Goal: Task Accomplishment & Management: Manage account settings

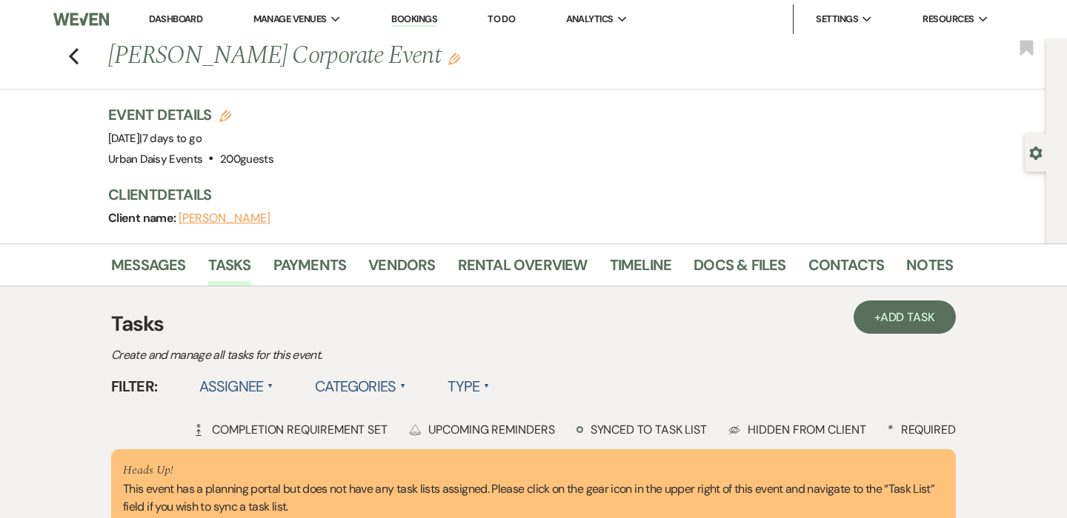
click at [202, 13] on link "Dashboard" at bounding box center [175, 19] width 53 height 13
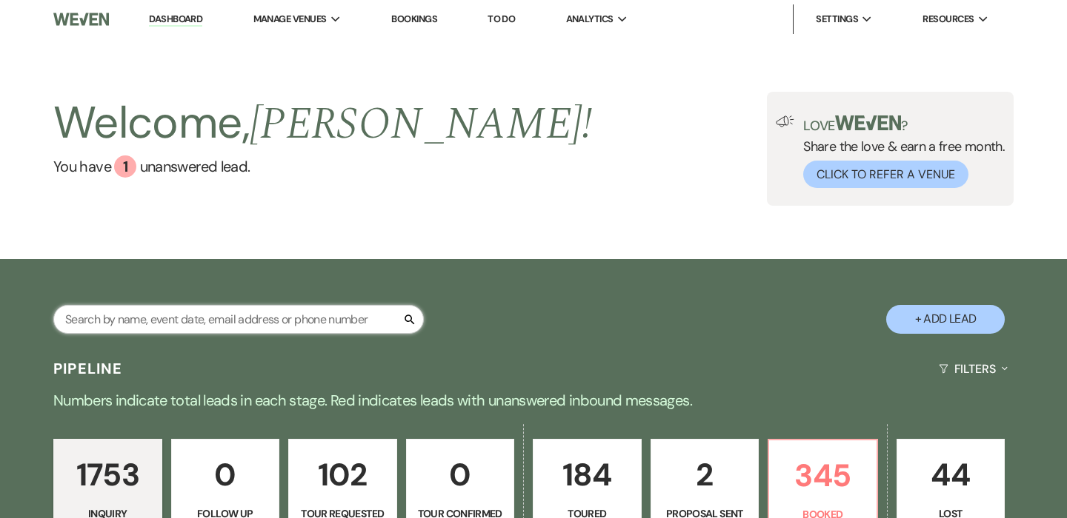
click at [202, 330] on input "text" at bounding box center [238, 319] width 370 height 29
type input "taylor clarke"
click at [173, 227] on div "Welcome, Amy ! You have 1 unanswered lead . Love ? Share the love & earn a free…" at bounding box center [533, 149] width 1067 height 221
click at [389, 248] on div "Welcome, Amy ! You have 1 unanswered lead . Love ? Share the love & earn a free…" at bounding box center [533, 149] width 1067 height 221
click at [224, 226] on div "Welcome, Amy ! You have 1 unanswered lead . Love ? Share the love & earn a free…" at bounding box center [533, 149] width 1067 height 221
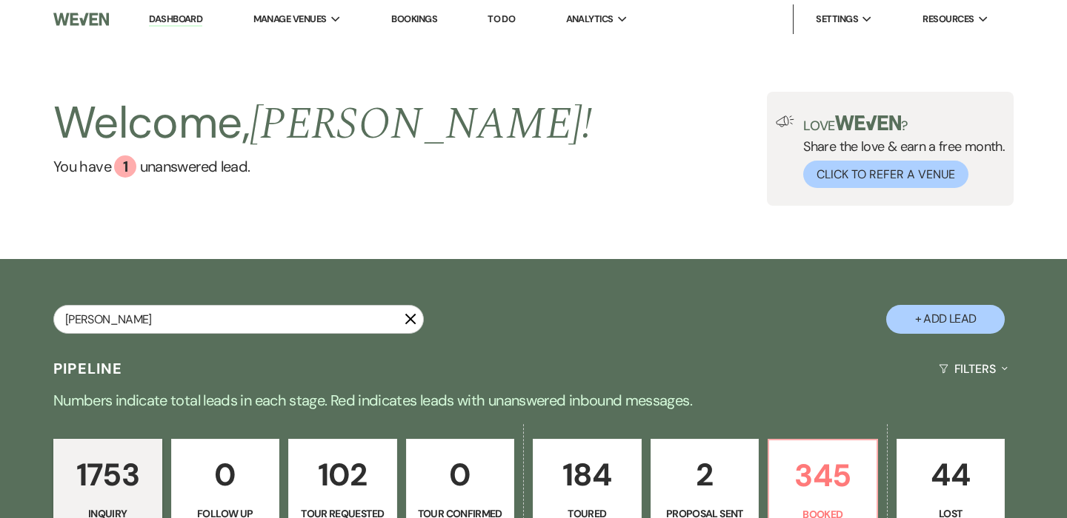
scroll to position [85, 0]
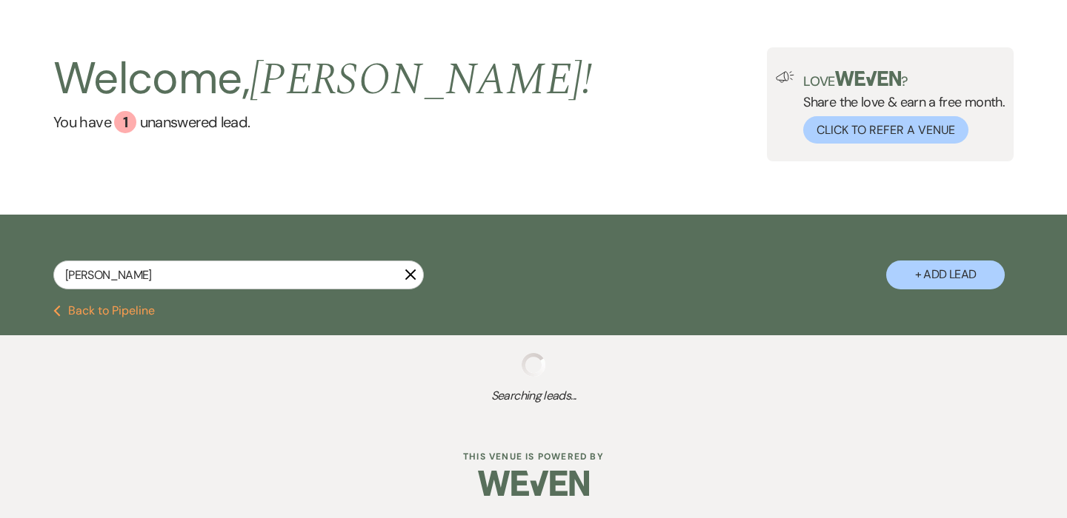
select select "6"
select select "8"
select select "7"
select select "8"
select select "6"
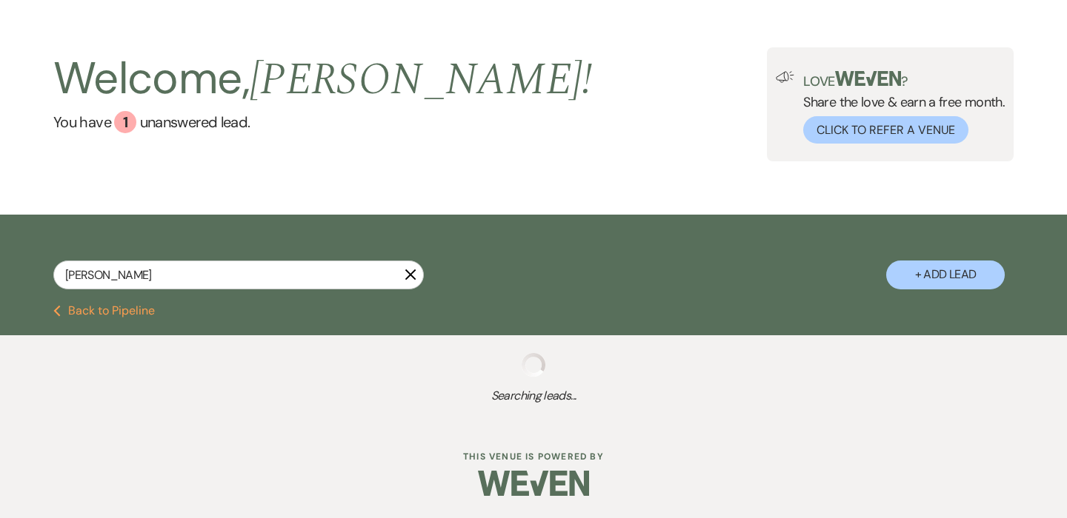
select select "5"
select select "2"
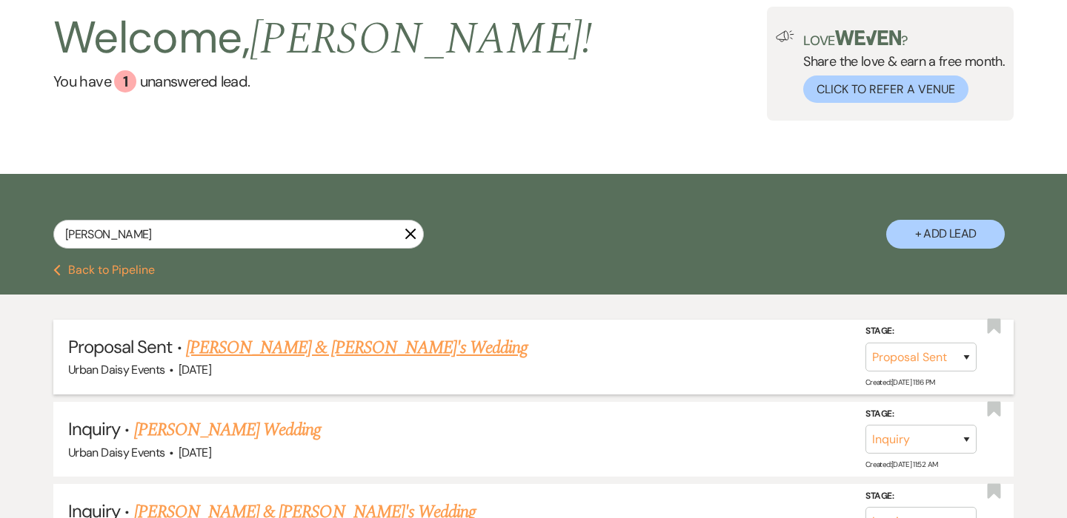
click at [233, 344] on link "[PERSON_NAME] & [PERSON_NAME]'s Wedding" at bounding box center [357, 348] width 342 height 27
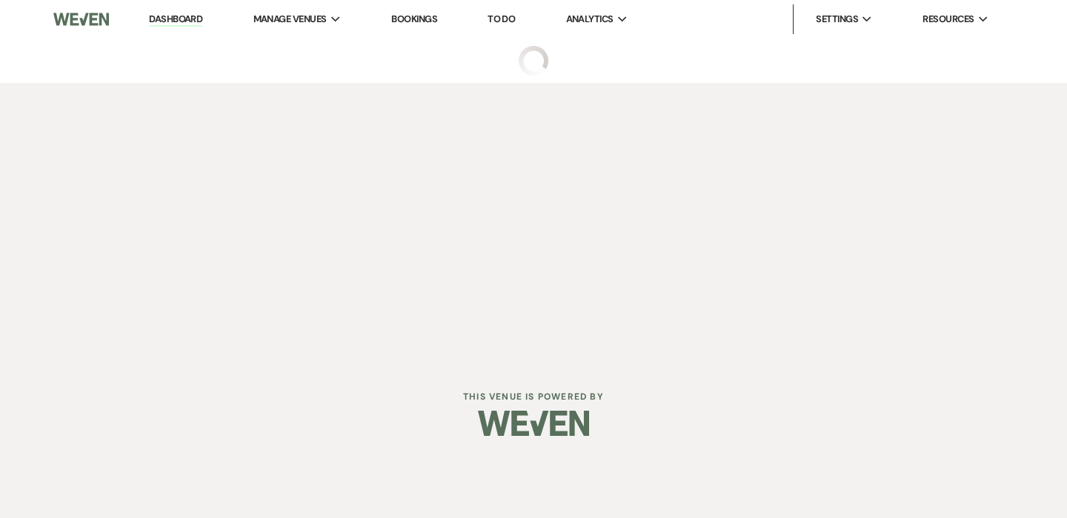
select select "6"
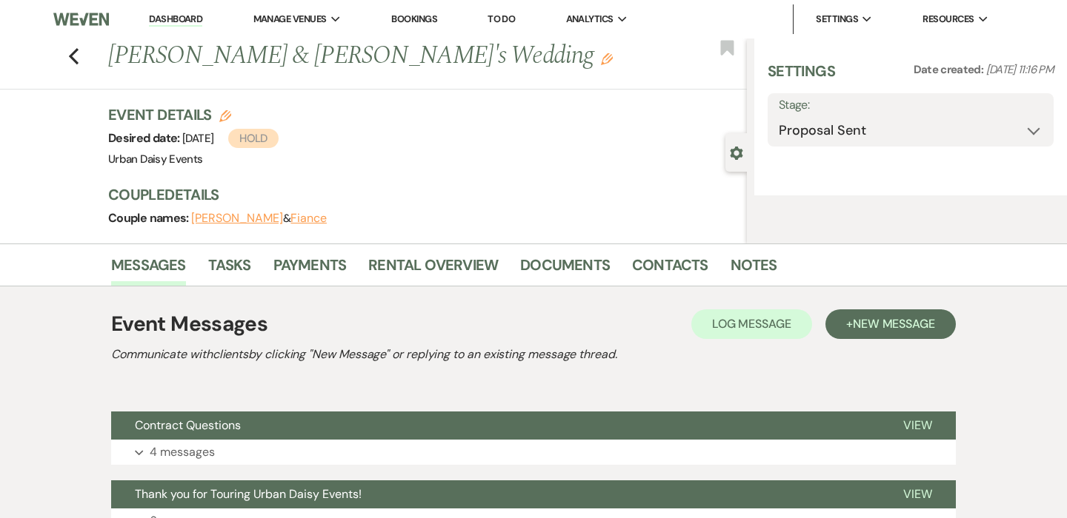
select select "19"
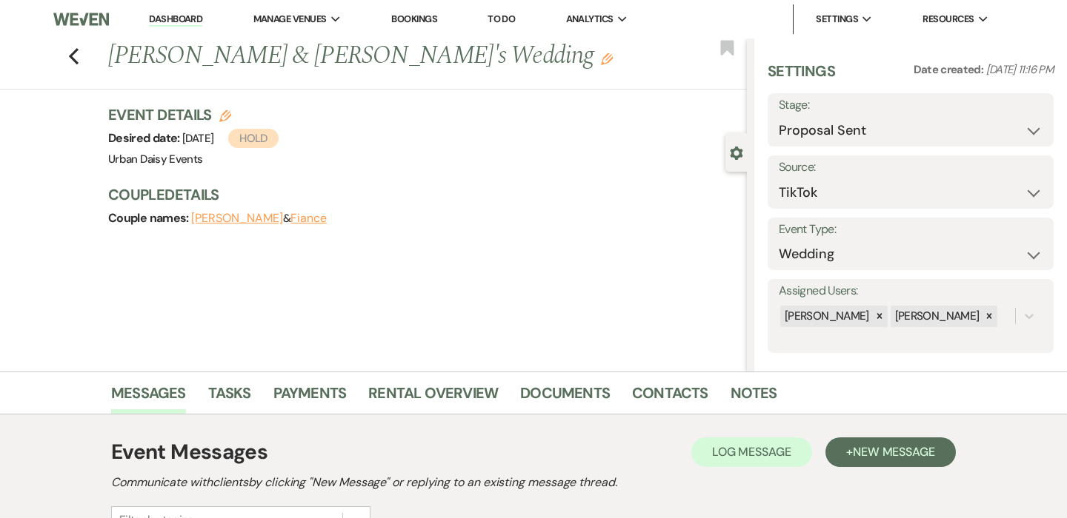
scroll to position [272, 0]
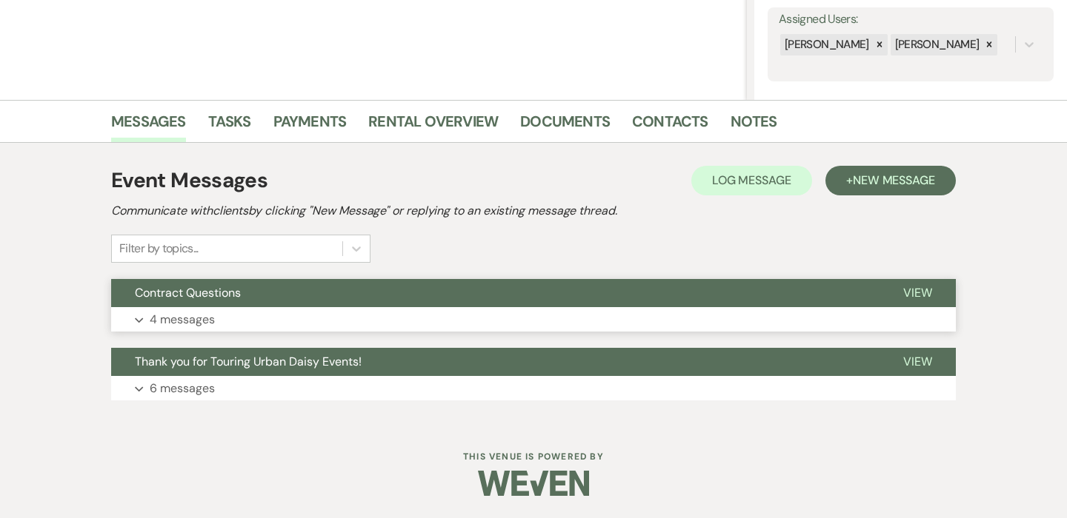
click at [214, 320] on button "Expand 4 messages" at bounding box center [533, 319] width 844 height 25
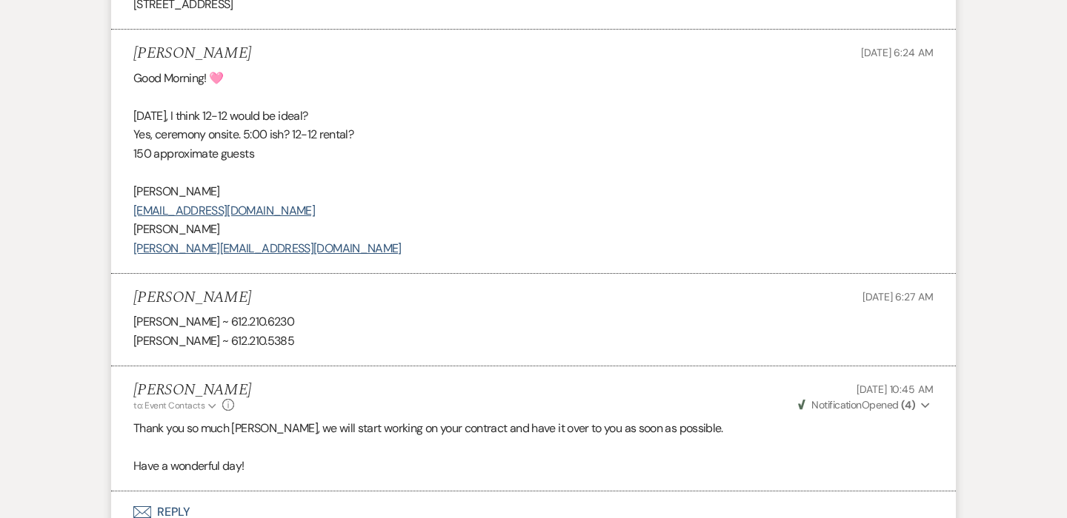
scroll to position [1395, 0]
drag, startPoint x: 284, startPoint y: 319, endPoint x: 222, endPoint y: 317, distance: 61.5
click at [222, 317] on p "Amanda Walsh ~ 612.210.6230" at bounding box center [533, 320] width 800 height 19
copy p "612.210.6230"
drag, startPoint x: 199, startPoint y: 341, endPoint x: 130, endPoint y: 341, distance: 68.9
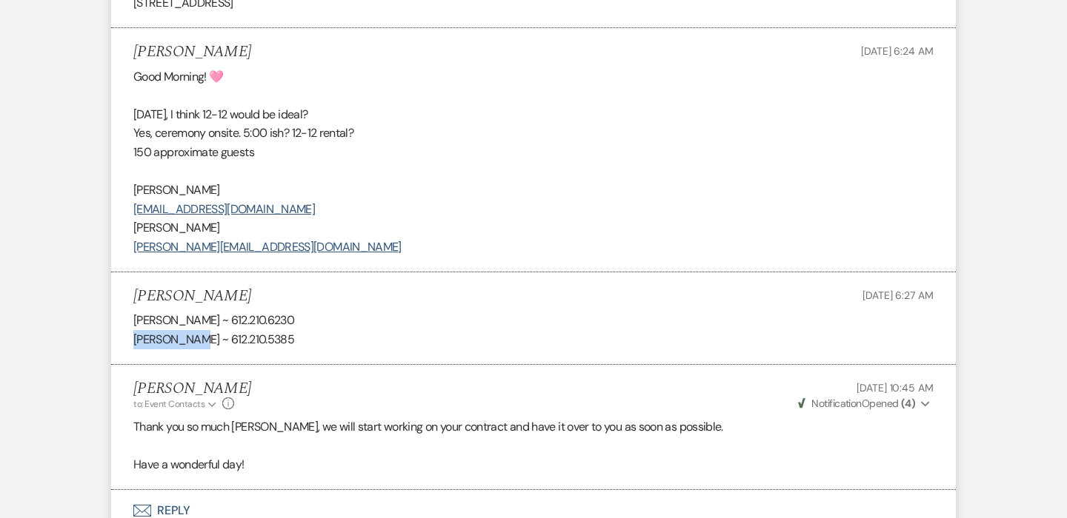
click at [130, 341] on li "Taylor Clarke Aug 19, 2025, 6:27 AM Amanda Walsh ~ 612.210.6230 Shawn Walsh ~ 6…" at bounding box center [533, 319] width 844 height 93
copy p "[PERSON_NAME]"
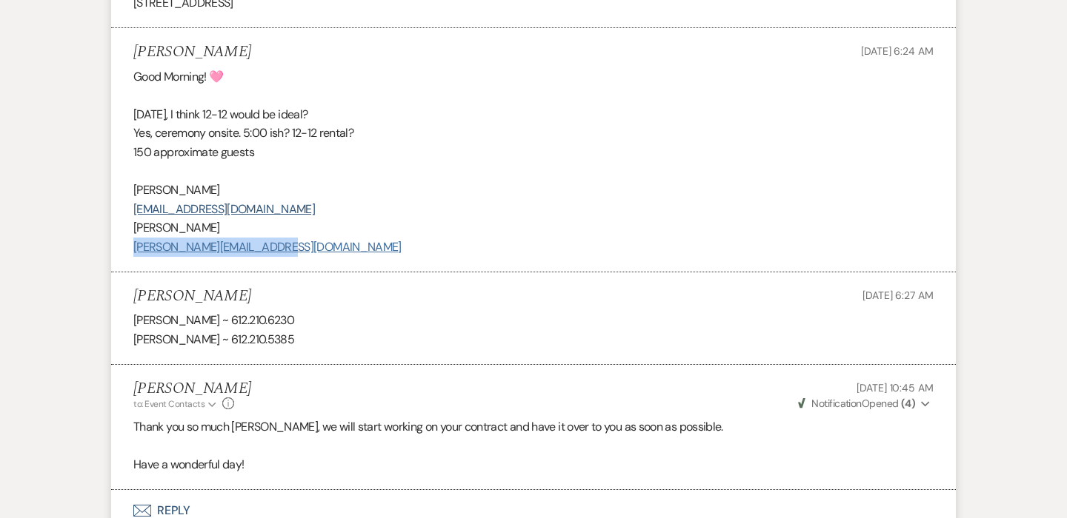
drag, startPoint x: 284, startPoint y: 248, endPoint x: 134, endPoint y: 245, distance: 149.7
click at [134, 245] on p "[PERSON_NAME][EMAIL_ADDRESS][DOMAIN_NAME]" at bounding box center [533, 247] width 800 height 19
copy link "[PERSON_NAME][EMAIL_ADDRESS][DOMAIN_NAME]"
drag, startPoint x: 274, startPoint y: 340, endPoint x: 213, endPoint y: 340, distance: 60.7
click at [213, 340] on p "Shawn Walsh ~ 612.210.5385" at bounding box center [533, 339] width 800 height 19
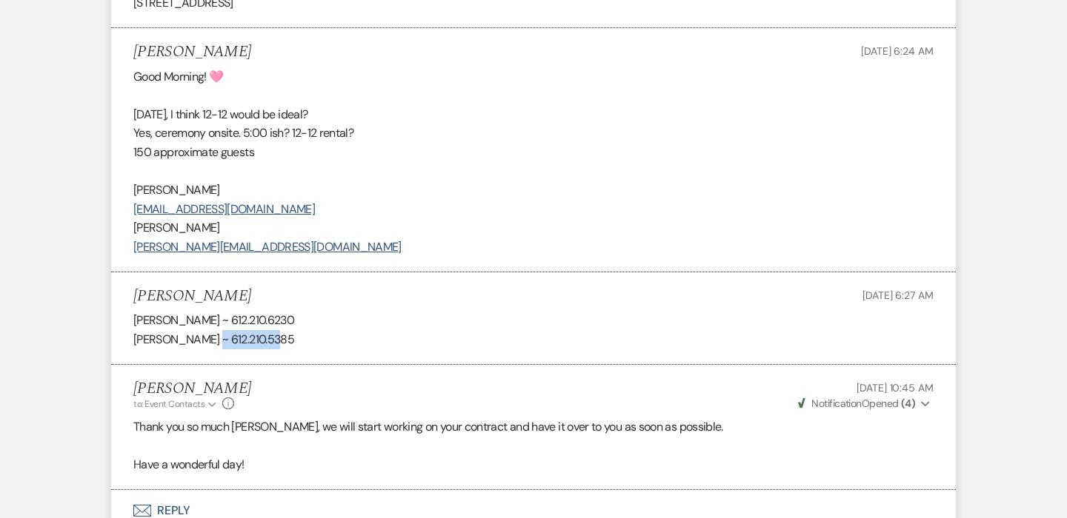
copy p "612.210.5385"
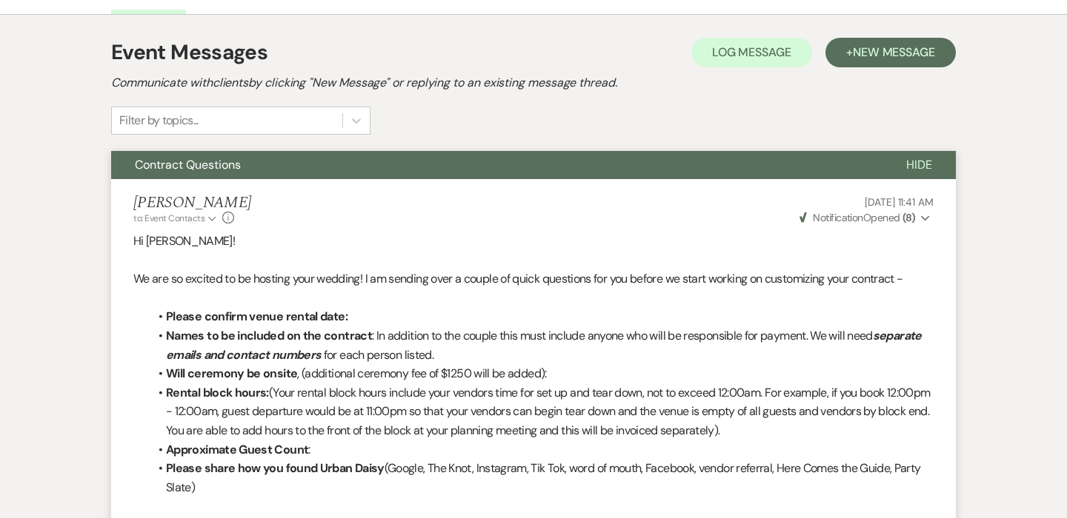
scroll to position [0, 0]
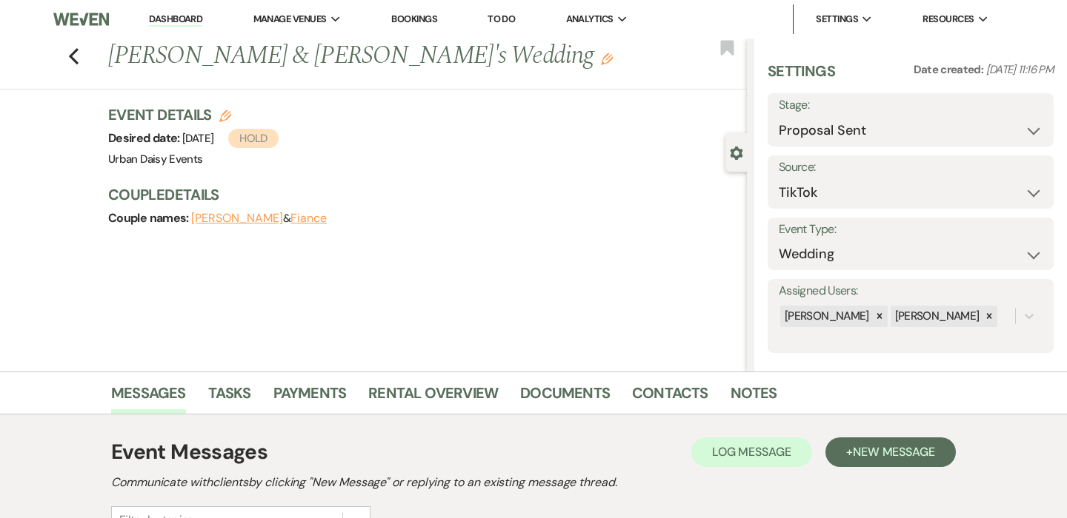
click at [176, 24] on link "Dashboard" at bounding box center [175, 20] width 53 height 14
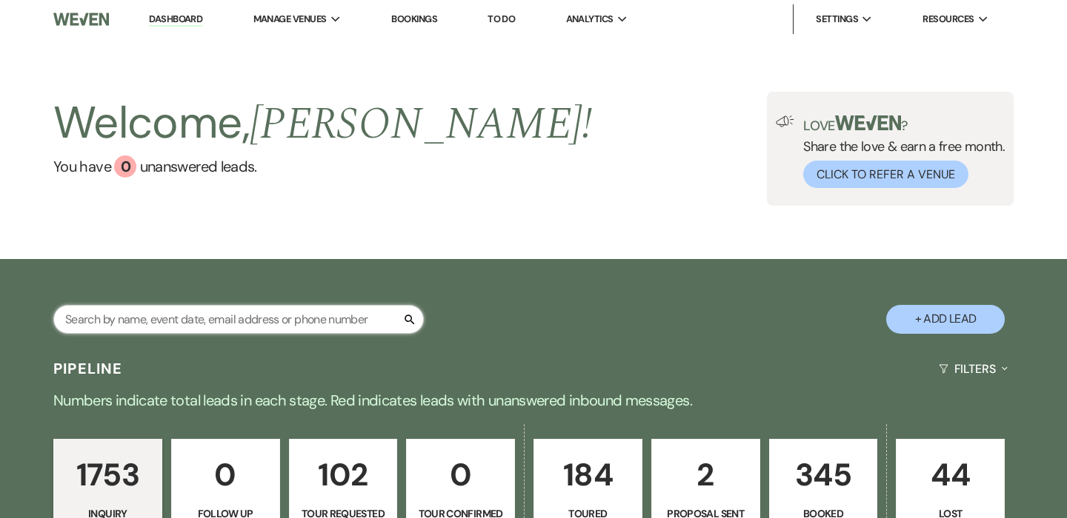
click at [210, 313] on input "text" at bounding box center [238, 319] width 370 height 29
type input "kayla"
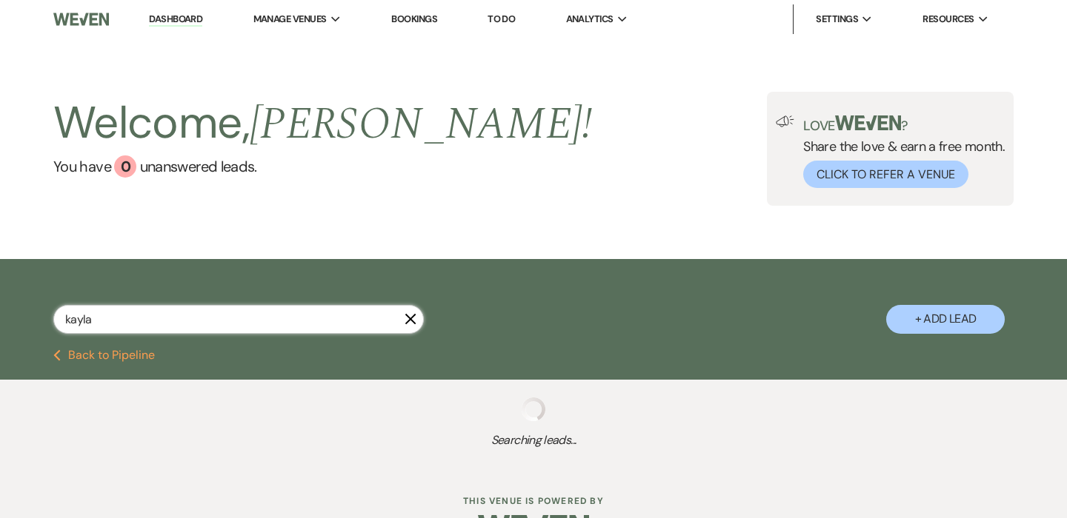
select select "5"
select select "8"
select select "4"
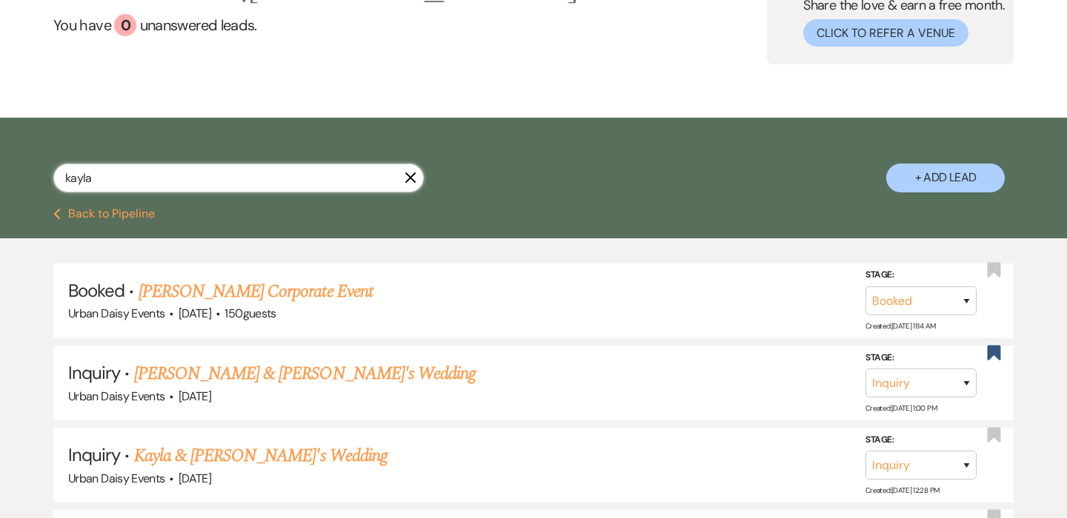
scroll to position [140, 0]
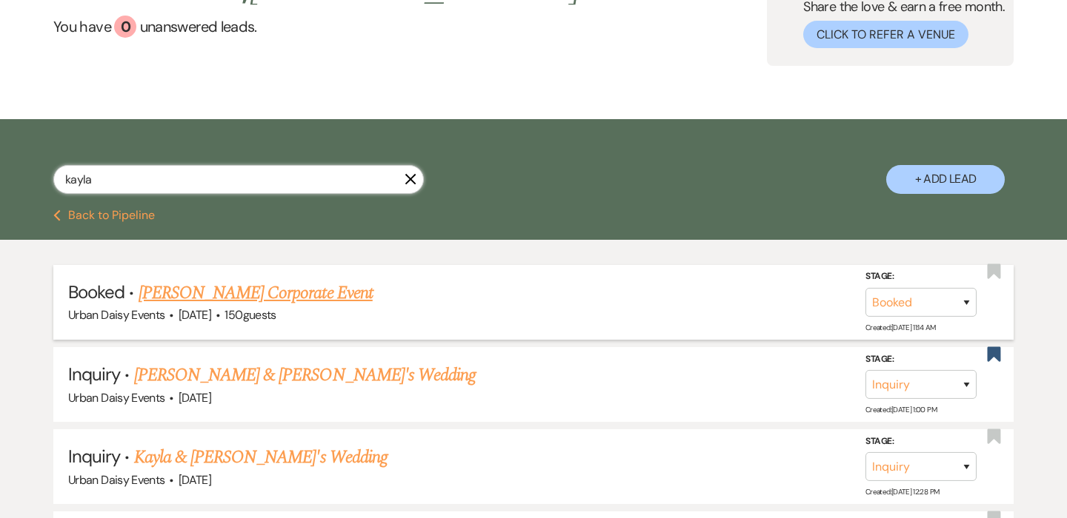
type input "kayla"
click at [255, 298] on link "[PERSON_NAME] Corporate Event" at bounding box center [256, 293] width 234 height 27
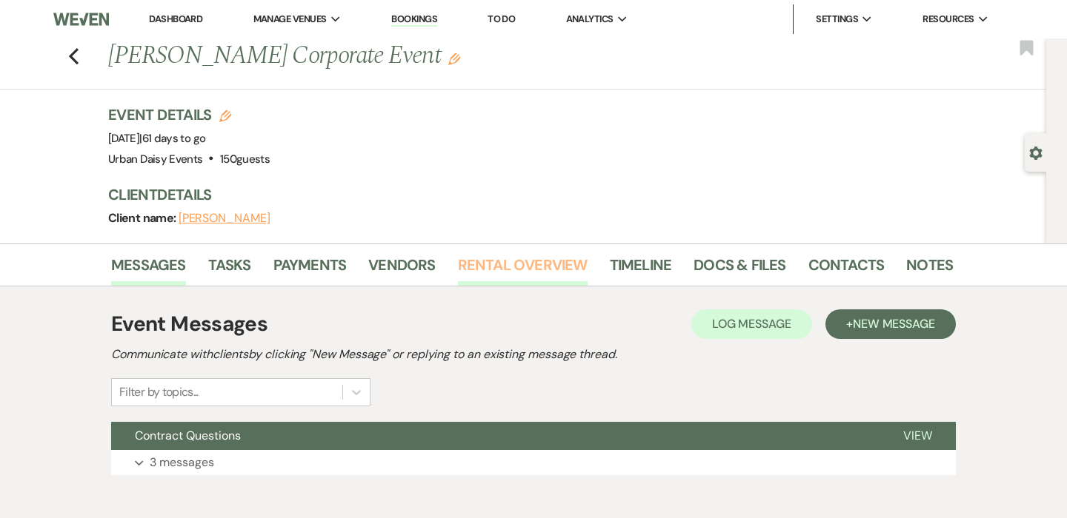
scroll to position [74, 0]
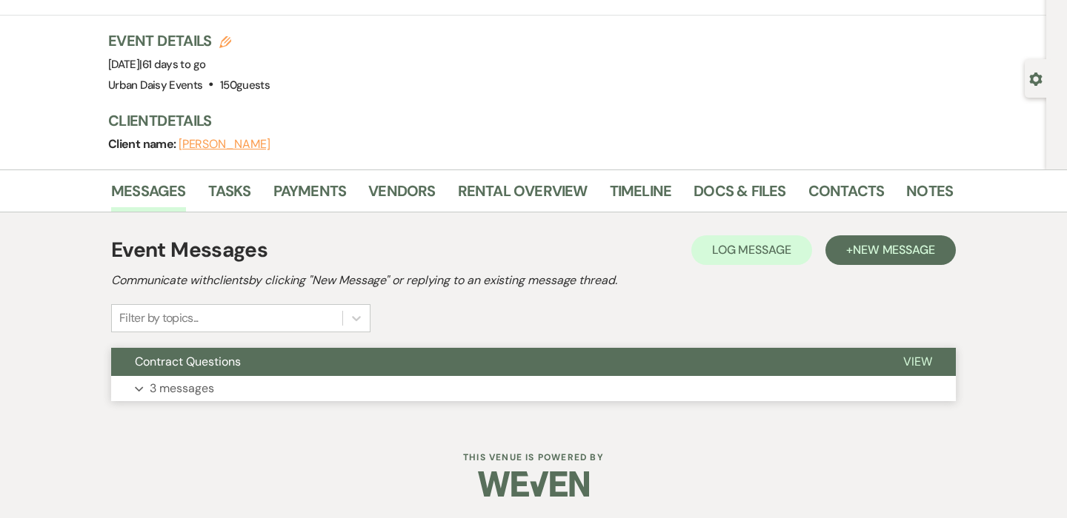
click at [393, 382] on button "Expand 3 messages" at bounding box center [533, 388] width 844 height 25
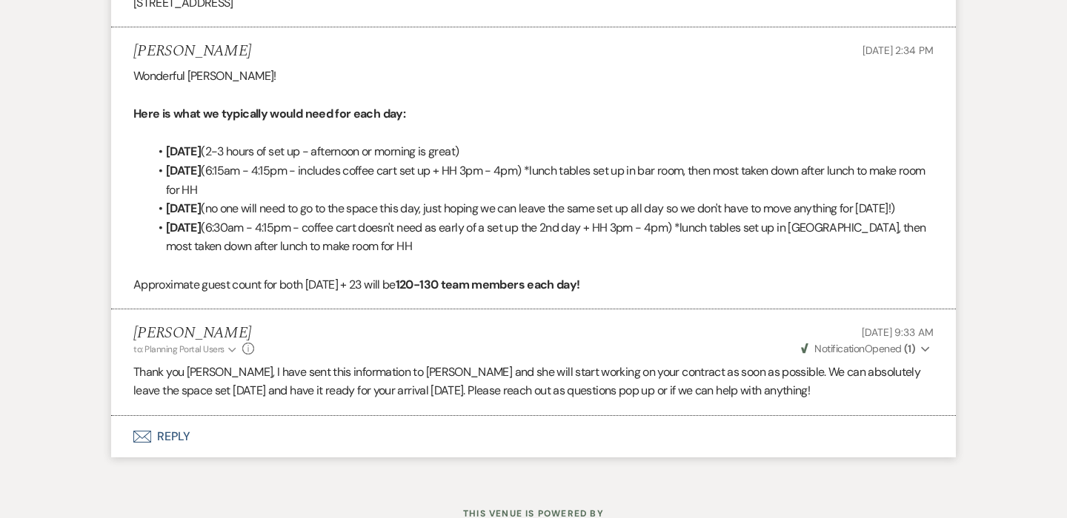
scroll to position [996, 0]
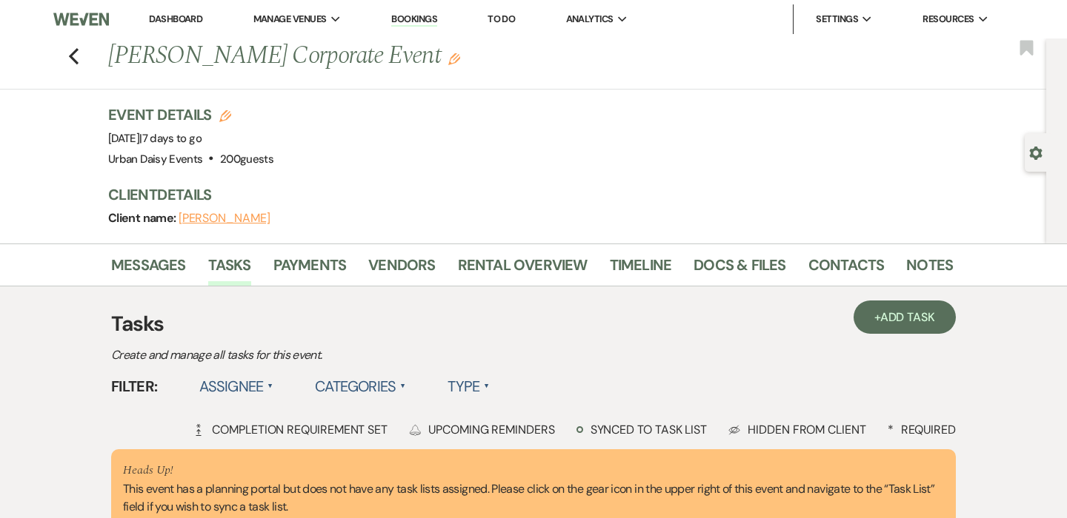
click at [164, 17] on link "Dashboard" at bounding box center [175, 19] width 53 height 13
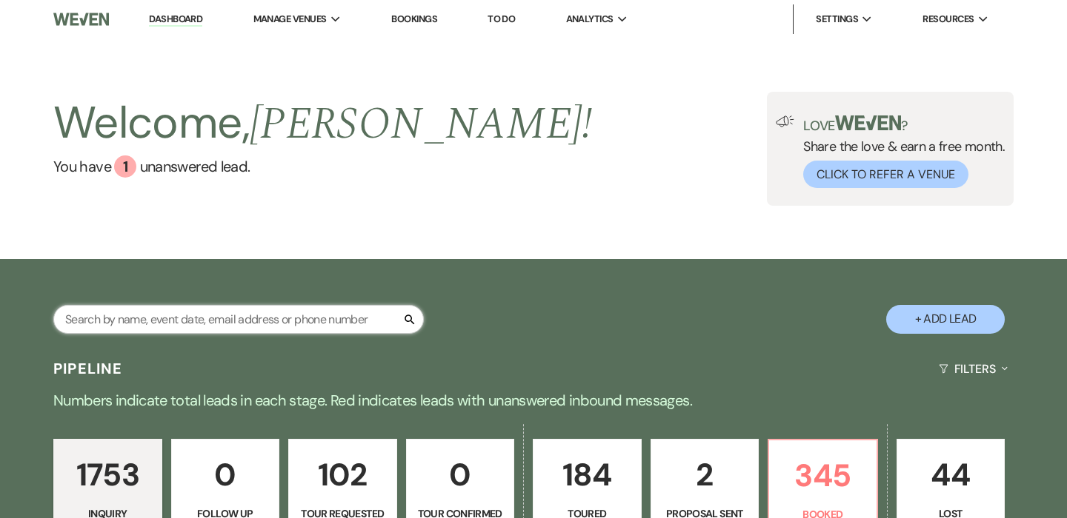
click at [179, 311] on input "text" at bounding box center [238, 319] width 370 height 29
type input "[PERSON_NAME]"
click at [134, 279] on div "taylor Search + Add Lead" at bounding box center [533, 306] width 1067 height 79
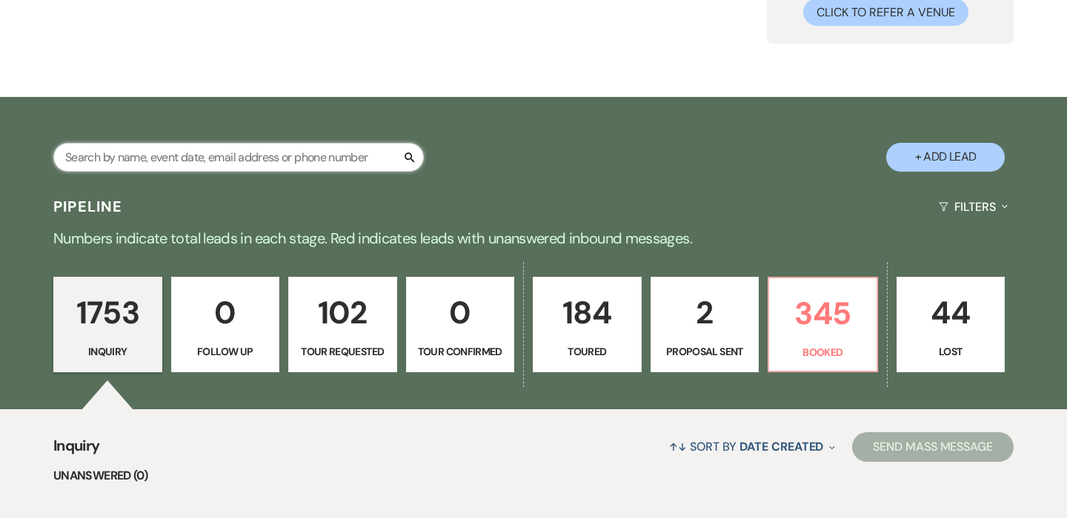
click at [290, 147] on input "text" at bounding box center [238, 157] width 370 height 29
type input "[PERSON_NAME]"
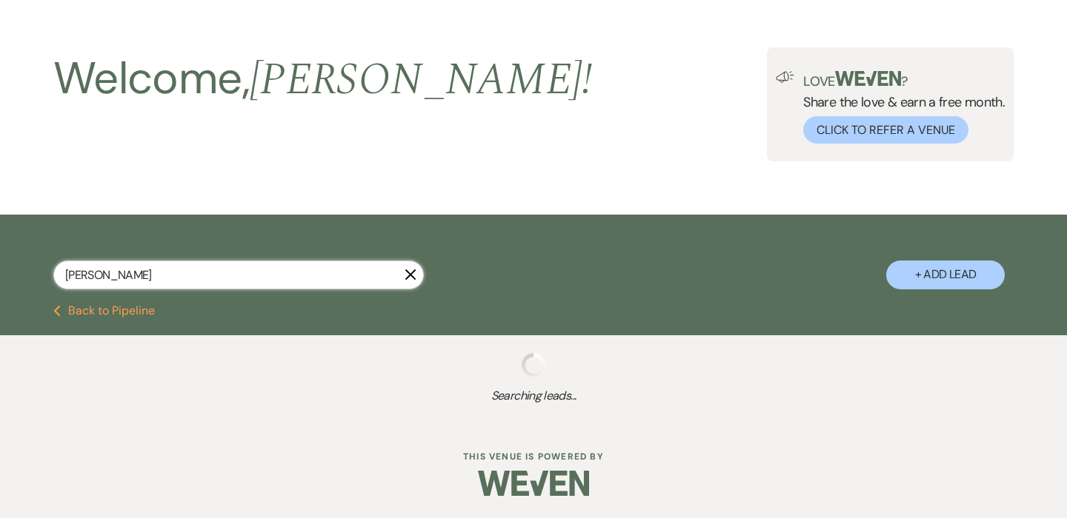
select select "6"
select select "8"
select select "6"
select select "5"
select select "2"
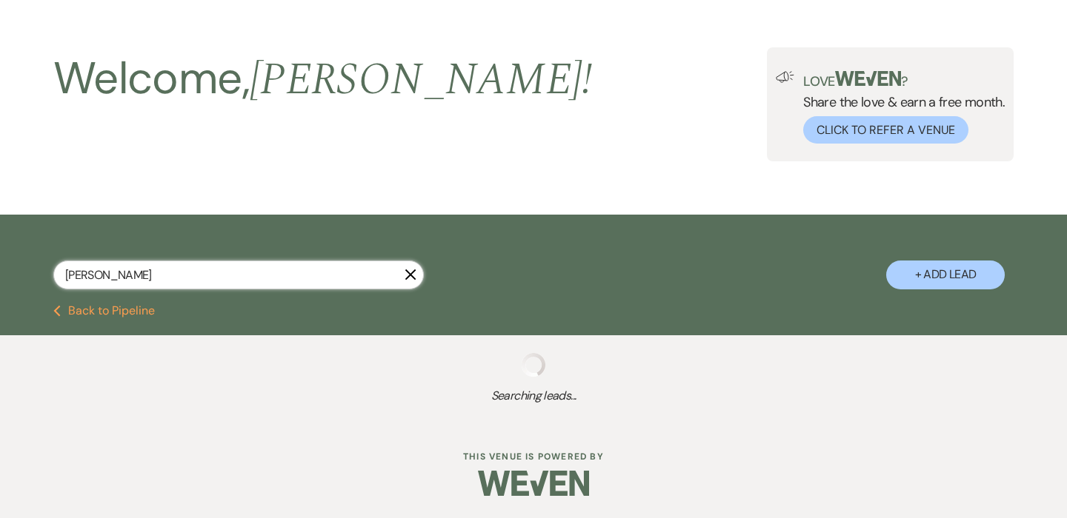
select select "2"
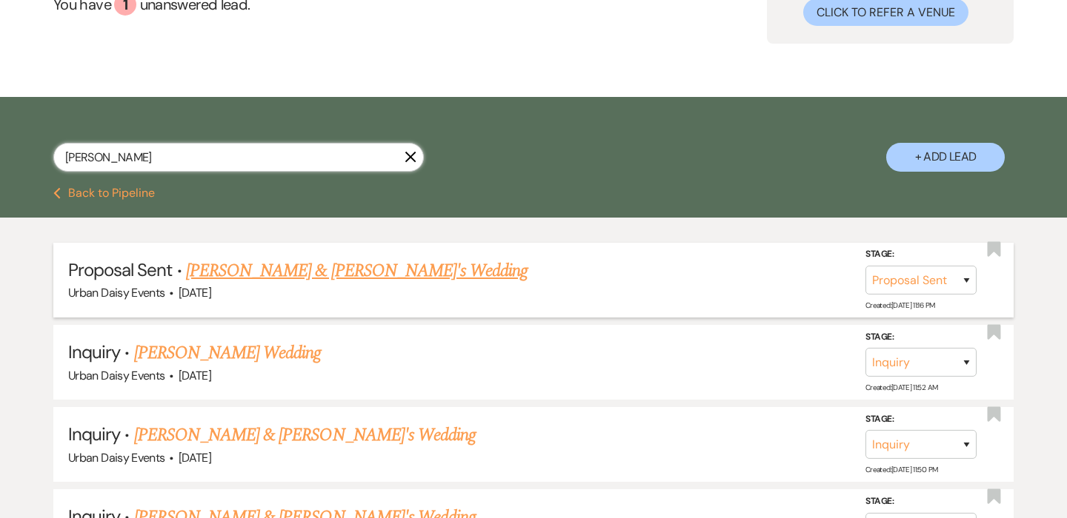
type input "[PERSON_NAME]"
click at [273, 276] on link "[PERSON_NAME] & [PERSON_NAME]'s Wedding" at bounding box center [357, 271] width 342 height 27
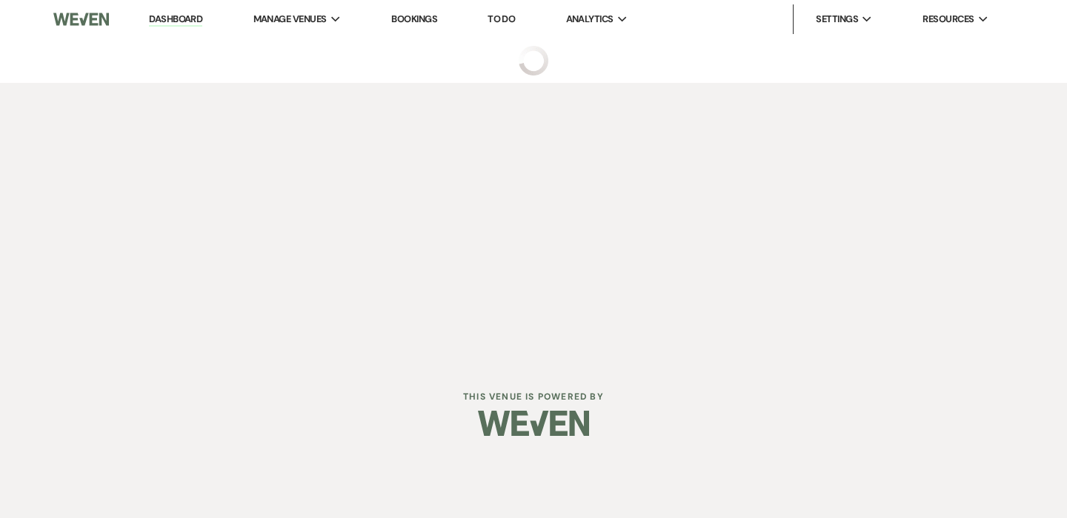
select select "6"
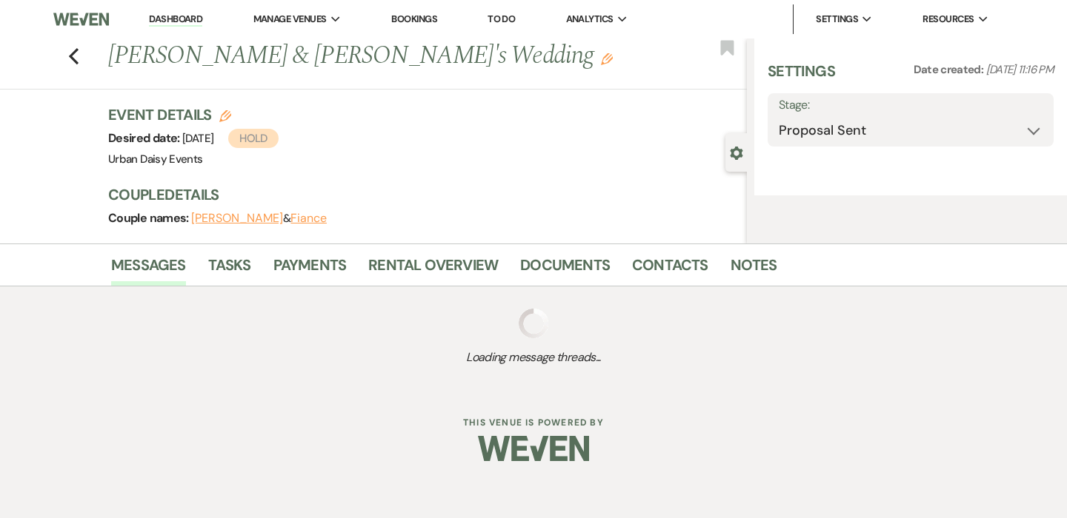
select select "19"
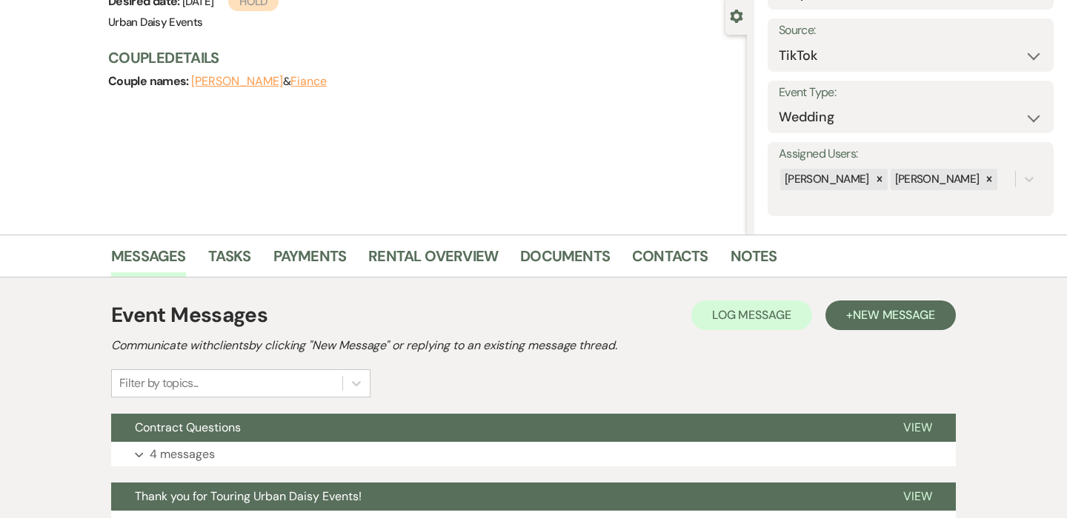
scroll to position [272, 0]
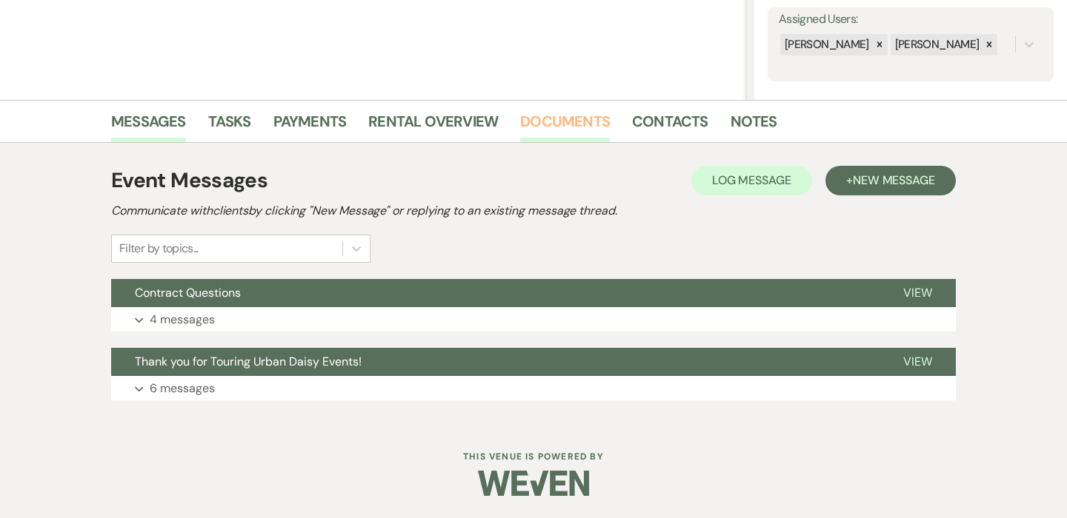
click at [589, 128] on link "Documents" at bounding box center [565, 126] width 90 height 33
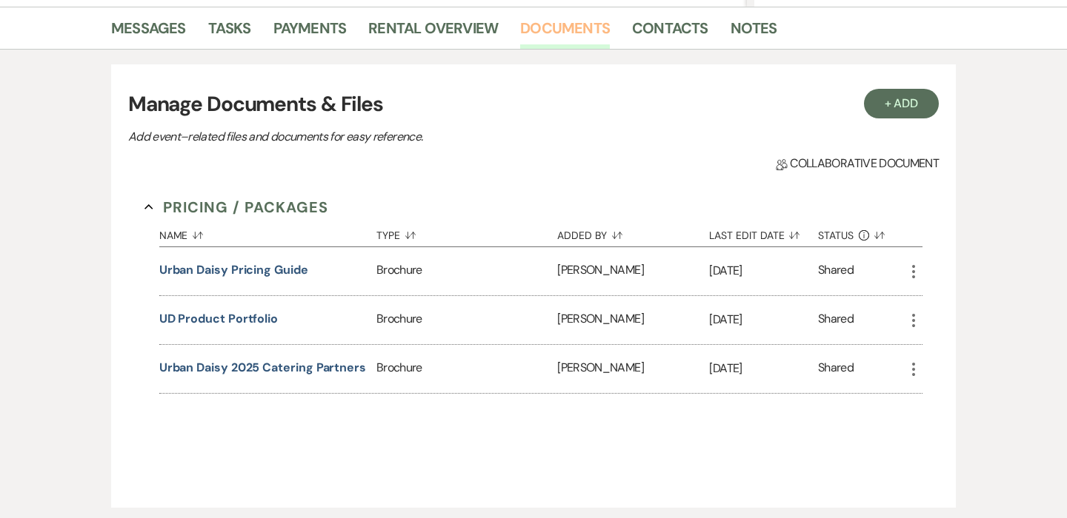
scroll to position [367, 0]
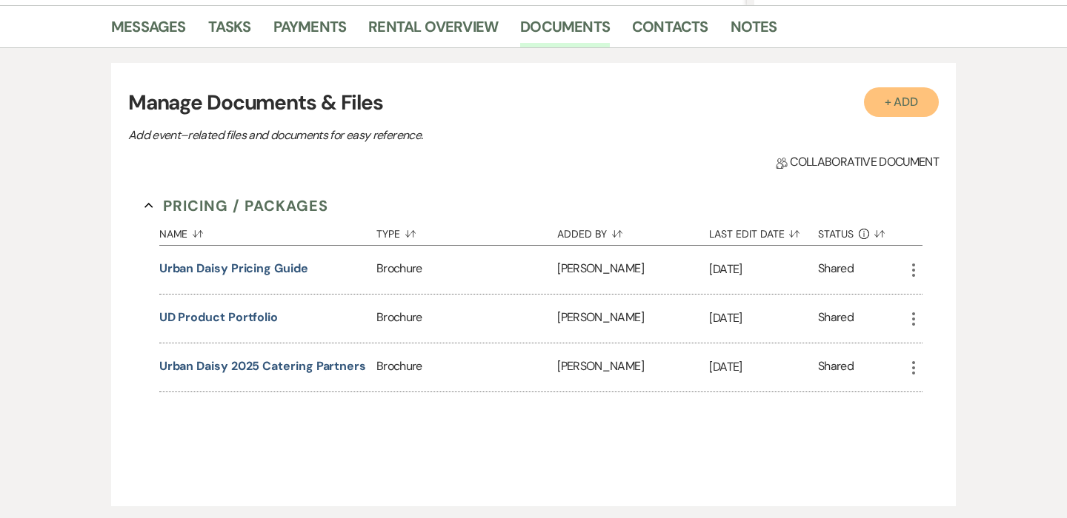
click at [901, 113] on button "+ Add" at bounding box center [902, 102] width 76 height 30
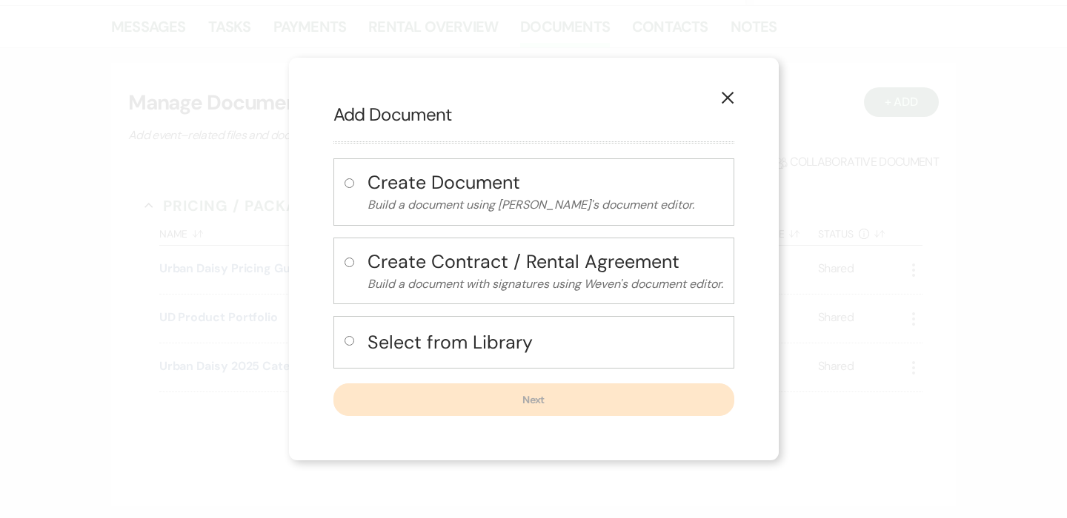
click at [349, 344] on input "radio" at bounding box center [349, 341] width 10 height 10
radio input "true"
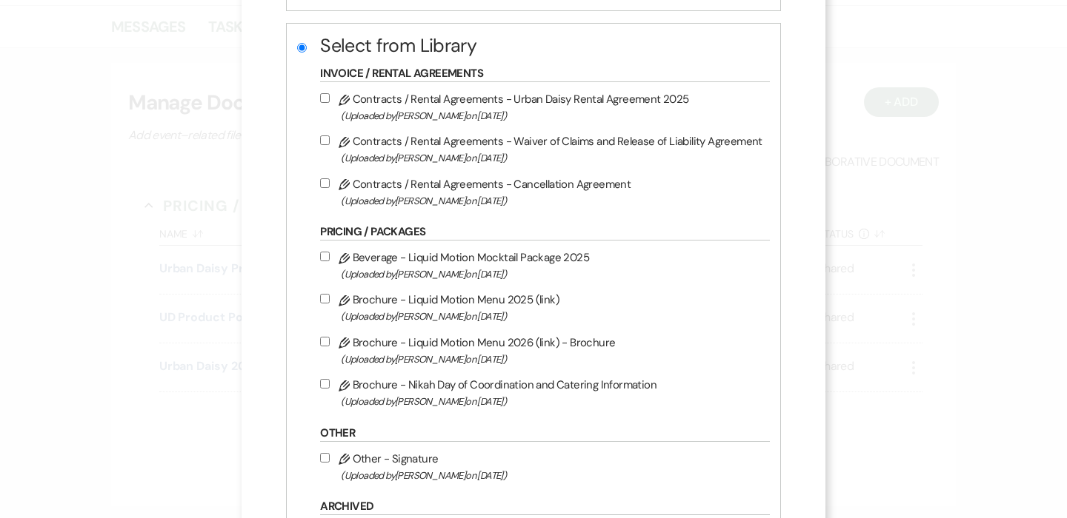
scroll to position [238, 0]
click at [330, 96] on input "Pencil Contracts / Rental Agreements - Urban Daisy Rental Agreement 2025 (Uploa…" at bounding box center [325, 97] width 10 height 10
checkbox input "true"
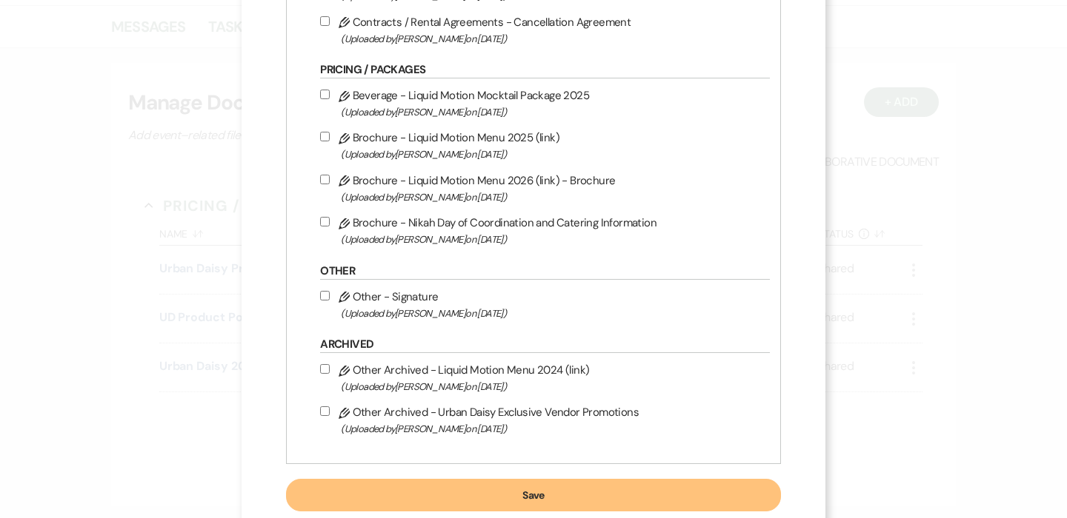
scroll to position [440, 0]
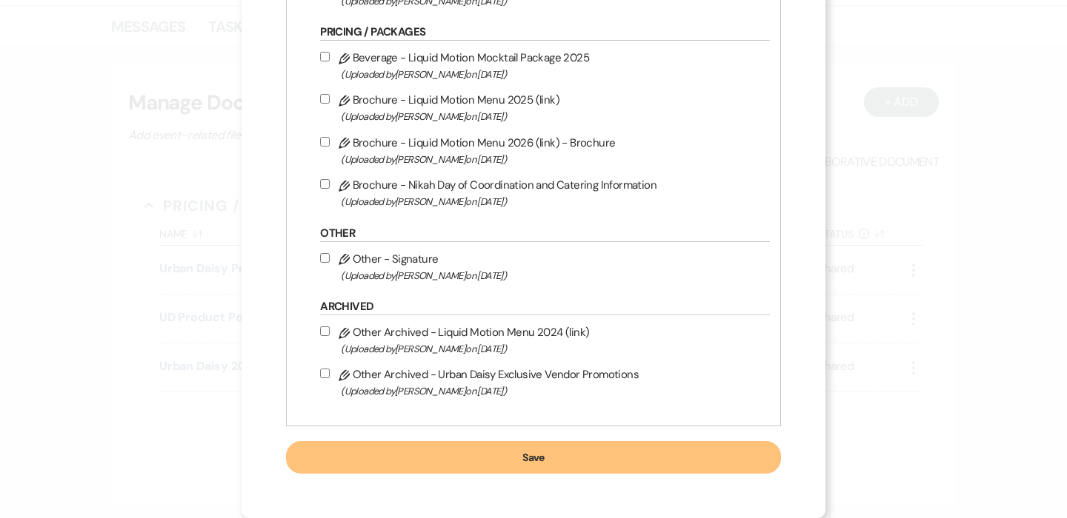
click at [510, 461] on button "Save" at bounding box center [533, 457] width 495 height 33
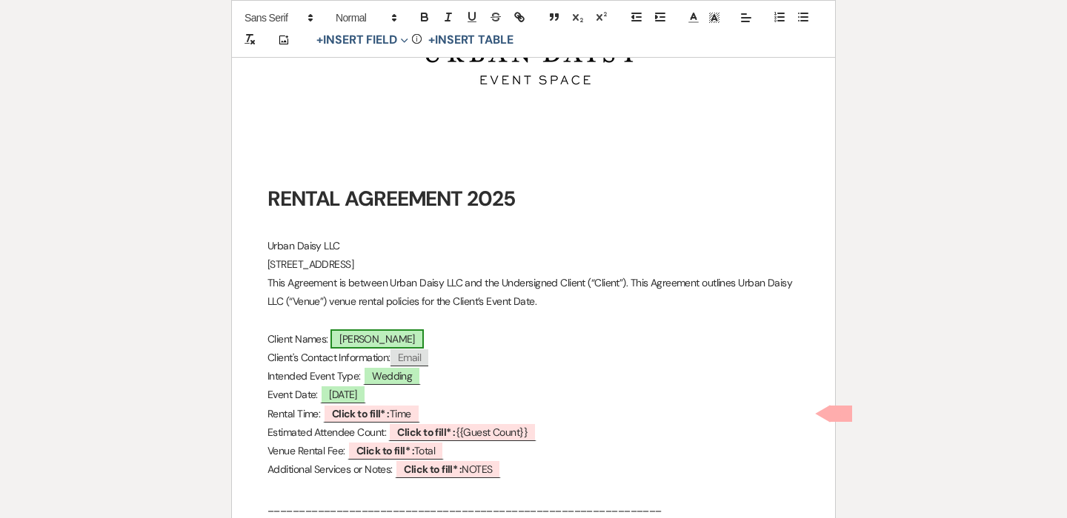
scroll to position [343, 0]
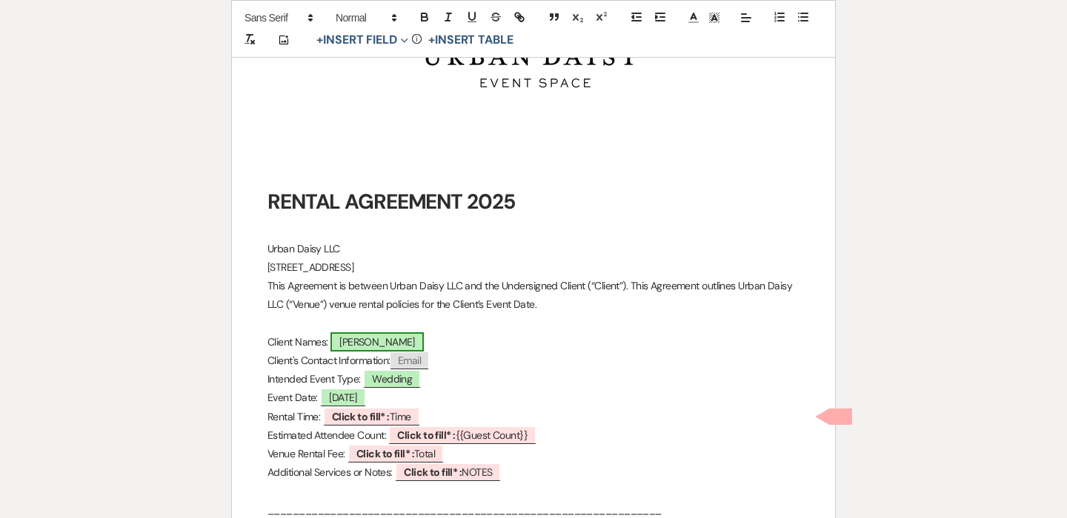
click at [389, 337] on span "[PERSON_NAME]" at bounding box center [376, 342] width 93 height 19
select select "smartCustomField"
select select "owner"
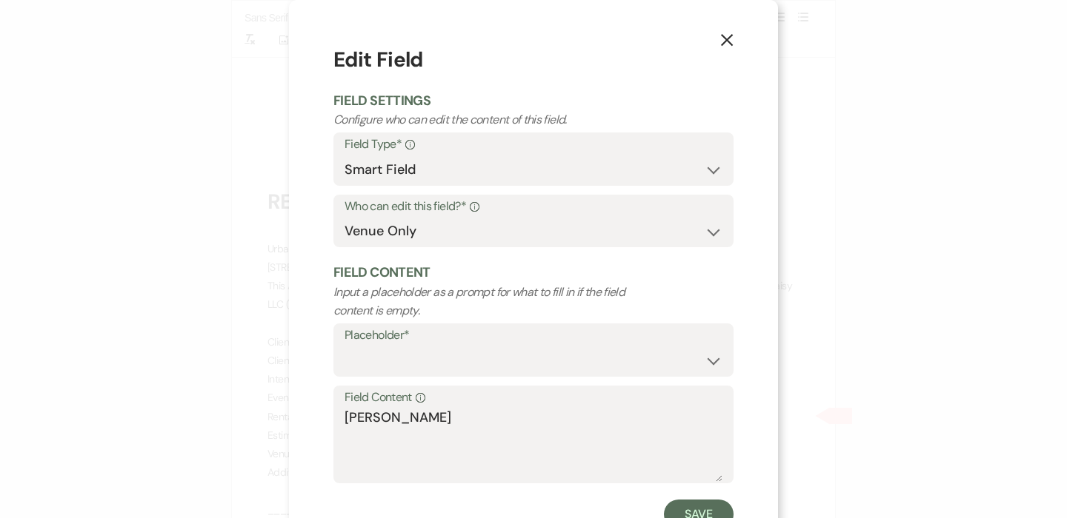
scroll to position [56, 0]
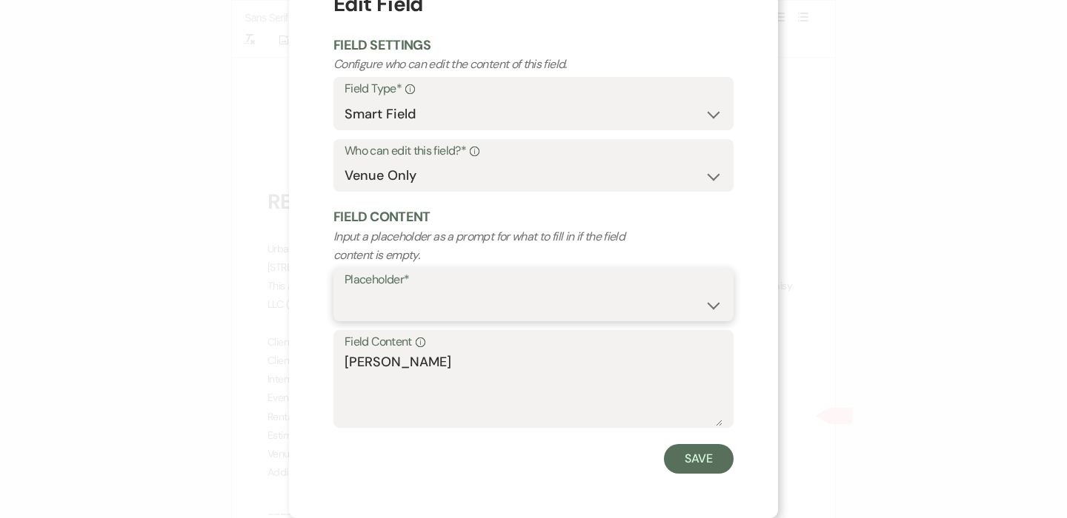
click at [478, 312] on select "{{Event Date}} {{Client Full Name(s)}} {{Client First Name(s)}} {{Venue Name}} …" at bounding box center [533, 305] width 378 height 29
click at [457, 368] on textarea "[PERSON_NAME]" at bounding box center [533, 390] width 378 height 74
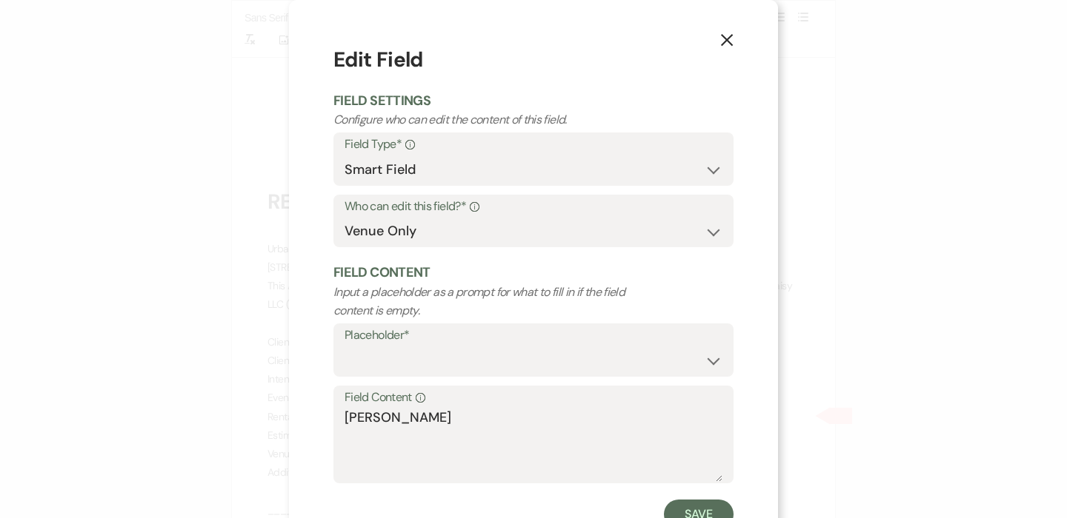
click at [734, 42] on button "X" at bounding box center [727, 40] width 22 height 26
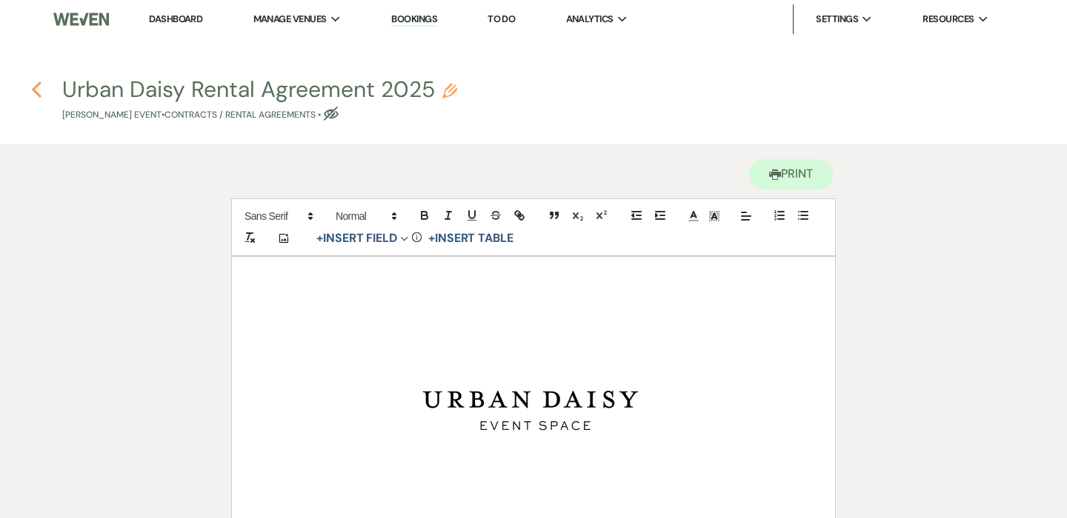
click at [37, 93] on use "button" at bounding box center [37, 89] width 10 height 16
select select "6"
select select "19"
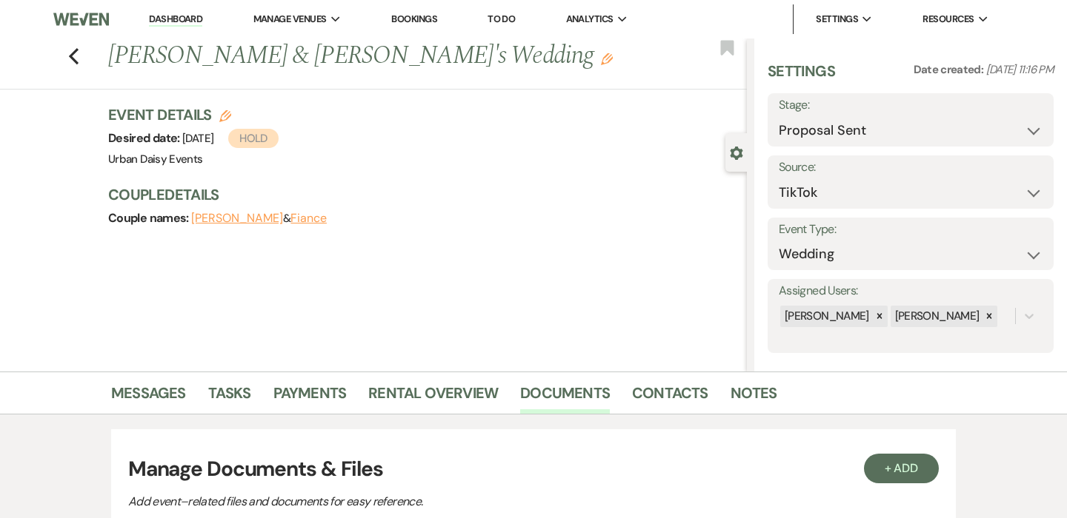
scroll to position [367, 0]
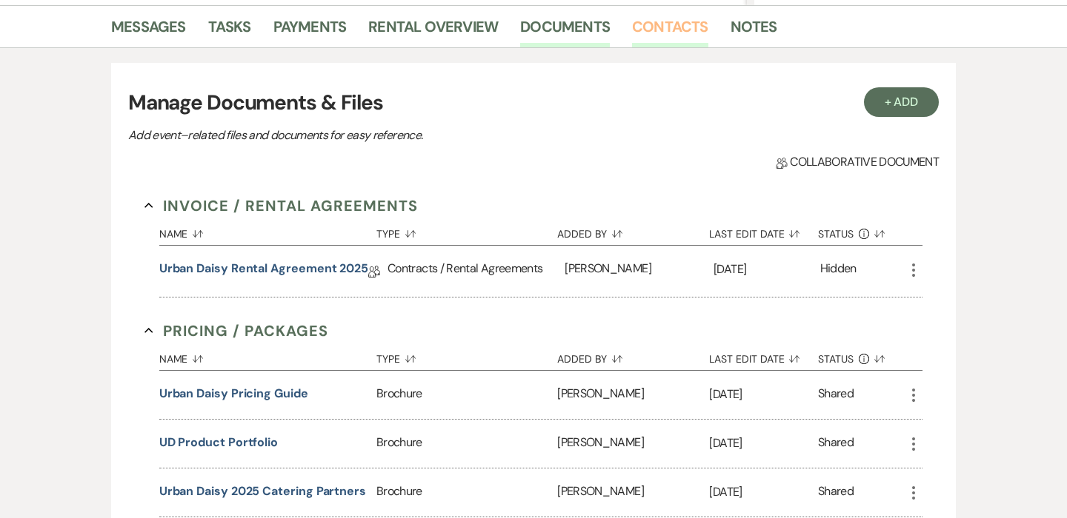
click at [673, 39] on link "Contacts" at bounding box center [670, 31] width 76 height 33
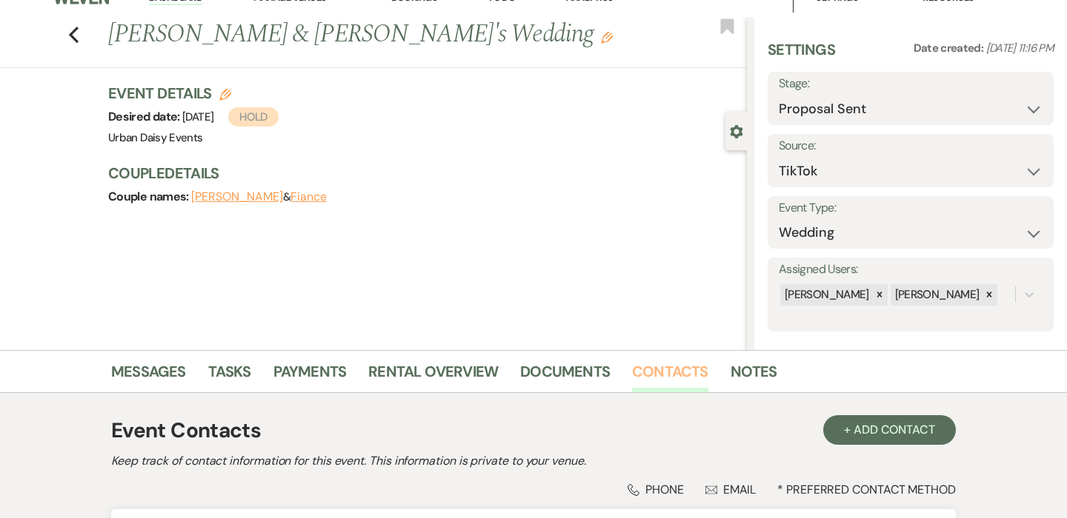
scroll to position [205, 0]
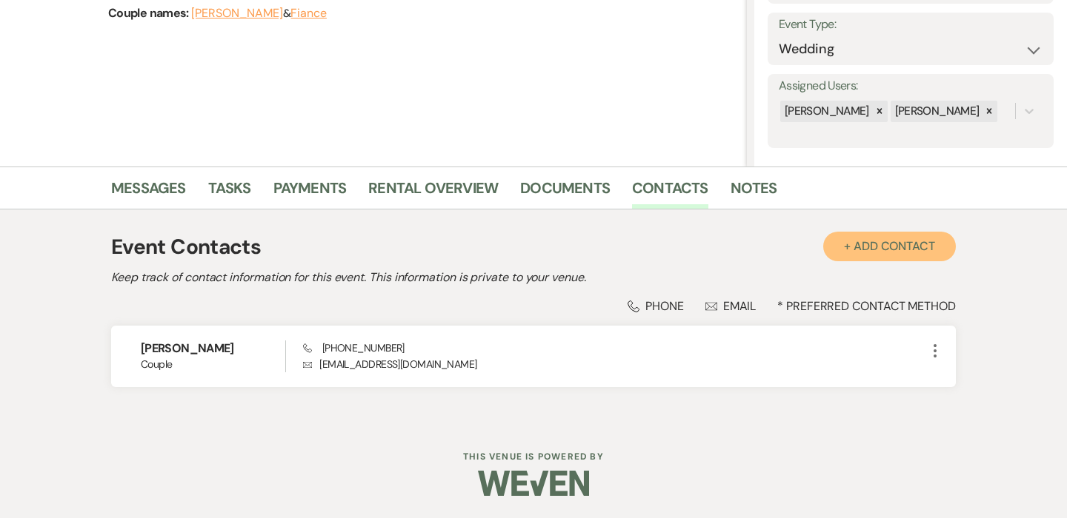
click at [921, 250] on button "+ Add Contact" at bounding box center [889, 247] width 133 height 30
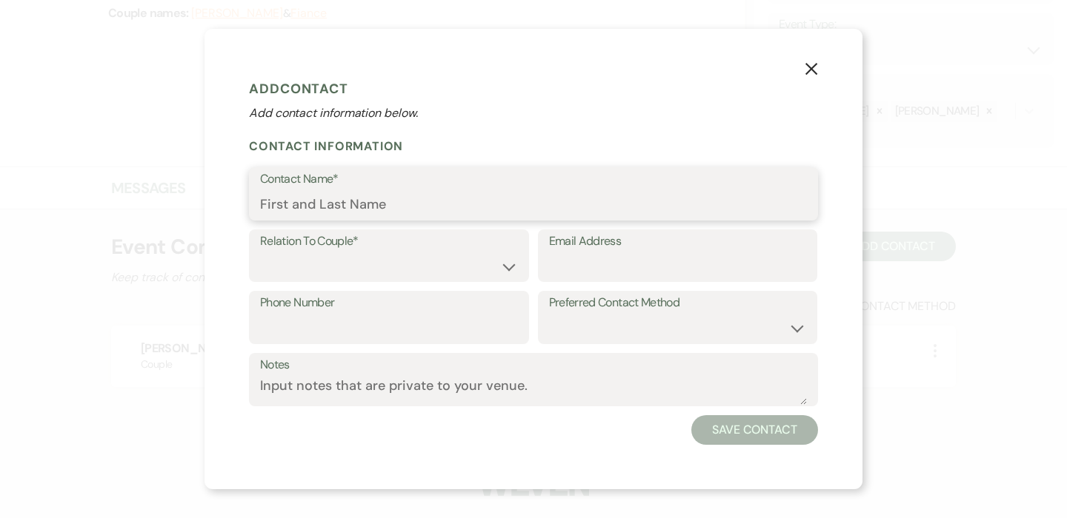
click at [390, 196] on input "Contact Name*" at bounding box center [533, 204] width 547 height 29
type input "[PERSON_NAME]"
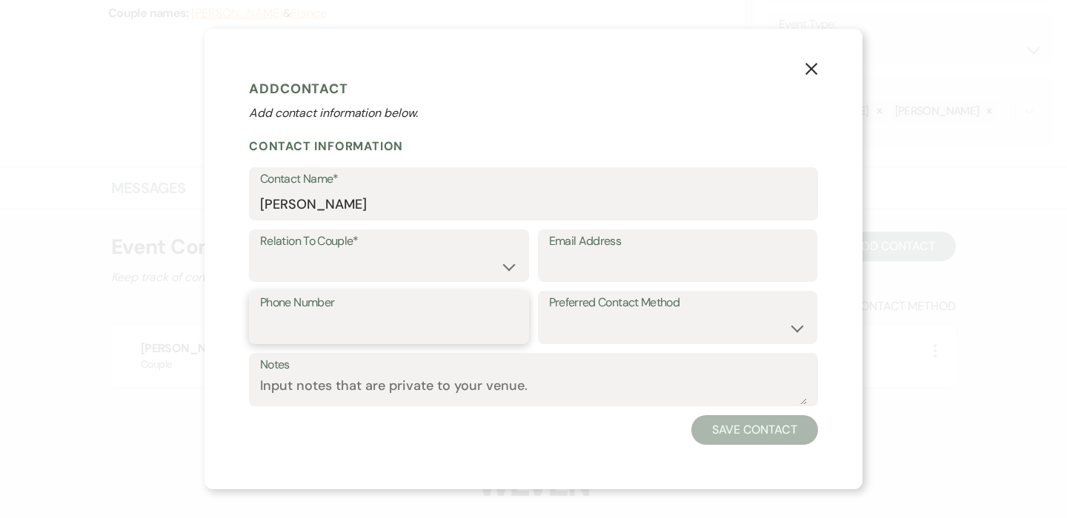
click at [427, 340] on input "Phone Number" at bounding box center [389, 328] width 258 height 29
click at [368, 330] on input "Phone Number" at bounding box center [389, 328] width 258 height 29
paste input "612.210.6230"
type input "612.210.6230"
click at [498, 259] on select "Couple Planner Parent of Couple Family Member Friend Other" at bounding box center [389, 266] width 258 height 29
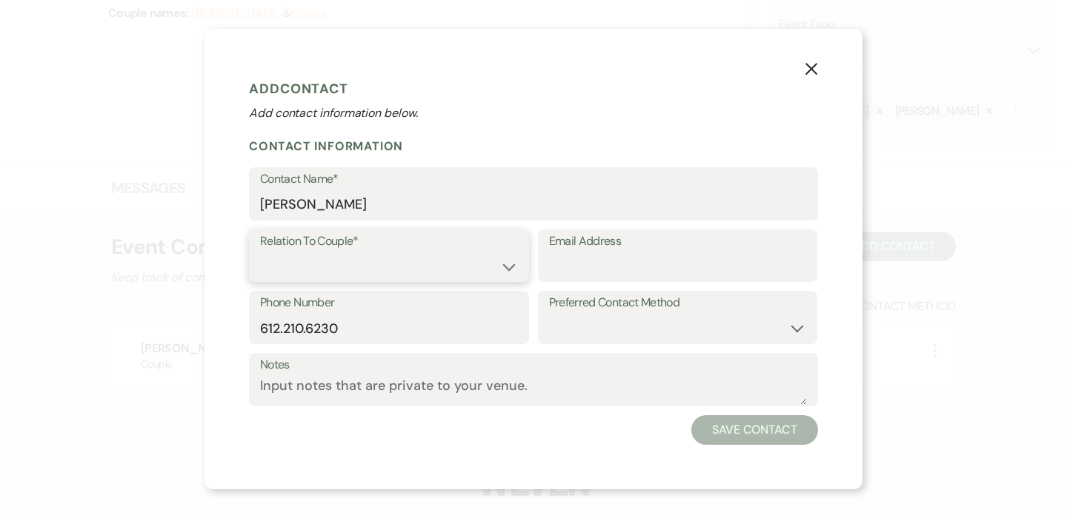
select select "4"
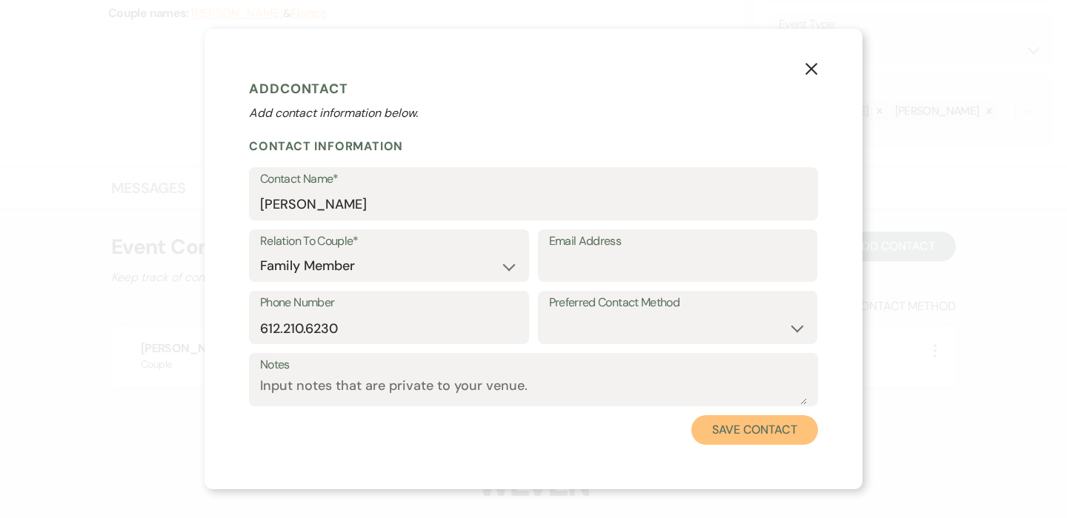
click at [733, 438] on button "Save Contact" at bounding box center [754, 431] width 127 height 30
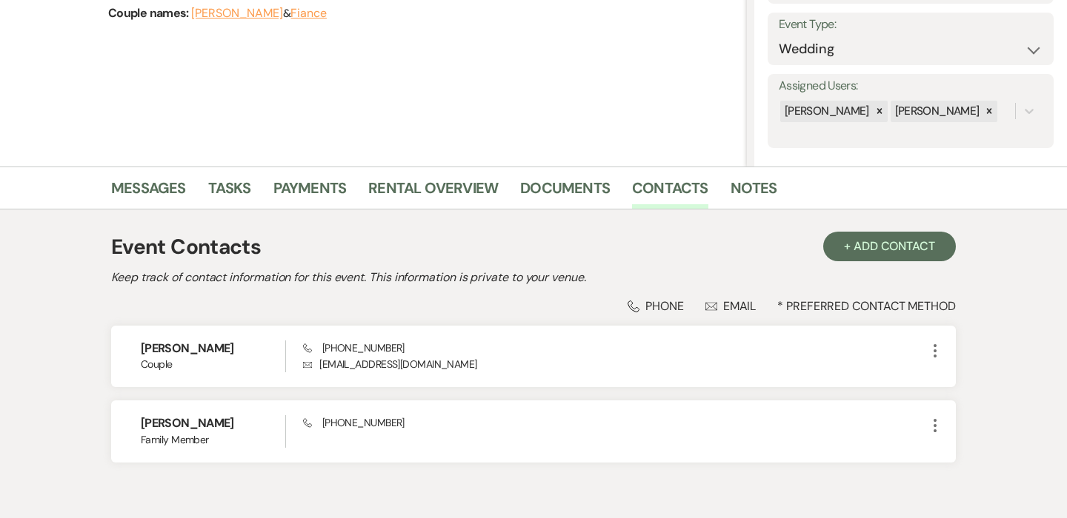
scroll to position [206, 0]
click at [856, 240] on button "+ Add Contact" at bounding box center [889, 246] width 133 height 30
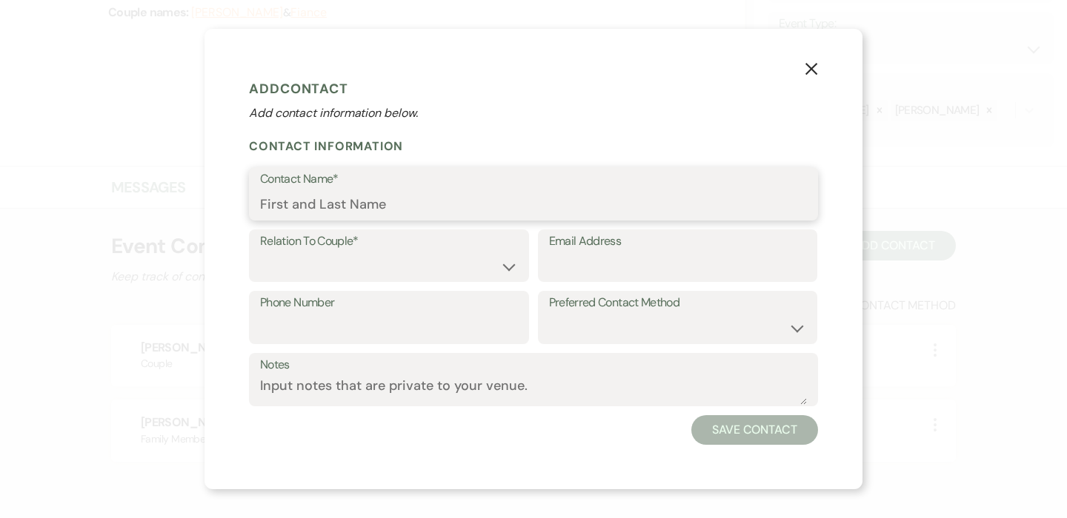
click at [401, 200] on input "Contact Name*" at bounding box center [533, 204] width 547 height 29
paste input "[PERSON_NAME]"
type input "[PERSON_NAME]"
click at [510, 270] on select "Couple Planner Parent of Couple Family Member Friend Other" at bounding box center [389, 266] width 258 height 29
select select "1"
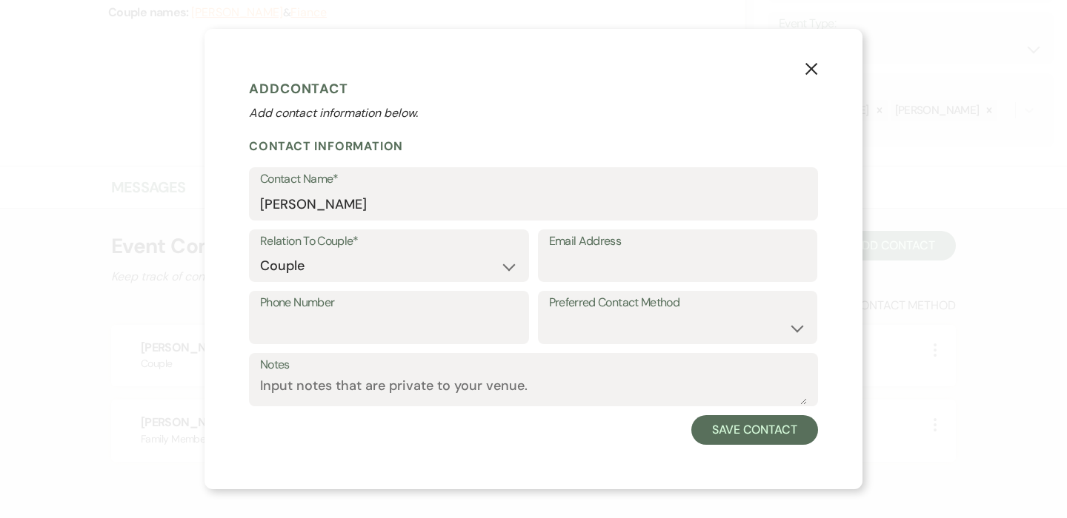
click at [618, 247] on label "Email Address" at bounding box center [678, 241] width 258 height 21
click at [618, 252] on input "Email Address" at bounding box center [678, 266] width 258 height 29
paste input "[PERSON_NAME][EMAIL_ADDRESS][DOMAIN_NAME]"
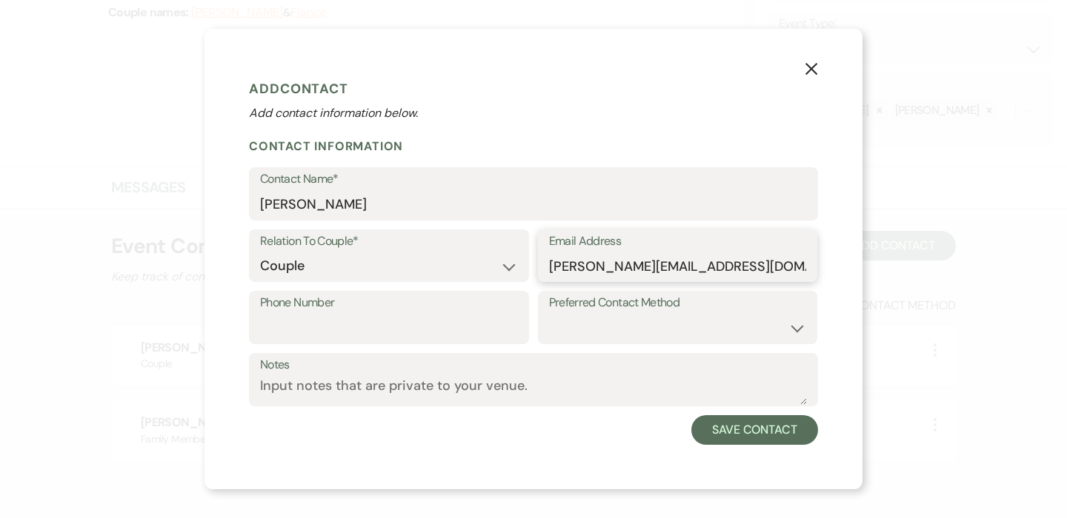
type input "[PERSON_NAME][EMAIL_ADDRESS][DOMAIN_NAME]"
click at [447, 324] on input "Phone Number" at bounding box center [389, 328] width 258 height 29
paste input "612.210.5385"
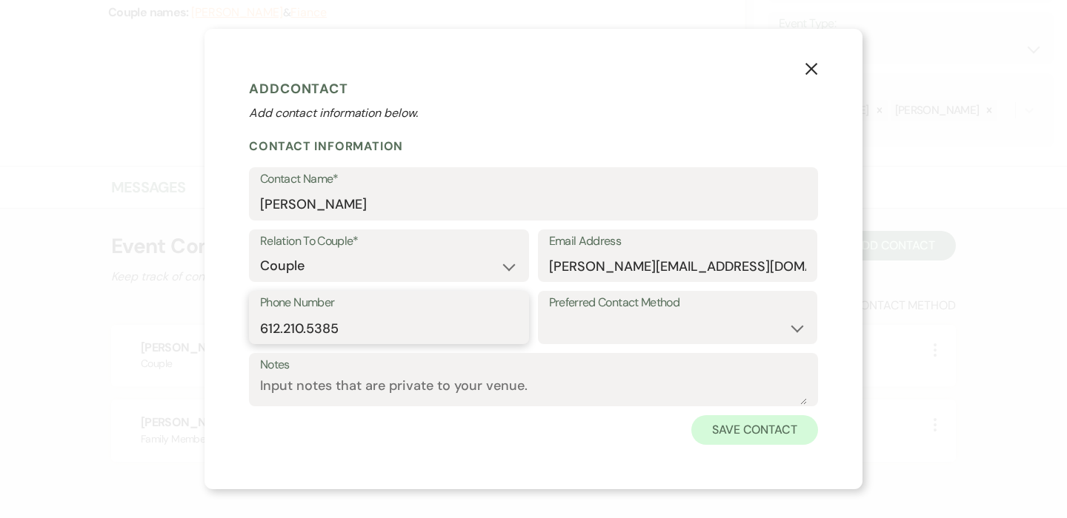
type input "612.210.5385"
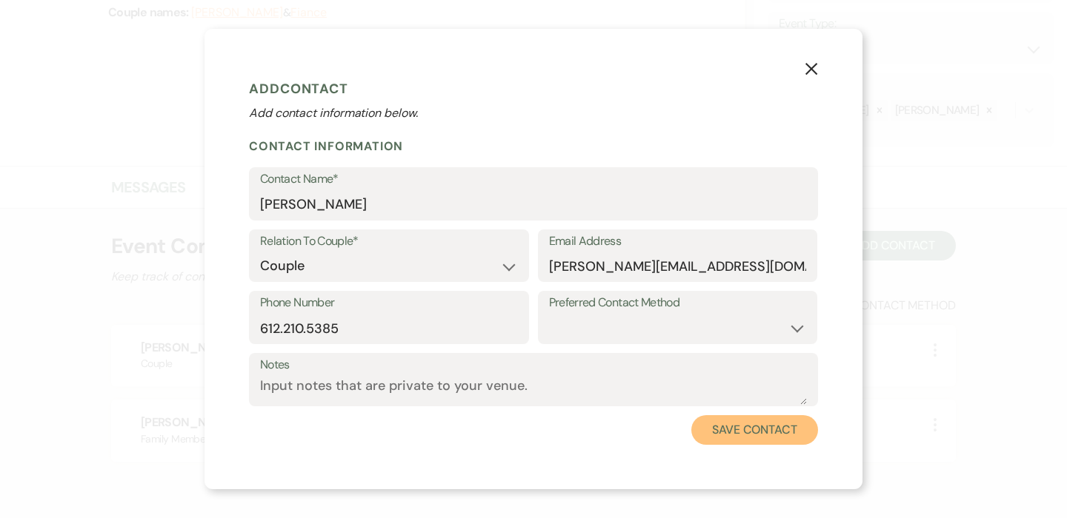
click at [777, 428] on button "Save Contact" at bounding box center [754, 431] width 127 height 30
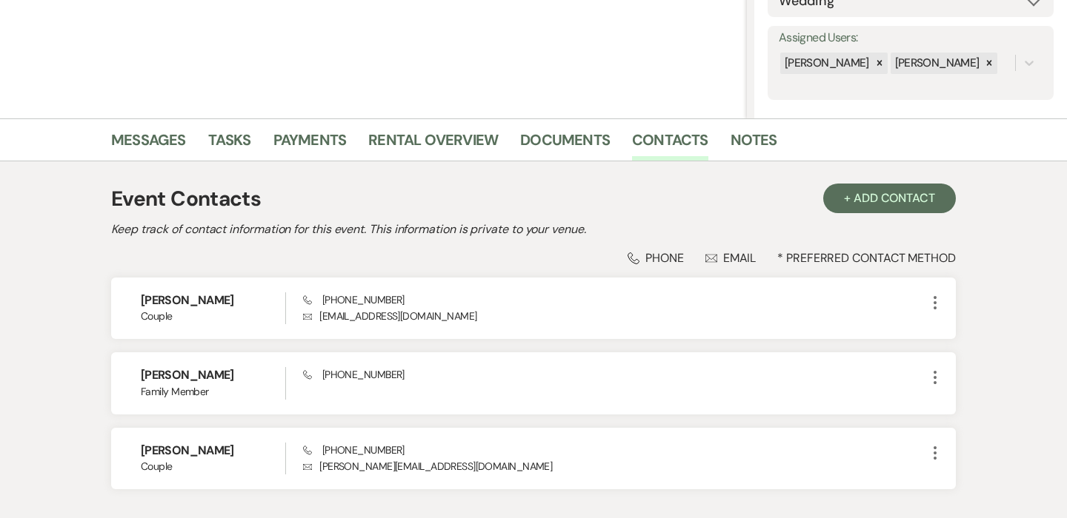
scroll to position [236, 0]
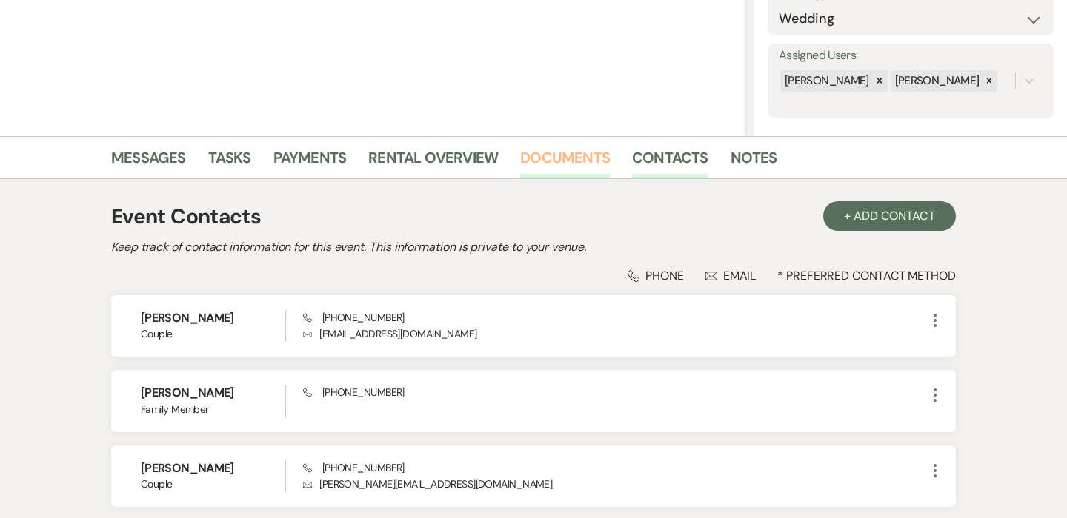
click at [579, 158] on link "Documents" at bounding box center [565, 162] width 90 height 33
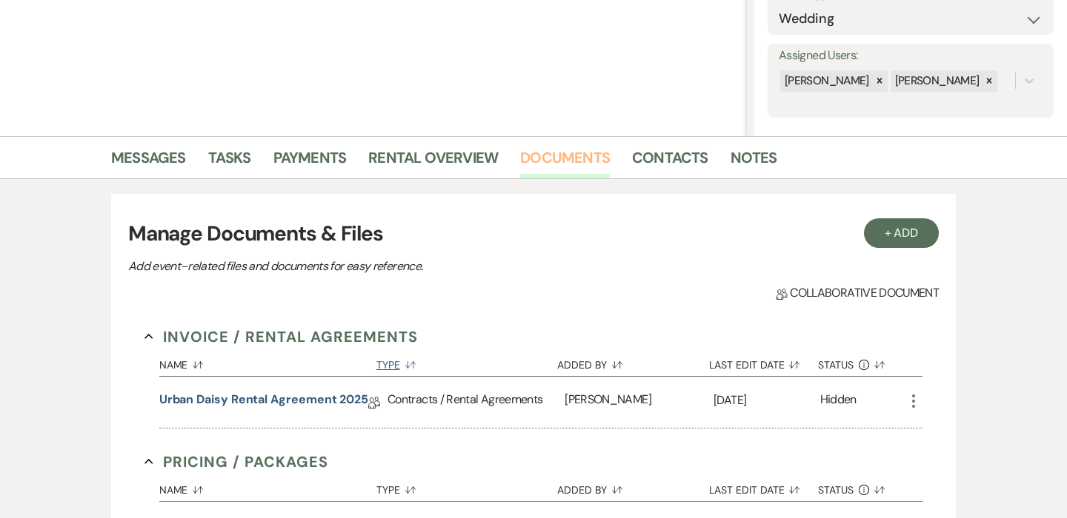
scroll to position [409, 0]
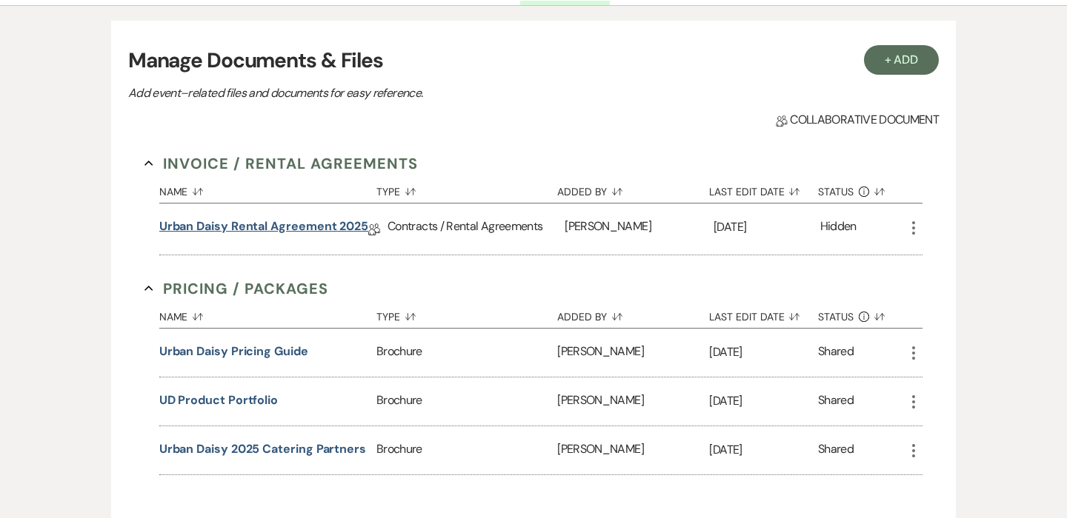
click at [330, 231] on link "Urban Daisy Rental Agreement 2025" at bounding box center [263, 229] width 209 height 23
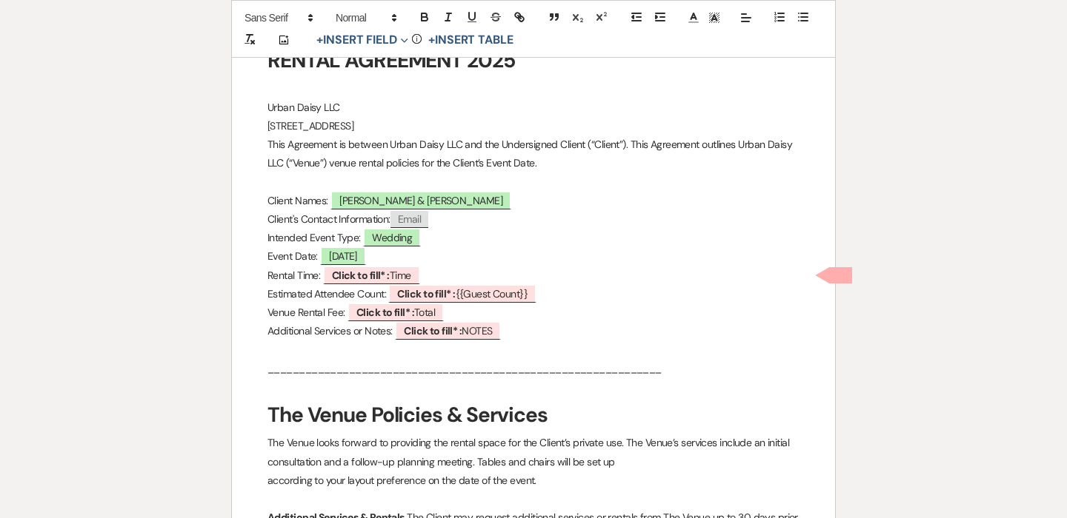
scroll to position [487, 0]
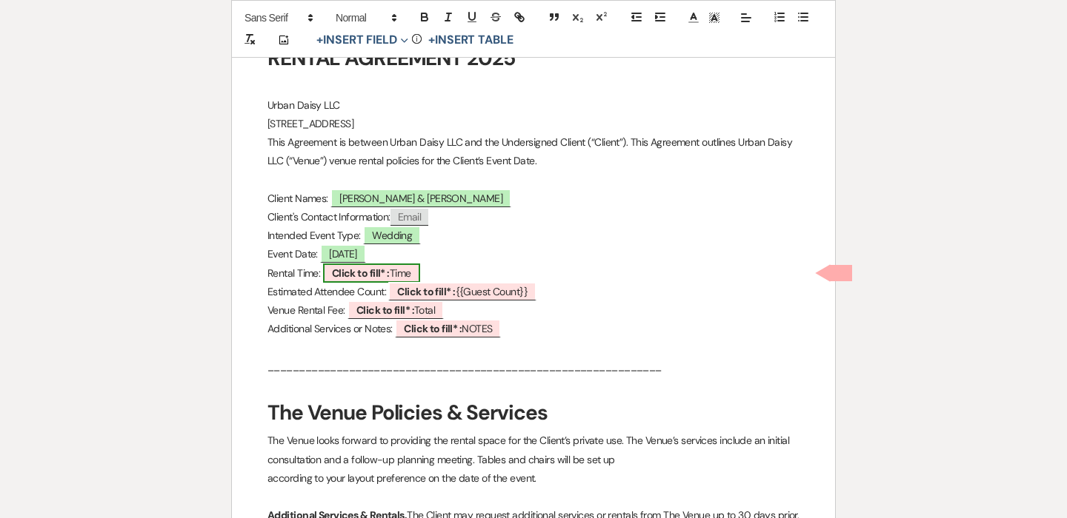
click at [390, 273] on b "Click to fill* :" at bounding box center [361, 273] width 58 height 13
select select "owner"
select select "Time"
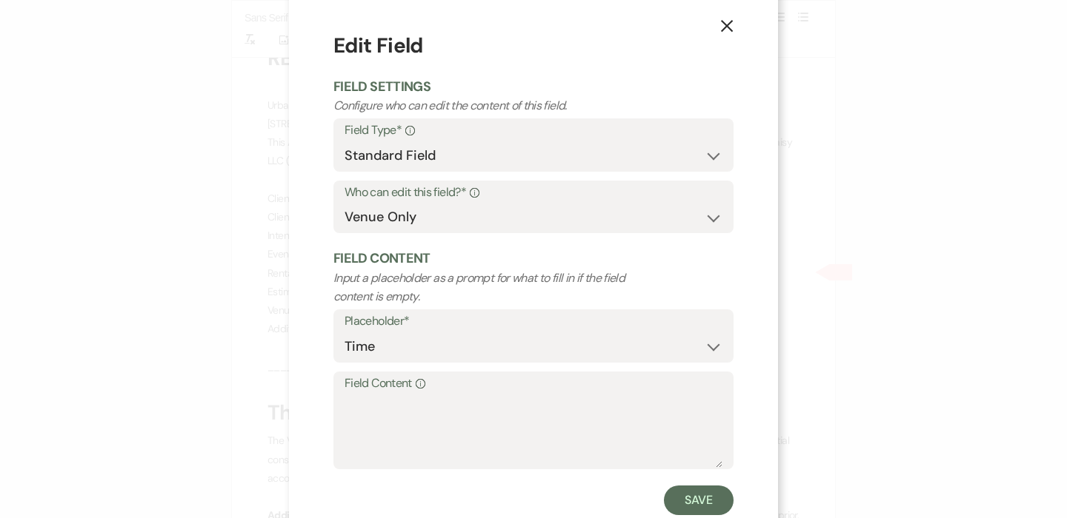
scroll to position [18, 0]
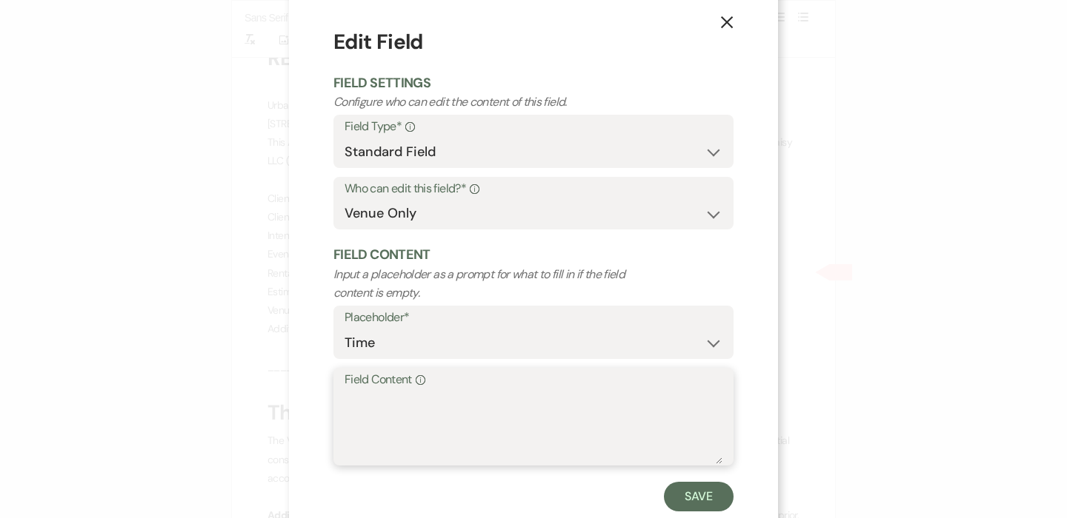
click at [376, 444] on textarea "Field Content Info" at bounding box center [533, 427] width 378 height 74
type textarea "12:00pm - 12:00am"
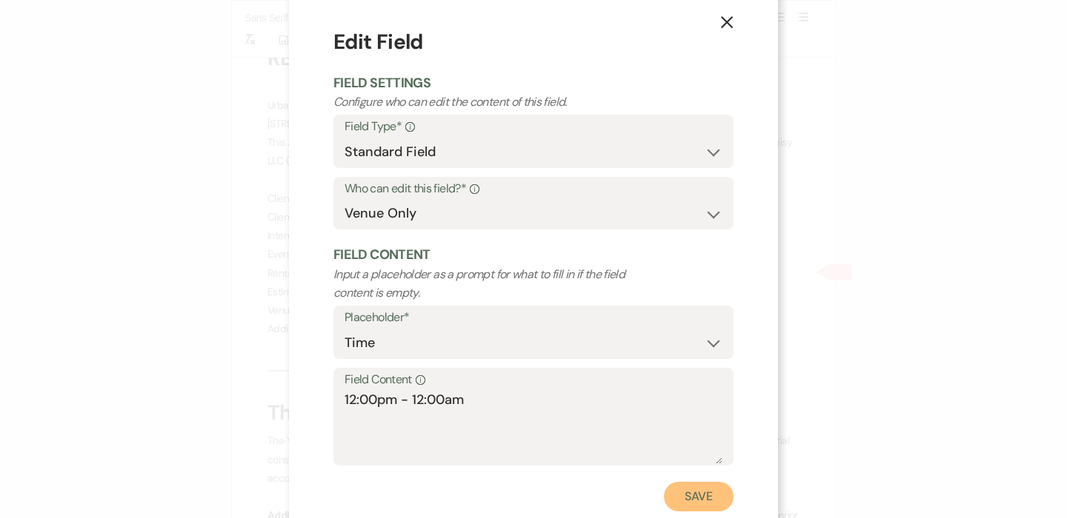
click at [693, 501] on button "Save" at bounding box center [699, 497] width 70 height 30
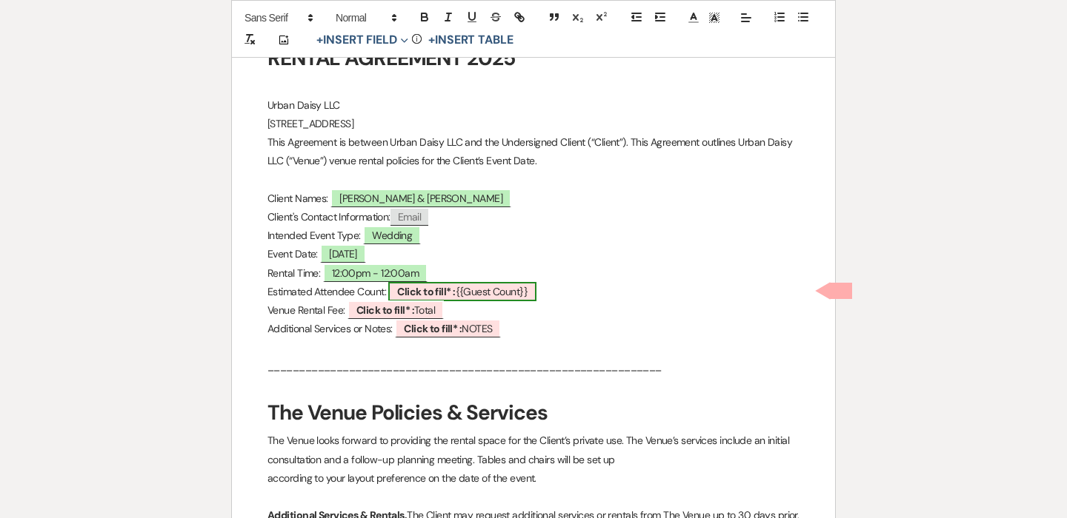
click at [427, 288] on b "Click to fill* :" at bounding box center [426, 291] width 58 height 13
select select "smartCustomField"
select select "owner"
select select "{{guestCount}}"
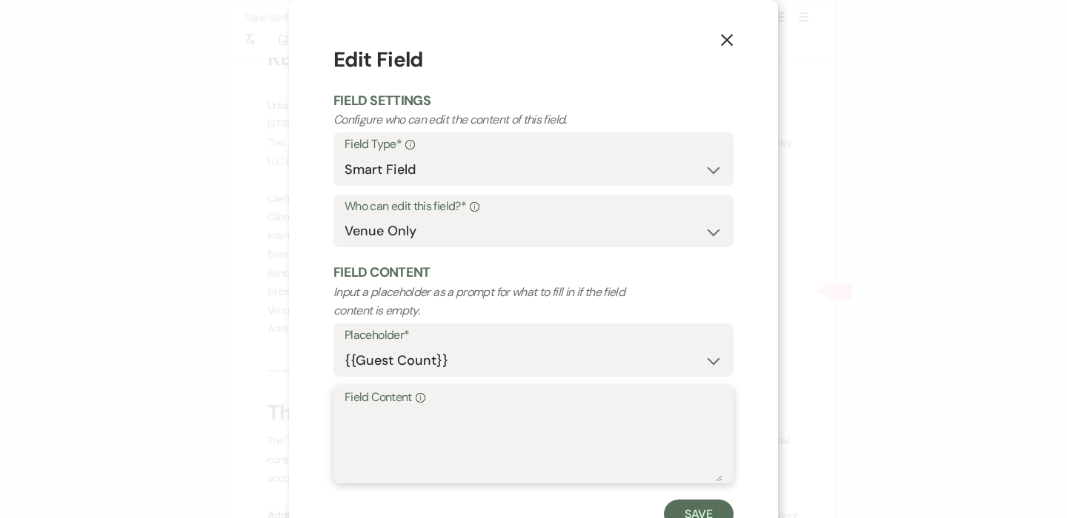
click at [405, 419] on textarea "Field Content Info" at bounding box center [533, 445] width 378 height 74
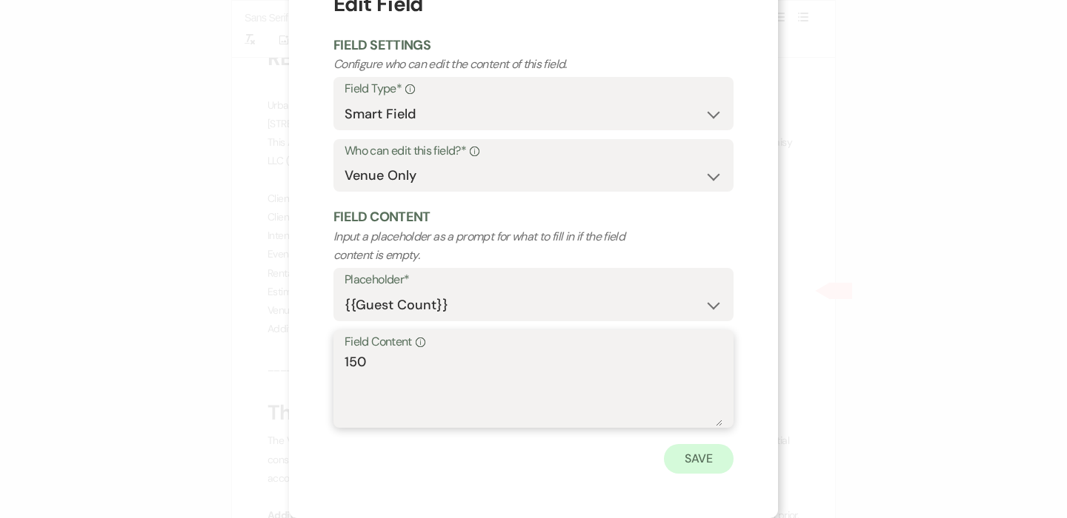
type textarea "150"
click at [690, 457] on button "Save" at bounding box center [699, 459] width 70 height 30
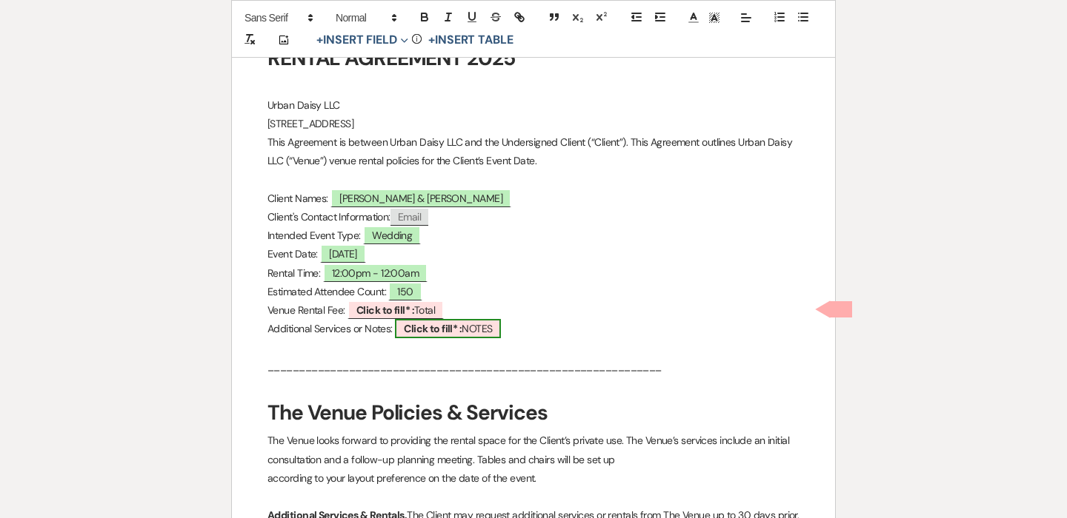
click at [485, 330] on span "Click to fill* : NOTES" at bounding box center [448, 328] width 106 height 19
select select "owner"
select select "custom_placeholder"
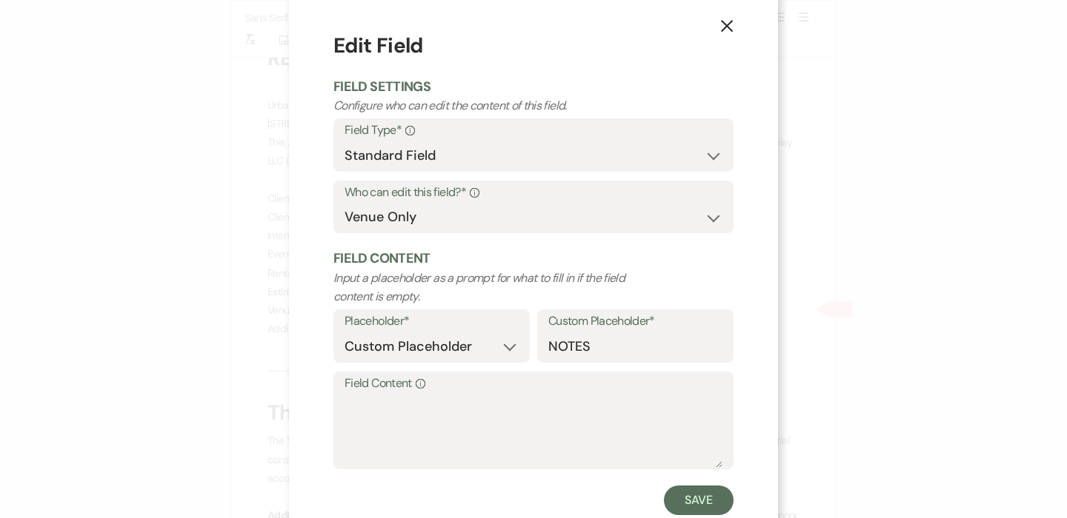
scroll to position [16, 0]
click at [726, 27] on icon "X" at bounding box center [726, 23] width 13 height 13
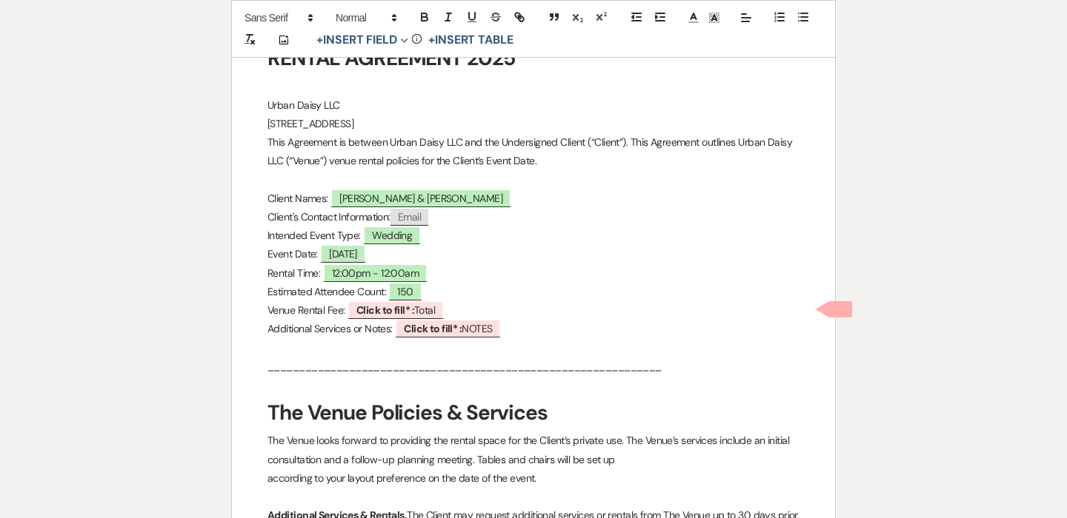
click at [509, 332] on p "Additional Services or Notes: ﻿ Click to fill* : NOTES ﻿" at bounding box center [533, 329] width 532 height 19
click at [473, 334] on span "Click to fill* : NOTES" at bounding box center [448, 328] width 106 height 19
select select "owner"
select select "custom_placeholder"
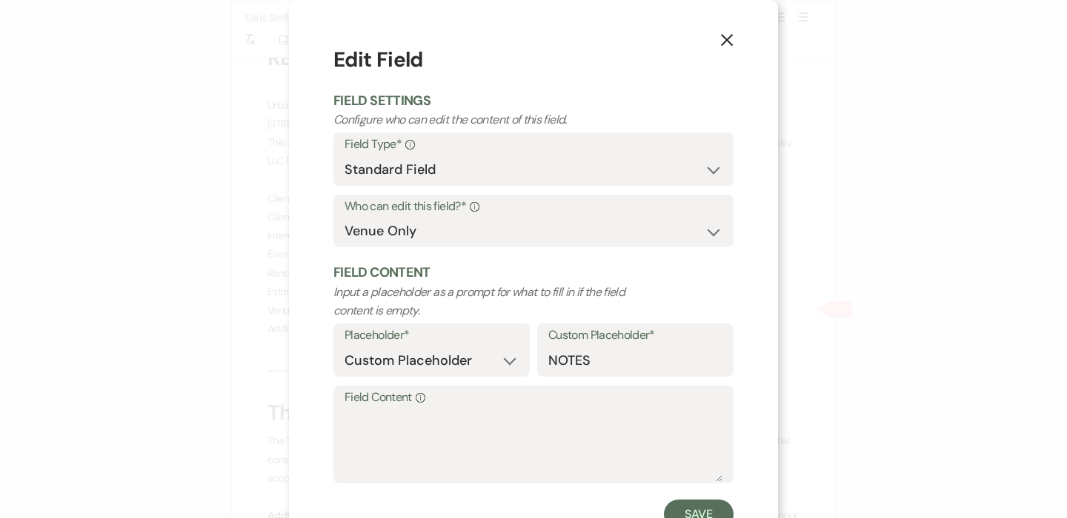
click at [469, 407] on label "Field Content Info" at bounding box center [533, 397] width 378 height 21
click at [469, 408] on textarea "Field Content Info" at bounding box center [533, 445] width 378 height 74
type textarea "R"
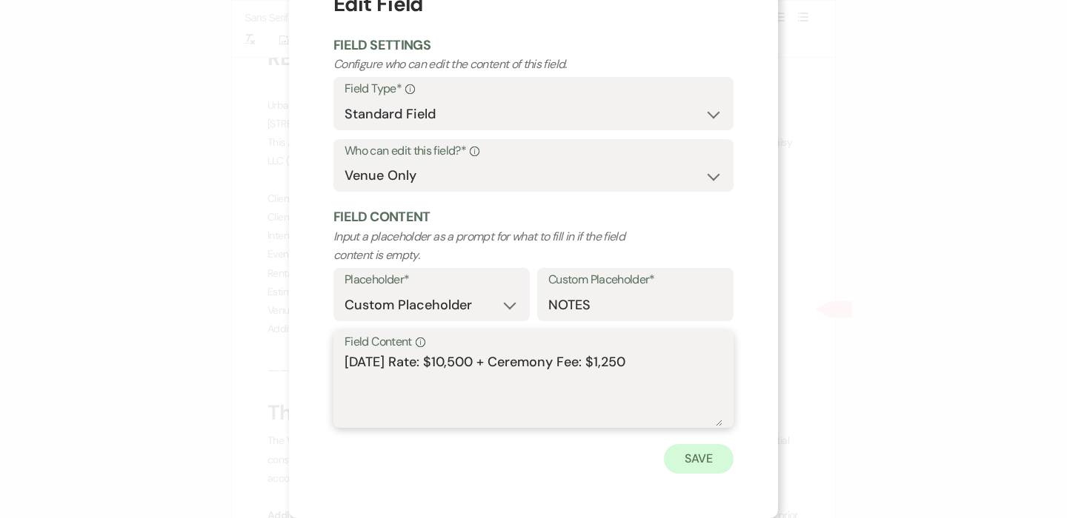
type textarea "[DATE] Rate: $10,500 + Ceremony Fee: $1,250"
click at [695, 465] on button "Save" at bounding box center [699, 459] width 70 height 30
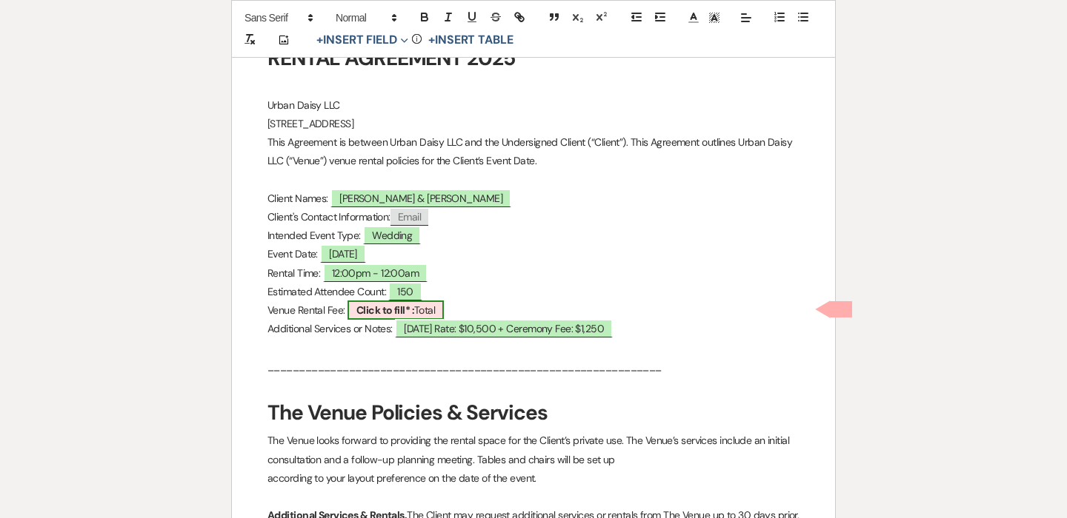
click at [387, 306] on b "Click to fill* :" at bounding box center [385, 310] width 58 height 13
select select "owner"
select select "Total"
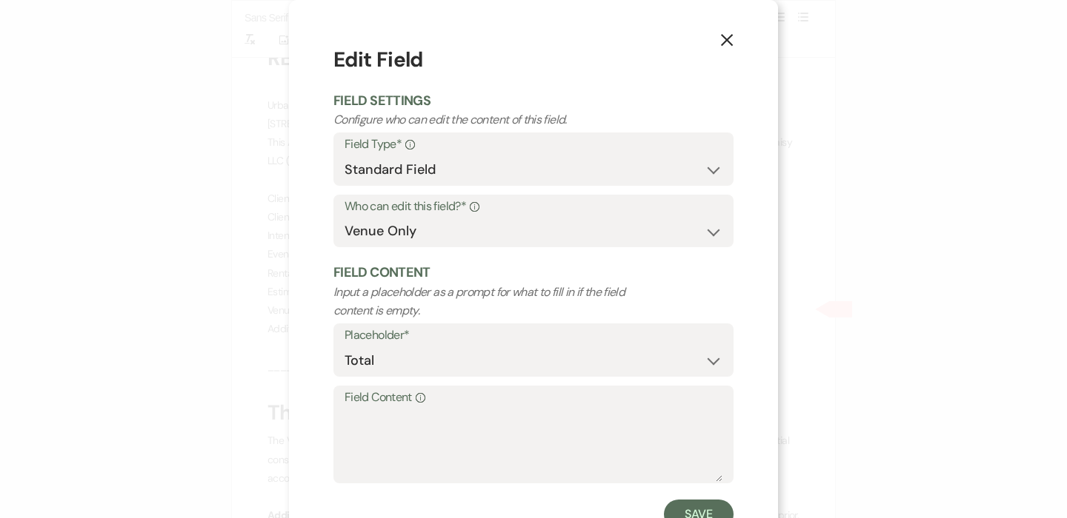
click at [723, 44] on use "button" at bounding box center [727, 40] width 12 height 12
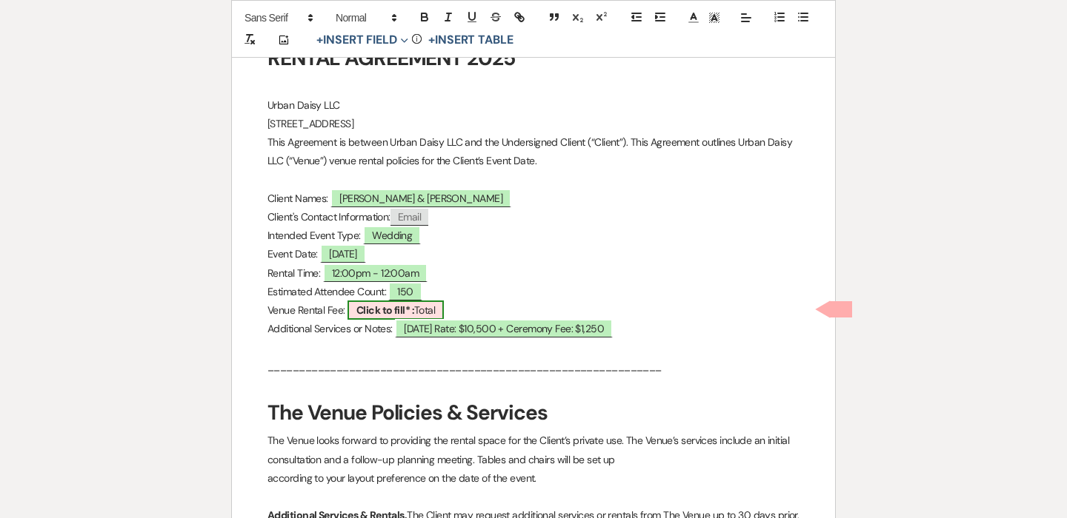
click at [379, 314] on b "Click to fill* :" at bounding box center [385, 310] width 58 height 13
select select "owner"
select select "Total"
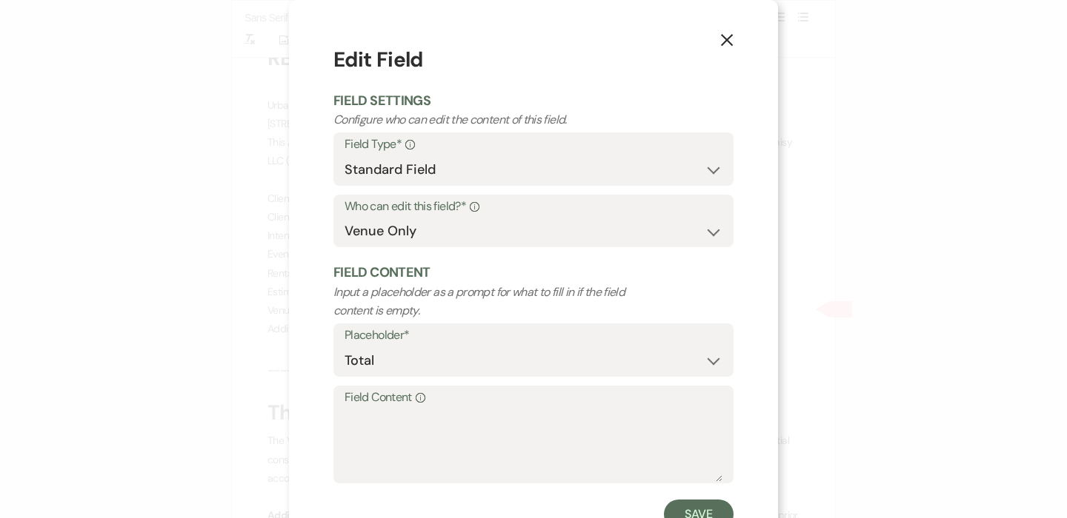
click at [722, 46] on icon "X" at bounding box center [726, 39] width 13 height 13
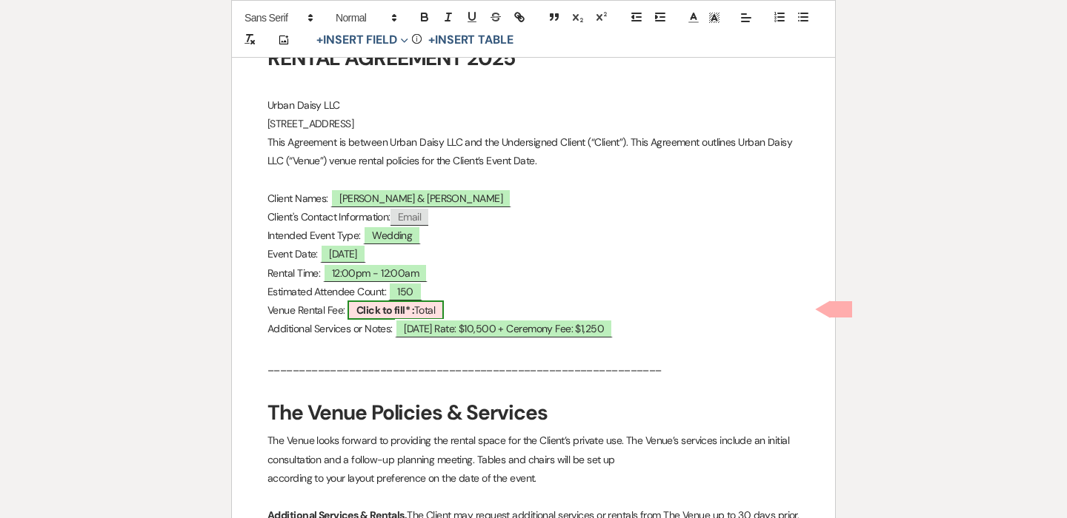
click at [402, 310] on b "Click to fill* :" at bounding box center [385, 310] width 58 height 13
select select "owner"
select select "Total"
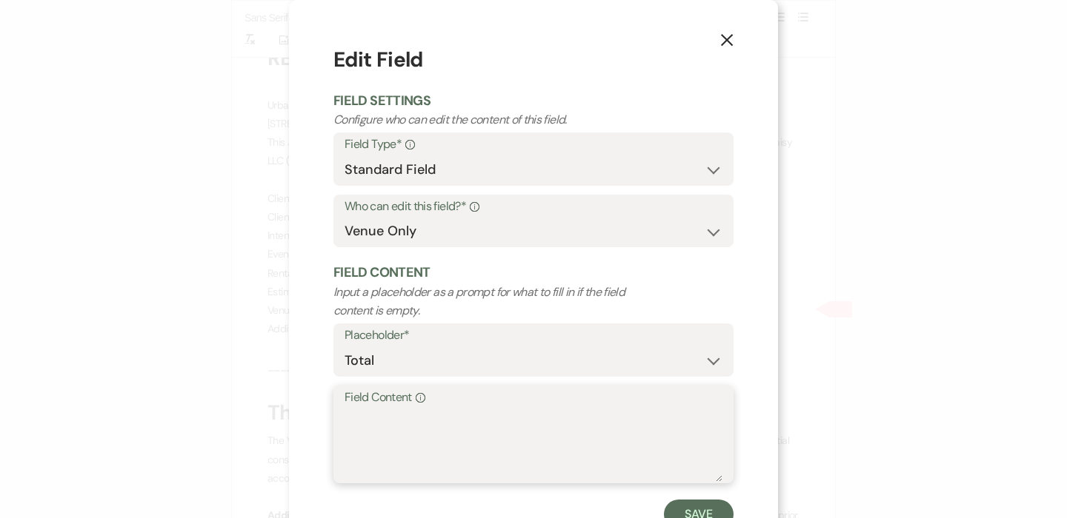
click at [438, 427] on textarea "Field Content Info" at bounding box center [533, 445] width 378 height 74
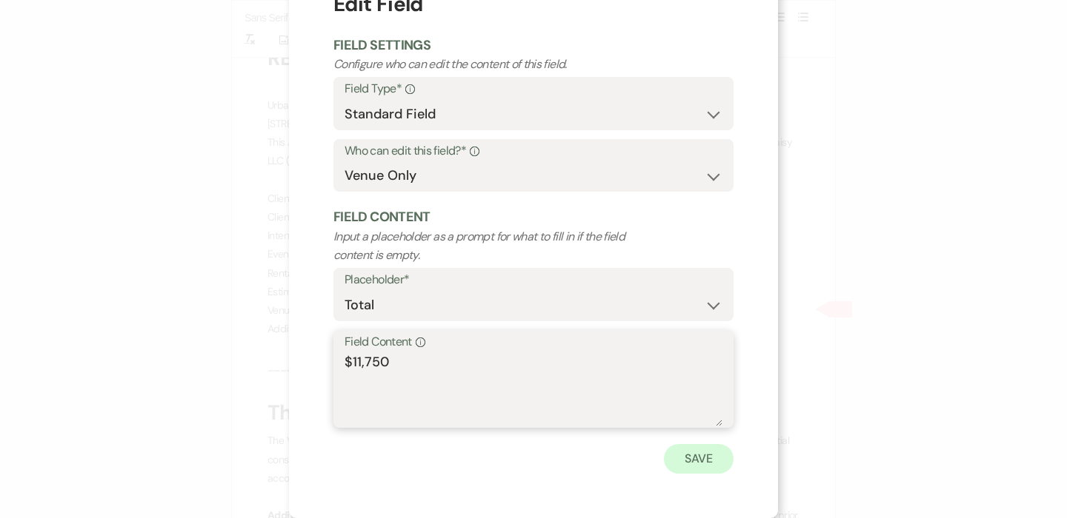
type textarea "$11,750"
click at [692, 469] on button "Save" at bounding box center [699, 459] width 70 height 30
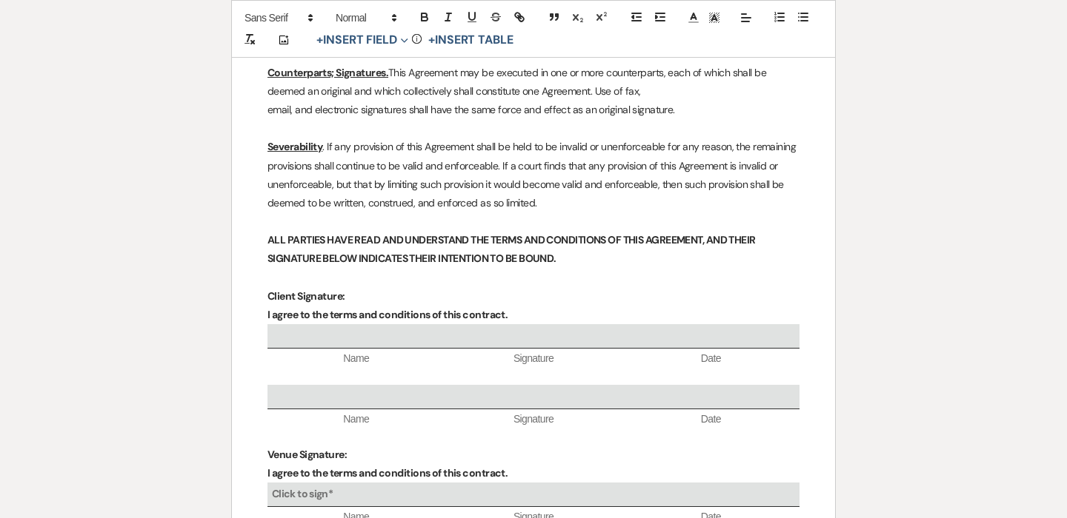
scroll to position [5351, 0]
click at [741, 413] on span "Date" at bounding box center [710, 420] width 177 height 15
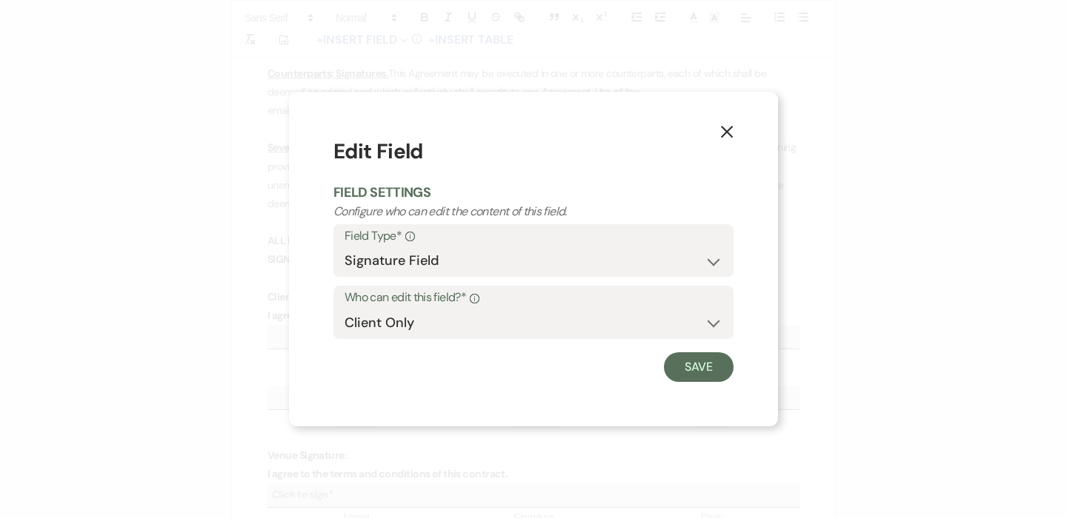
click at [726, 130] on icon "X" at bounding box center [726, 131] width 13 height 13
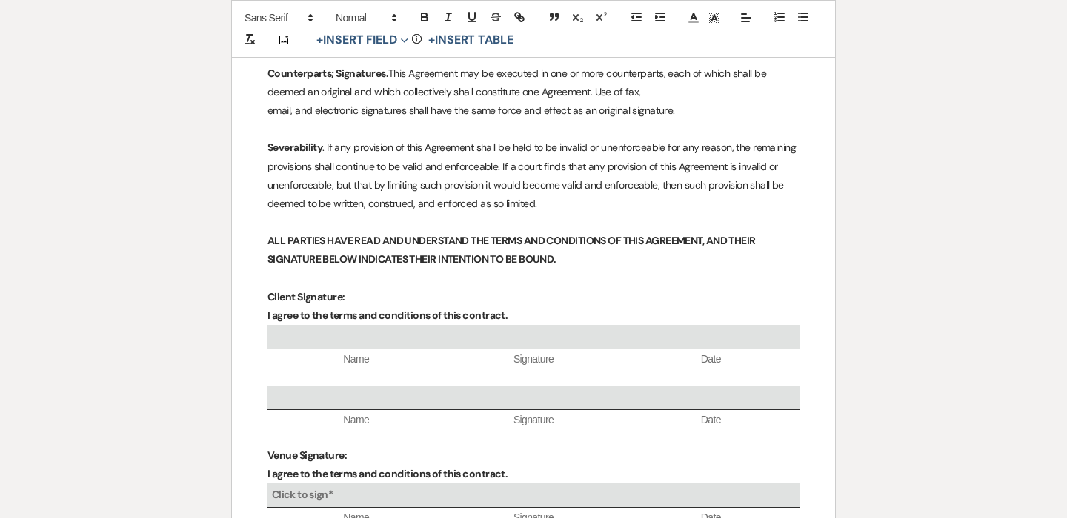
click at [771, 367] on p at bounding box center [533, 376] width 532 height 19
click at [774, 325] on div at bounding box center [533, 337] width 532 height 24
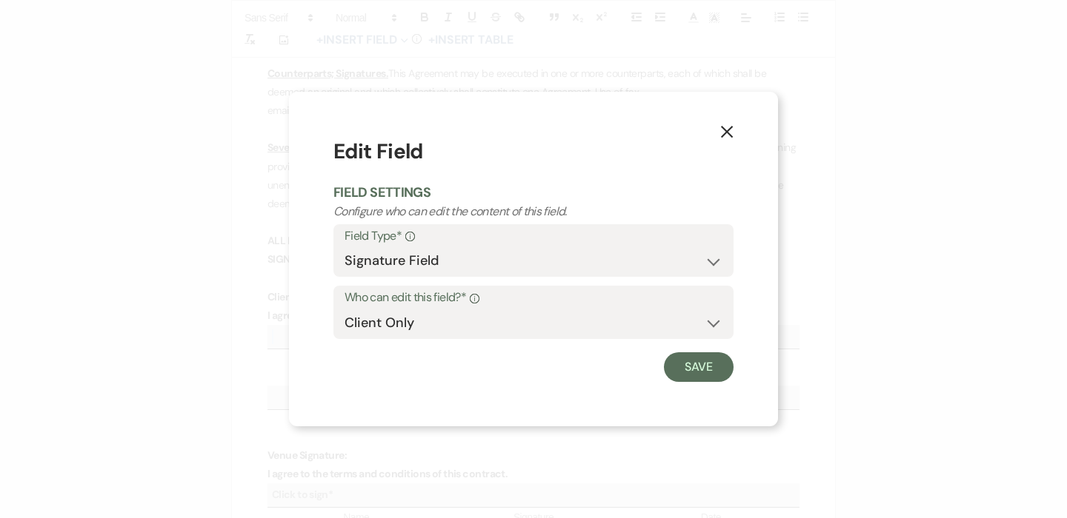
click at [732, 119] on button "X" at bounding box center [727, 132] width 22 height 26
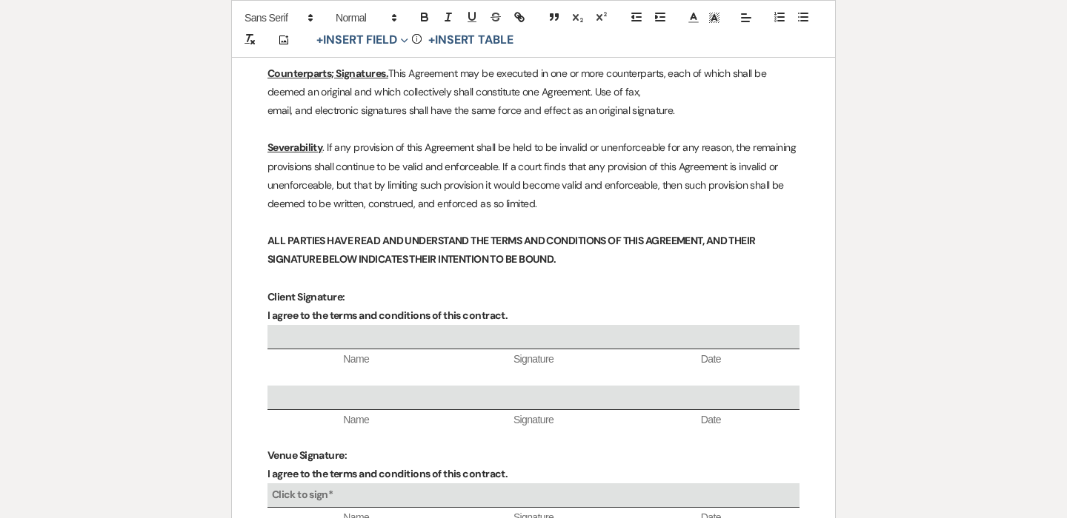
click at [614, 288] on p "Client Signature:" at bounding box center [533, 297] width 532 height 19
click at [566, 307] on p "I agree to the terms and conditions of this contract." at bounding box center [533, 316] width 532 height 19
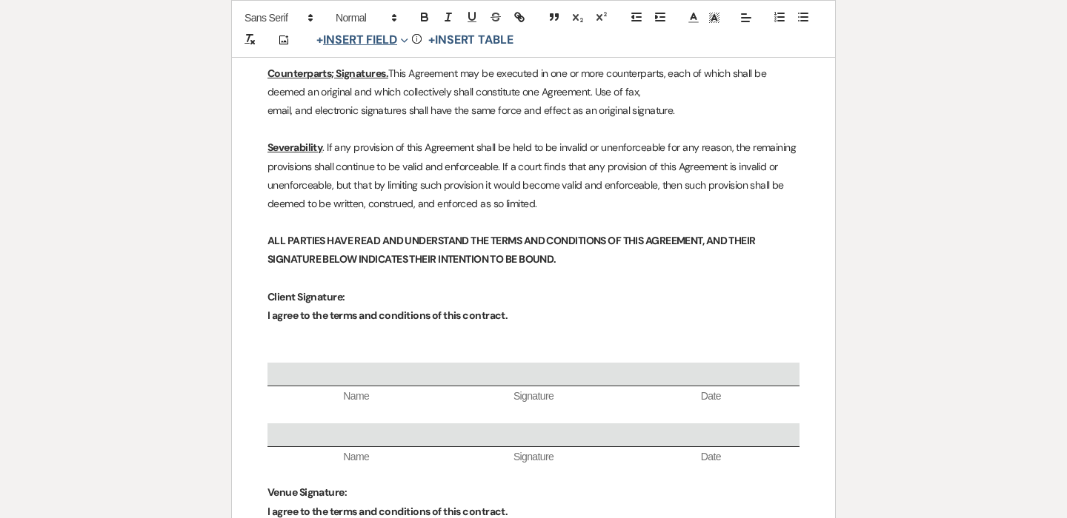
click at [316, 42] on span "+" at bounding box center [319, 40] width 7 height 12
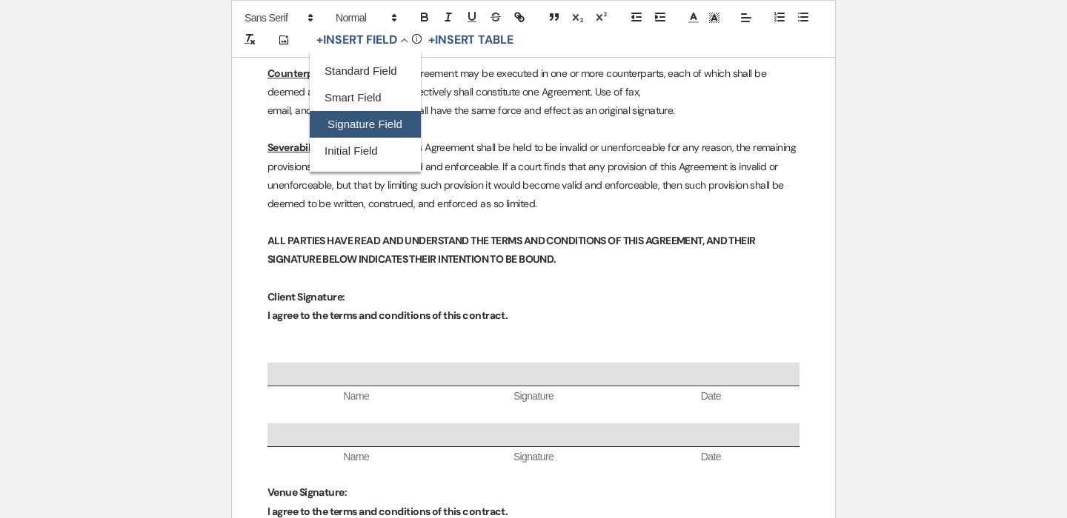
click at [361, 119] on button "Signature Field" at bounding box center [365, 124] width 111 height 27
select select "signatureField"
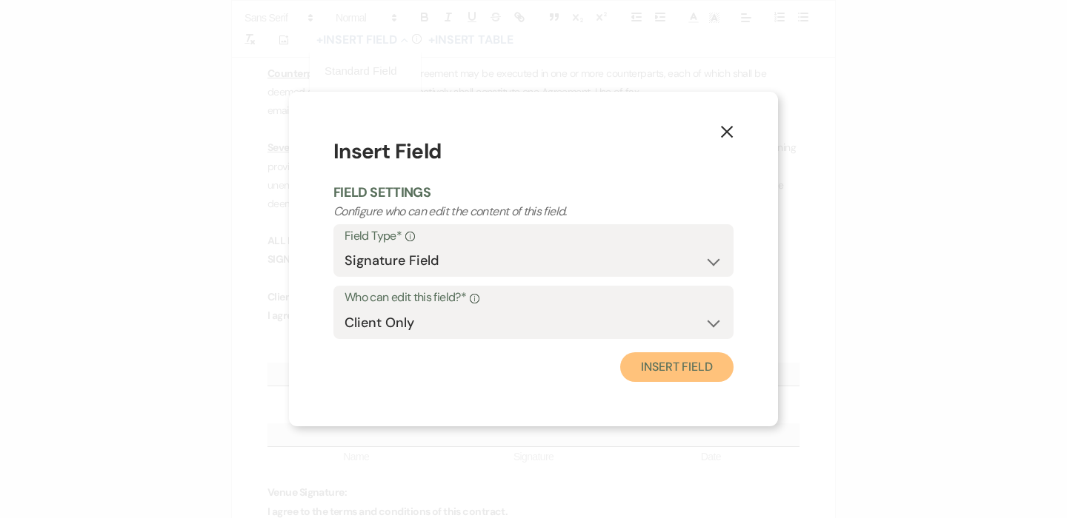
click at [718, 375] on button "Insert Field" at bounding box center [676, 368] width 113 height 30
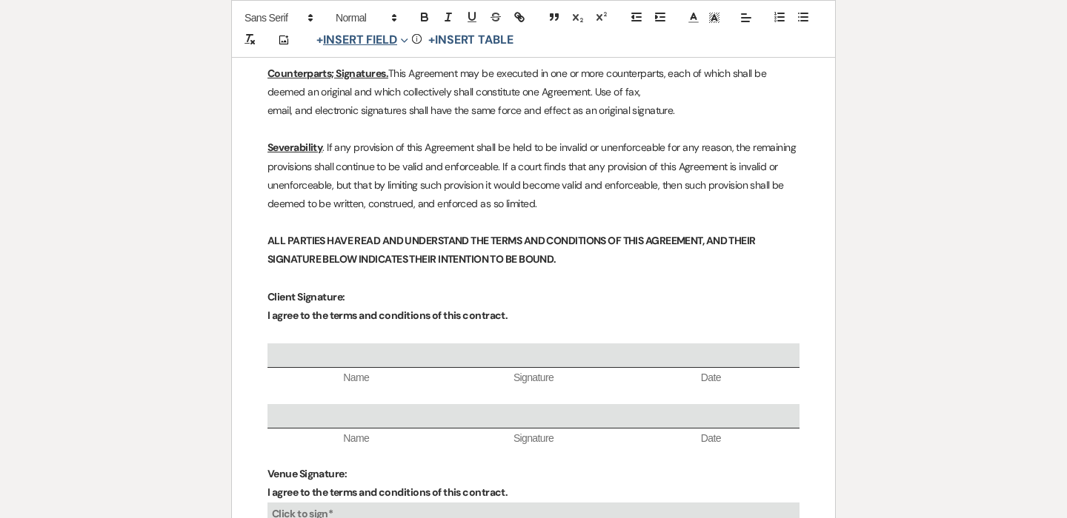
click at [323, 40] on span "+" at bounding box center [319, 40] width 7 height 12
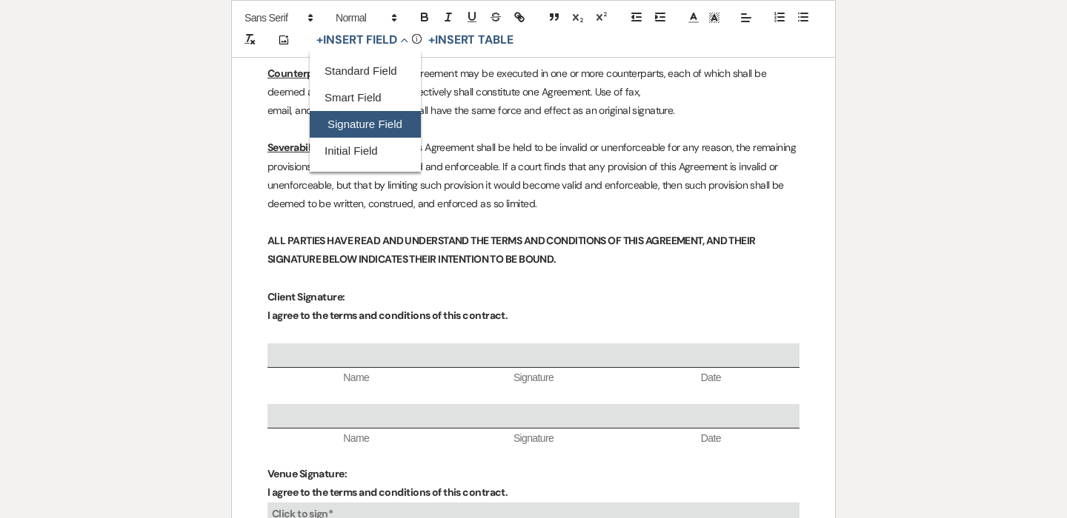
click at [344, 130] on button "Signature Field" at bounding box center [365, 124] width 111 height 27
select select "signatureField"
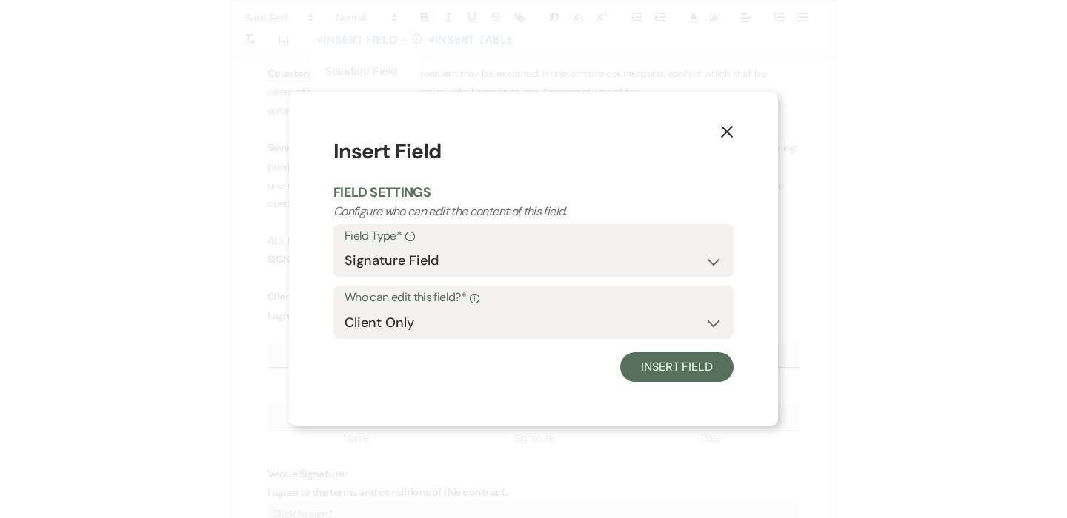
click at [710, 384] on div "X Insert Field Field Settings Configure who can edit the content of this field.…" at bounding box center [533, 259] width 489 height 335
click at [707, 381] on button "Insert Field" at bounding box center [676, 368] width 113 height 30
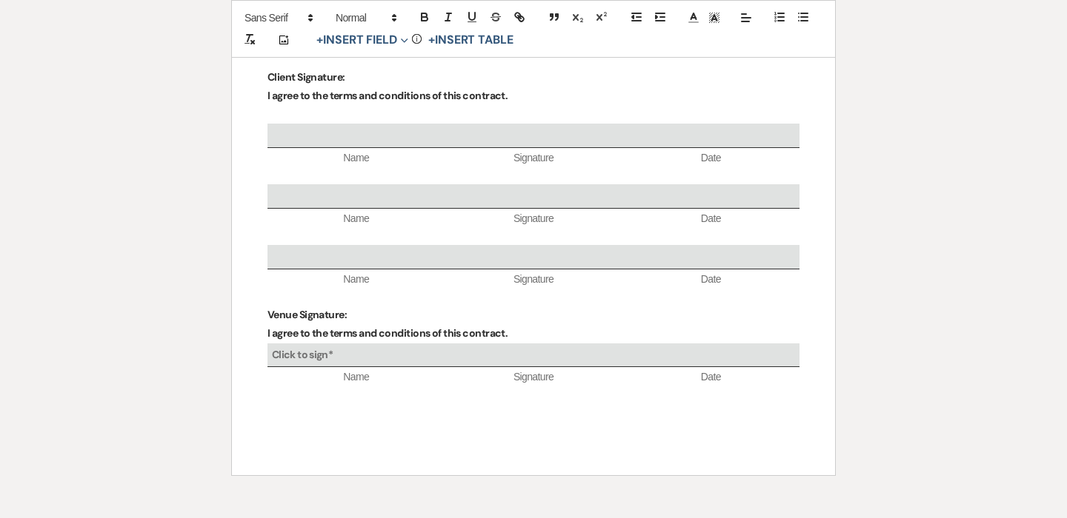
scroll to position [5631, 0]
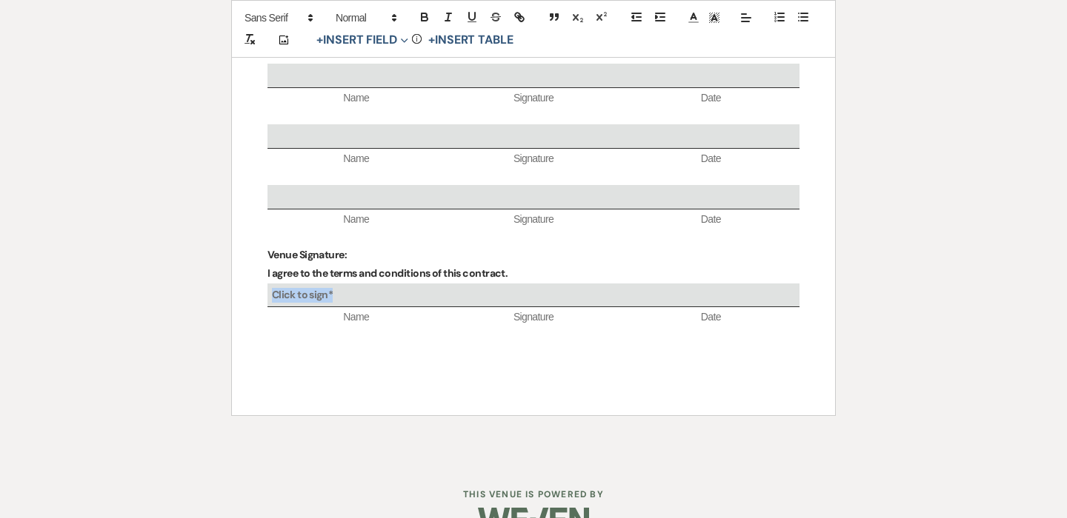
click at [348, 284] on div "Click to sign*" at bounding box center [533, 296] width 532 height 24
select select "owner"
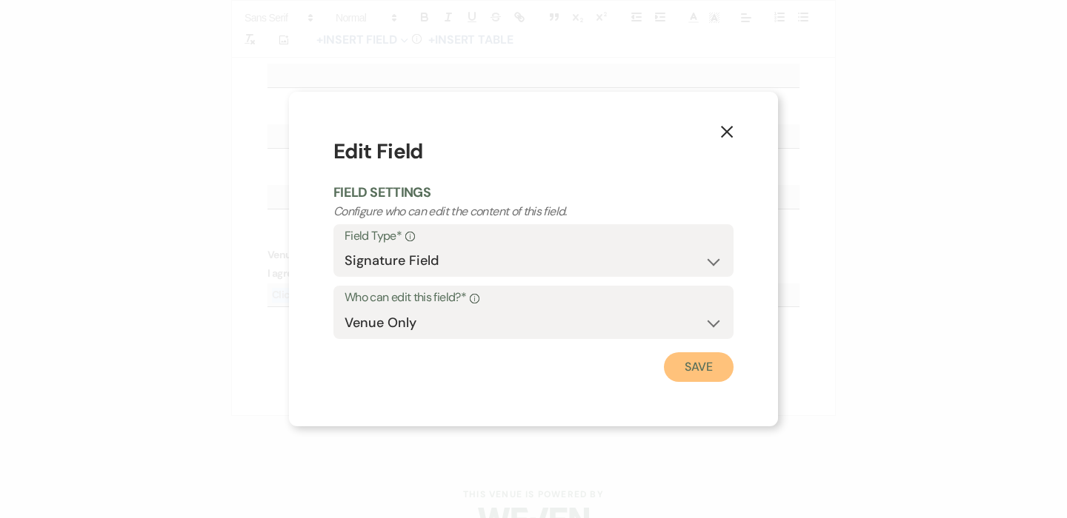
click at [696, 360] on button "Save" at bounding box center [699, 368] width 70 height 30
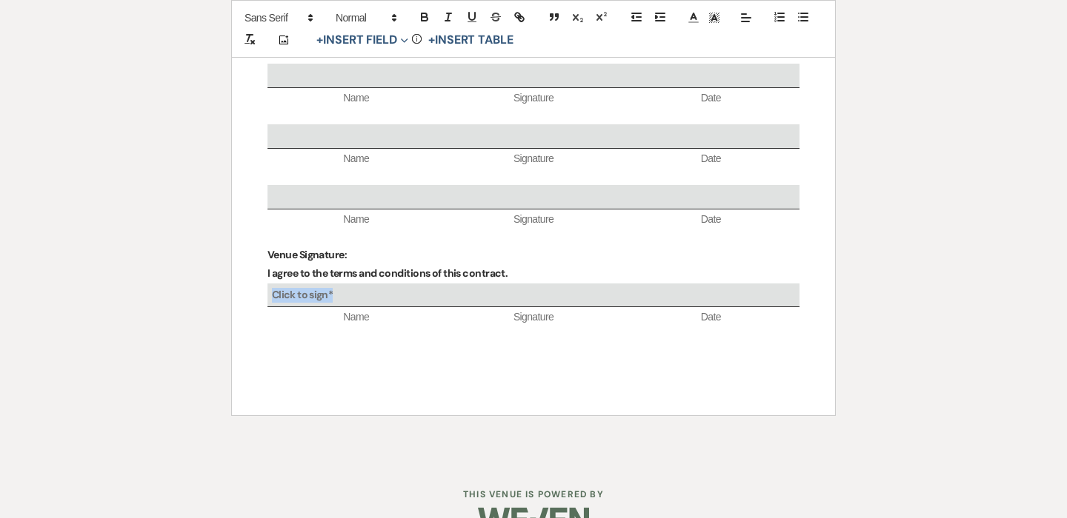
click at [304, 288] on b "Click to sign*" at bounding box center [302, 294] width 61 height 13
select select "owner"
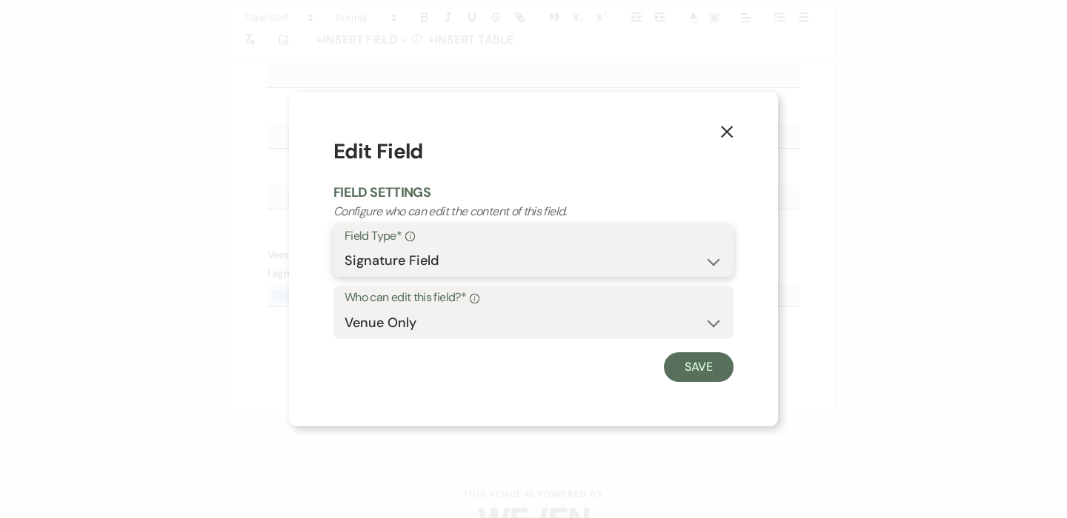
click at [433, 252] on select "Signature Field" at bounding box center [533, 261] width 378 height 29
click at [431, 330] on select "Client Only Venue Only" at bounding box center [533, 323] width 378 height 29
click at [704, 367] on button "Save" at bounding box center [699, 368] width 70 height 30
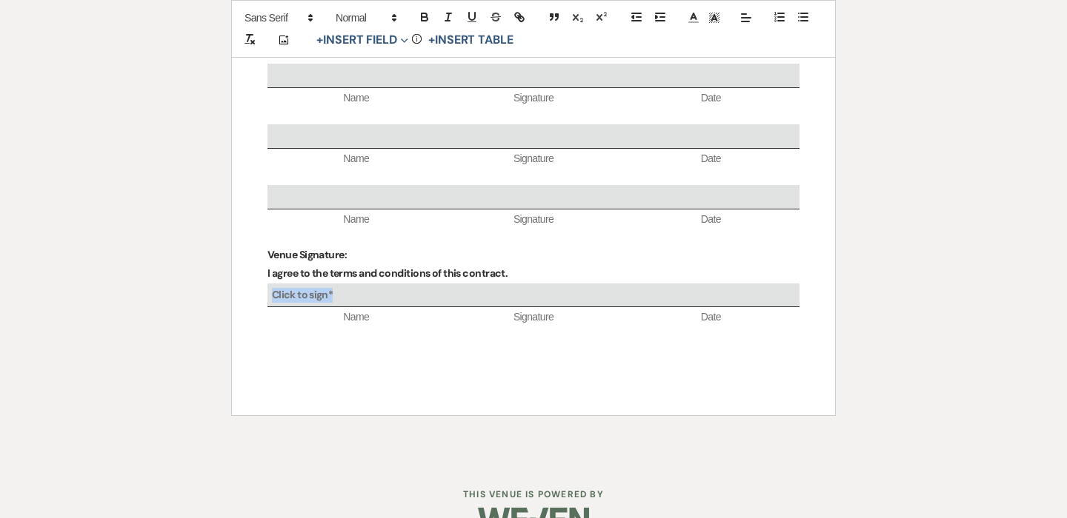
click at [414, 284] on div "Click to sign*" at bounding box center [533, 296] width 532 height 24
select select "owner"
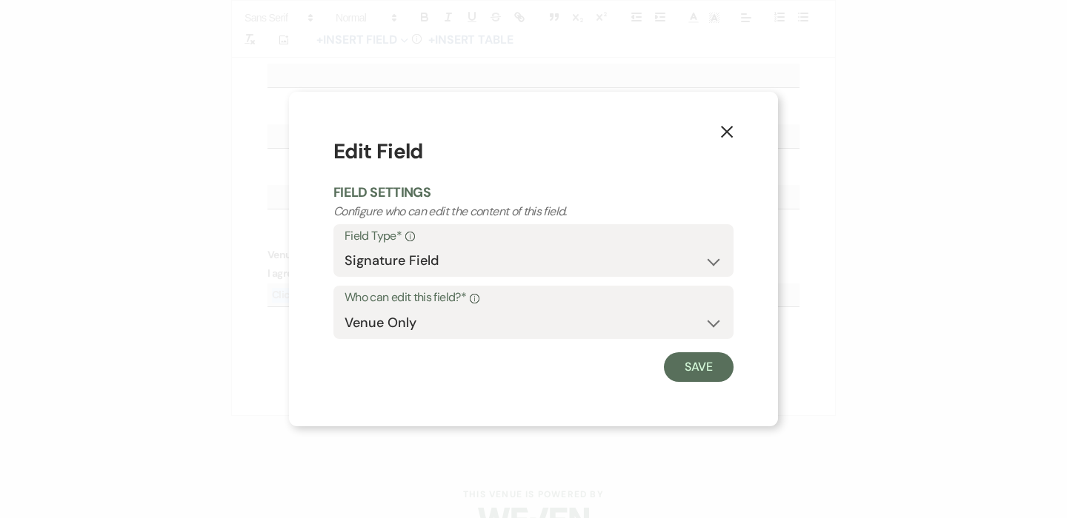
click at [731, 136] on use "button" at bounding box center [727, 132] width 12 height 12
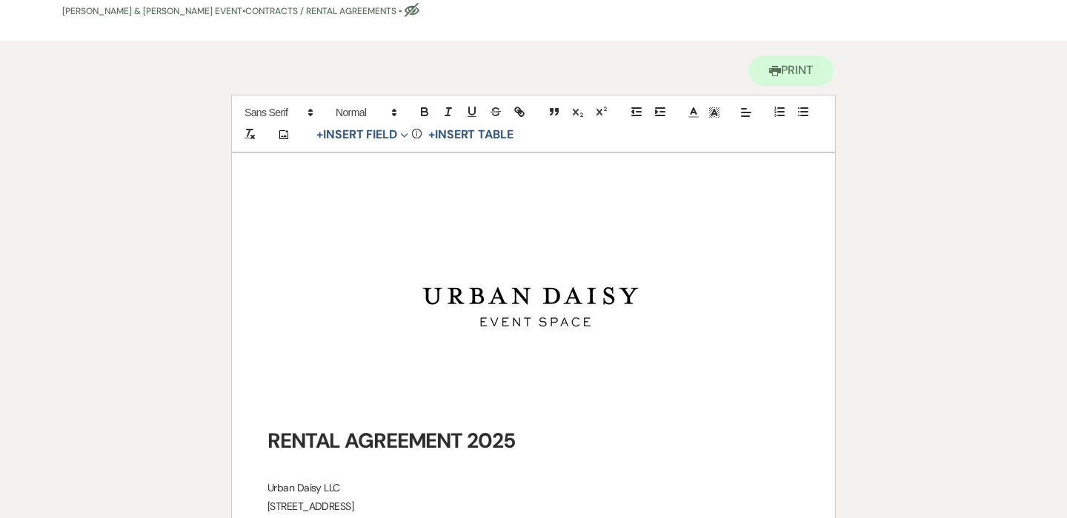
scroll to position [0, 0]
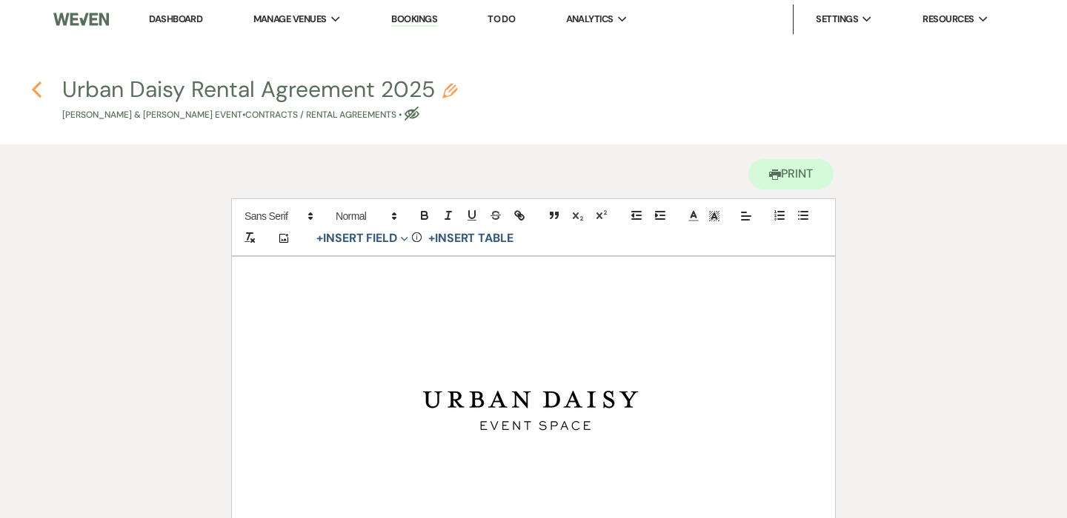
click at [38, 86] on icon "Previous" at bounding box center [36, 90] width 11 height 18
select select "6"
select select "19"
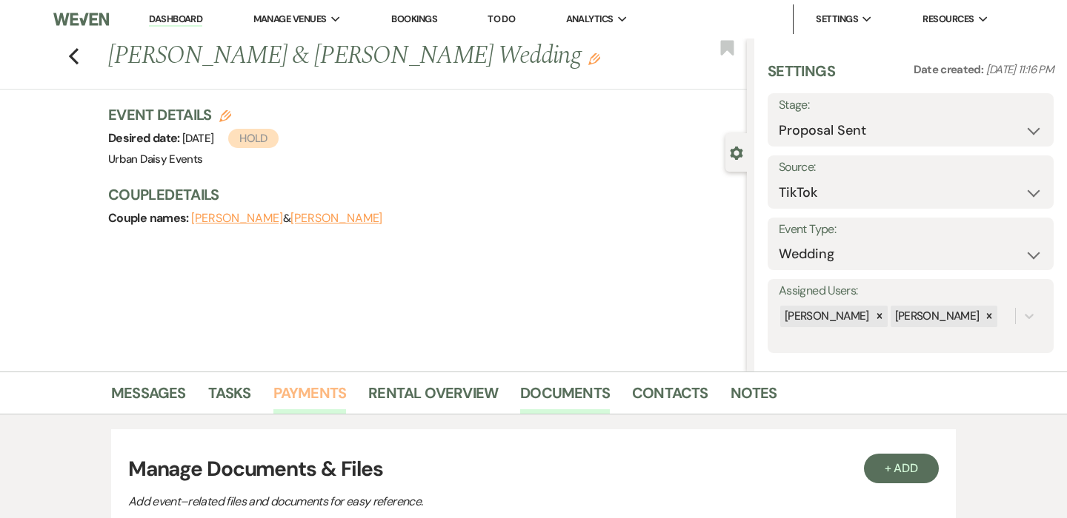
click at [318, 403] on link "Payments" at bounding box center [309, 397] width 73 height 33
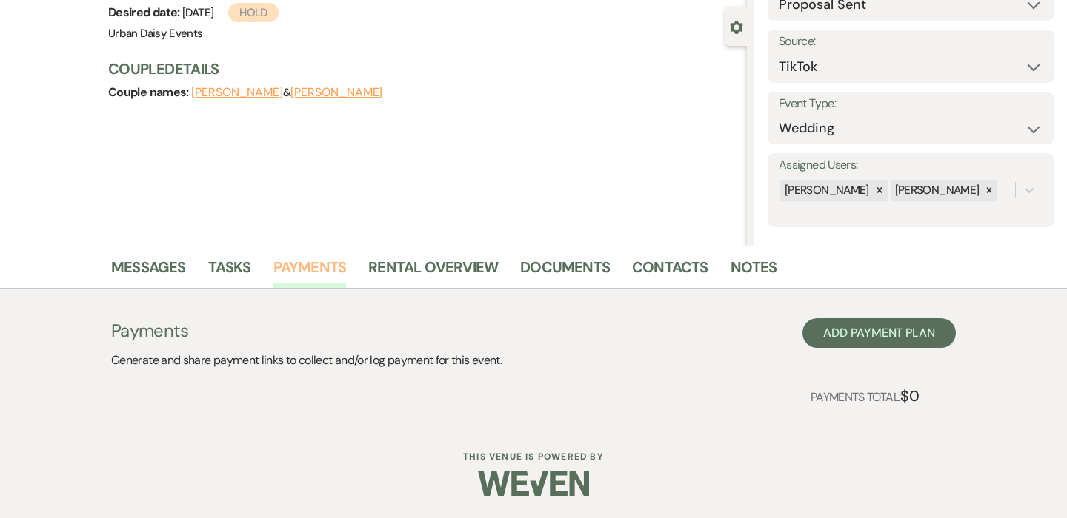
scroll to position [126, 0]
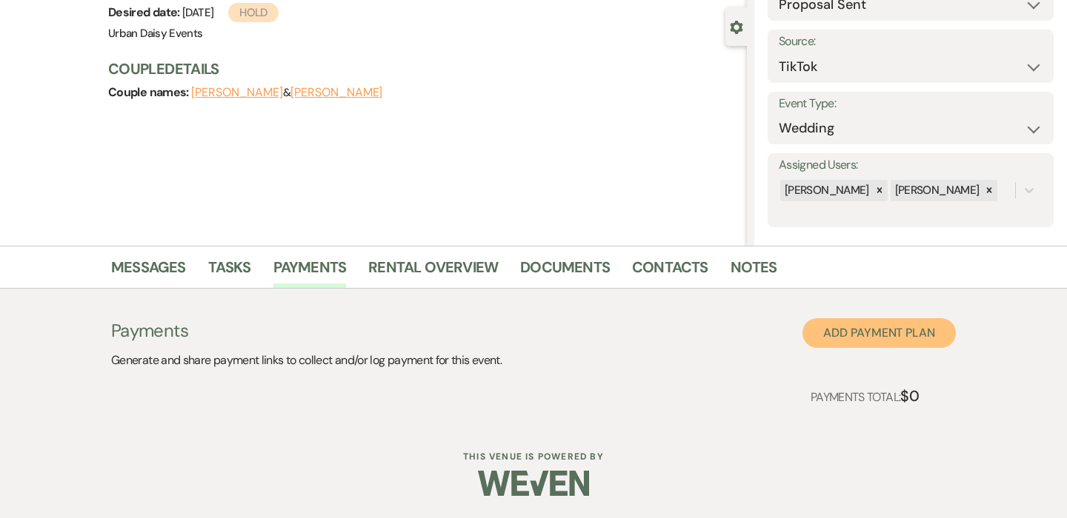
click at [886, 338] on button "Add Payment Plan" at bounding box center [878, 334] width 153 height 30
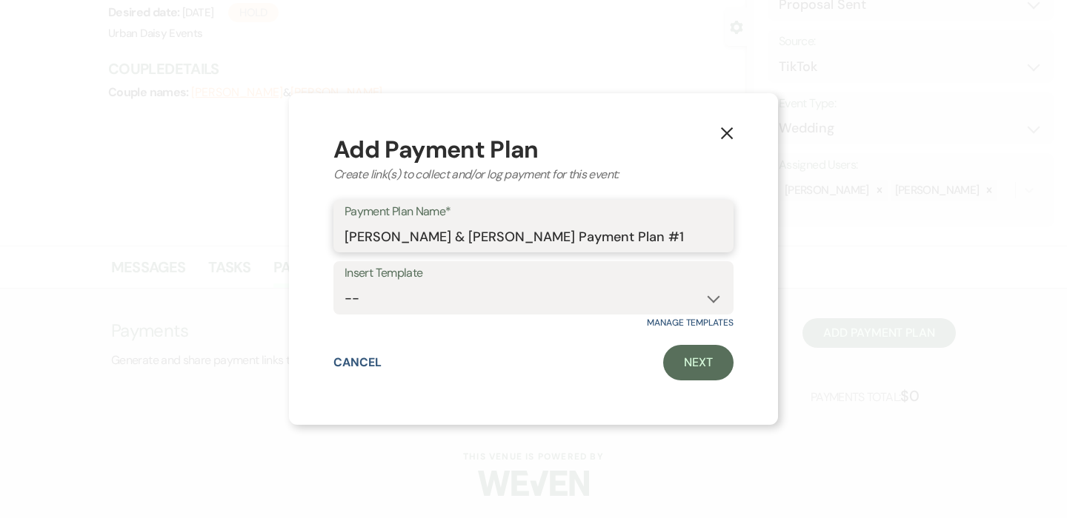
drag, startPoint x: 656, startPoint y: 246, endPoint x: 536, endPoint y: 236, distance: 121.1
click at [536, 236] on input "[PERSON_NAME] & [PERSON_NAME] Payment Plan #1" at bounding box center [533, 236] width 378 height 29
click at [422, 240] on input "[PERSON_NAME] & [PERSON_NAME] Wedding!" at bounding box center [533, 236] width 378 height 29
type input "[PERSON_NAME] & [PERSON_NAME]'s Wedding!"
click at [501, 298] on select "--" at bounding box center [533, 298] width 378 height 29
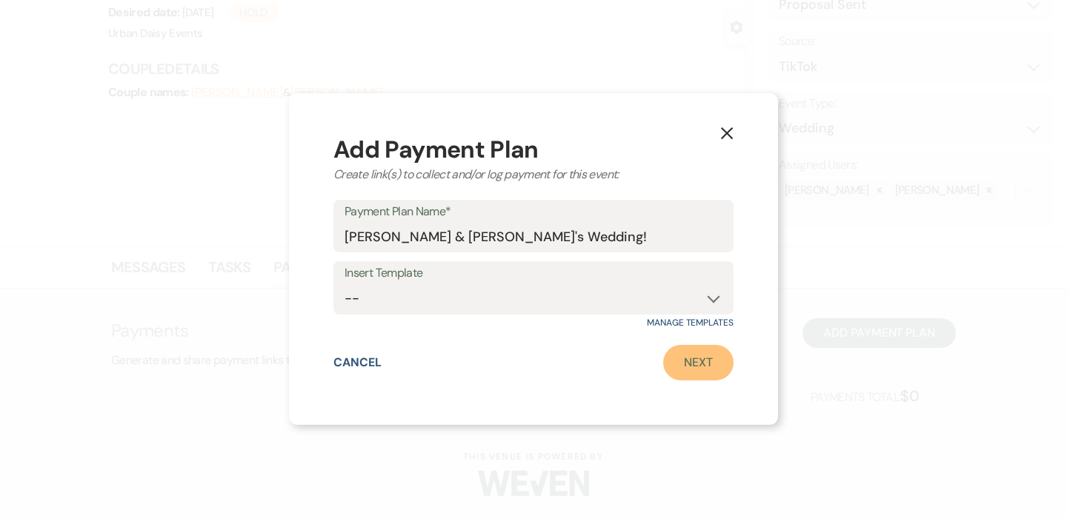
click at [705, 361] on link "Next" at bounding box center [698, 363] width 70 height 36
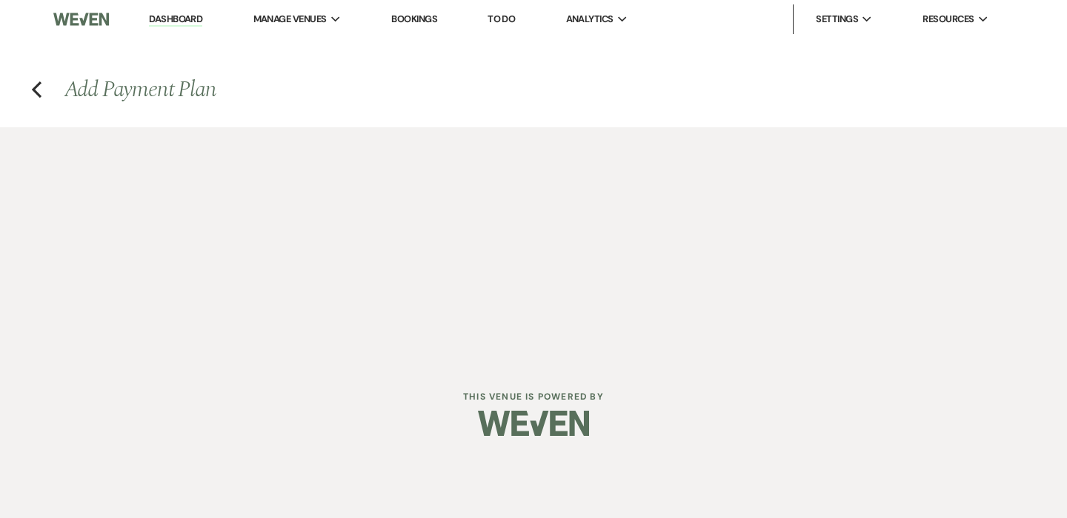
select select "2"
select select "percentage"
select select "false"
select select "client"
select select "weeks"
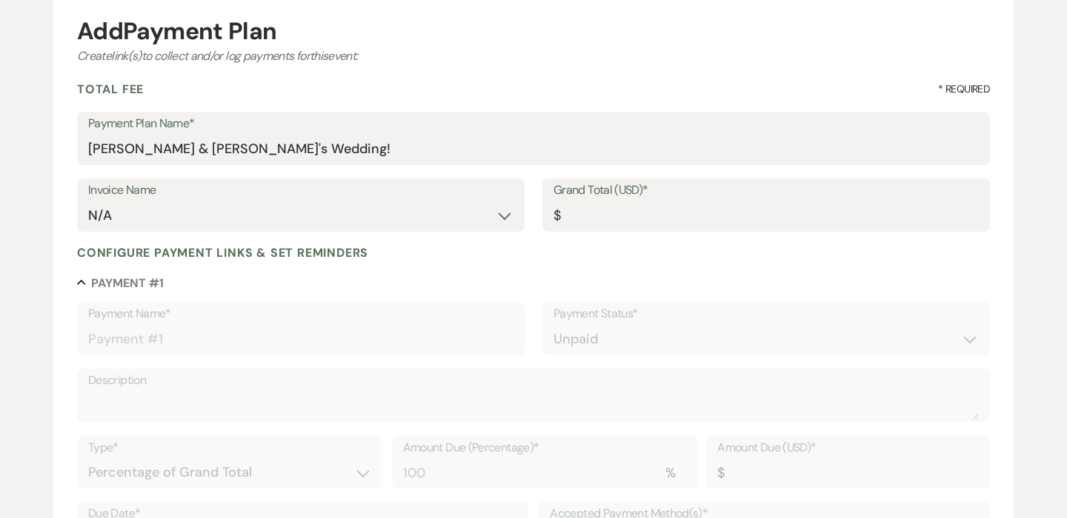
scroll to position [161, 0]
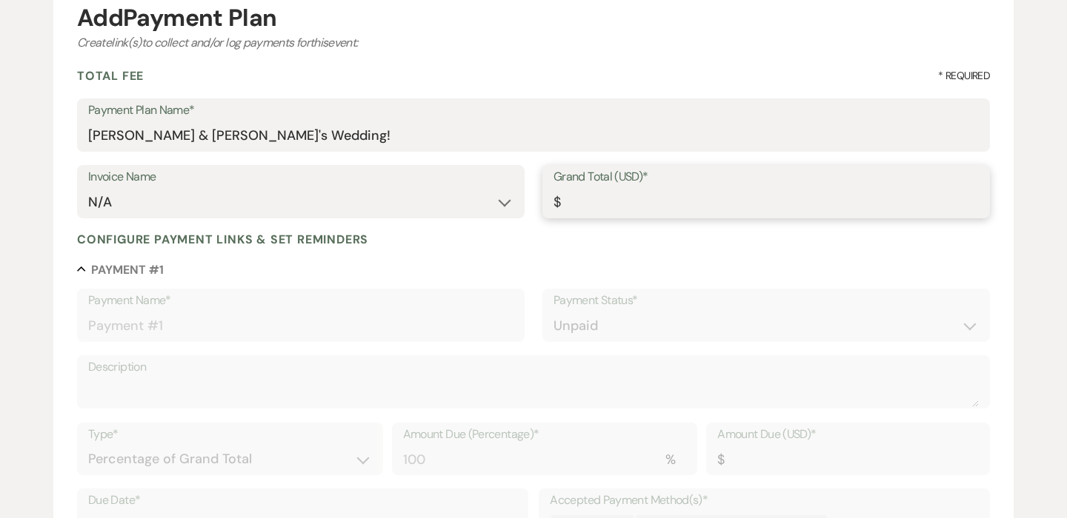
click at [593, 204] on input "Grand Total (USD)*" at bounding box center [765, 202] width 425 height 29
type input "1"
type input "1.00"
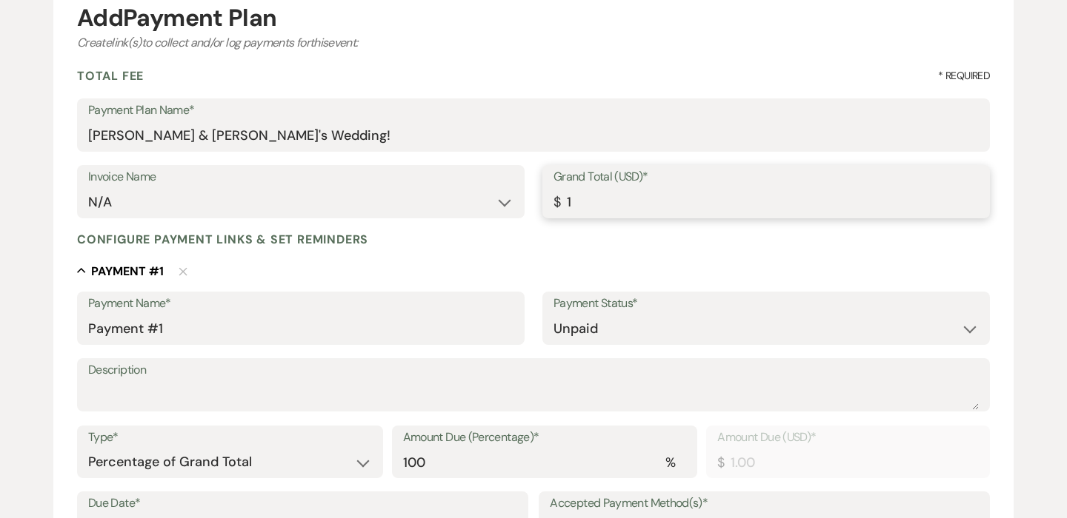
type input "11"
type input "11.00"
type input "117"
type input "117.00"
type input "1175"
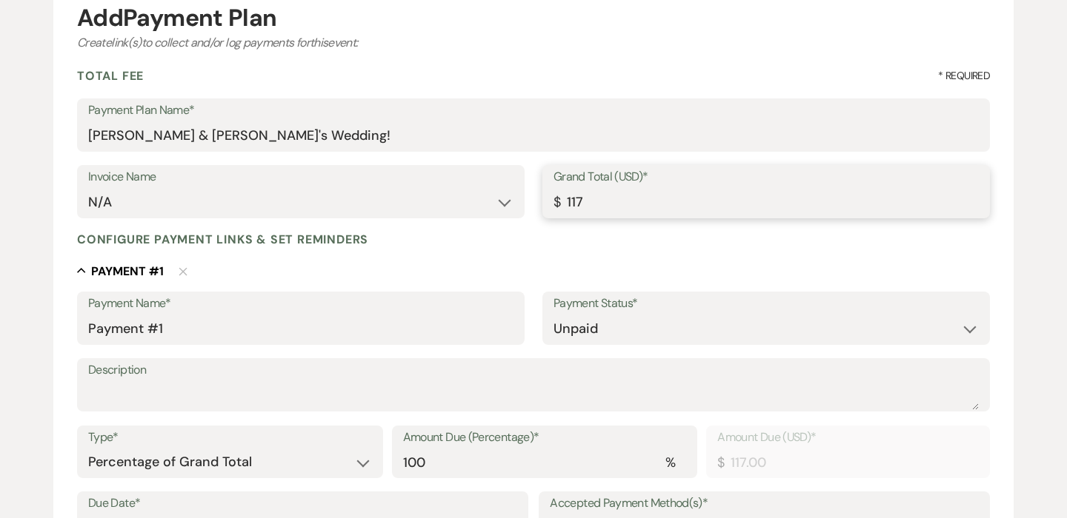
type input "1175.00"
type input "11750"
type input "11750.00"
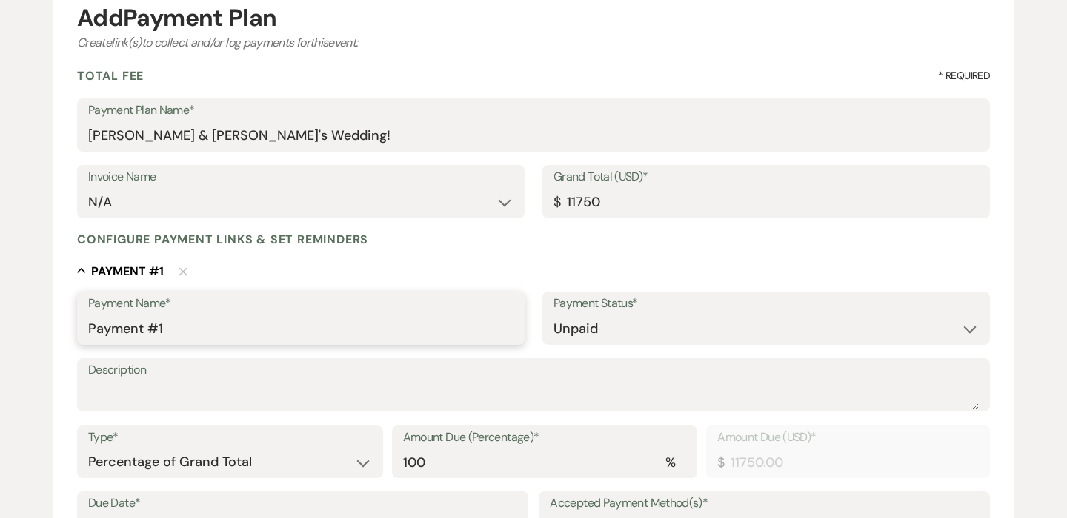
type input "11750.00"
drag, startPoint x: 165, startPoint y: 335, endPoint x: 34, endPoint y: 335, distance: 131.1
click at [34, 335] on div "Add Payment Plan Create link(s) to collect and/or log payments for this event: …" at bounding box center [533, 418] width 1067 height 904
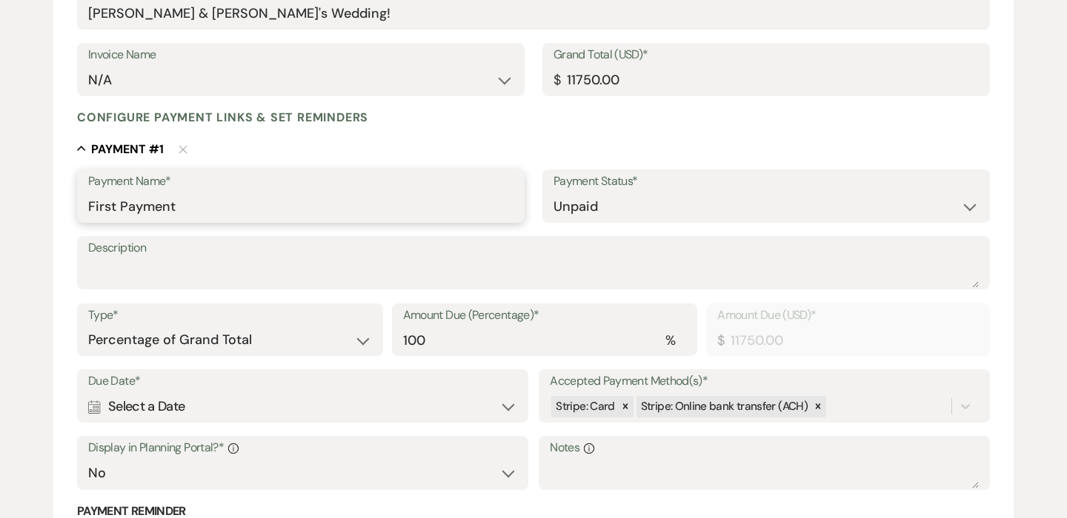
scroll to position [301, 0]
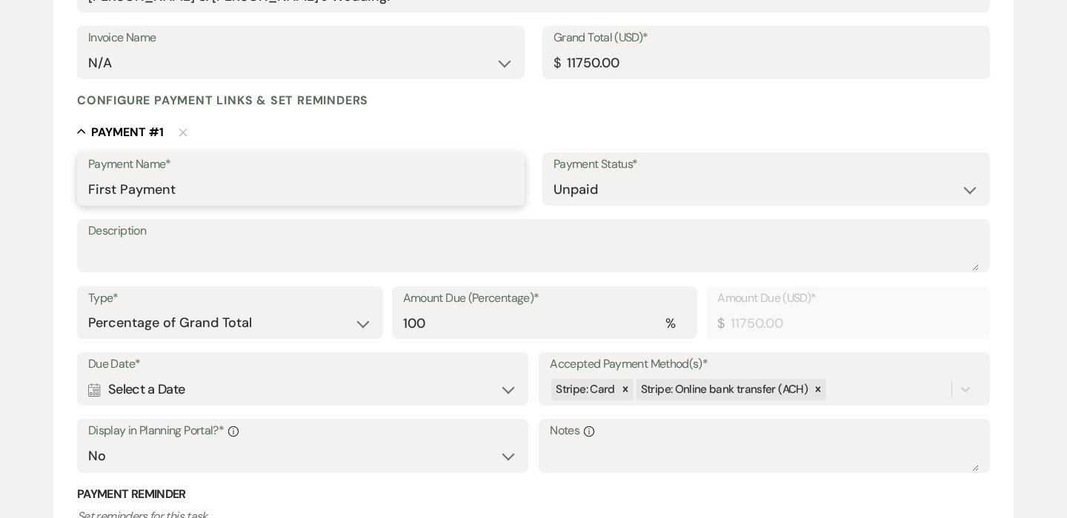
type input "First Payment"
click at [340, 264] on textarea "Description" at bounding box center [533, 256] width 890 height 30
type textarea "50% of total"
click at [366, 324] on select "Dollar Amount Percentage of Grand Total" at bounding box center [230, 323] width 284 height 29
click at [481, 326] on input "100" at bounding box center [545, 323] width 284 height 29
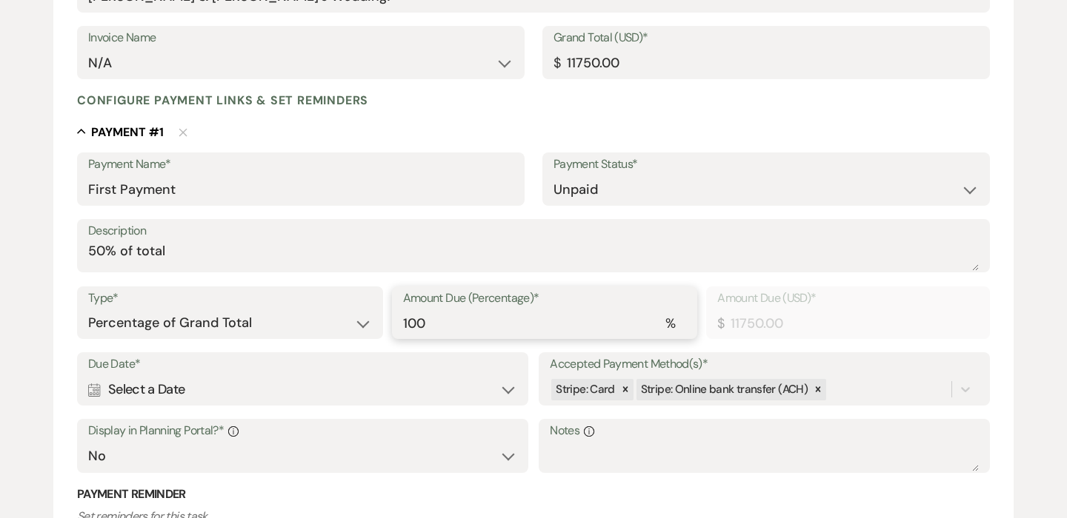
type input "10"
type input "1175.00"
type input "1"
type input "117.50"
type input "0.00"
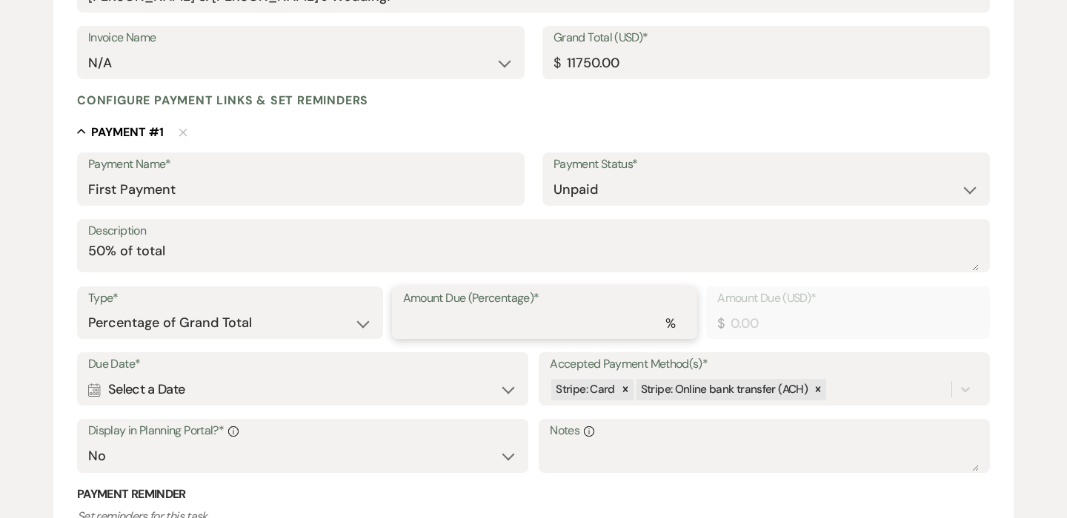
type input "5"
type input "587.50"
type input "50"
type input "5875.00"
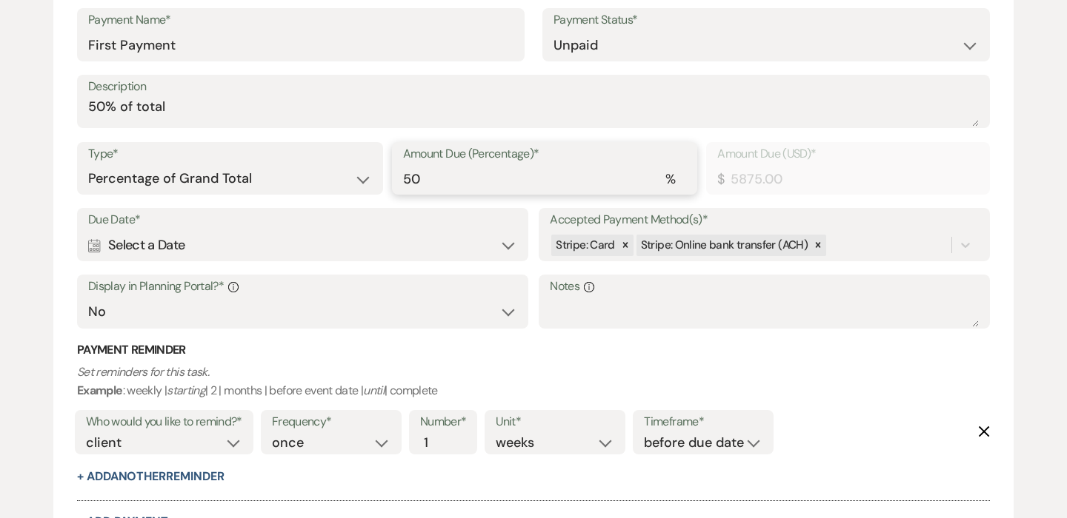
scroll to position [449, 0]
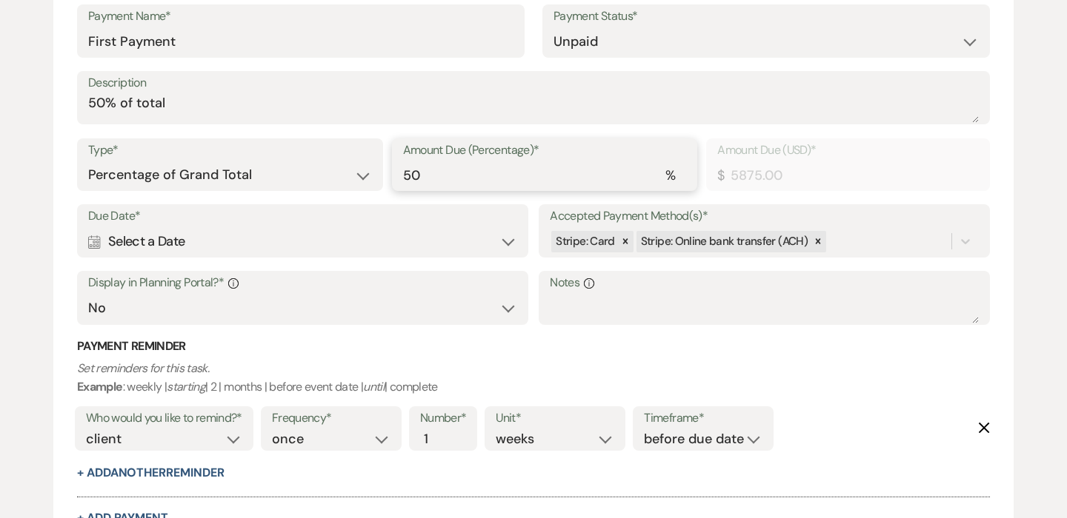
type input "50"
click at [470, 239] on div "Calendar Select a Date Expand" at bounding box center [302, 241] width 429 height 29
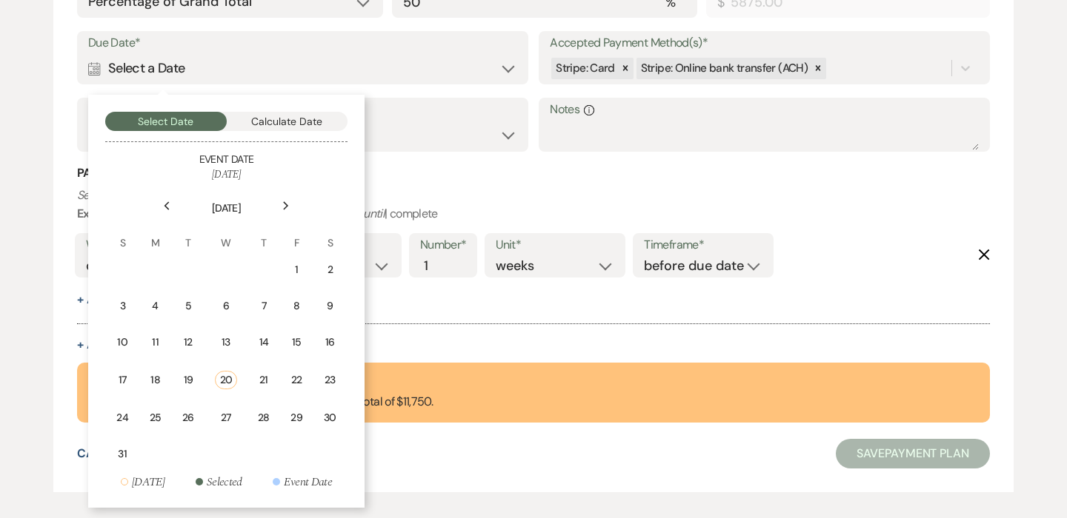
scroll to position [623, 0]
click at [280, 116] on button "Calculate Date" at bounding box center [287, 120] width 121 height 19
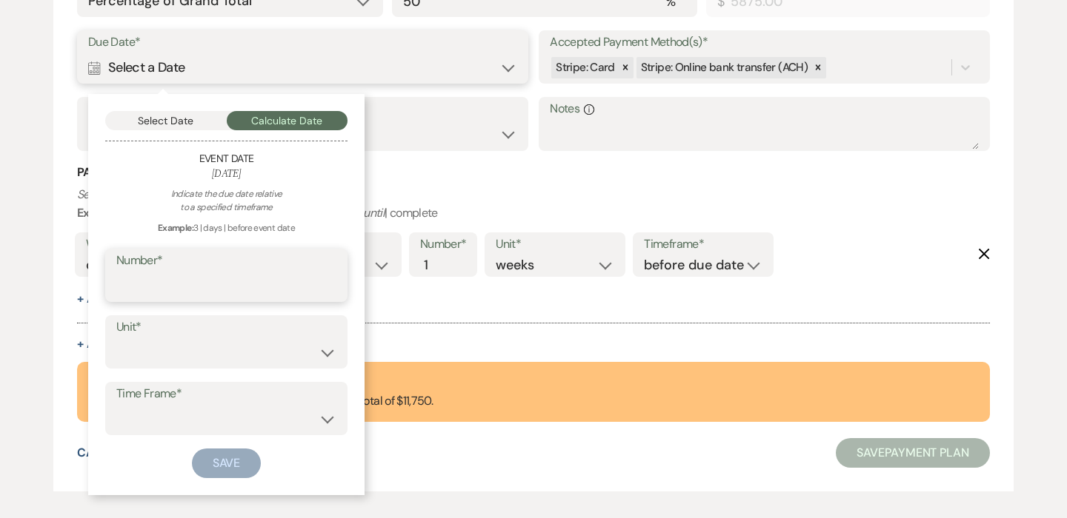
click at [204, 277] on input "Number*" at bounding box center [226, 286] width 220 height 29
type input "7"
click at [172, 335] on label "Unit*" at bounding box center [226, 327] width 220 height 21
click at [172, 367] on div "Unit* days weeks months" at bounding box center [226, 342] width 242 height 53
click at [166, 358] on select "days weeks months" at bounding box center [226, 352] width 220 height 29
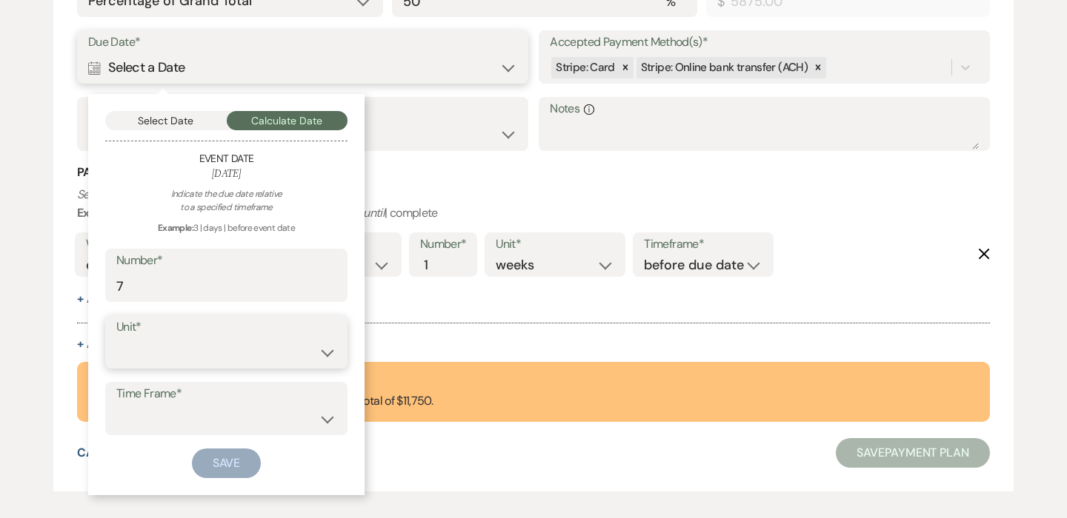
select select "day"
click at [182, 413] on select "before event date after event date after [DATE] date" at bounding box center [226, 419] width 220 height 29
select select "afterTodaysDate"
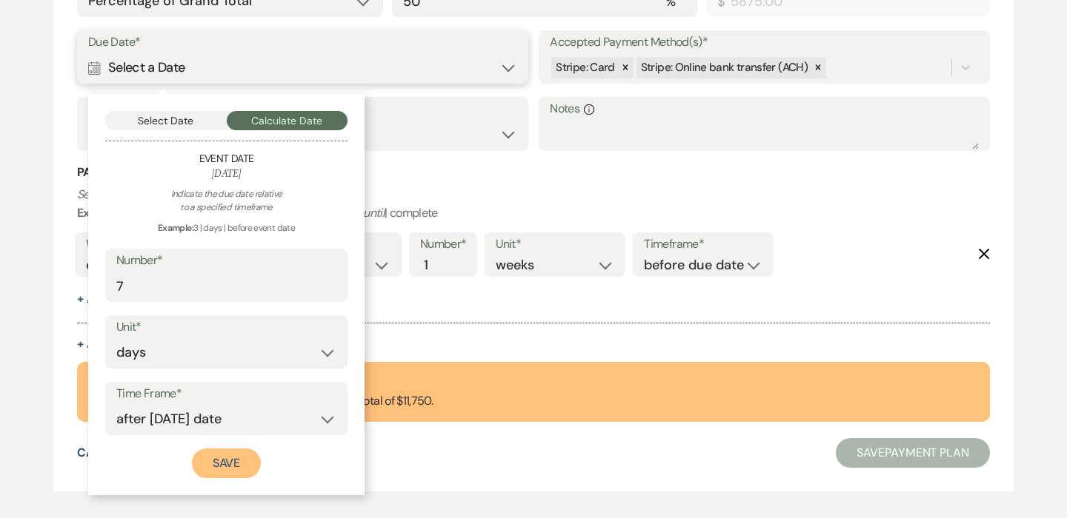
click at [247, 458] on button "Save" at bounding box center [227, 464] width 70 height 30
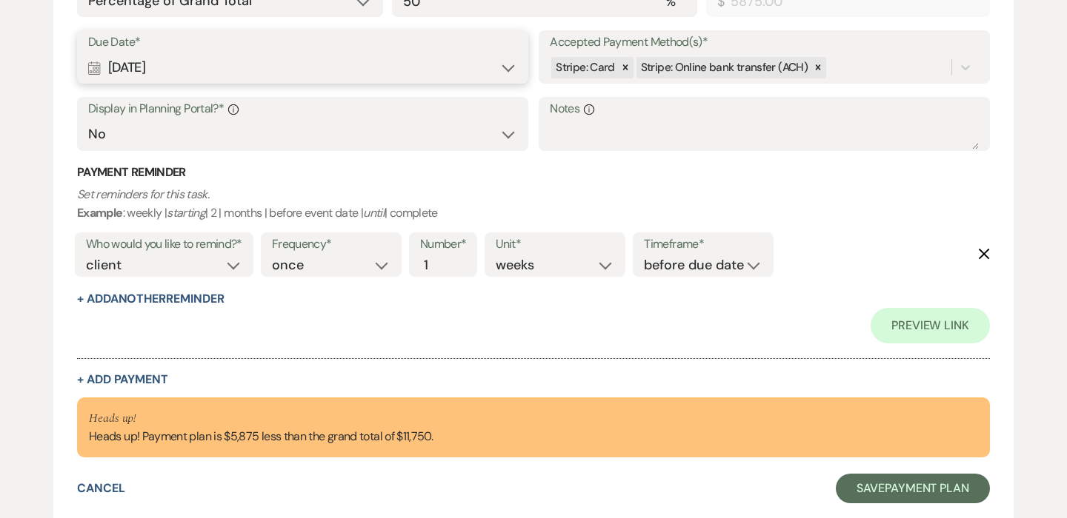
scroll to position [647, 0]
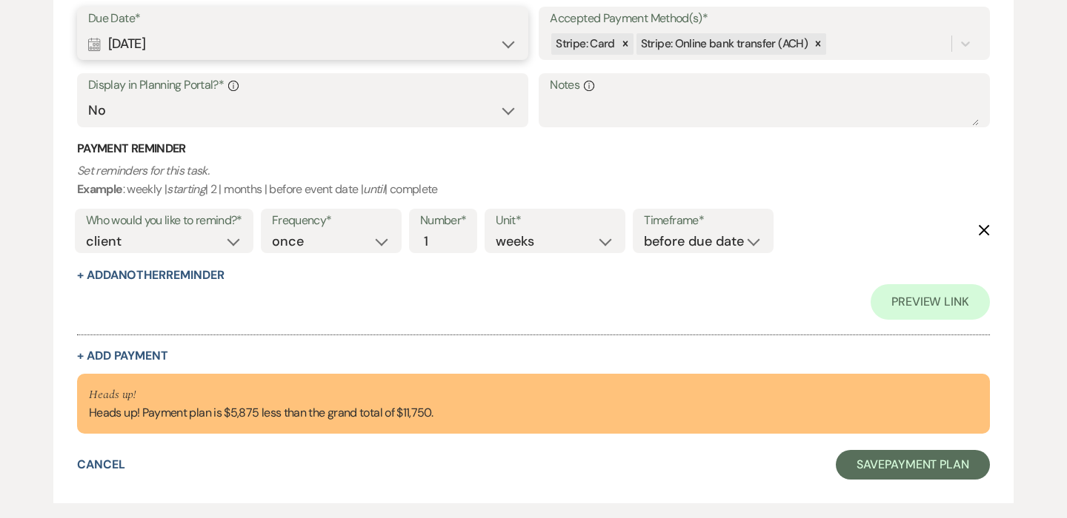
click at [694, 228] on label "Timeframe*" at bounding box center [703, 220] width 119 height 21
click at [693, 250] on select "before due date after due date on due date on custom date" at bounding box center [703, 242] width 119 height 20
select select "onDueDate"
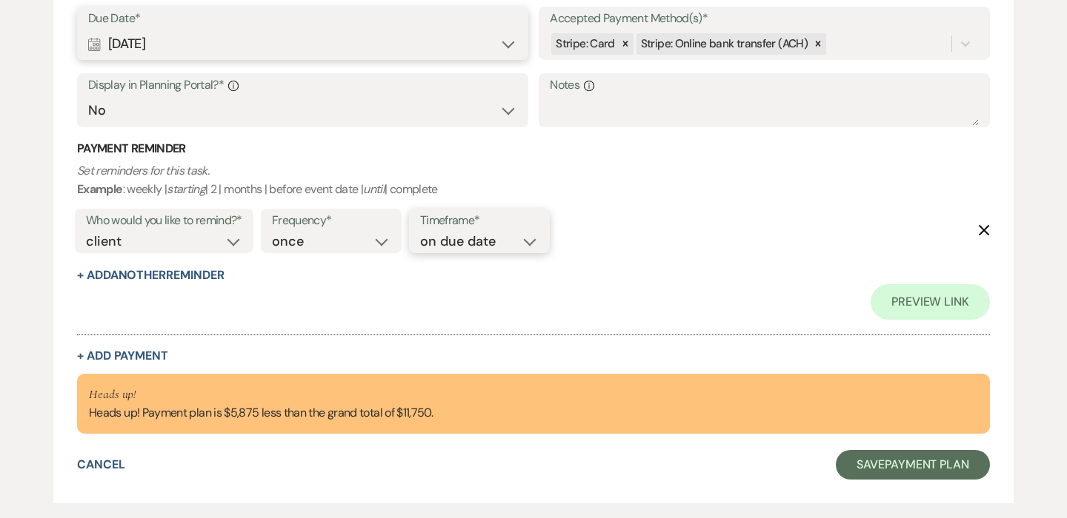
scroll to position [727, 0]
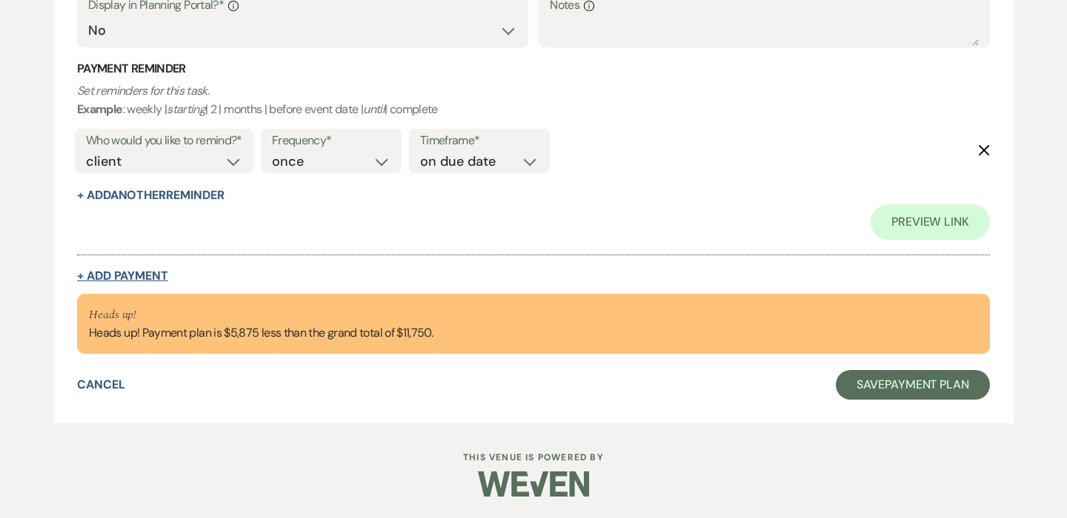
click at [117, 281] on button "+ Add Payment" at bounding box center [122, 276] width 91 height 12
select select "2"
select select "percentage"
select select "false"
select select "client"
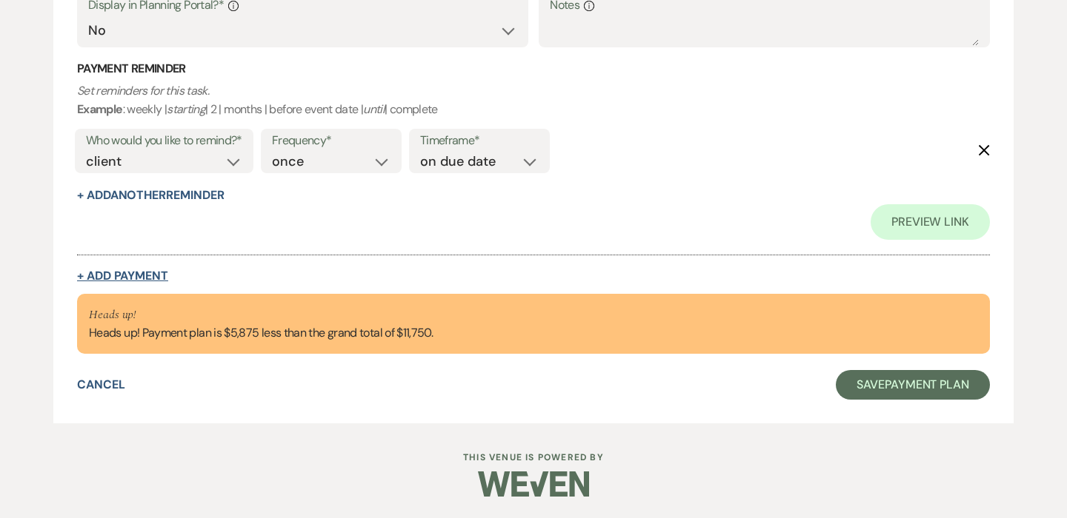
select select "weeks"
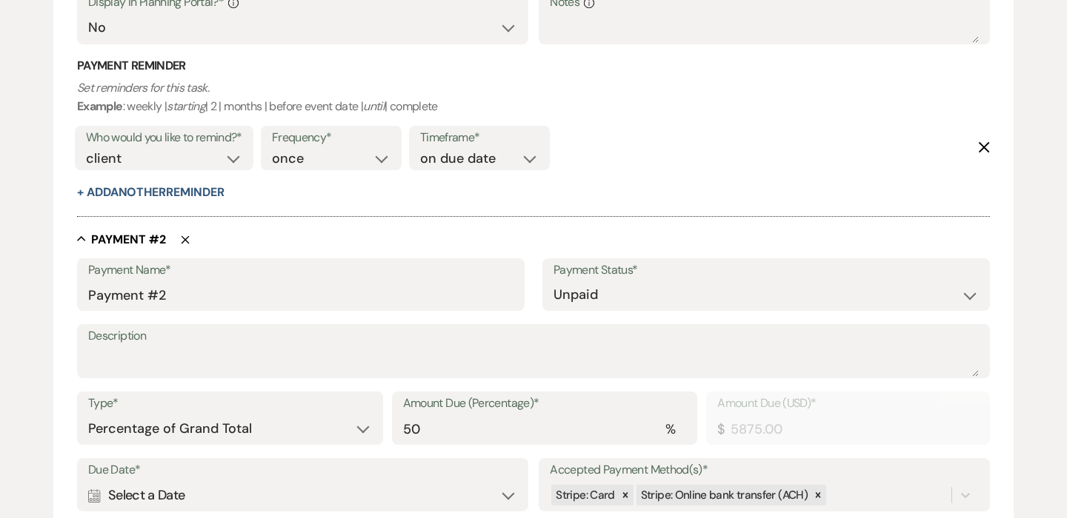
scroll to position [724, 0]
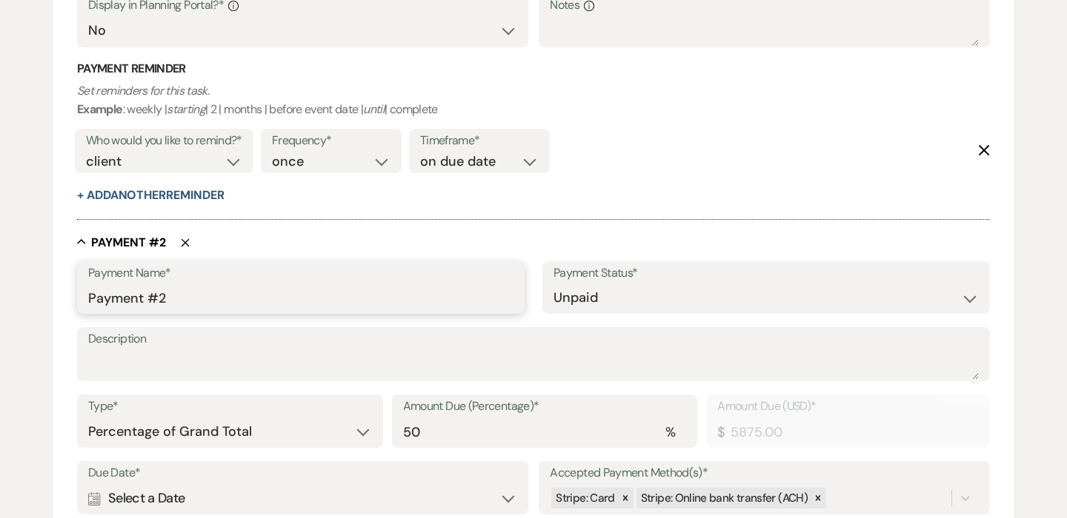
drag, startPoint x: 237, startPoint y: 303, endPoint x: 1, endPoint y: 293, distance: 236.5
click at [1, 293] on div "Add Payment Plan Create link(s) to collect and/or log payments for this event: …" at bounding box center [533, 121] width 1067 height 1435
type input "Final Payment"
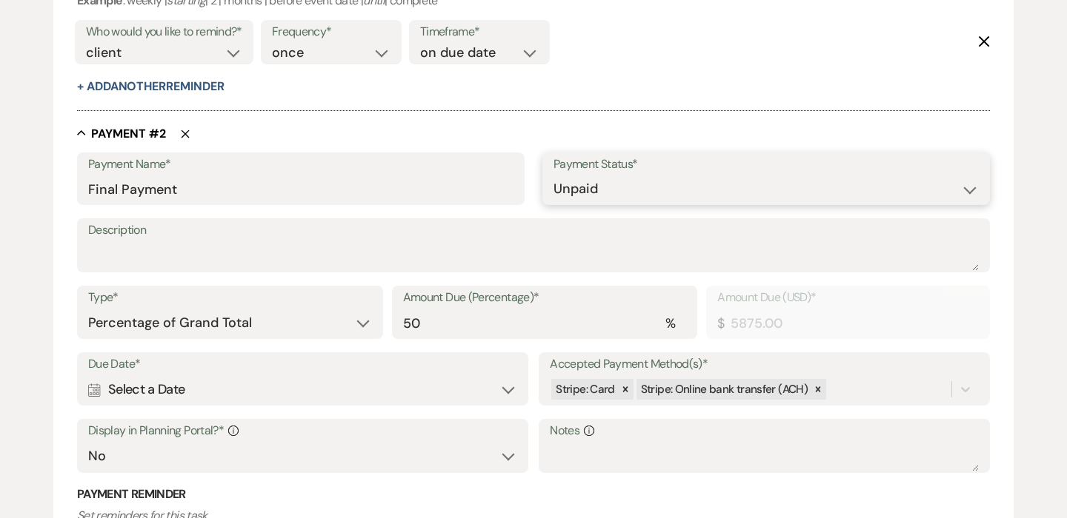
scroll to position [844, 0]
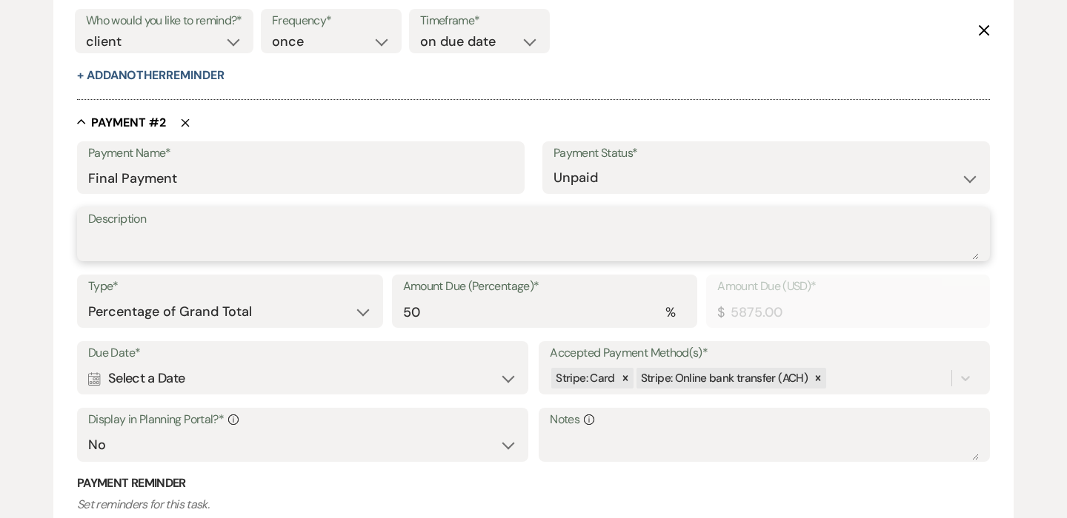
click at [125, 235] on textarea "Description" at bounding box center [533, 245] width 890 height 30
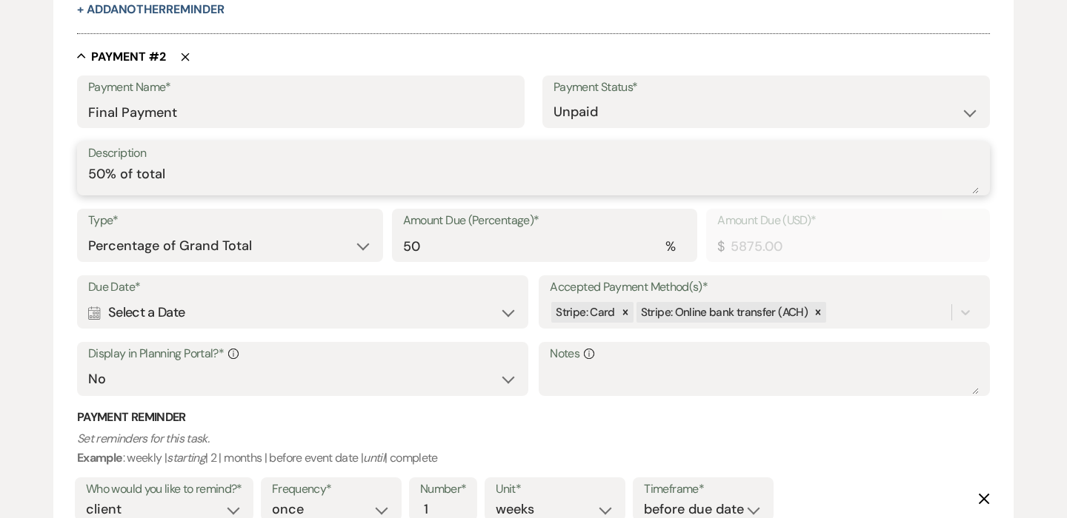
scroll to position [921, 0]
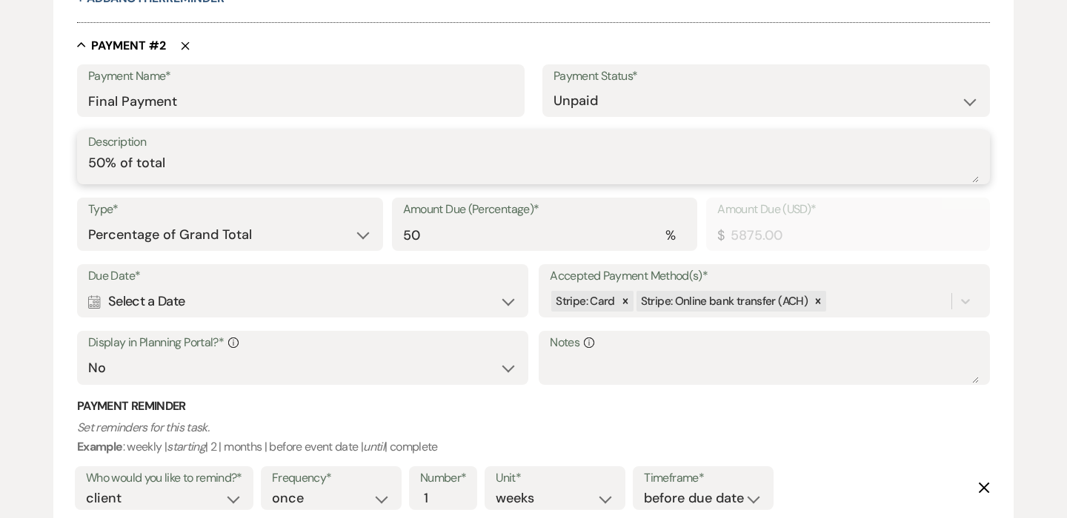
type textarea "50% of total"
click at [326, 301] on div "Calendar Select a Date Expand" at bounding box center [302, 301] width 429 height 29
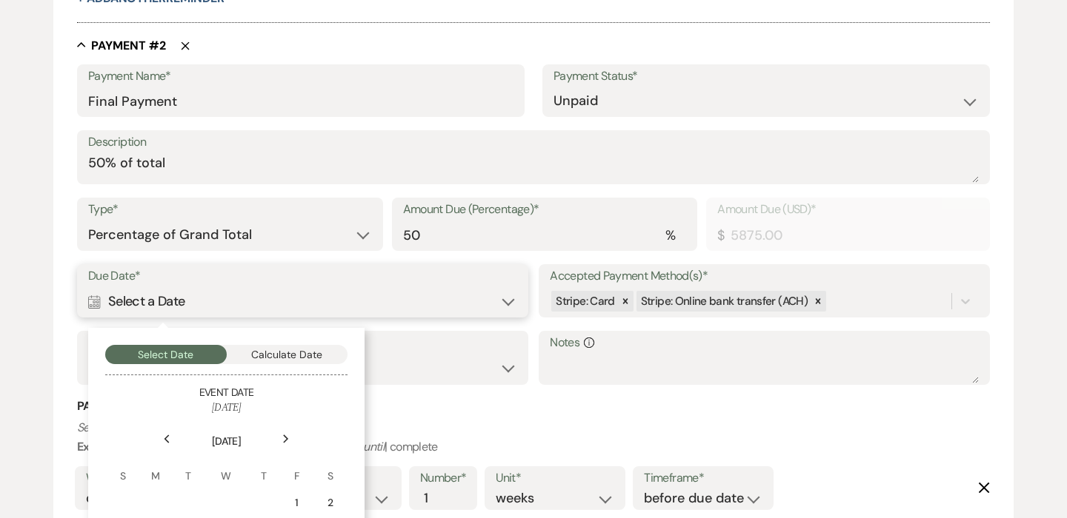
click at [297, 346] on button "Calculate Date" at bounding box center [287, 354] width 121 height 19
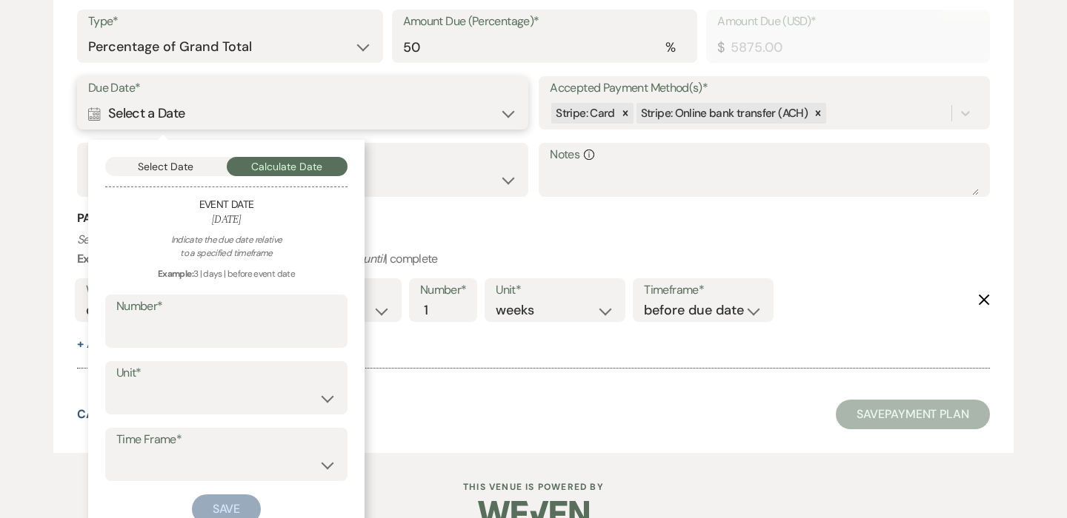
scroll to position [1119, 0]
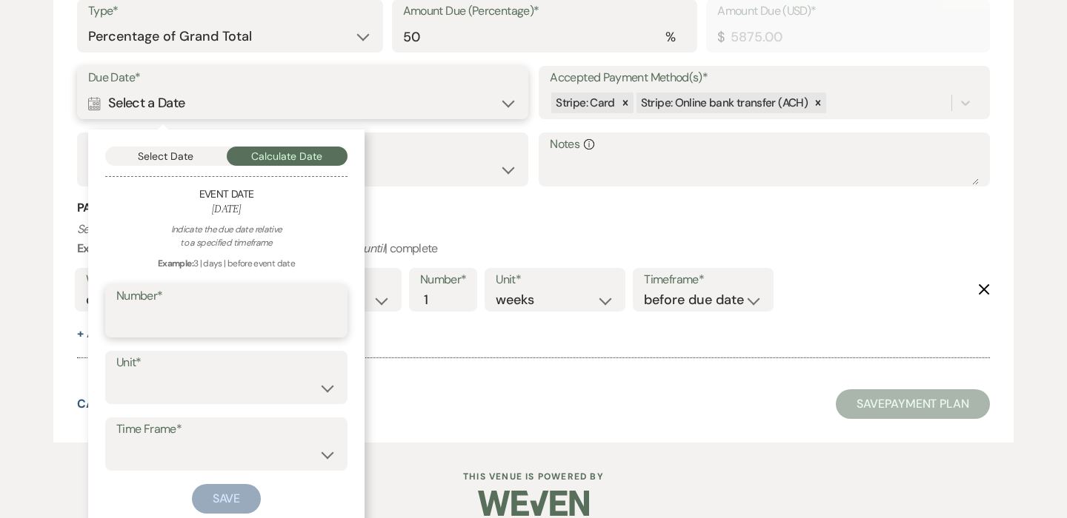
click at [247, 317] on input "Number*" at bounding box center [226, 321] width 220 height 29
type input "60"
click at [206, 382] on select "days weeks months" at bounding box center [226, 388] width 220 height 29
select select "day"
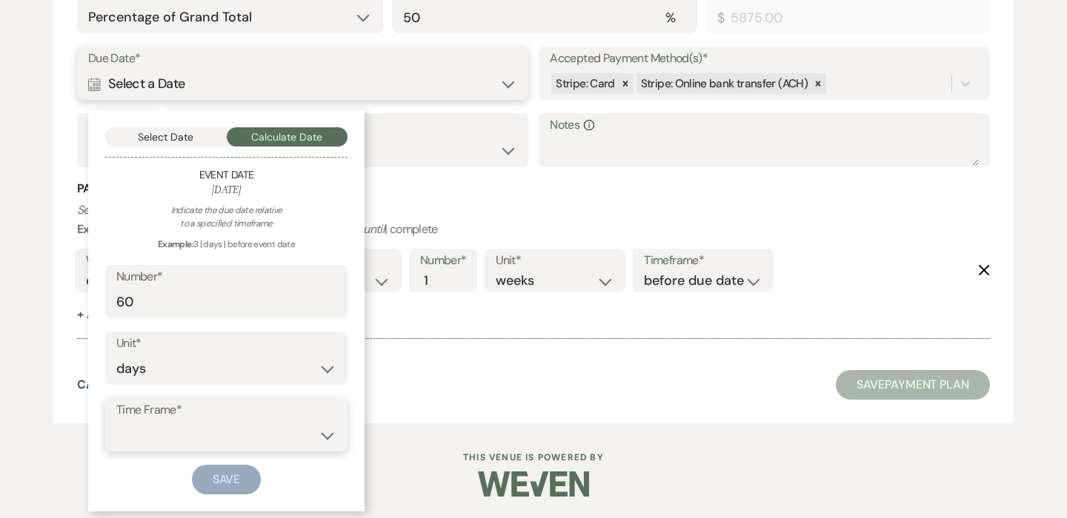
click at [240, 443] on select "before event date after event date after [DATE] date" at bounding box center [226, 435] width 220 height 29
select select "beforeEventDate"
click at [236, 474] on button "Save" at bounding box center [227, 480] width 70 height 30
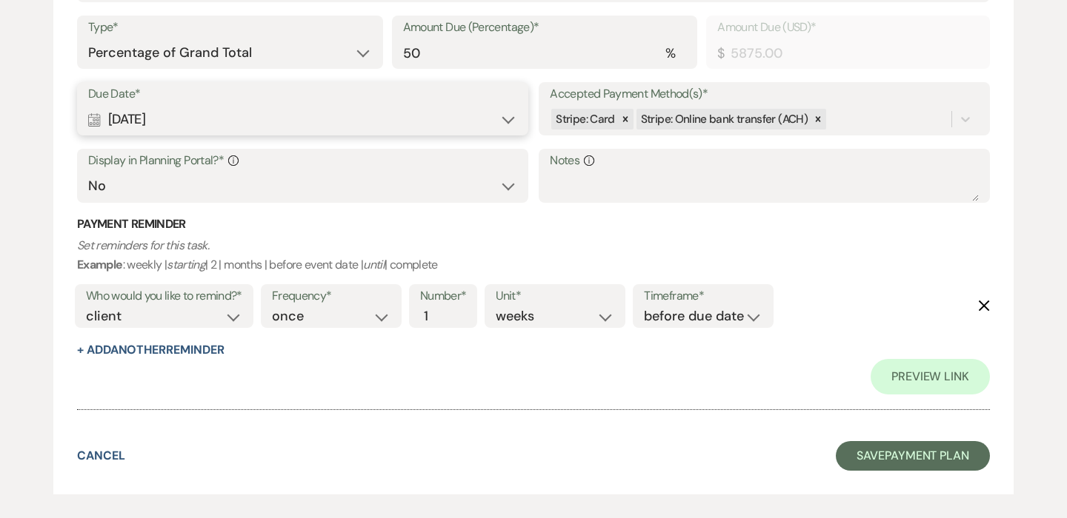
scroll to position [1174, 0]
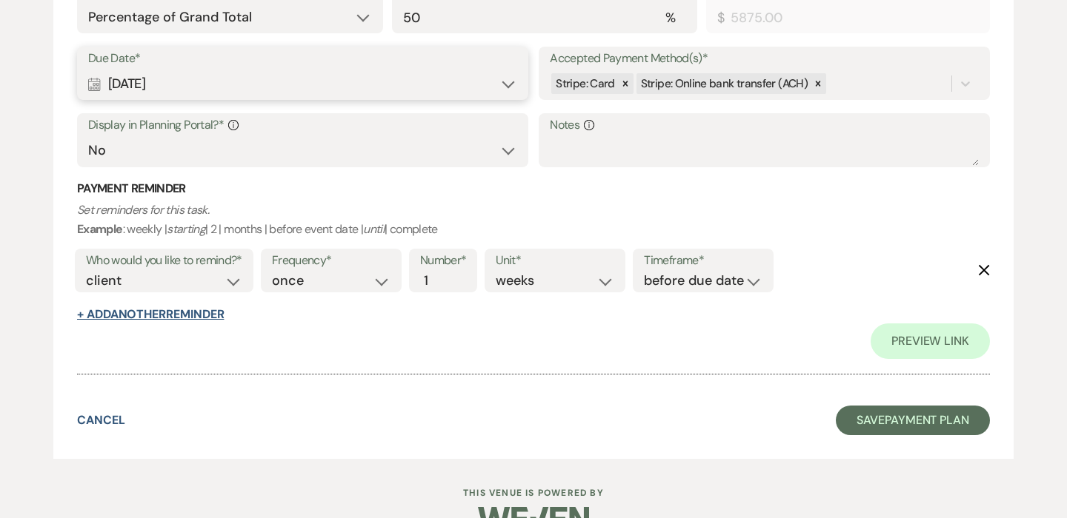
click at [193, 313] on button "+ Add Another Reminder" at bounding box center [150, 315] width 147 height 12
select select "client"
select select "days"
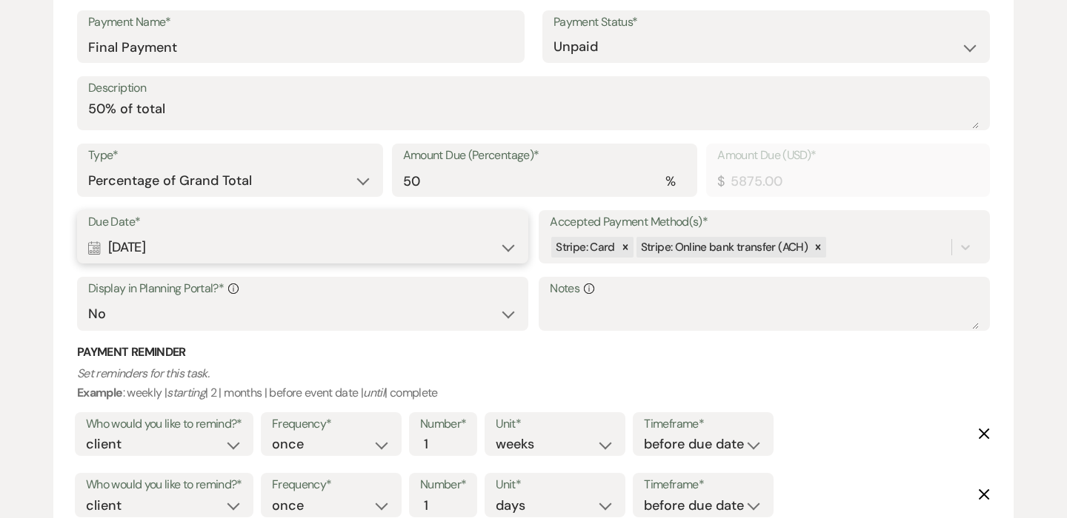
scroll to position [1271, 0]
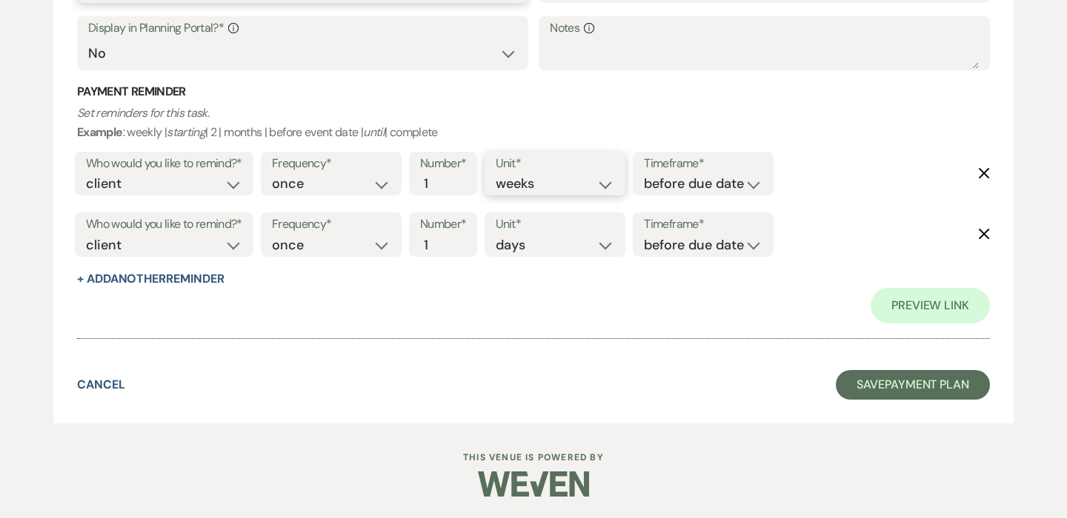
click at [559, 183] on select "days weeks months" at bounding box center [555, 184] width 119 height 20
select select "months"
click at [523, 256] on div "Unit* days weeks months" at bounding box center [554, 235] width 141 height 44
click at [517, 247] on select "days weeks months" at bounding box center [555, 246] width 119 height 20
select select "weeks"
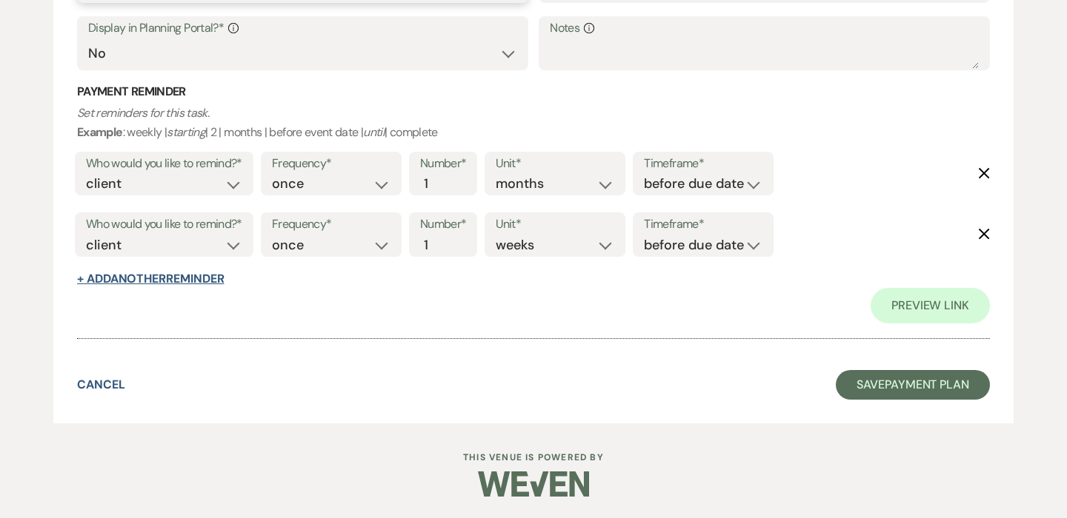
click at [198, 279] on button "+ Add Another Reminder" at bounding box center [150, 279] width 147 height 12
select select "client"
select select "days"
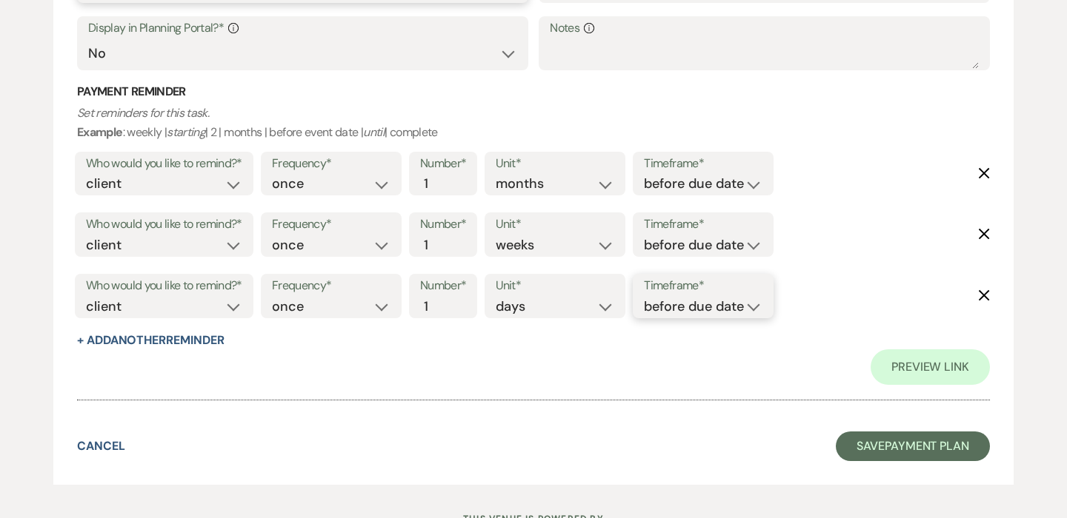
click at [701, 313] on select "before due date after due date on due date on custom date" at bounding box center [703, 307] width 119 height 20
select select "onDueDate"
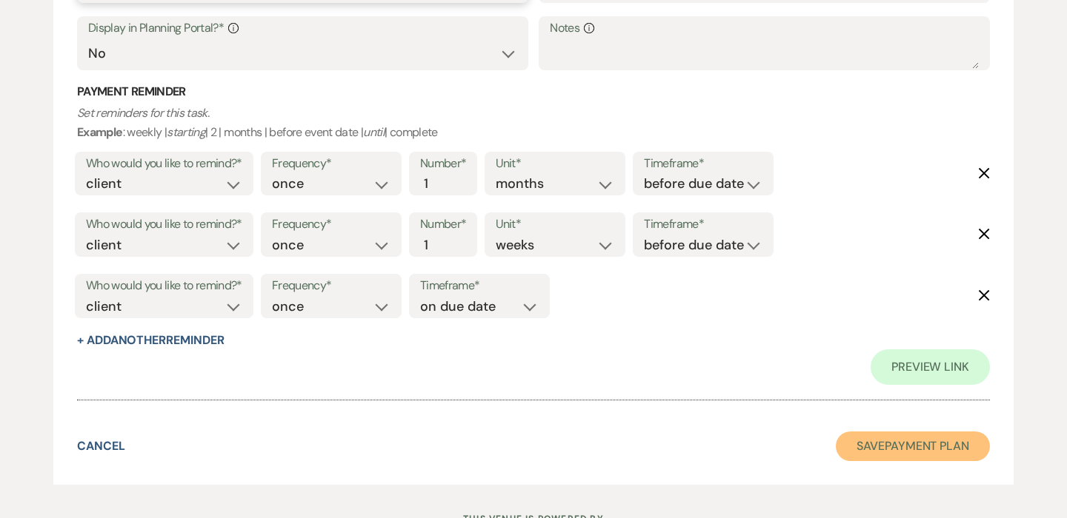
click at [926, 454] on button "Save Payment Plan" at bounding box center [913, 447] width 154 height 30
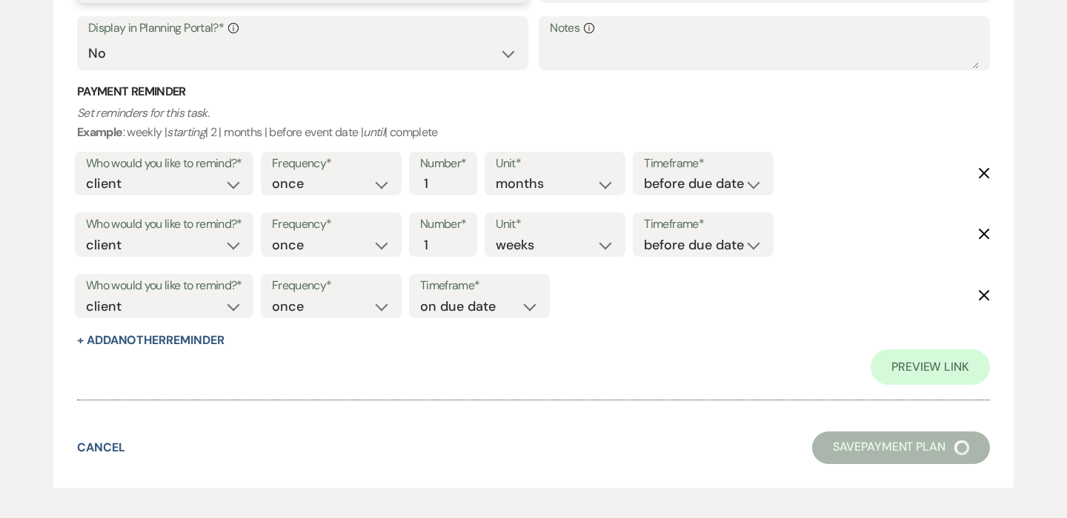
select select "6"
select select "19"
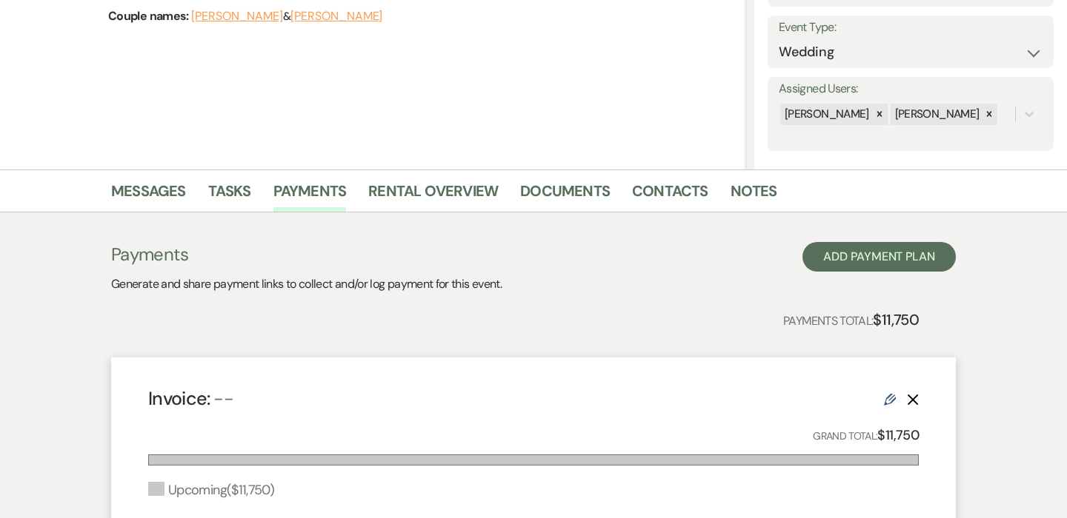
scroll to position [19, 0]
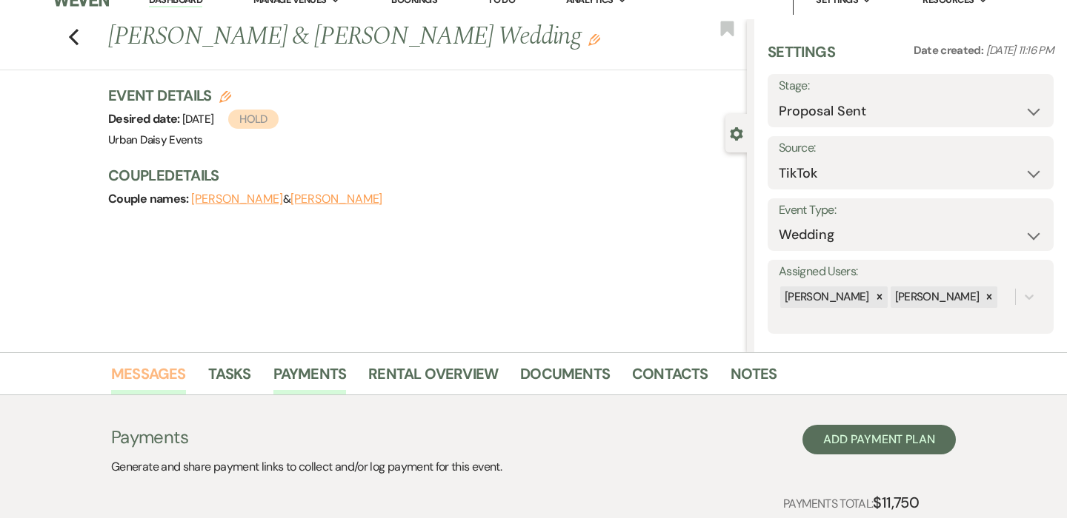
click at [169, 370] on link "Messages" at bounding box center [148, 378] width 75 height 33
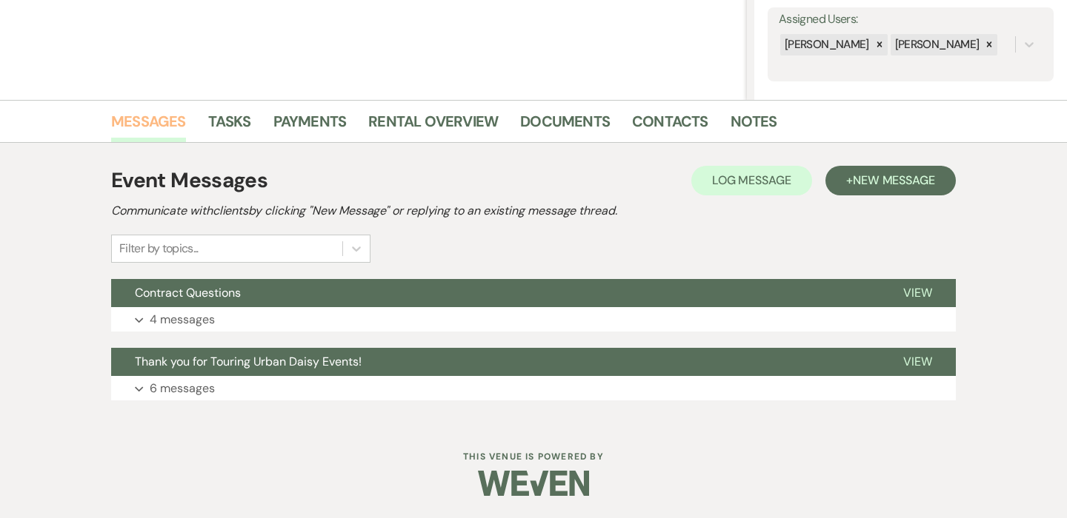
scroll to position [271, 0]
click at [916, 193] on button "+ New Message" at bounding box center [890, 182] width 130 height 30
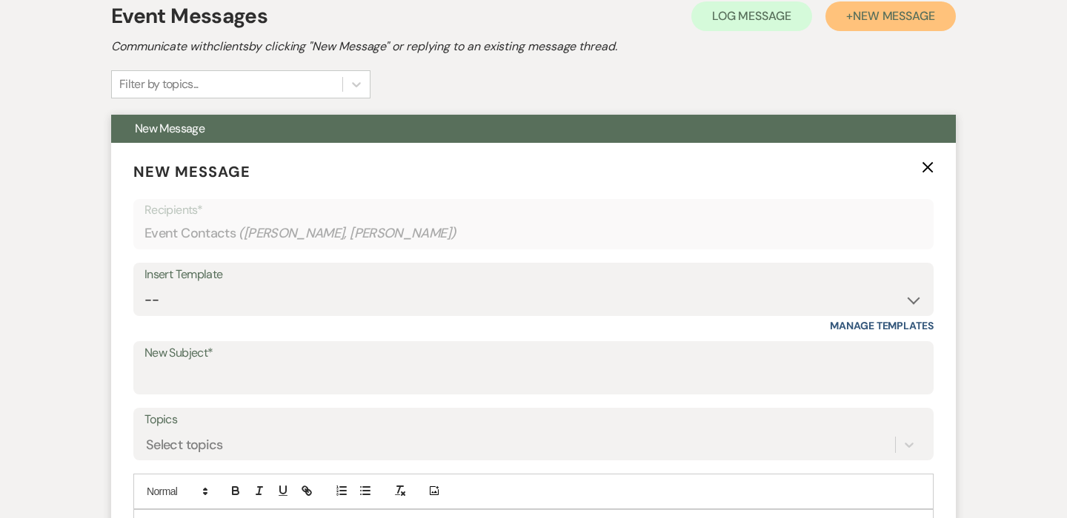
scroll to position [445, 0]
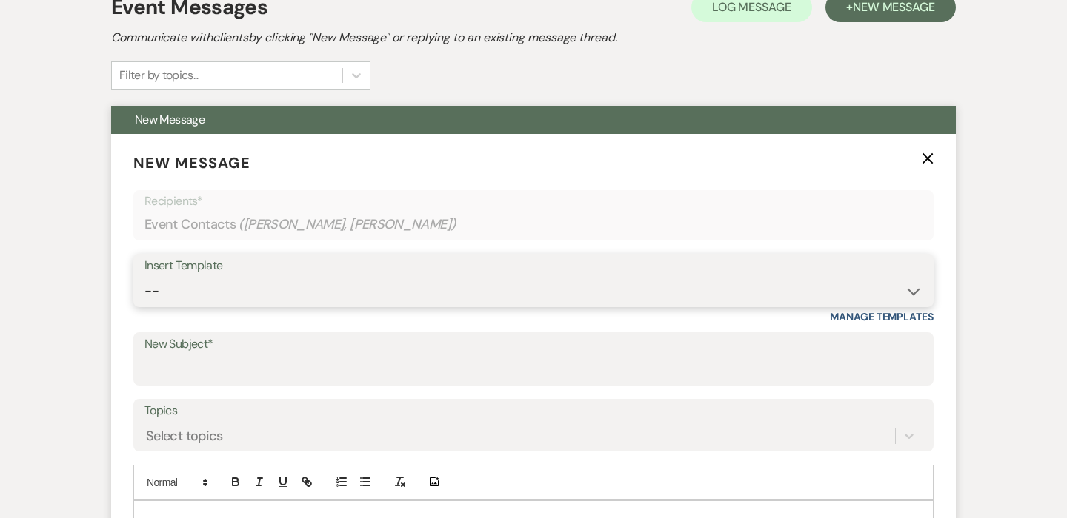
click at [250, 287] on select "-- Payment Past Due Rental Agreement and First Payment Urban Daisy Initial Resp…" at bounding box center [533, 291] width 778 height 29
select select "1242"
type input "Urban Daisy Rental Agreement and Invoice"
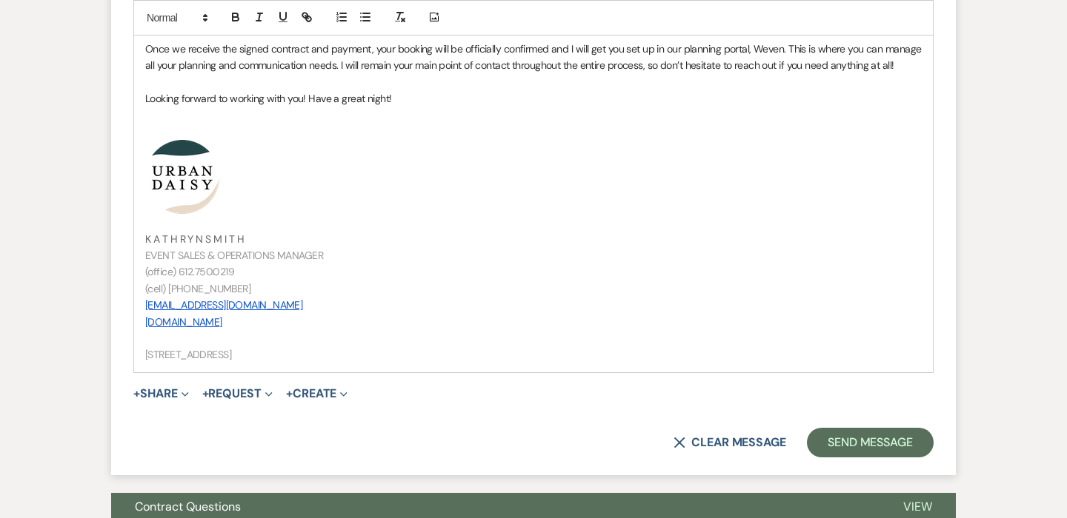
scroll to position [997, 0]
click at [387, 102] on p "Looking forward to working with you! Have a great night!" at bounding box center [533, 99] width 776 height 16
click at [263, 391] on button "+ Request Expand" at bounding box center [237, 395] width 70 height 12
click at [336, 397] on button "+ Create Expand" at bounding box center [316, 395] width 61 height 12
click at [250, 394] on button "+ Request Expand" at bounding box center [237, 395] width 70 height 12
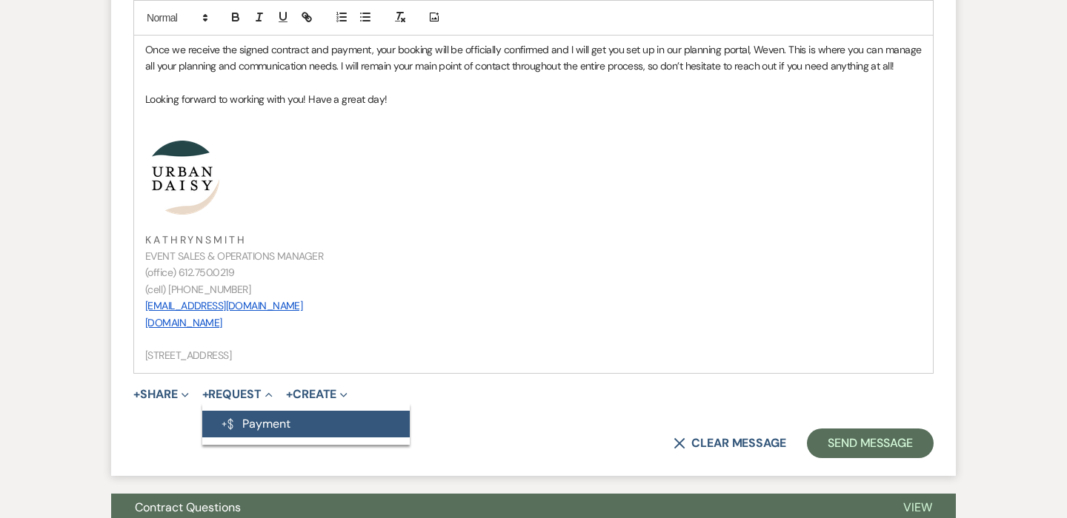
click at [241, 432] on button "Generate Payment Payment" at bounding box center [305, 424] width 207 height 27
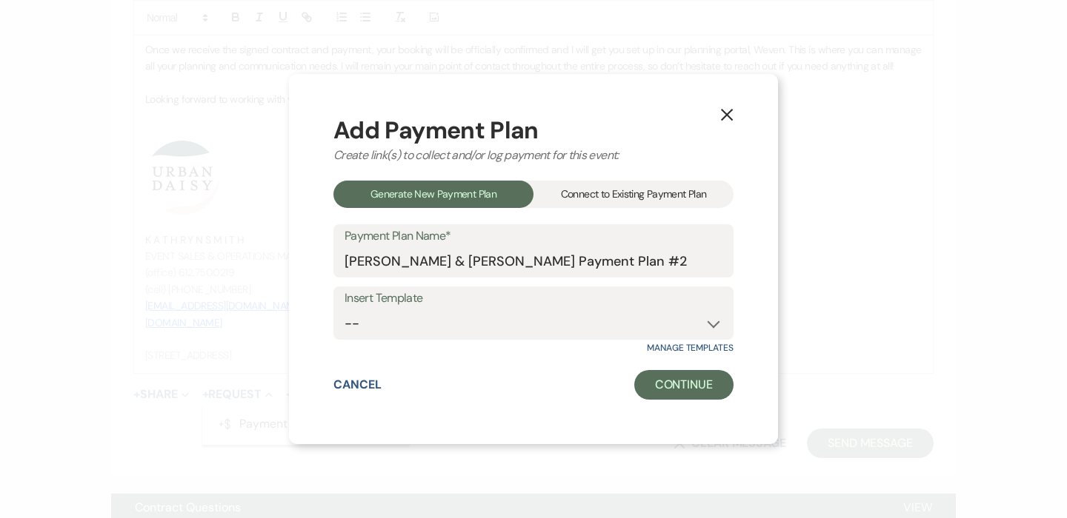
click at [607, 190] on div "Connect to Existing Payment Plan" at bounding box center [633, 194] width 200 height 27
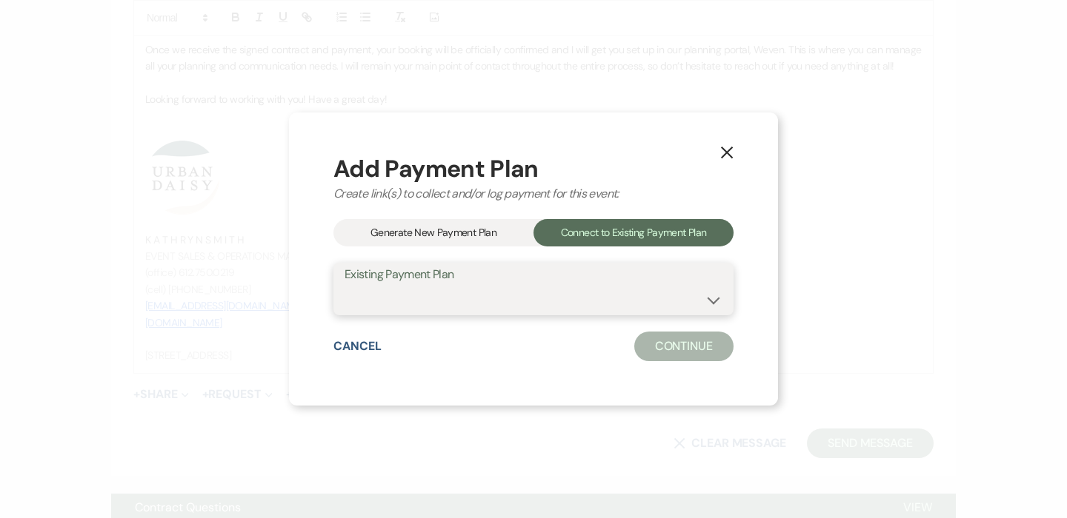
click at [552, 292] on select "[PERSON_NAME] & [PERSON_NAME]'s Wedding!" at bounding box center [533, 299] width 378 height 29
click at [529, 287] on select "[PERSON_NAME] & [PERSON_NAME]'s Wedding!" at bounding box center [533, 299] width 378 height 29
select select "24867"
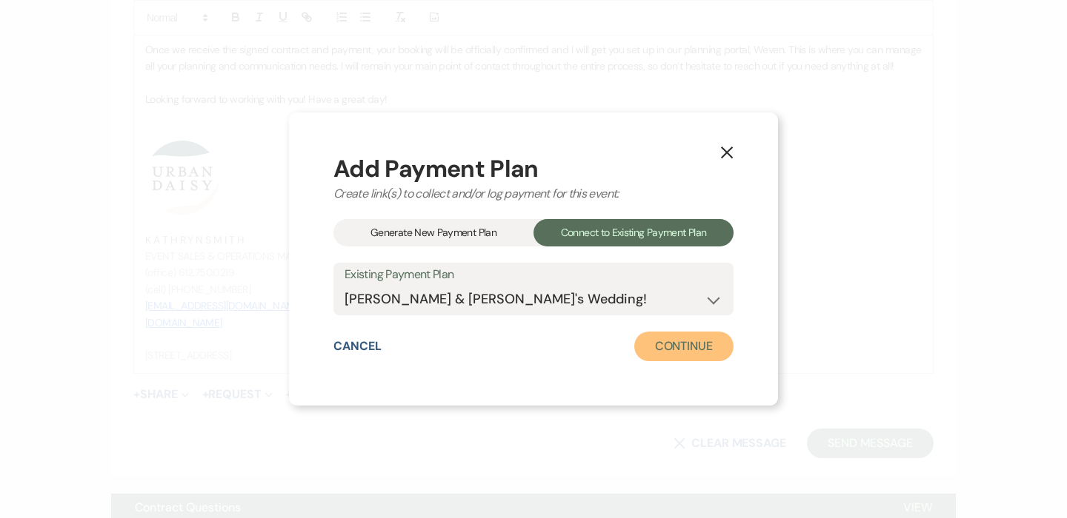
click at [678, 356] on button "Continue" at bounding box center [683, 347] width 99 height 30
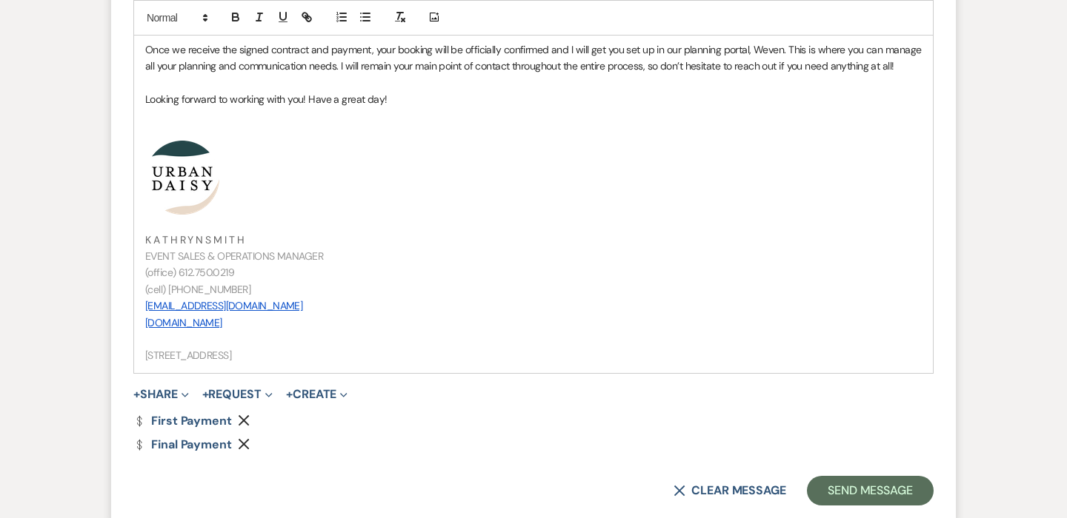
scroll to position [1067, 0]
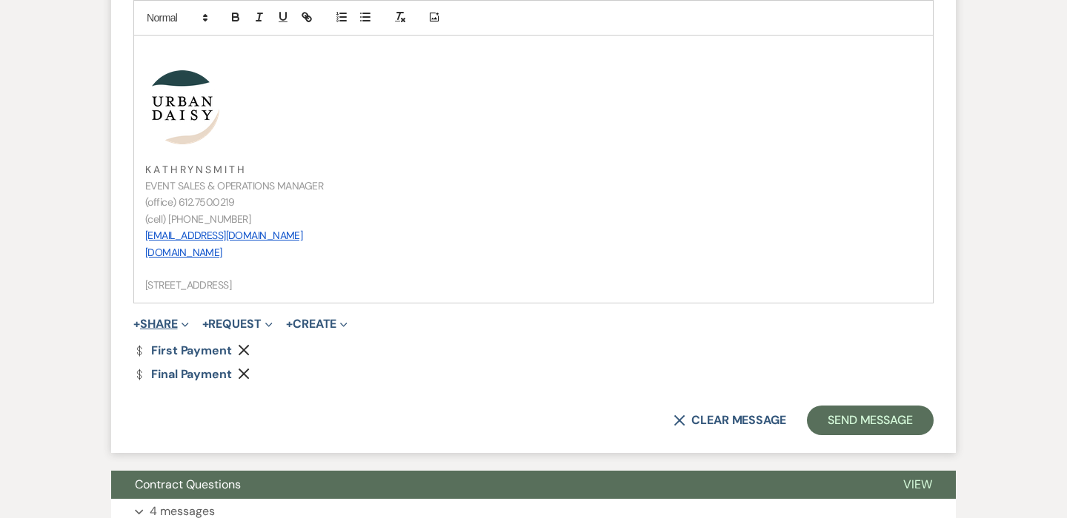
click at [168, 324] on button "+ Share Expand" at bounding box center [161, 325] width 56 height 12
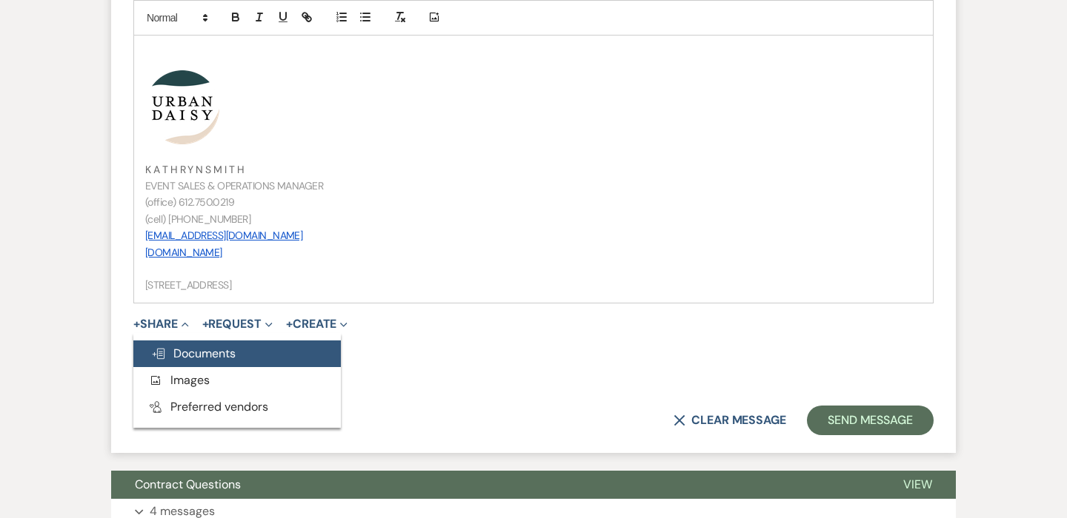
click at [196, 348] on span "Doc Upload Documents" at bounding box center [193, 354] width 84 height 16
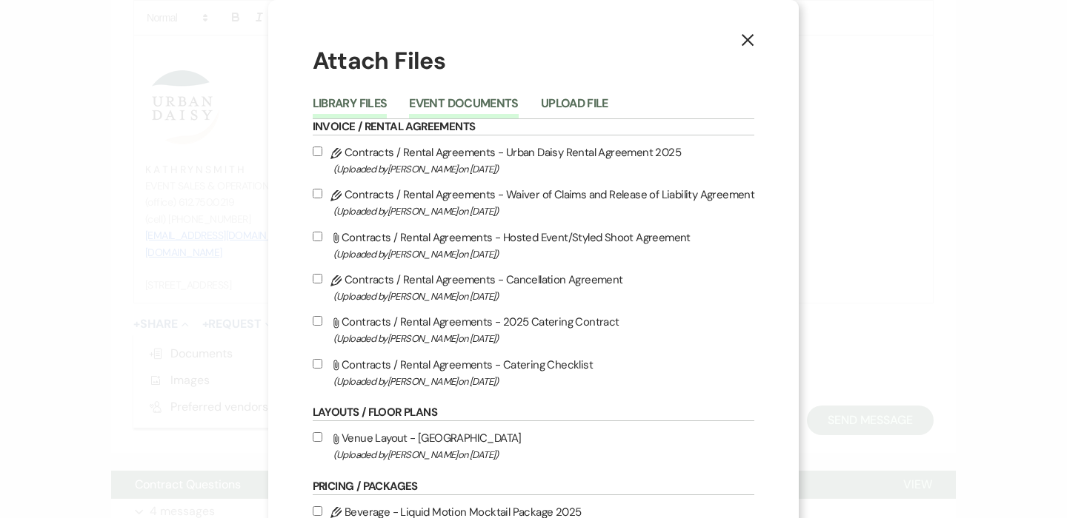
click at [467, 102] on button "Event Documents" at bounding box center [463, 108] width 109 height 21
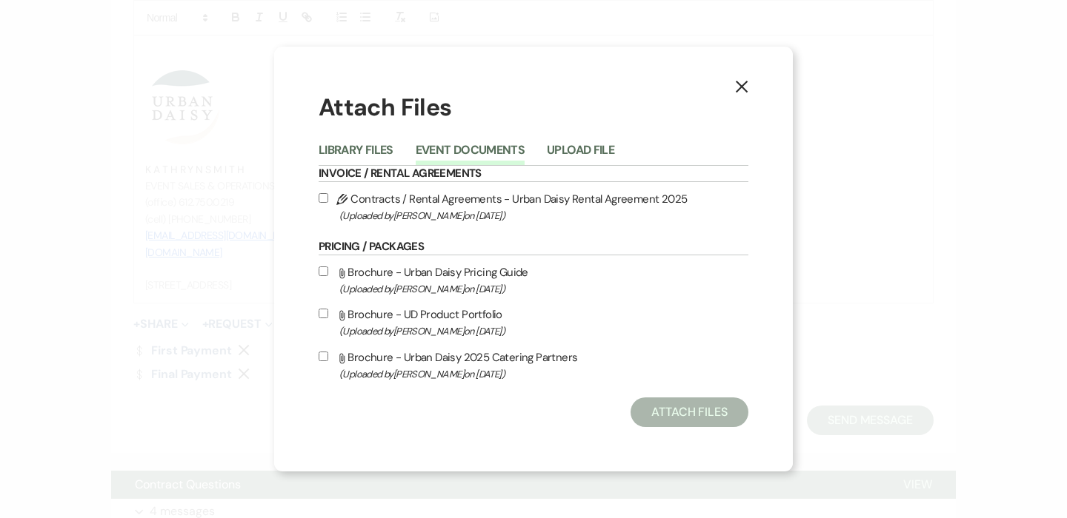
click at [321, 199] on input "Pencil Contracts / Rental Agreements - Urban Daisy Rental Agreement 2025 (Uploa…" at bounding box center [324, 198] width 10 height 10
checkbox input "true"
click at [679, 411] on button "Attach Files" at bounding box center [689, 413] width 118 height 30
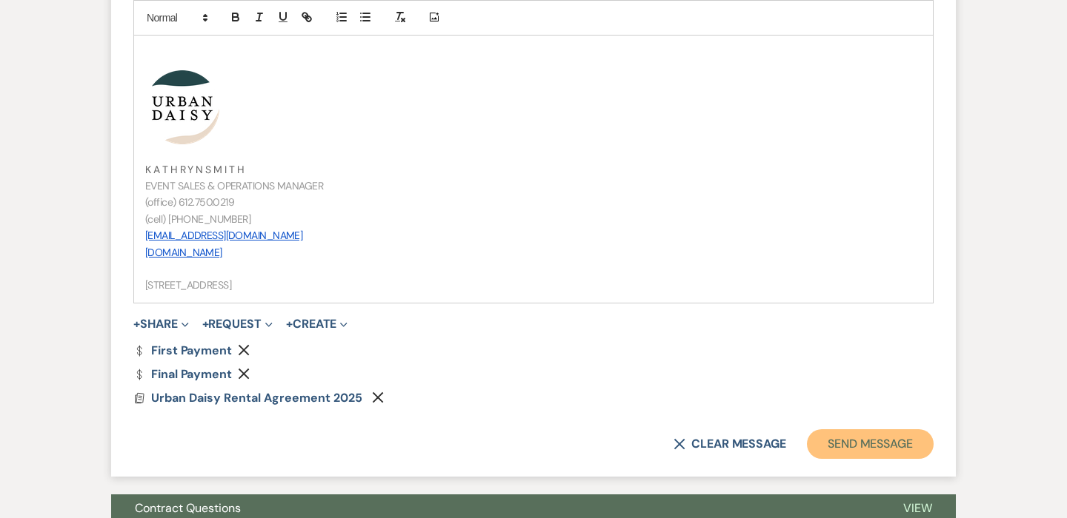
click at [831, 441] on button "Send Message" at bounding box center [870, 445] width 127 height 30
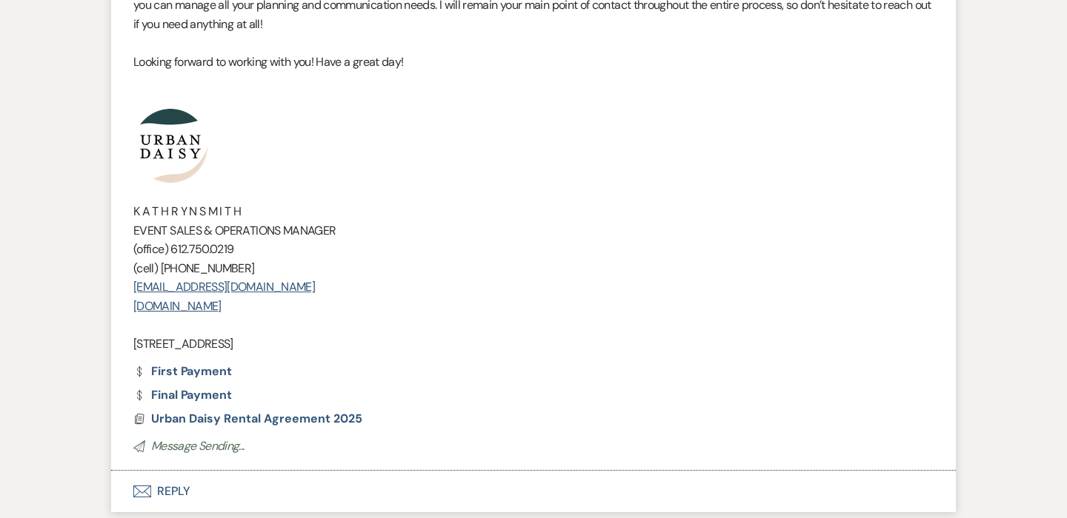
scroll to position [751, 0]
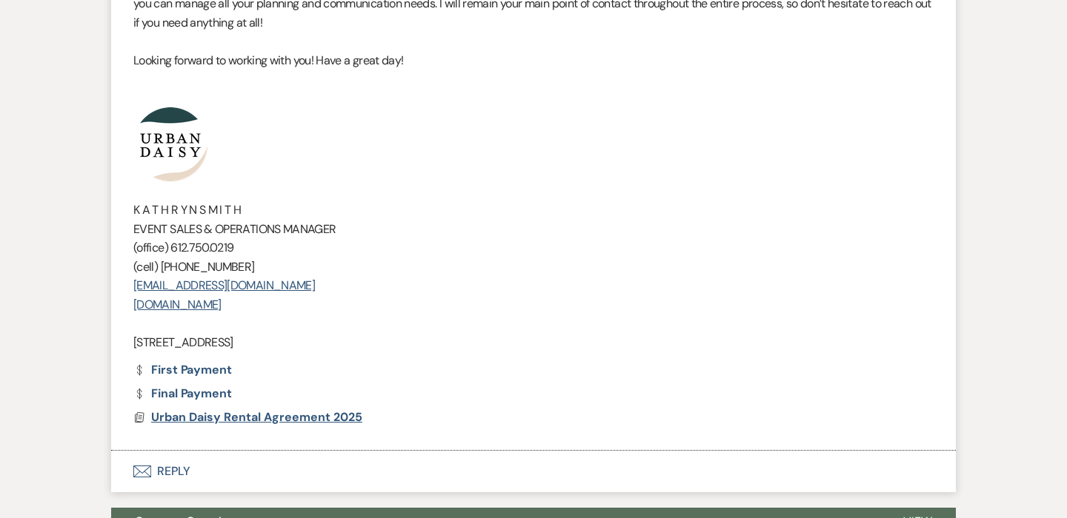
click at [225, 417] on span "Urban Daisy Rental Agreement 2025" at bounding box center [256, 418] width 211 height 16
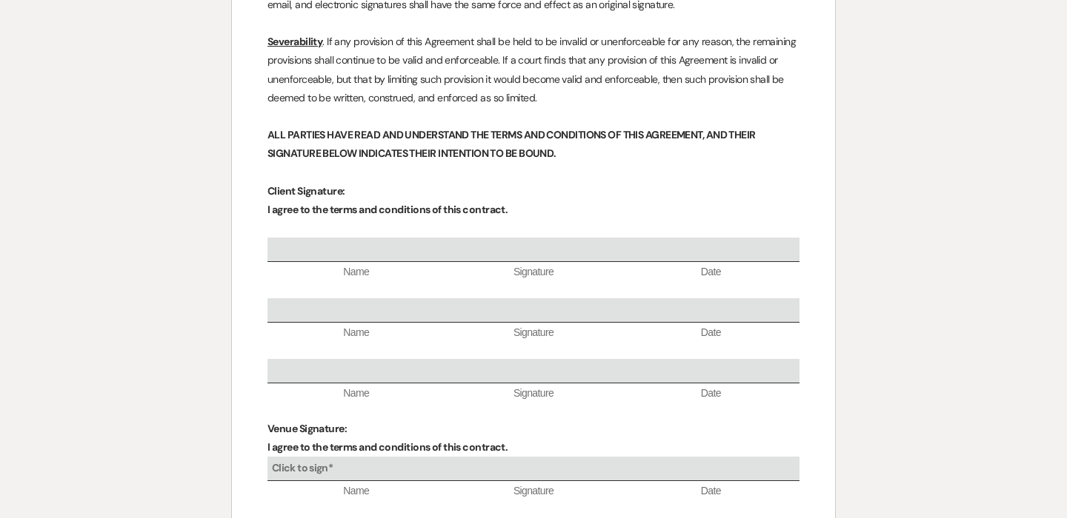
scroll to position [5433, 0]
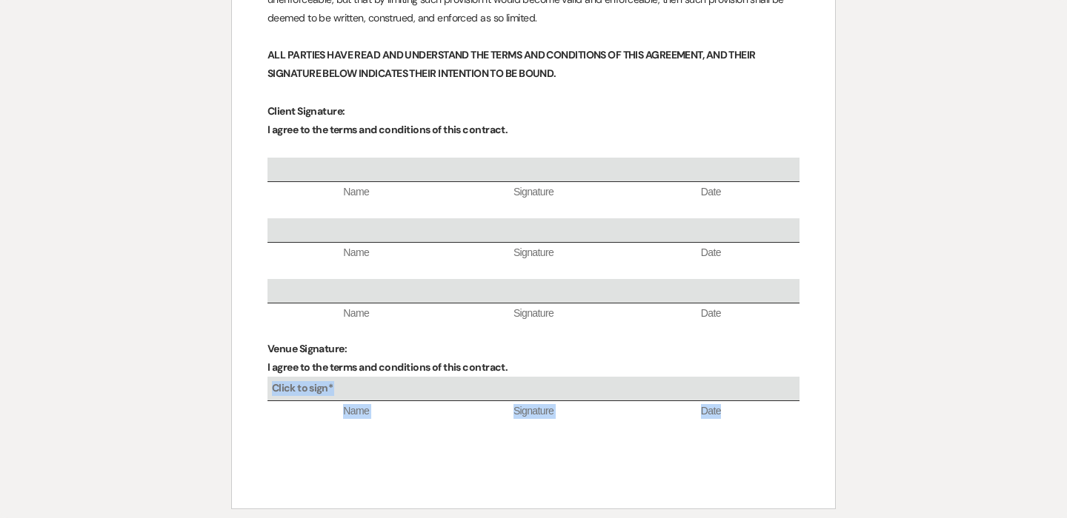
click at [342, 377] on div "Click to sign*" at bounding box center [533, 389] width 532 height 24
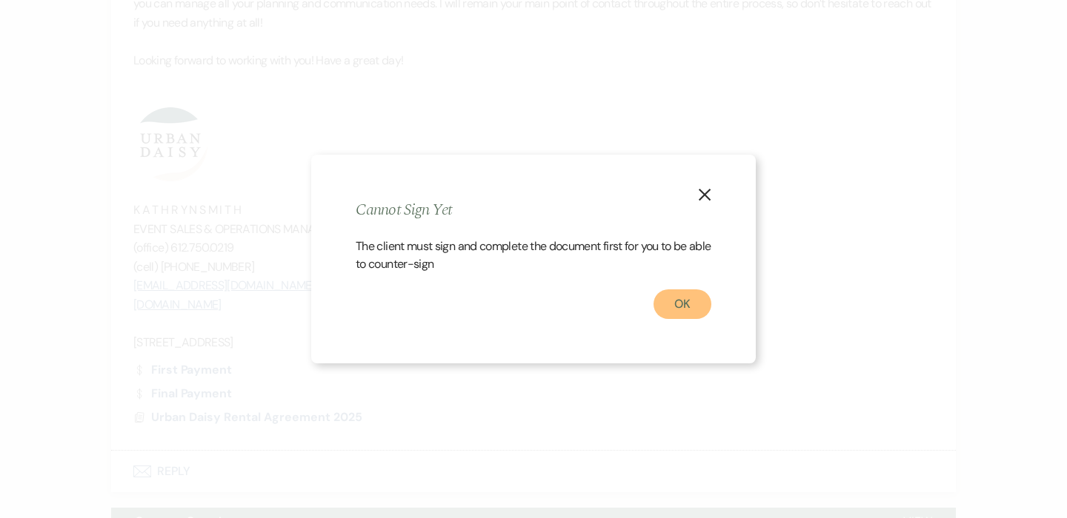
click at [696, 310] on button "OK" at bounding box center [682, 305] width 58 height 30
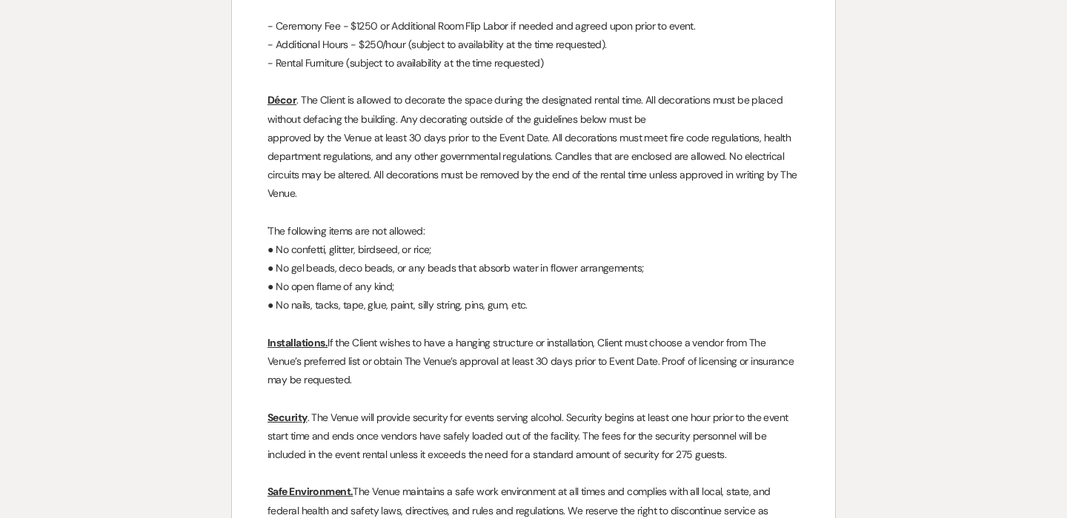
scroll to position [0, 0]
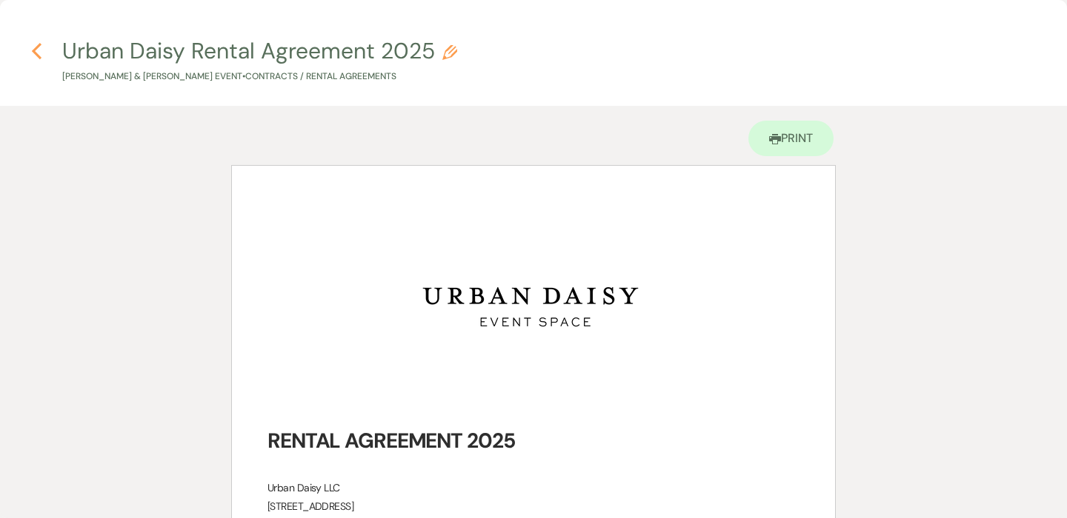
click at [36, 56] on use "button" at bounding box center [37, 51] width 10 height 16
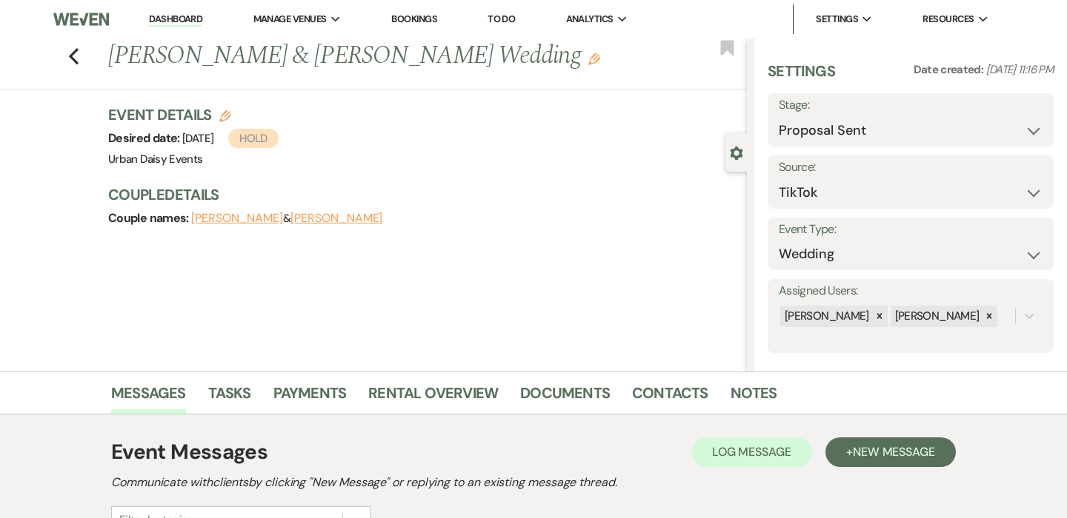
click at [192, 24] on link "Dashboard" at bounding box center [175, 20] width 53 height 14
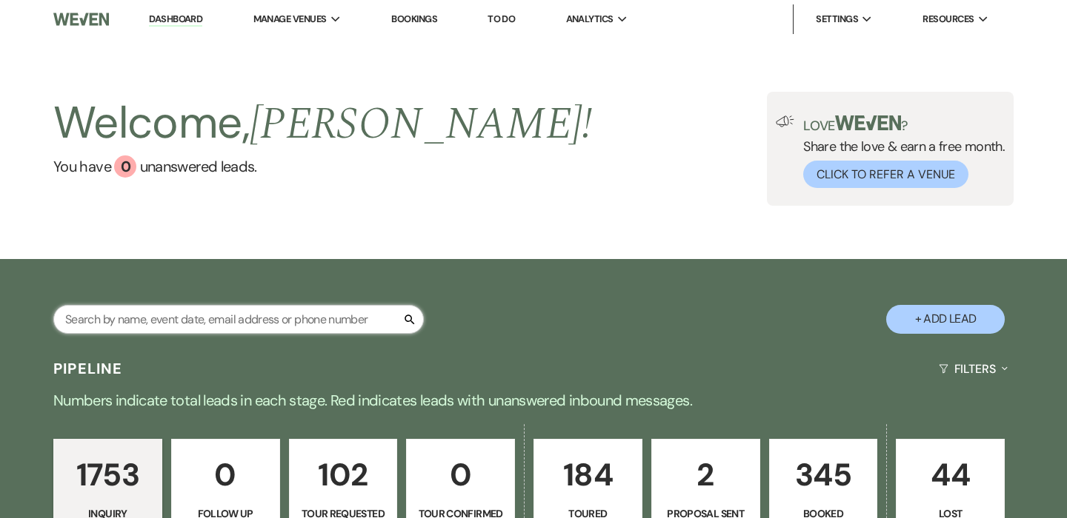
click at [258, 312] on input "text" at bounding box center [238, 319] width 370 height 29
type input "[PERSON_NAME]"
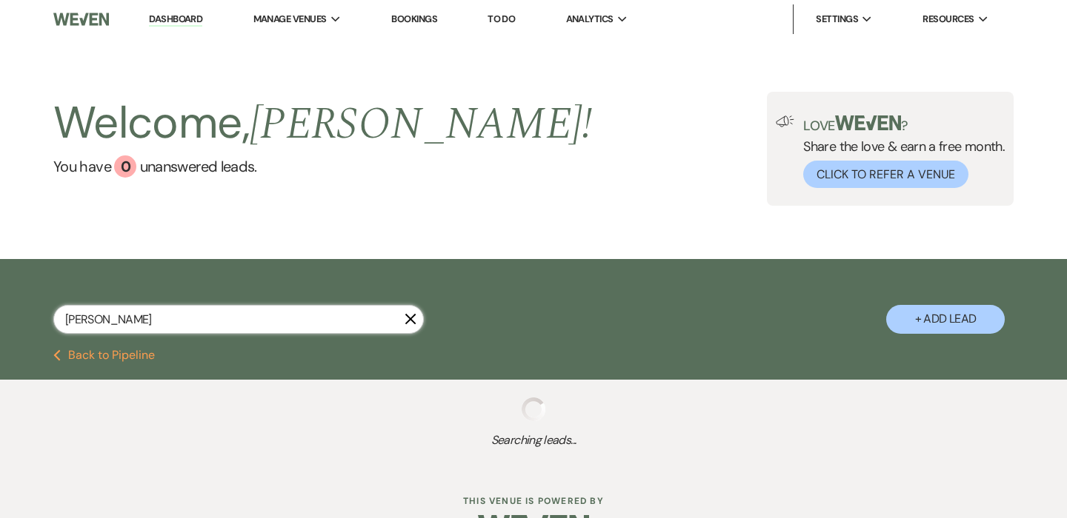
select select "5"
select select "8"
select select "4"
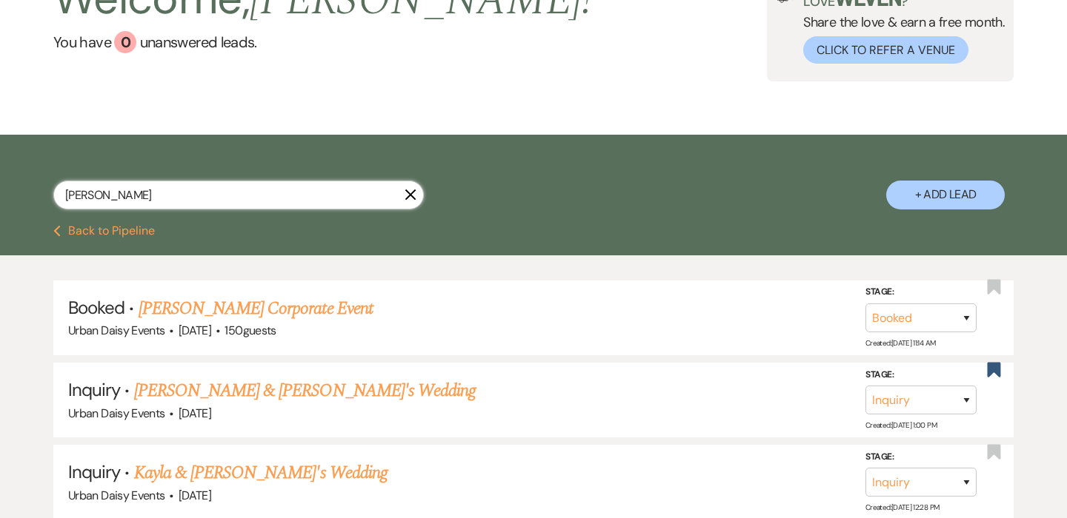
scroll to position [132, 0]
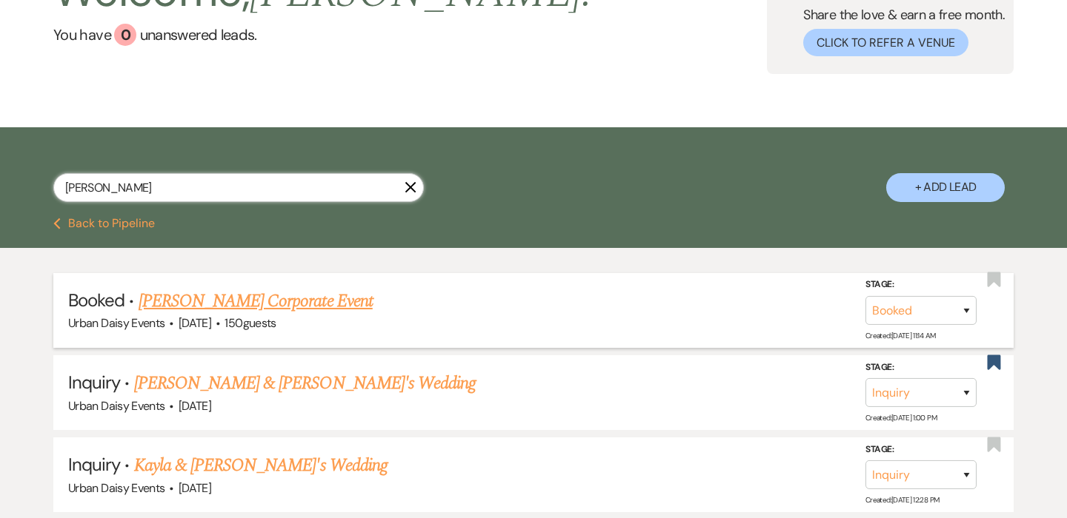
type input "[PERSON_NAME]"
click at [245, 297] on link "[PERSON_NAME] Corporate Event" at bounding box center [256, 301] width 234 height 27
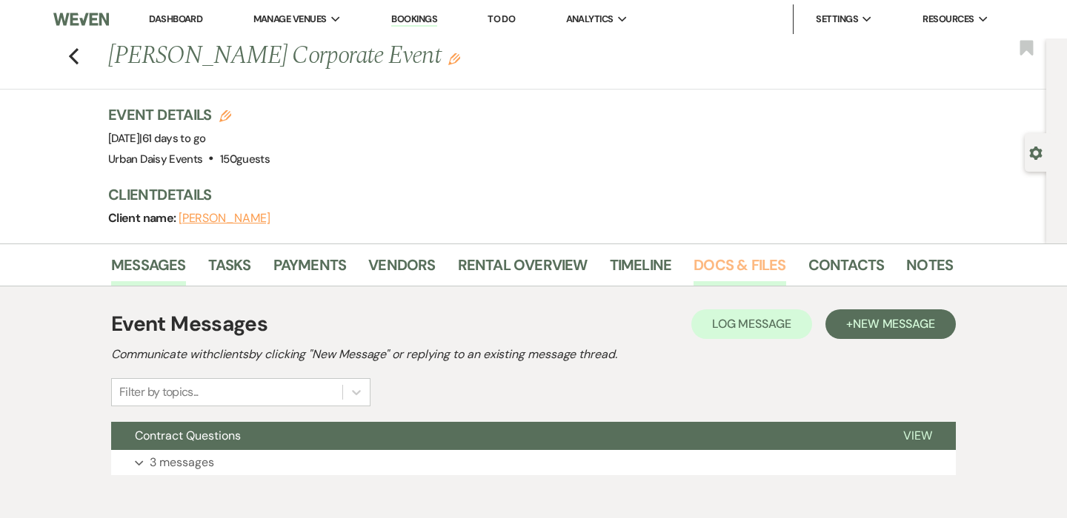
click at [754, 268] on link "Docs & Files" at bounding box center [739, 269] width 92 height 33
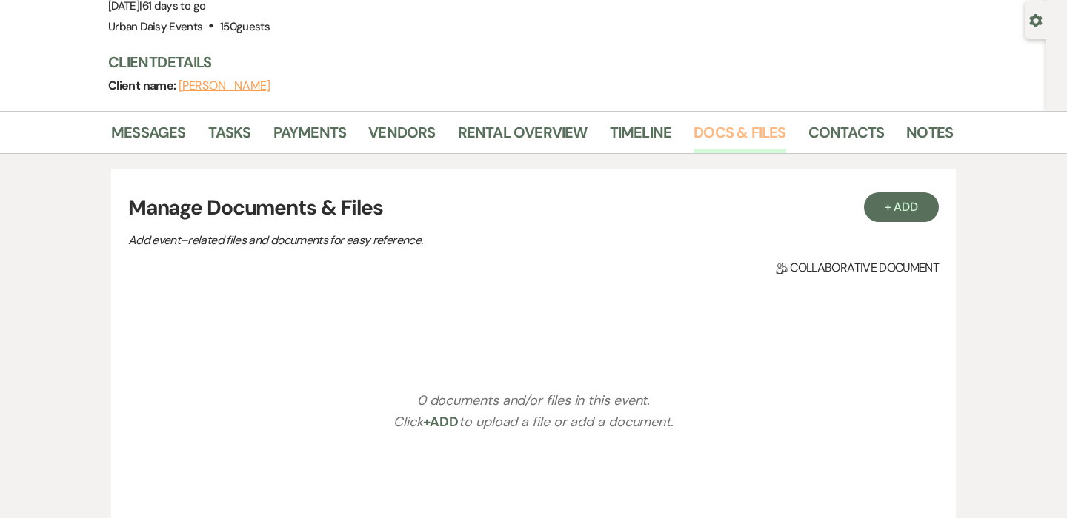
scroll to position [153, 0]
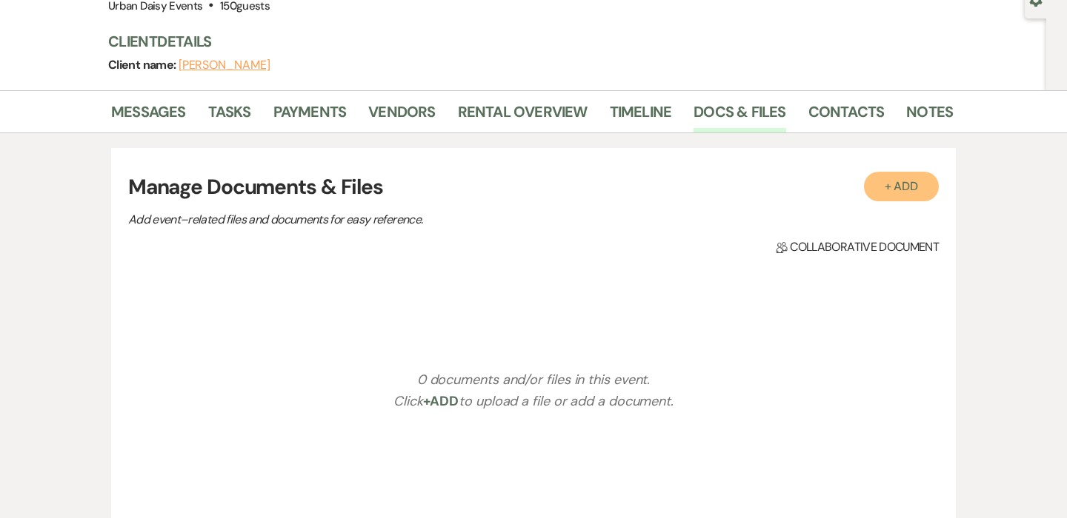
click at [912, 186] on button "+ Add" at bounding box center [902, 187] width 76 height 30
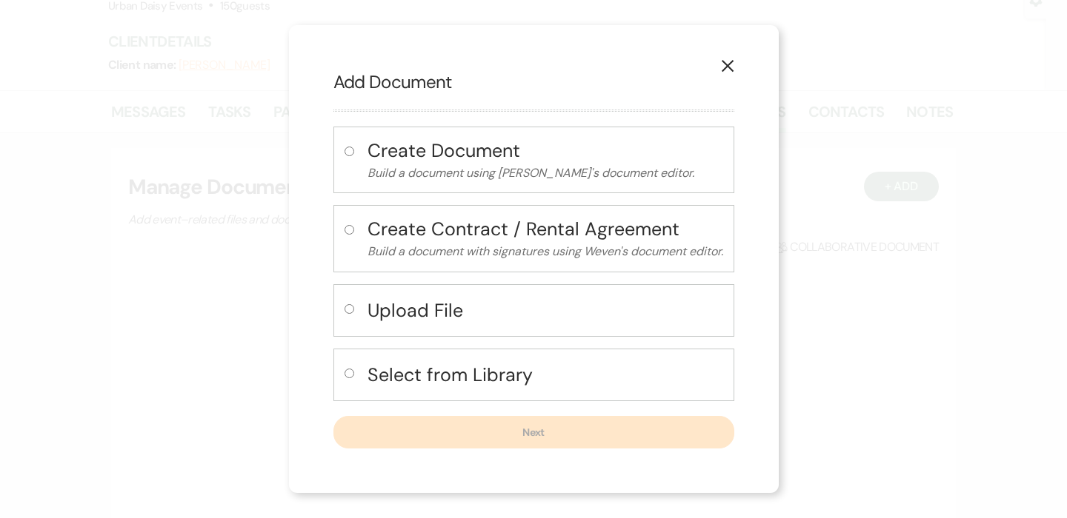
click at [350, 375] on input "radio" at bounding box center [349, 374] width 10 height 10
radio input "true"
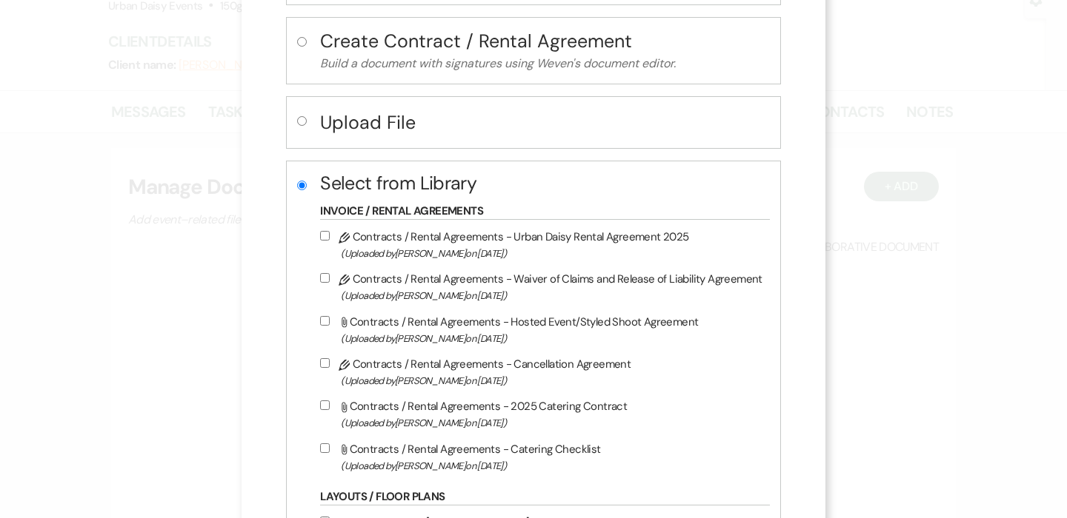
scroll to position [188, 0]
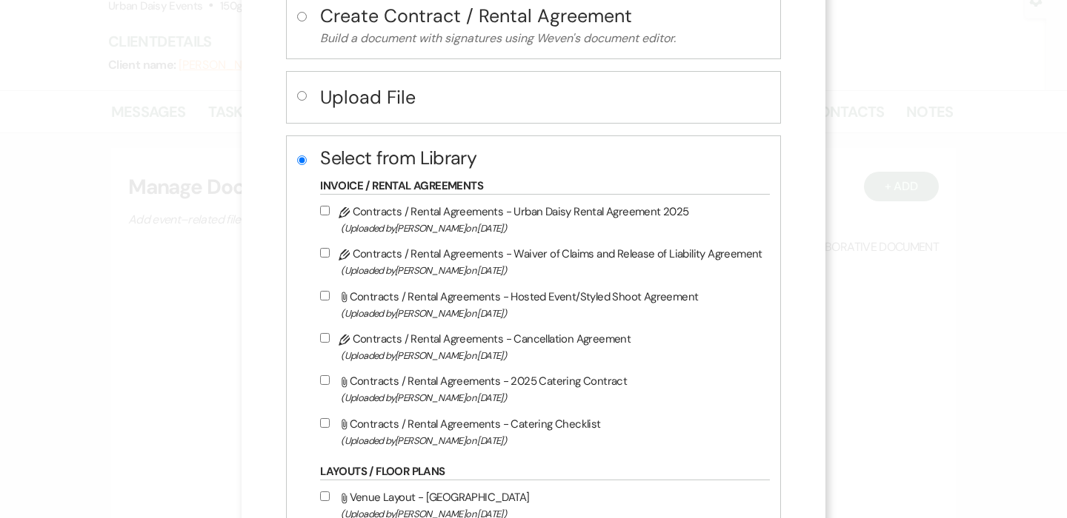
click at [328, 210] on input "Pencil Contracts / Rental Agreements - Urban Daisy Rental Agreement 2025 (Uploa…" at bounding box center [325, 211] width 10 height 10
checkbox input "true"
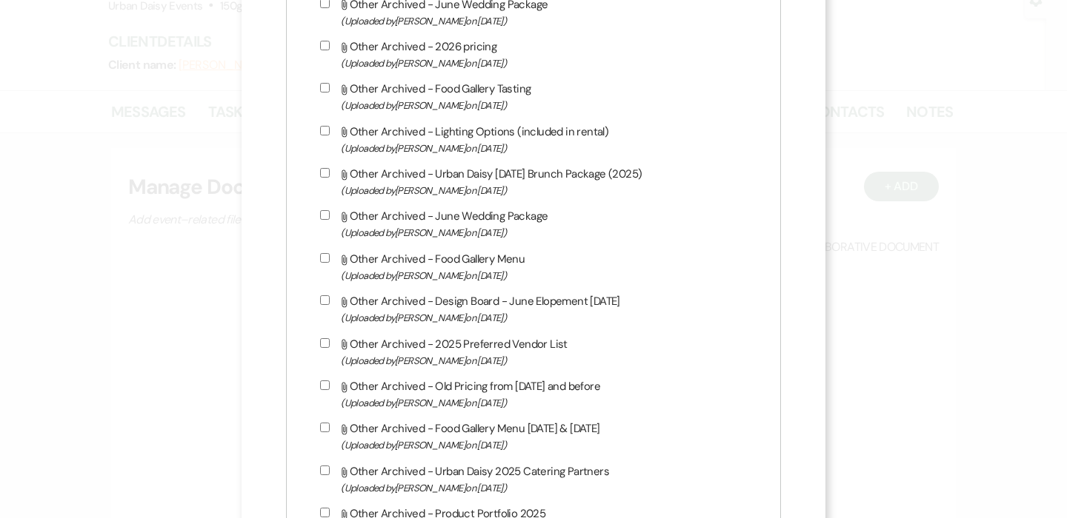
scroll to position [2755, 0]
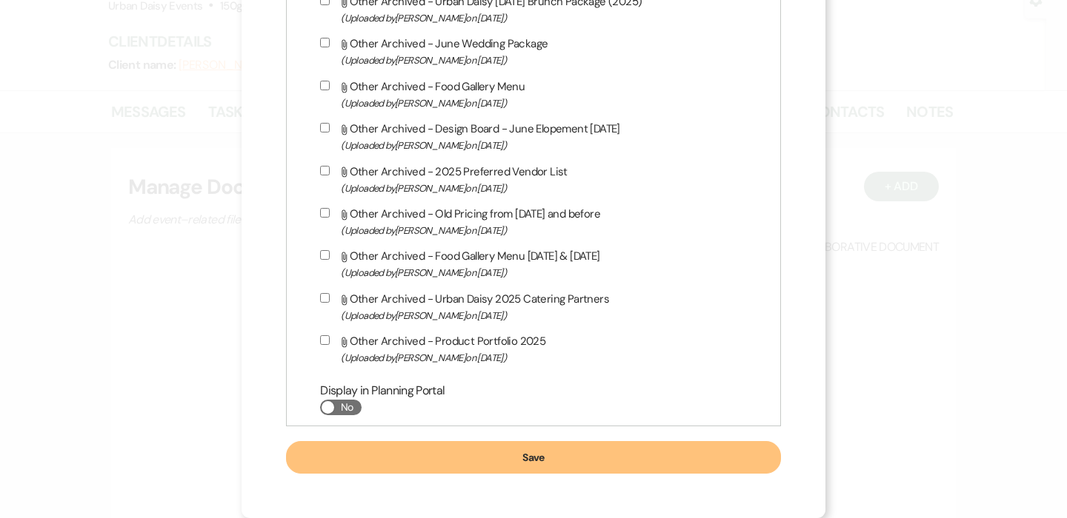
click at [558, 453] on button "Save" at bounding box center [533, 457] width 495 height 33
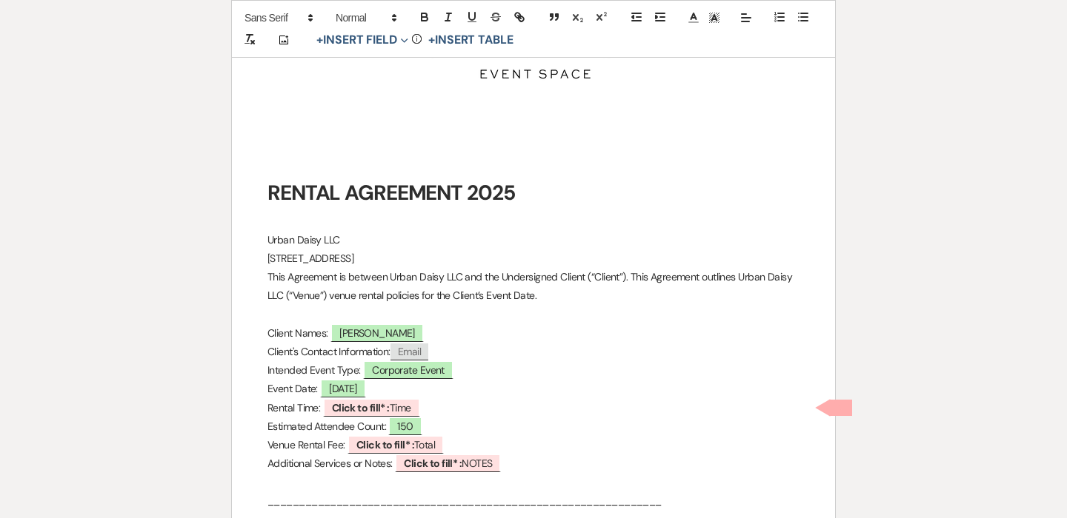
scroll to position [351, 0]
click at [341, 388] on span "[DATE]" at bounding box center [343, 389] width 46 height 19
select select "smartCustomField"
select select "owner"
select select "{{eventDate}}"
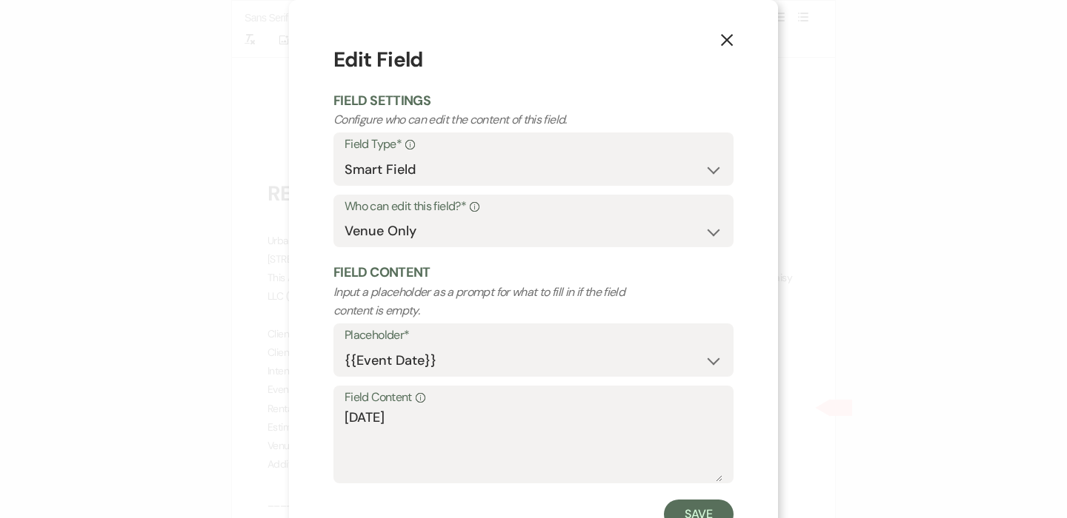
scroll to position [56, 0]
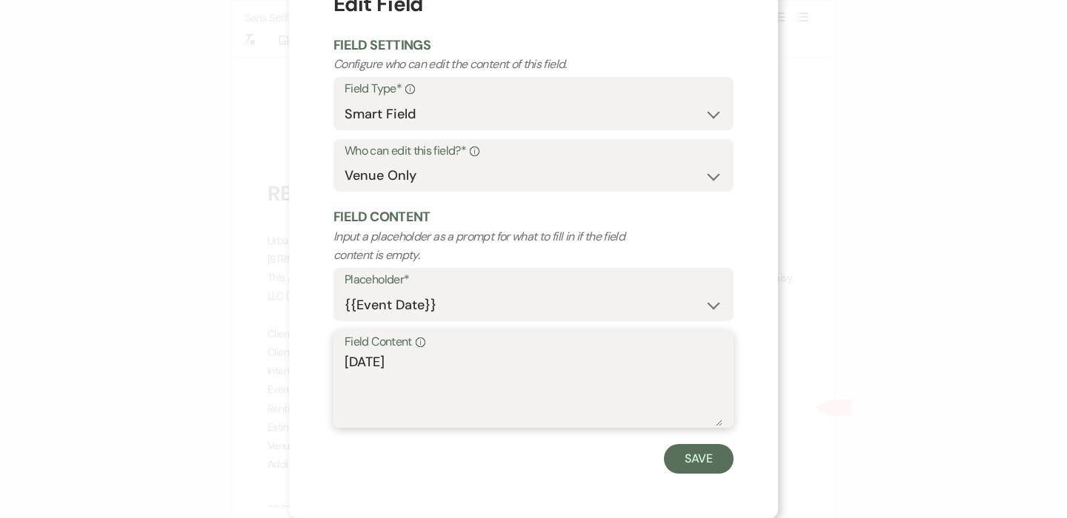
click at [433, 367] on textarea "[DATE]" at bounding box center [533, 390] width 378 height 74
type textarea "[DATE] & [DATE]"
click at [696, 467] on button "Save" at bounding box center [699, 459] width 70 height 30
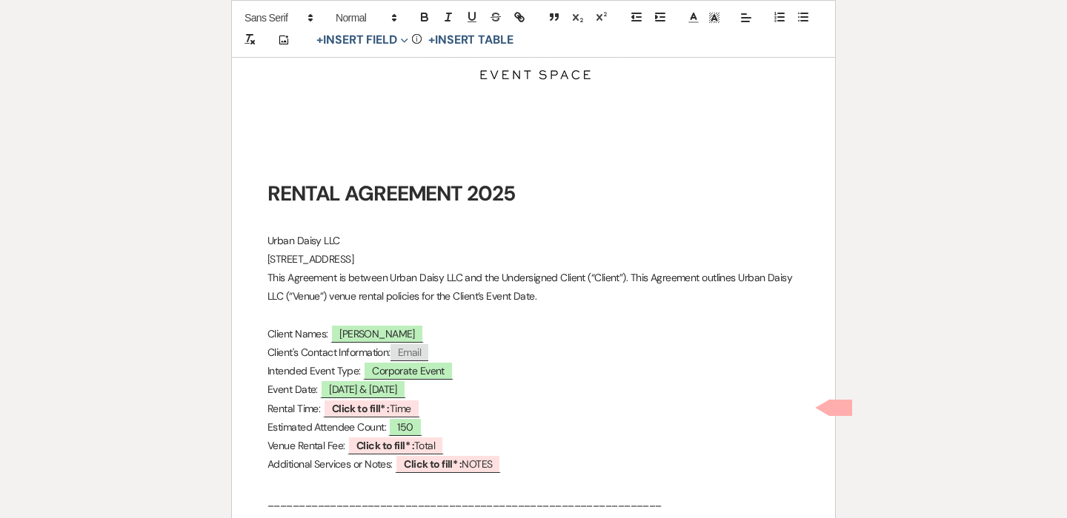
scroll to position [464, 0]
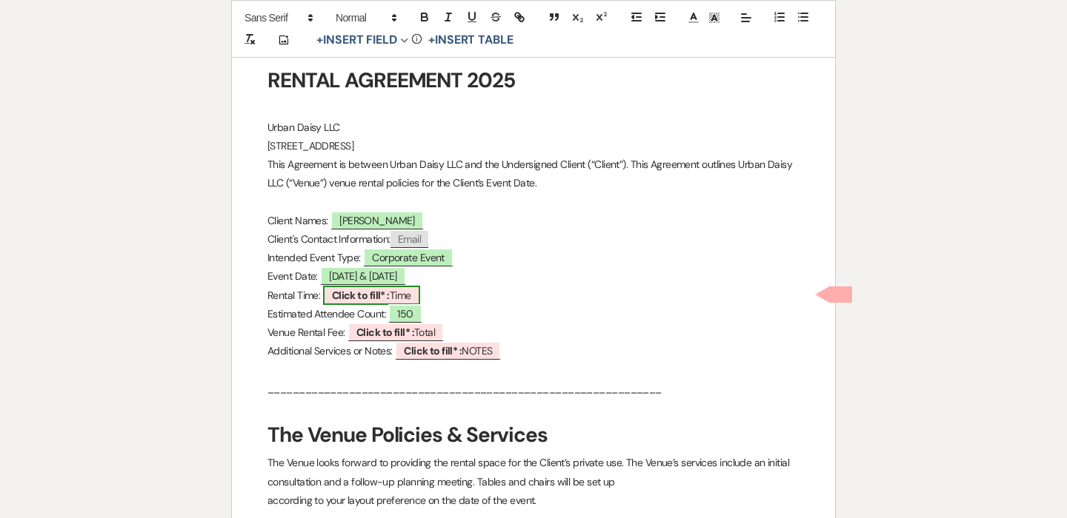
click at [396, 298] on span "Click to fill* : Time" at bounding box center [371, 295] width 97 height 19
select select "owner"
select select "Time"
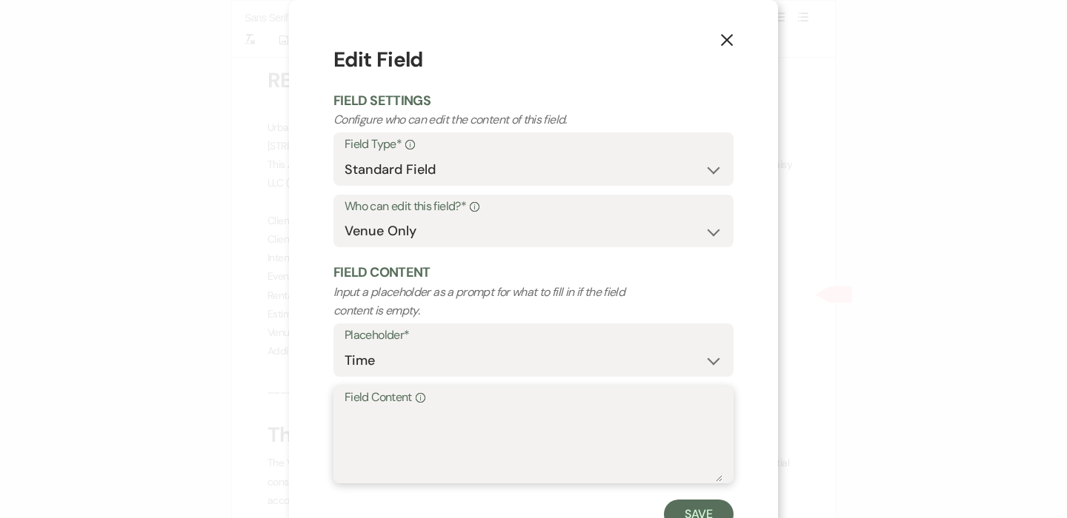
click at [498, 432] on textarea "Field Content Info" at bounding box center [533, 445] width 378 height 74
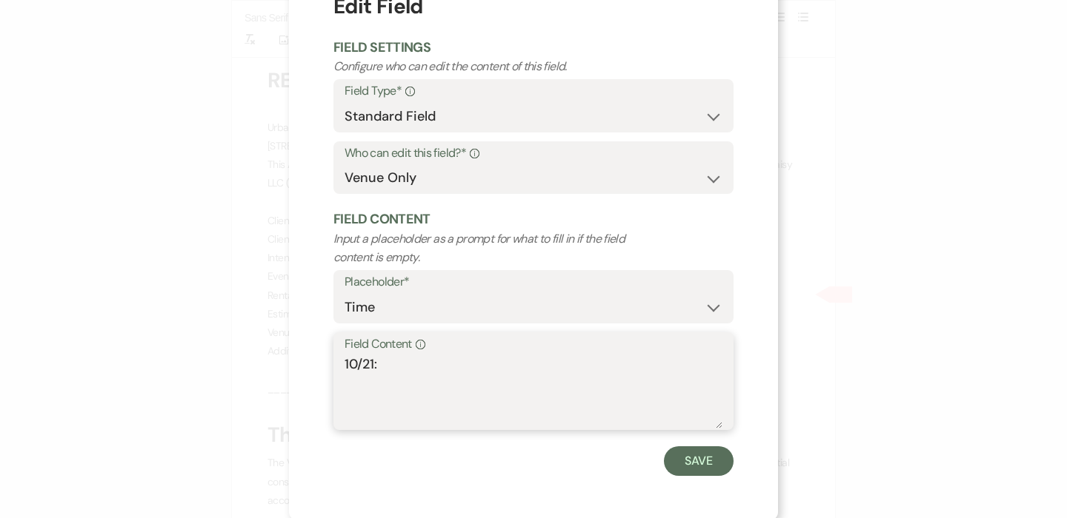
scroll to position [56, 0]
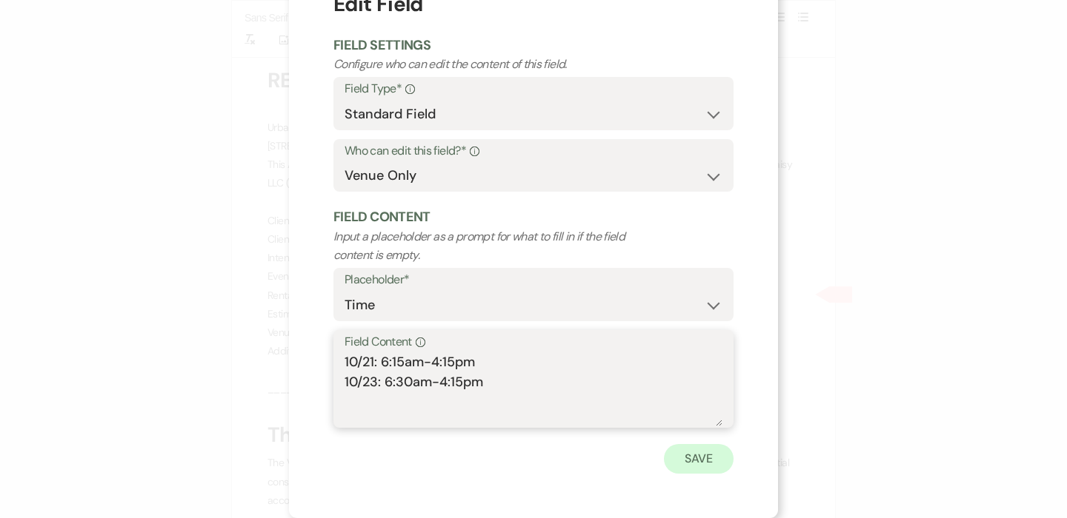
type textarea "10/21: 6:15am-4:15pm 10/23: 6:30am-4:15pm"
click at [696, 464] on button "Save" at bounding box center [699, 459] width 70 height 30
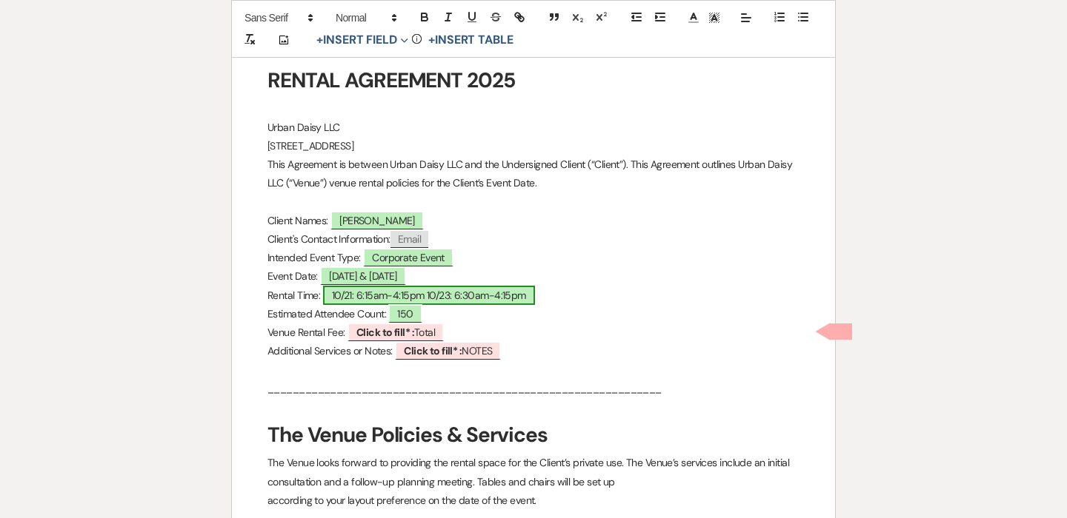
click at [429, 293] on span "10/21: 6:15am-4:15pm 10/23: 6:30am-4:15pm" at bounding box center [429, 295] width 212 height 19
select select "owner"
select select "Time"
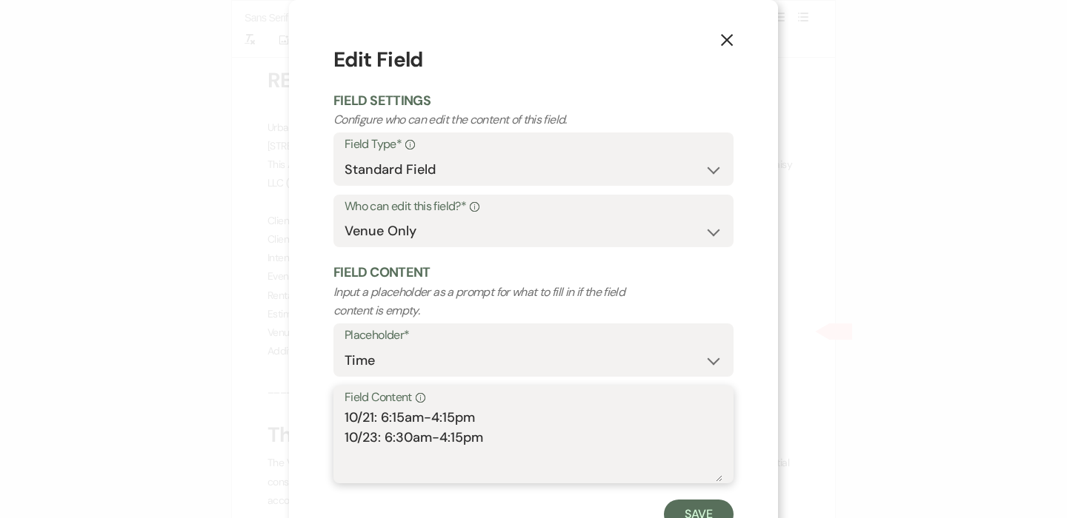
click at [494, 419] on textarea "10/21: 6:15am-4:15pm 10/23: 6:30am-4:15pm" at bounding box center [533, 445] width 378 height 74
type textarea "10/21: 6:15am-4:15pm // 10/23: 6:30am-4:15pm"
click at [705, 502] on button "Save" at bounding box center [699, 515] width 70 height 30
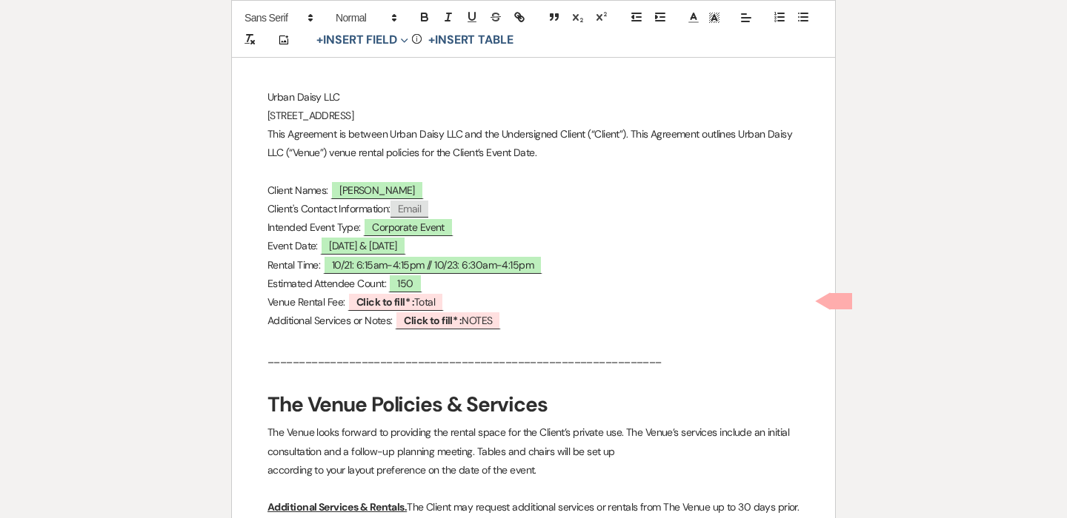
scroll to position [496, 0]
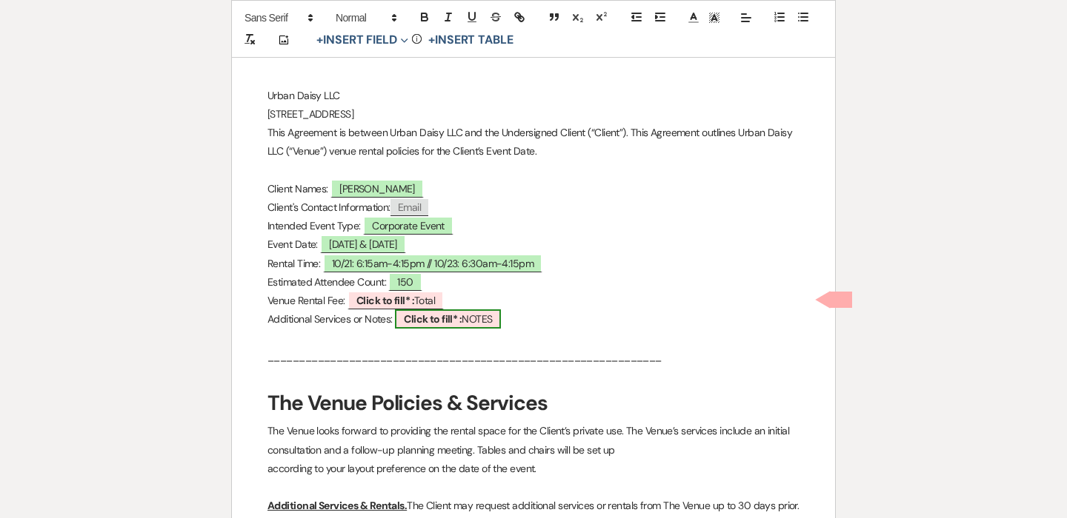
click at [485, 316] on span "Click to fill* : NOTES" at bounding box center [448, 319] width 106 height 19
select select "owner"
select select "custom_placeholder"
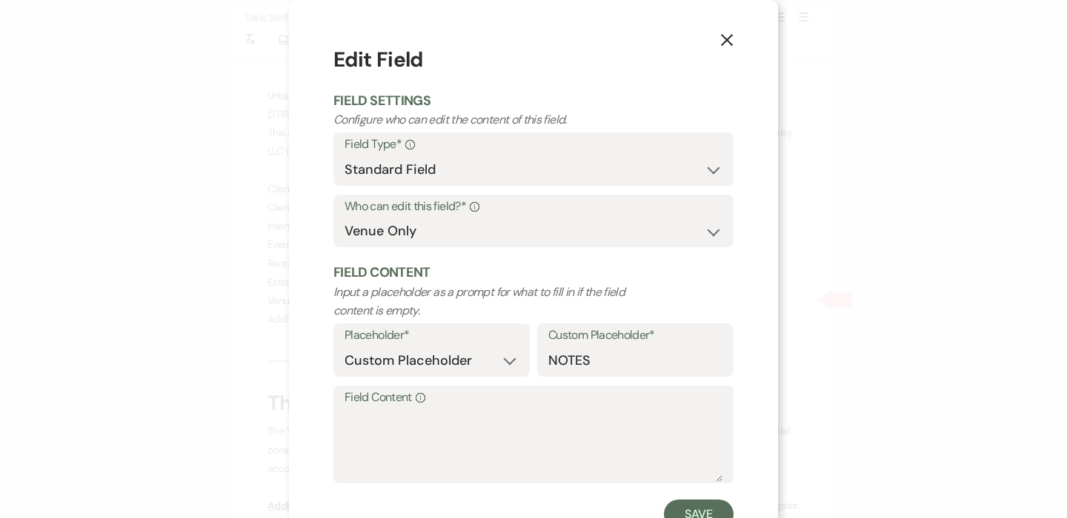
click at [479, 401] on label "Field Content Info" at bounding box center [533, 397] width 378 height 21
click at [479, 408] on textarea "Field Content Info" at bounding box center [533, 445] width 378 height 74
type textarea "%"
click at [479, 405] on label "Field Content Info" at bounding box center [533, 397] width 378 height 21
click at [376, 418] on textarea "$550/hr //" at bounding box center [533, 445] width 378 height 74
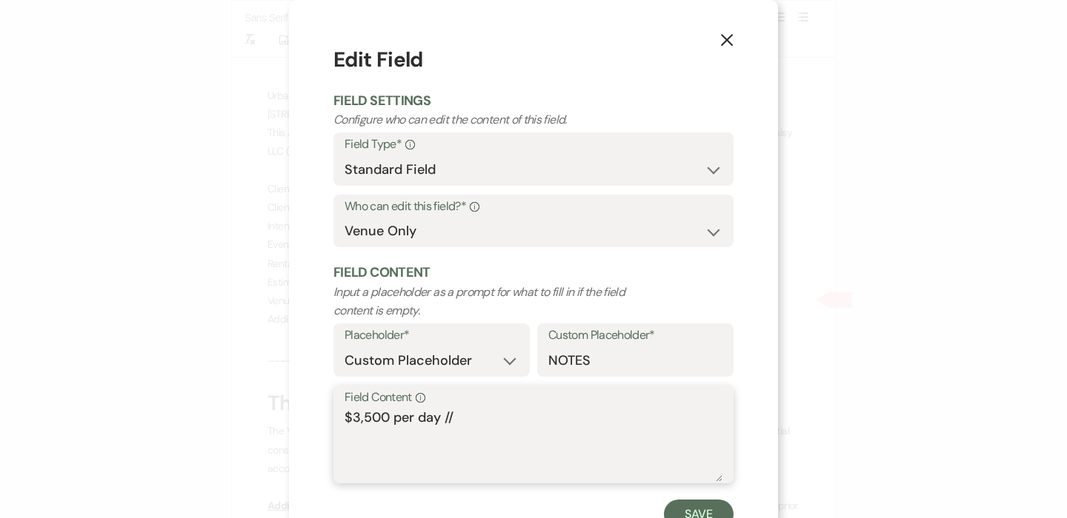
click at [488, 424] on textarea "$3,500 per day //" at bounding box center [533, 445] width 378 height 74
click at [441, 419] on textarea "$3,500 per day // 10/20 afternoon setup (2-3hr) // 10/22 leave space setup" at bounding box center [533, 445] width 378 height 74
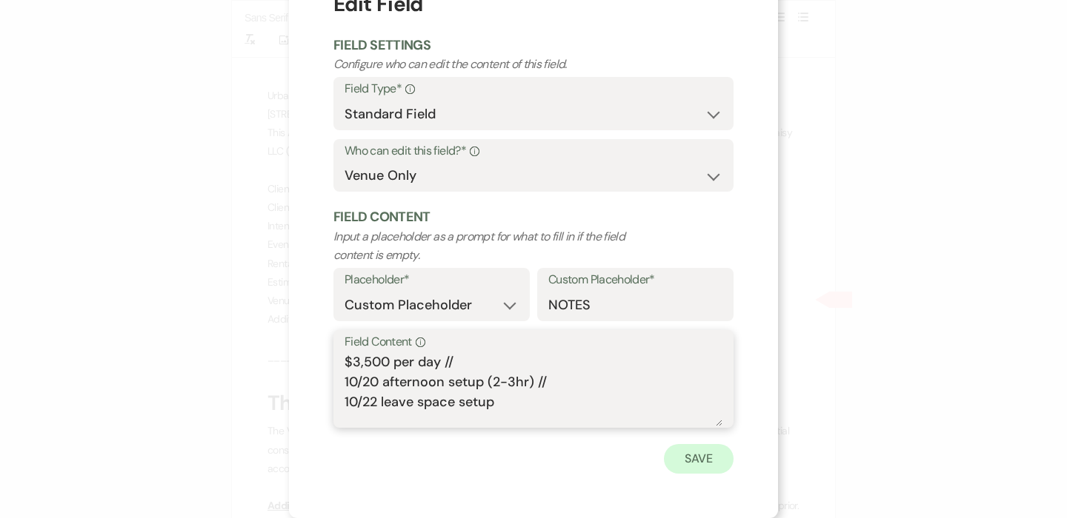
type textarea "$3,500 per day // 10/20 afternoon setup (2-3hr) // 10/22 leave space setup"
click at [696, 458] on button "Save" at bounding box center [699, 459] width 70 height 30
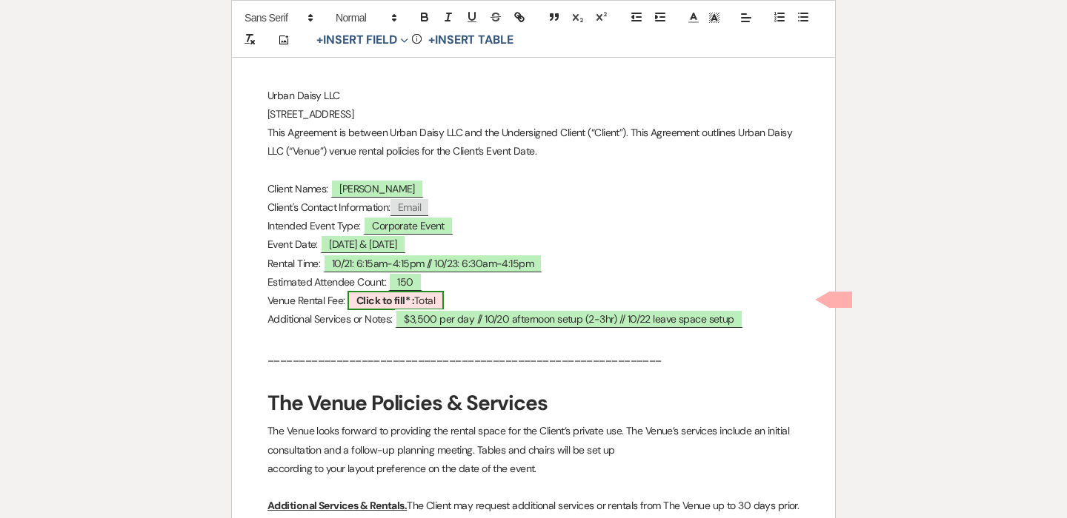
click at [389, 301] on b "Click to fill* :" at bounding box center [385, 300] width 58 height 13
select select "owner"
select select "Total"
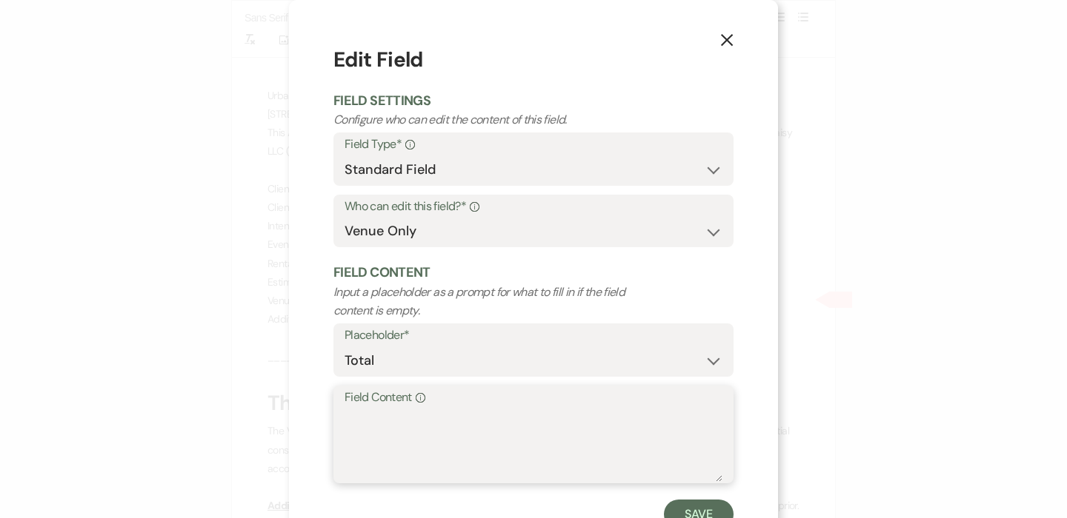
click at [452, 418] on textarea "Field Content Info" at bounding box center [533, 445] width 378 height 74
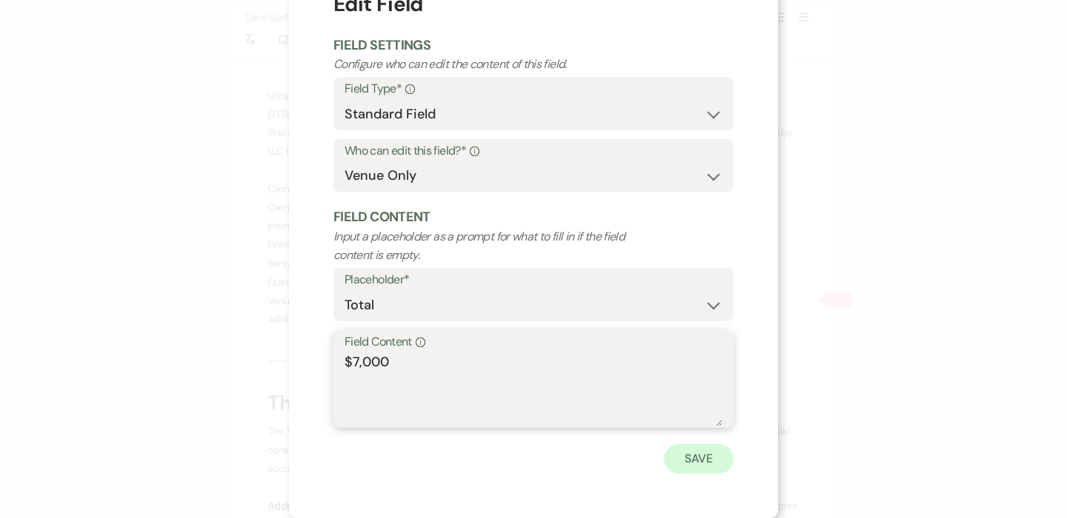
type textarea "$7,000"
click at [698, 467] on button "Save" at bounding box center [699, 459] width 70 height 30
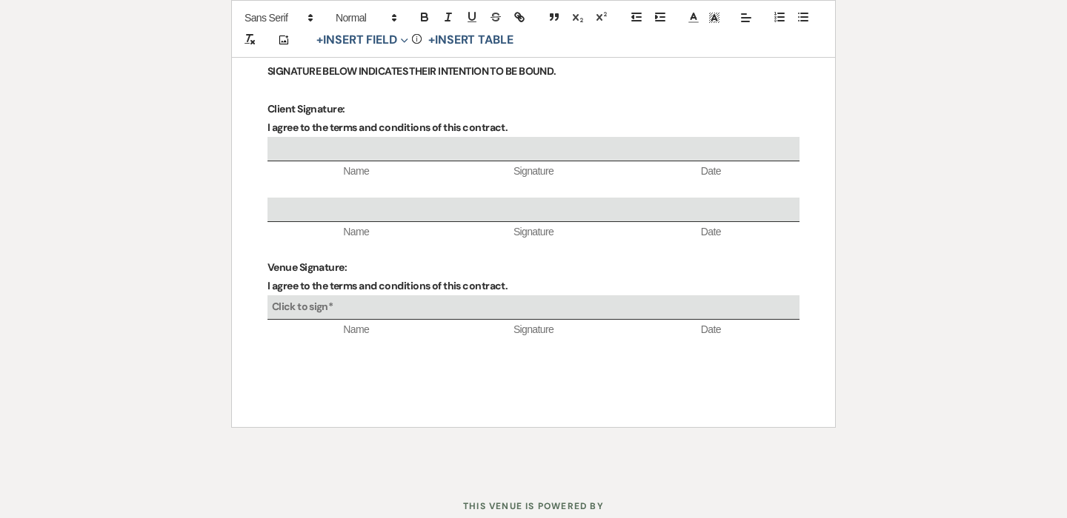
scroll to position [5552, 0]
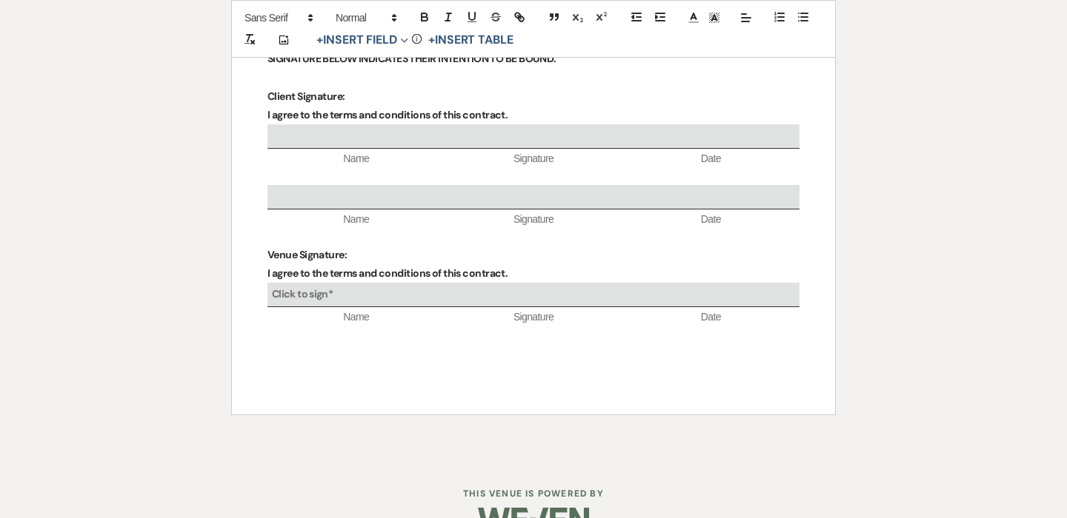
click at [281, 227] on p at bounding box center [533, 236] width 532 height 19
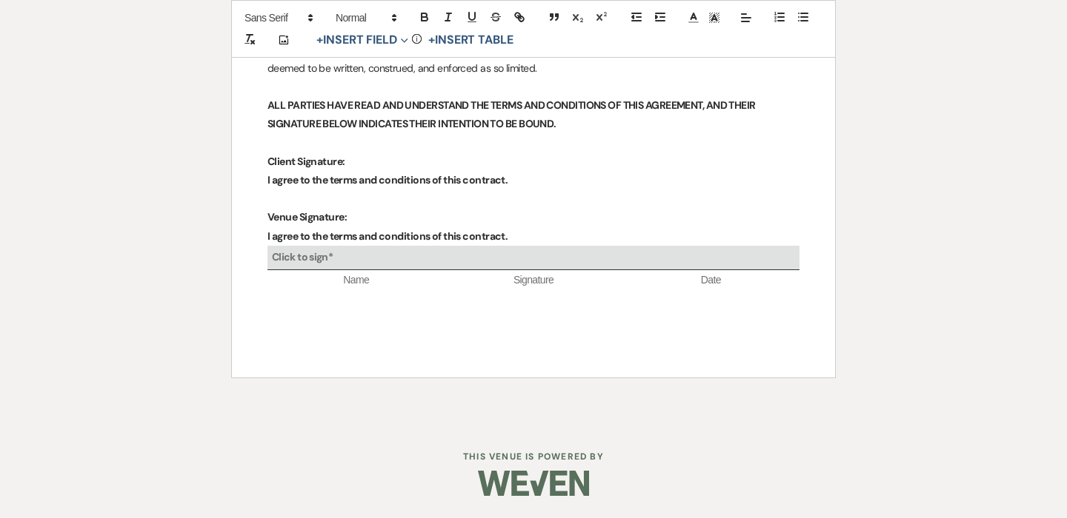
scroll to position [5449, 0]
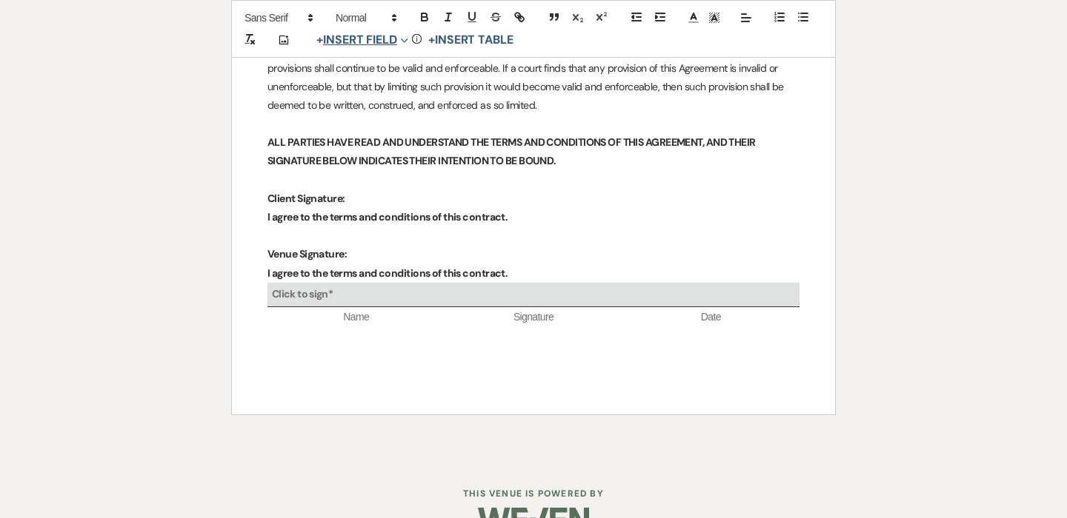
click at [384, 38] on button "+ Insert Field Expand" at bounding box center [362, 40] width 102 height 18
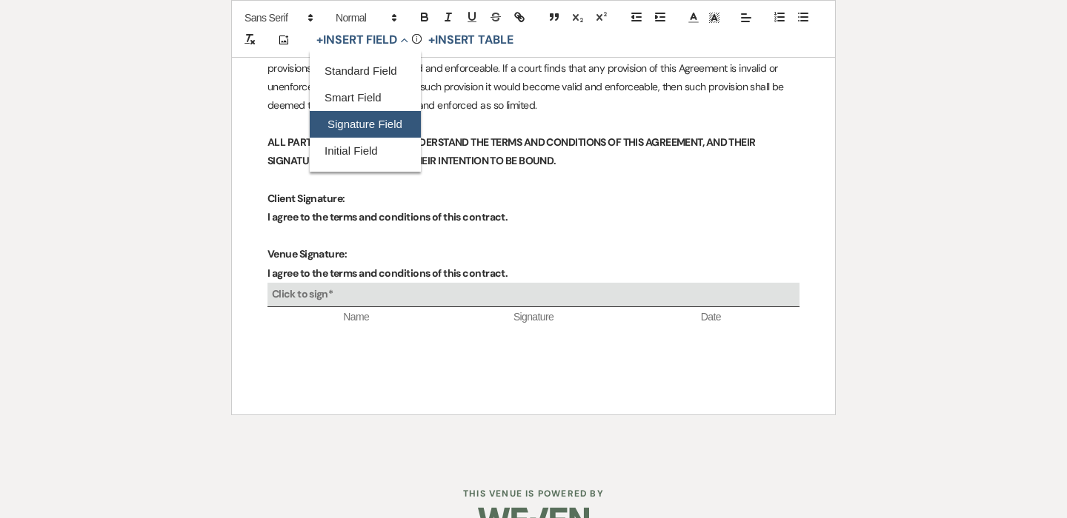
click at [367, 130] on button "Signature Field" at bounding box center [365, 124] width 111 height 27
select select "signatureField"
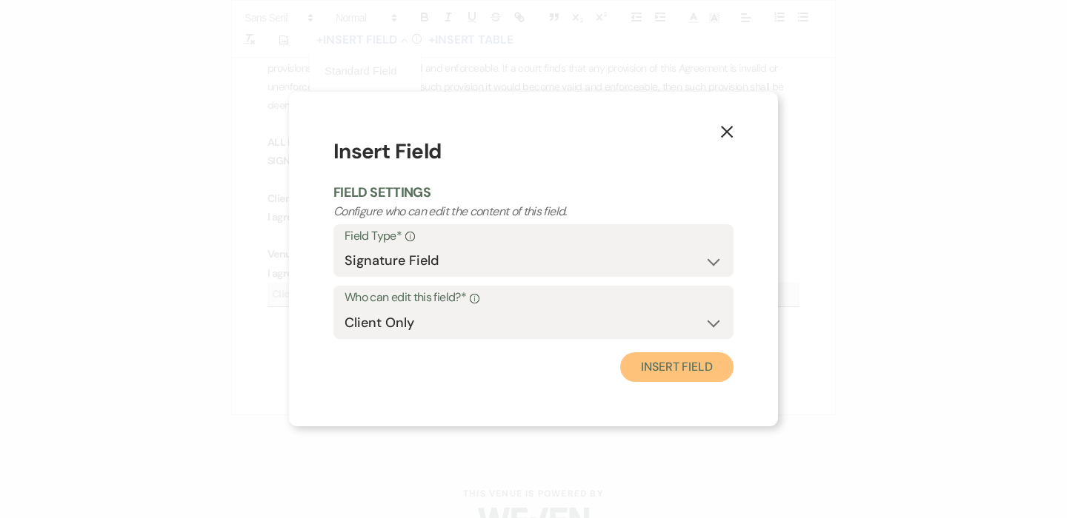
click at [657, 367] on button "Insert Field" at bounding box center [676, 368] width 113 height 30
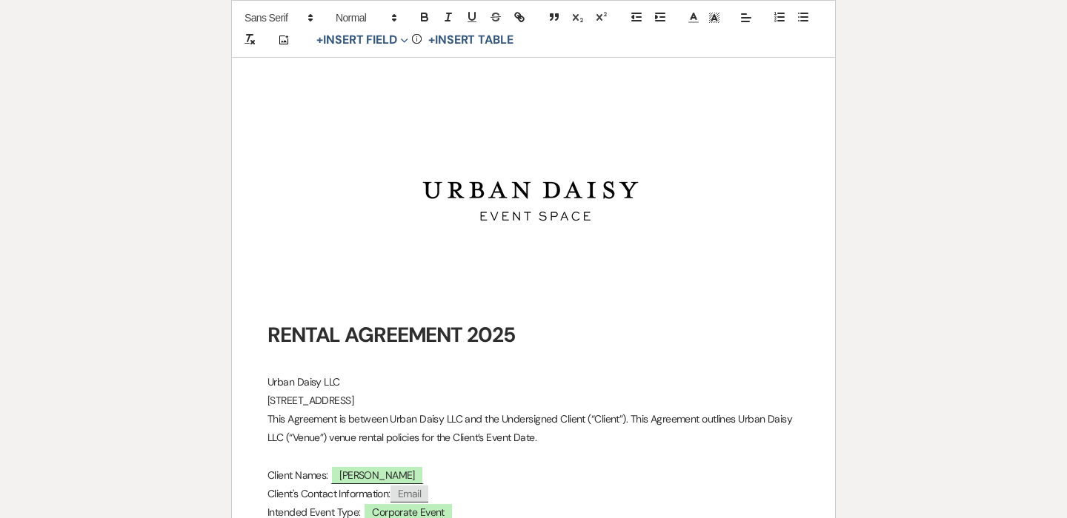
scroll to position [0, 0]
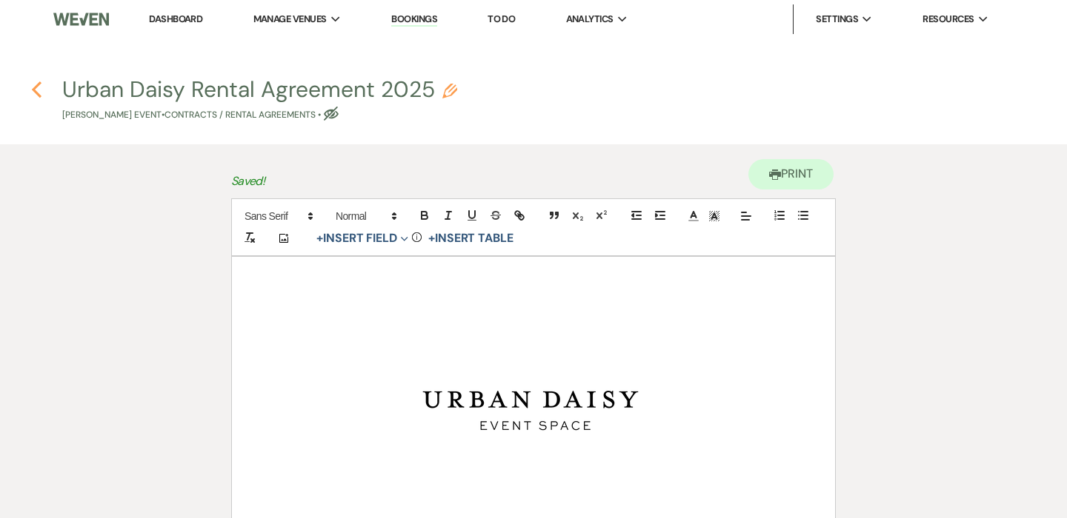
click at [34, 87] on use "button" at bounding box center [37, 89] width 10 height 16
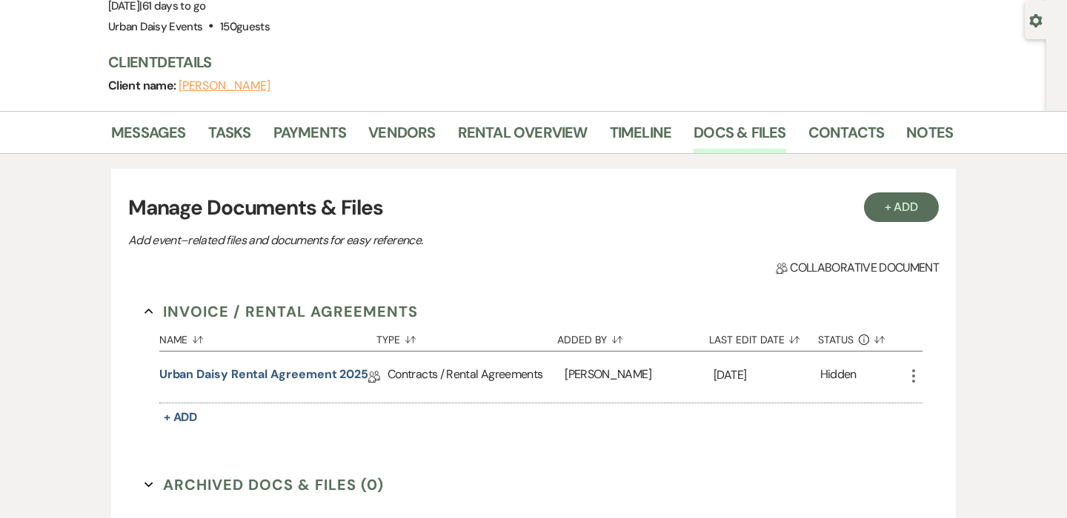
scroll to position [131, 0]
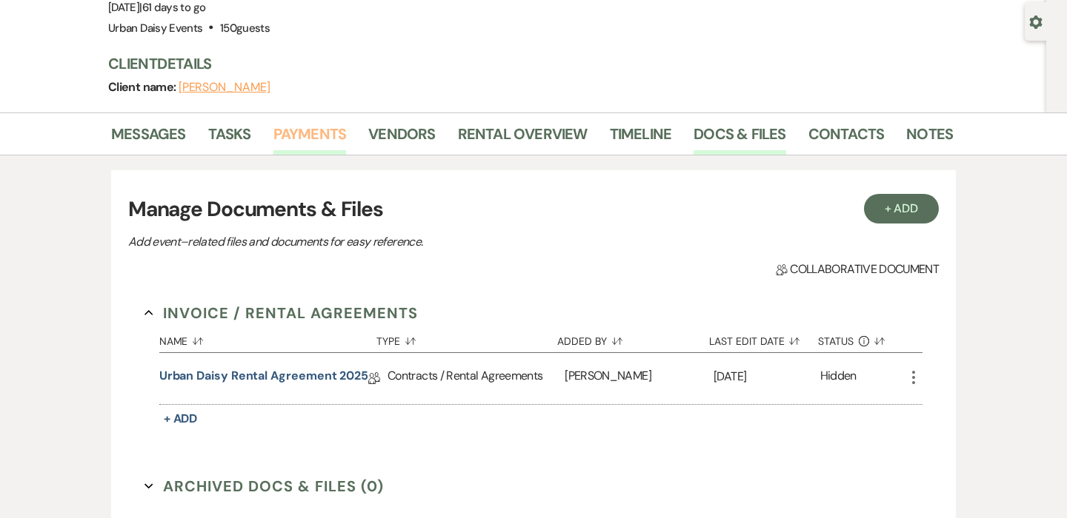
click at [324, 124] on link "Payments" at bounding box center [309, 138] width 73 height 33
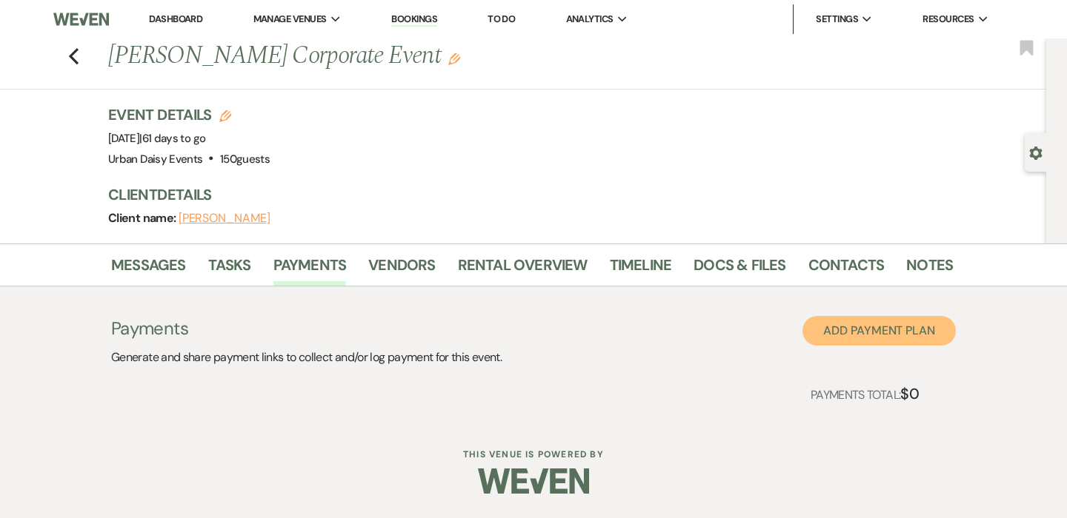
click at [838, 333] on button "Add Payment Plan" at bounding box center [878, 331] width 153 height 30
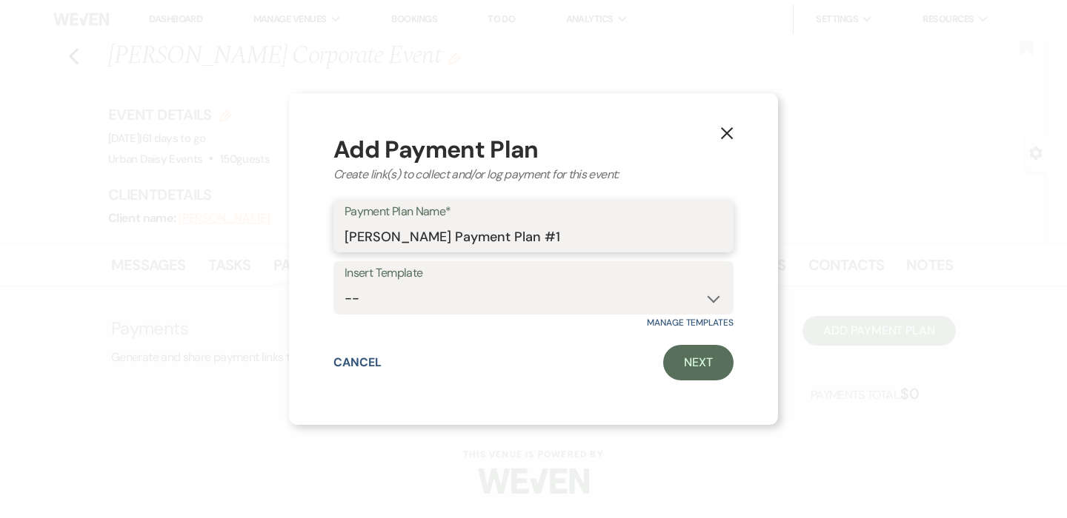
drag, startPoint x: 544, startPoint y: 227, endPoint x: 453, endPoint y: 227, distance: 91.1
click at [453, 227] on input "[PERSON_NAME] Payment Plan #1" at bounding box center [533, 236] width 378 height 29
drag, startPoint x: 544, startPoint y: 241, endPoint x: 426, endPoint y: 238, distance: 117.8
click at [426, 238] on input "[PERSON_NAME] Payment Plan #1" at bounding box center [533, 236] width 378 height 29
type input "[PERSON_NAME] Event"
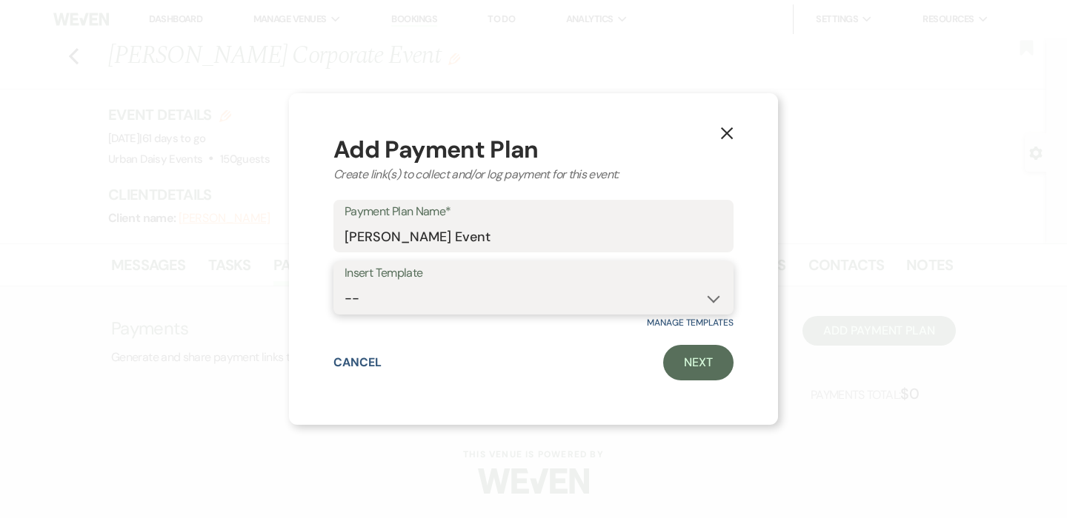
click at [647, 294] on select "--" at bounding box center [533, 298] width 378 height 29
click at [727, 355] on link "Next" at bounding box center [698, 363] width 70 height 36
select select "2"
select select "percentage"
select select "true"
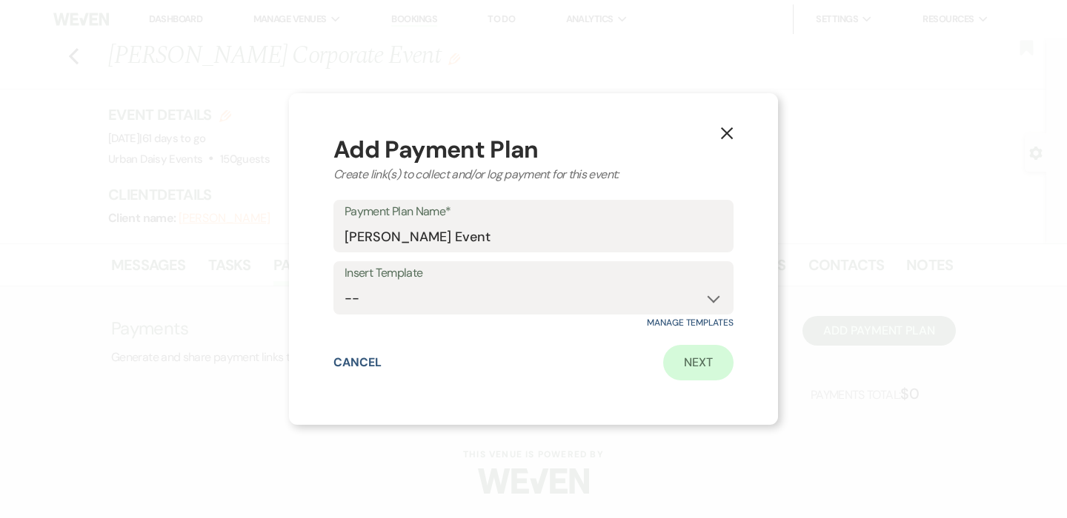
select select "client"
select select "weeks"
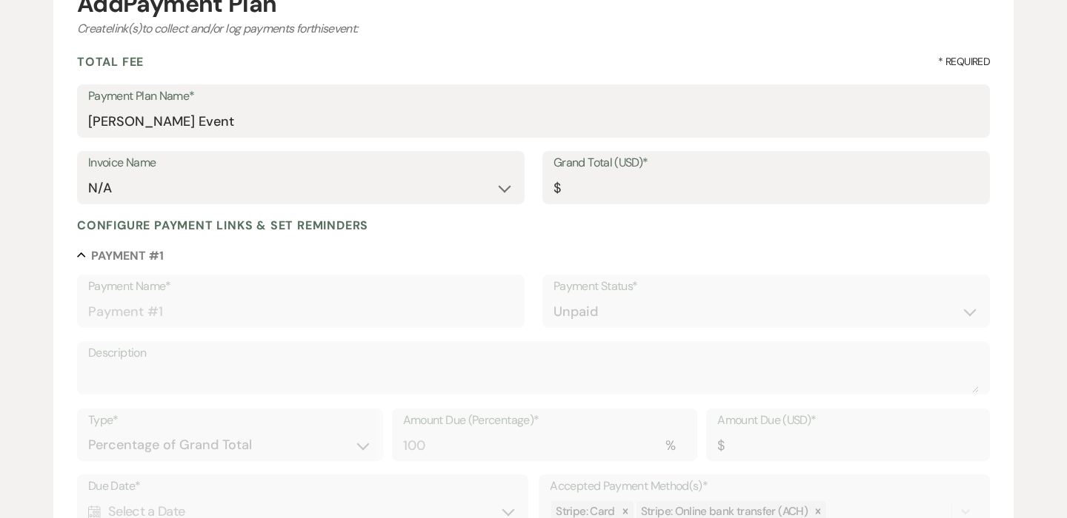
scroll to position [174, 0]
click at [638, 186] on input "Grand Total (USD)*" at bounding box center [765, 190] width 425 height 29
type input "7"
type input "7.00"
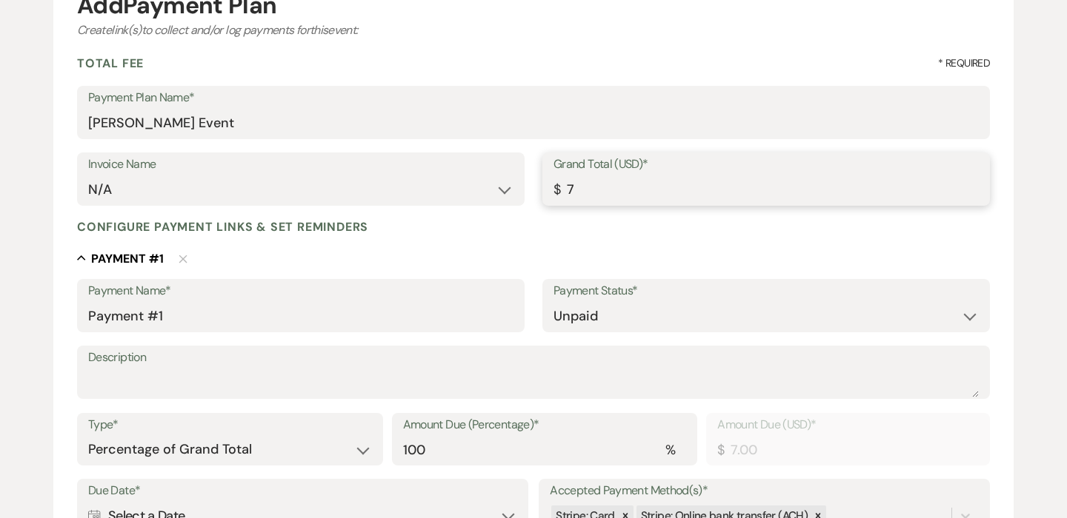
type input "70"
type input "70.00"
type input "700"
type input "700.00"
type input "7000"
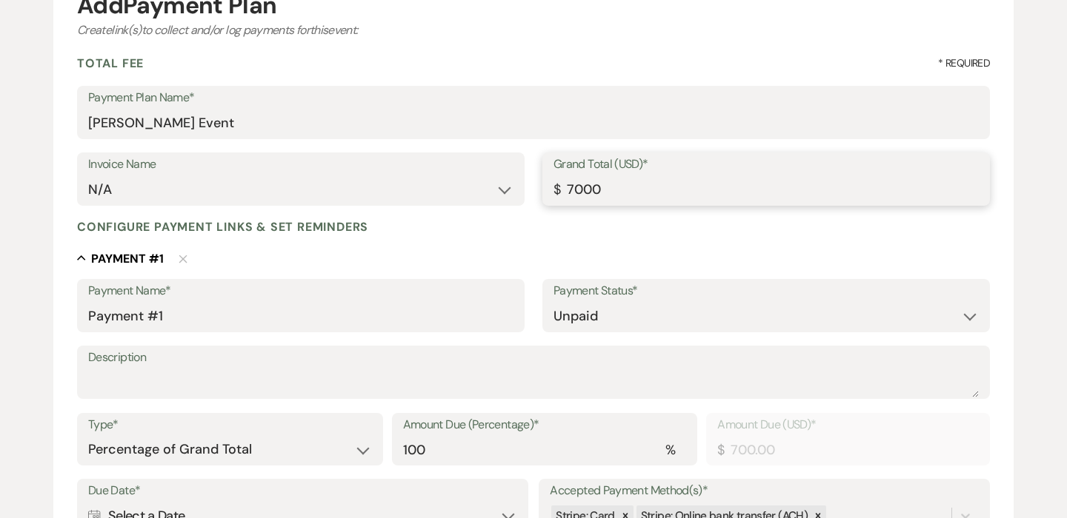
type input "7000.00"
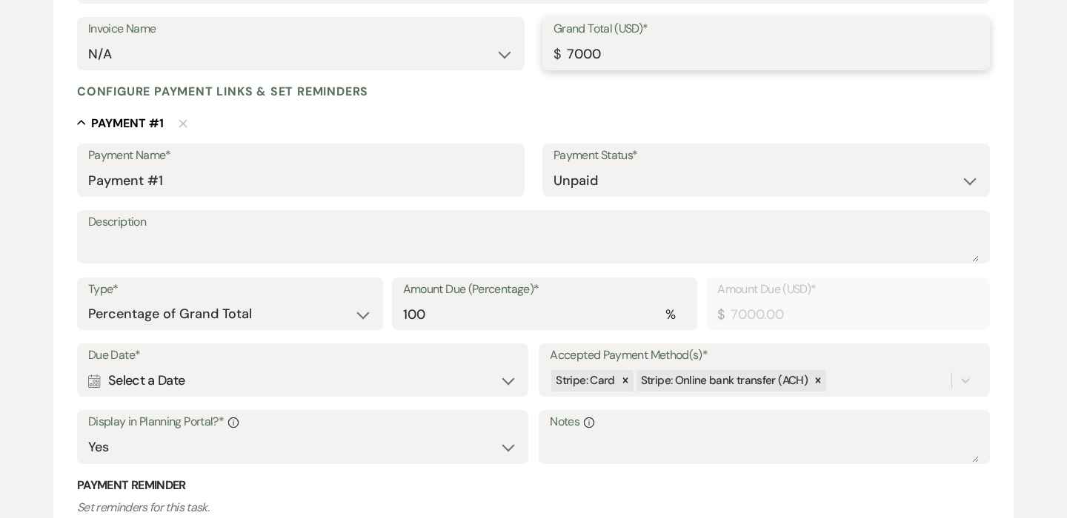
scroll to position [310, 0]
type input "7000.00"
drag, startPoint x: 196, startPoint y: 181, endPoint x: 19, endPoint y: 172, distance: 176.5
click at [19, 172] on div "Add Payment Plan Create link(s) to collect and/or log payments for this event: …" at bounding box center [533, 269] width 1067 height 904
type input "First Payment"
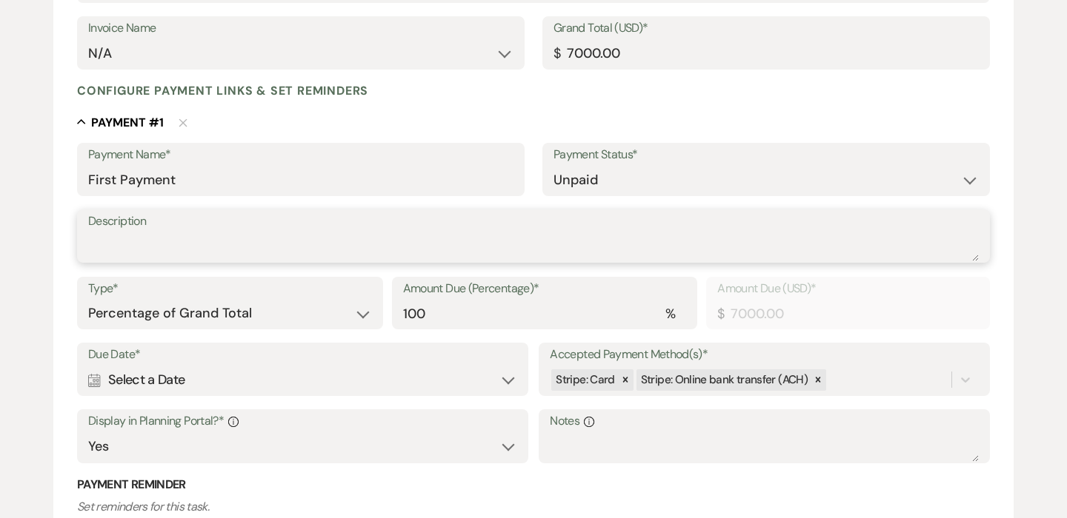
click at [169, 247] on textarea "Description" at bounding box center [533, 247] width 890 height 30
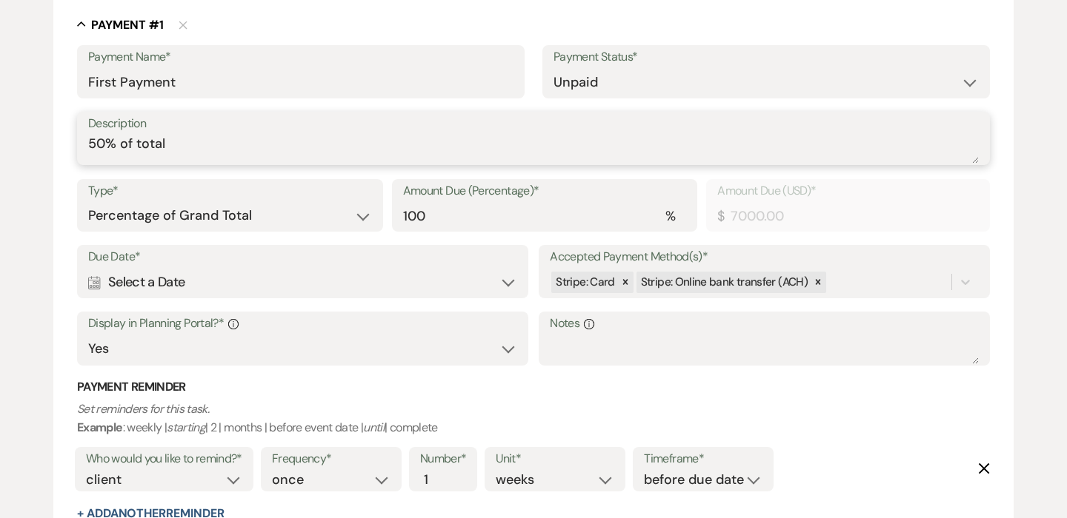
scroll to position [475, 0]
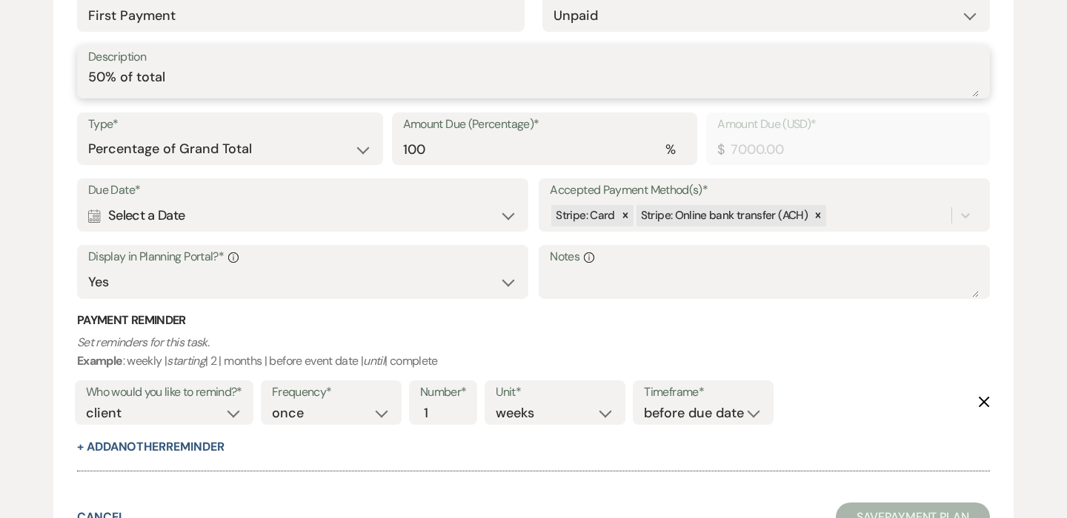
type textarea "50% of total"
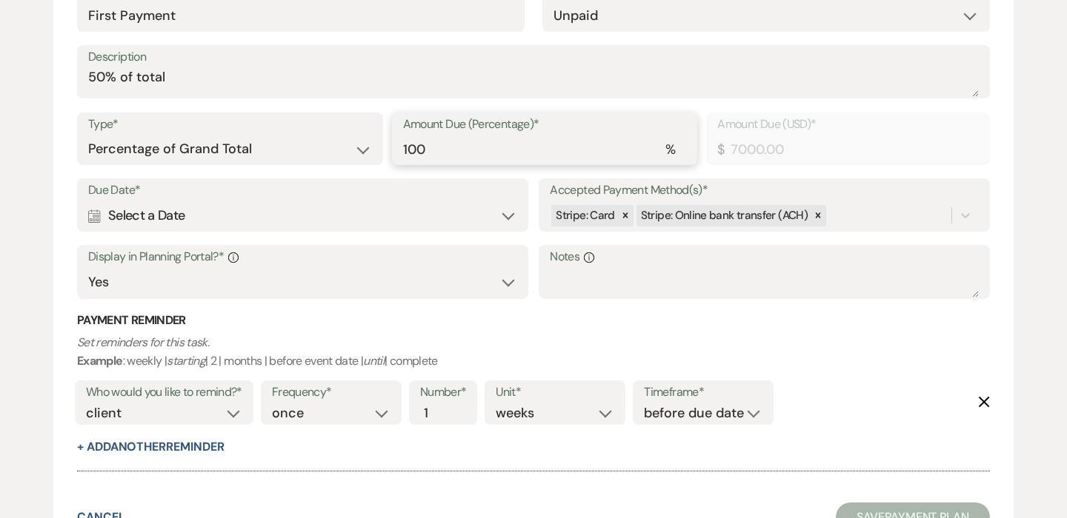
drag, startPoint x: 515, startPoint y: 144, endPoint x: 290, endPoint y: 133, distance: 224.7
click at [290, 133] on div "Type* Dollar Amount Percentage of Grand Total Amount Due (Percentage)* % 100 Am…" at bounding box center [533, 146] width 913 height 67
type input "5"
type input "350.00"
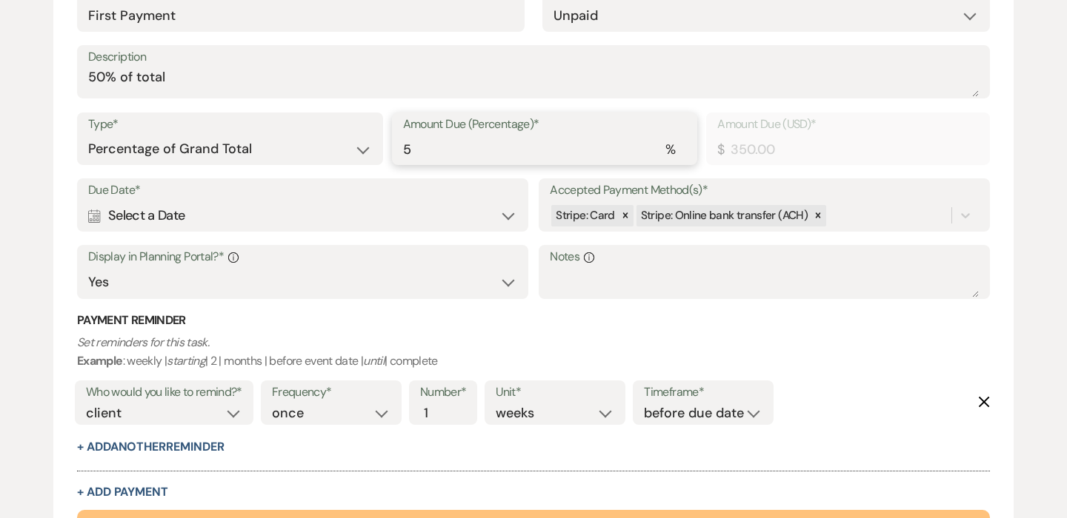
type input "50"
type input "3500.00"
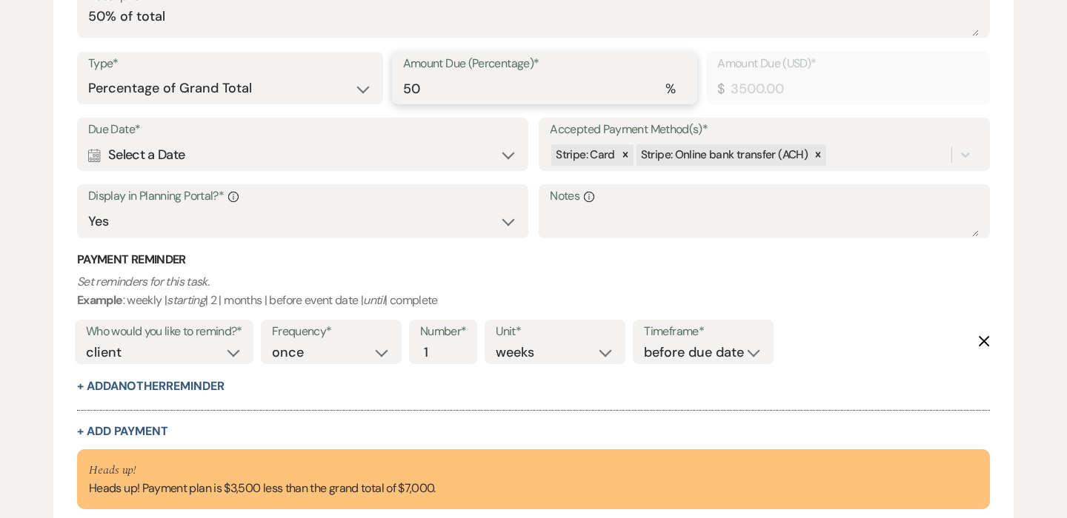
scroll to position [536, 0]
type input "50"
click at [444, 155] on div "Calendar Select a Date Expand" at bounding box center [302, 154] width 429 height 29
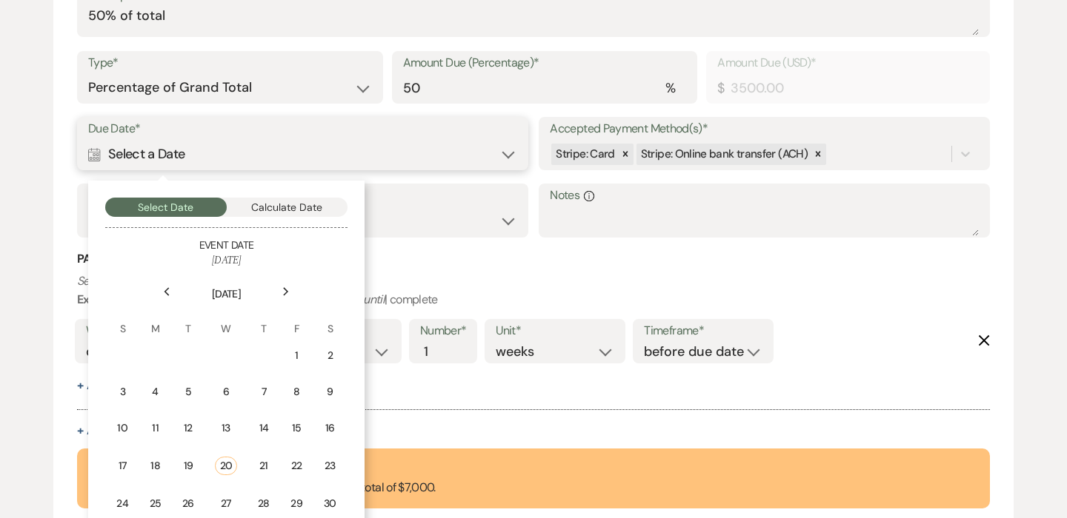
click at [293, 203] on button "Calculate Date" at bounding box center [287, 207] width 121 height 19
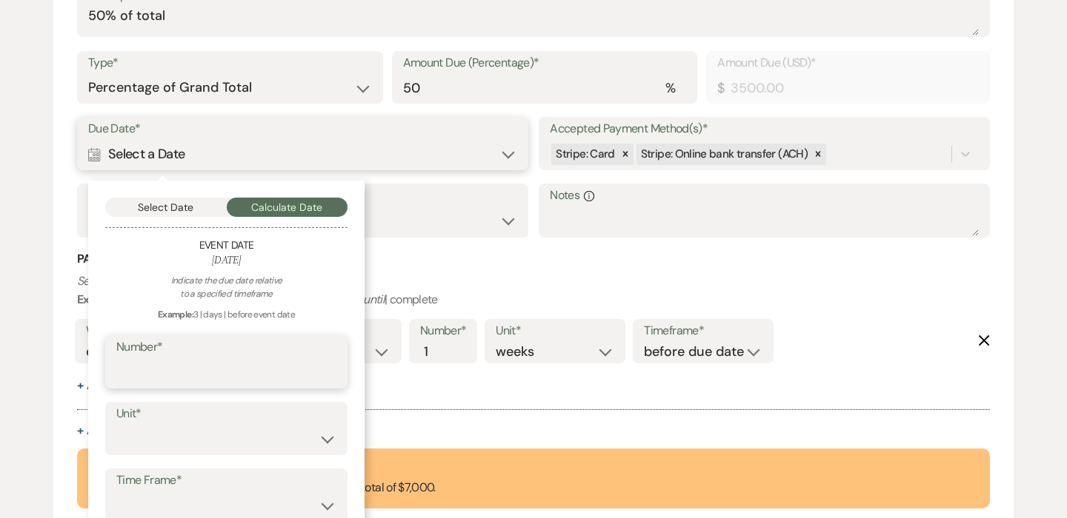
click at [231, 372] on input "Number*" at bounding box center [226, 372] width 220 height 29
type input "7"
click at [208, 456] on div "Indicate the due date relative to a specified timeframe Example: 3 | days | bef…" at bounding box center [226, 419] width 242 height 291
click at [201, 448] on select "days weeks months" at bounding box center [226, 439] width 220 height 29
select select "day"
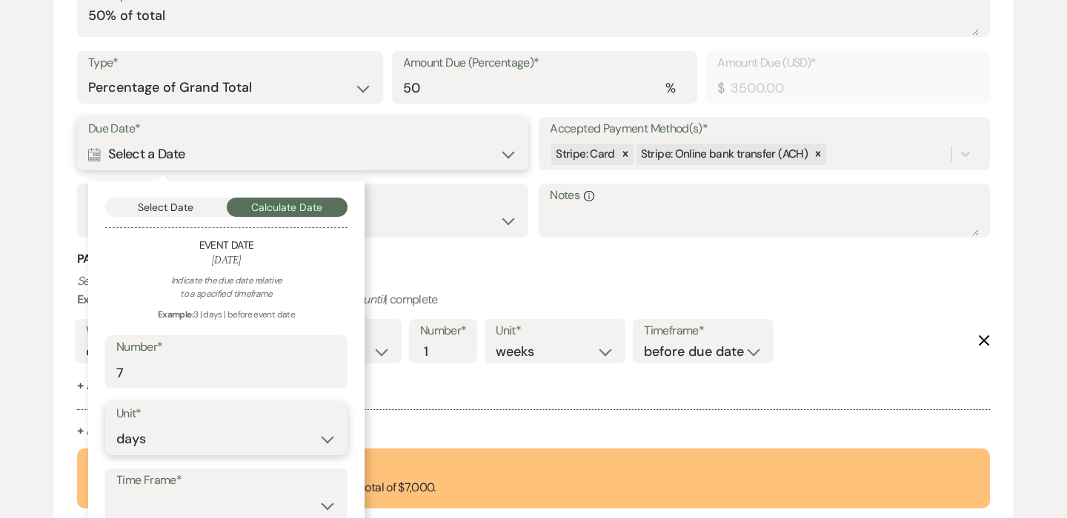
scroll to position [638, 0]
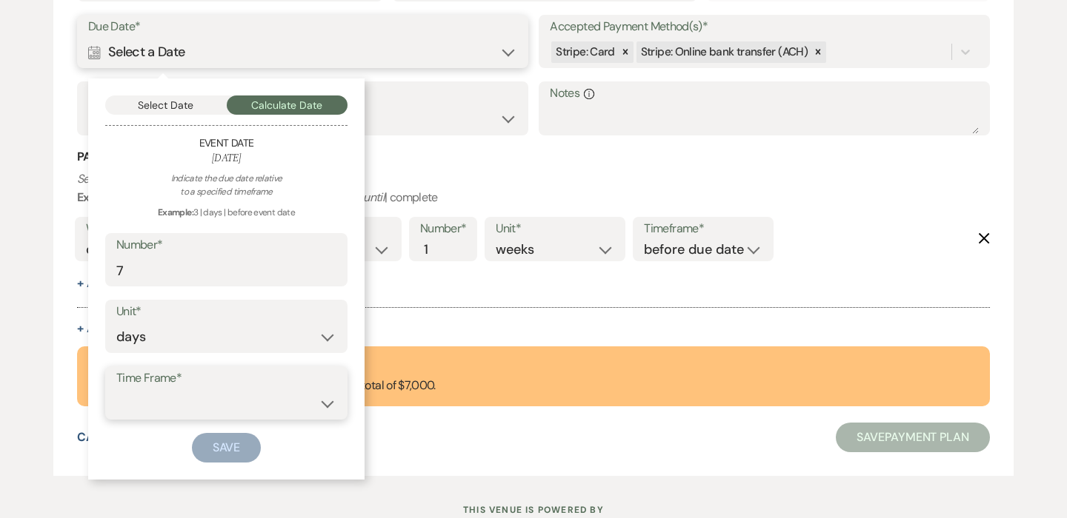
click at [193, 398] on select "before event date after event date after event is booked after [DATE] date" at bounding box center [226, 404] width 220 height 29
select select "afterTodaysDate"
click at [234, 458] on button "Save" at bounding box center [227, 448] width 70 height 30
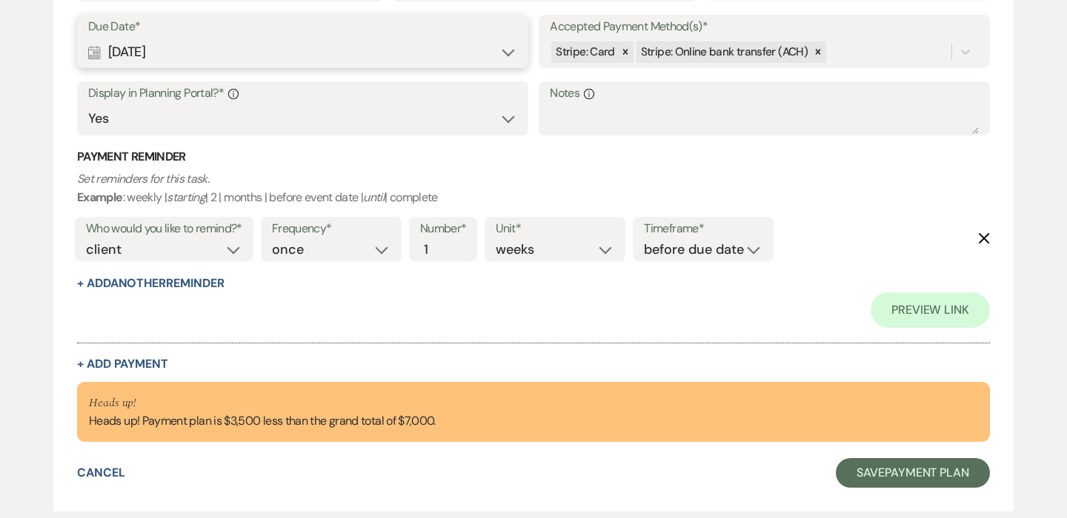
click at [677, 237] on label "Timeframe*" at bounding box center [703, 229] width 119 height 21
click at [681, 249] on select "before due date after due date on due date on custom date" at bounding box center [703, 250] width 119 height 20
select select "onDueDate"
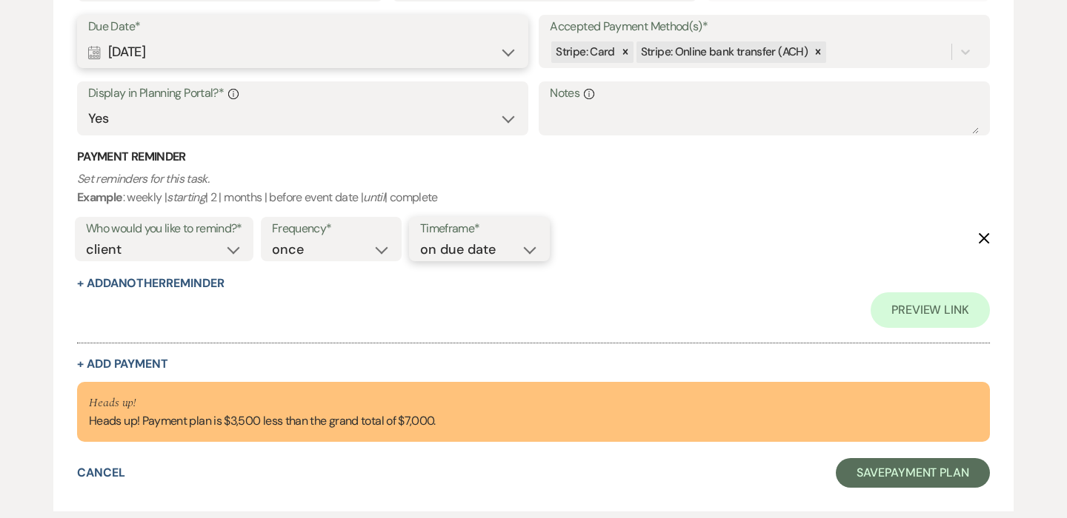
scroll to position [727, 0]
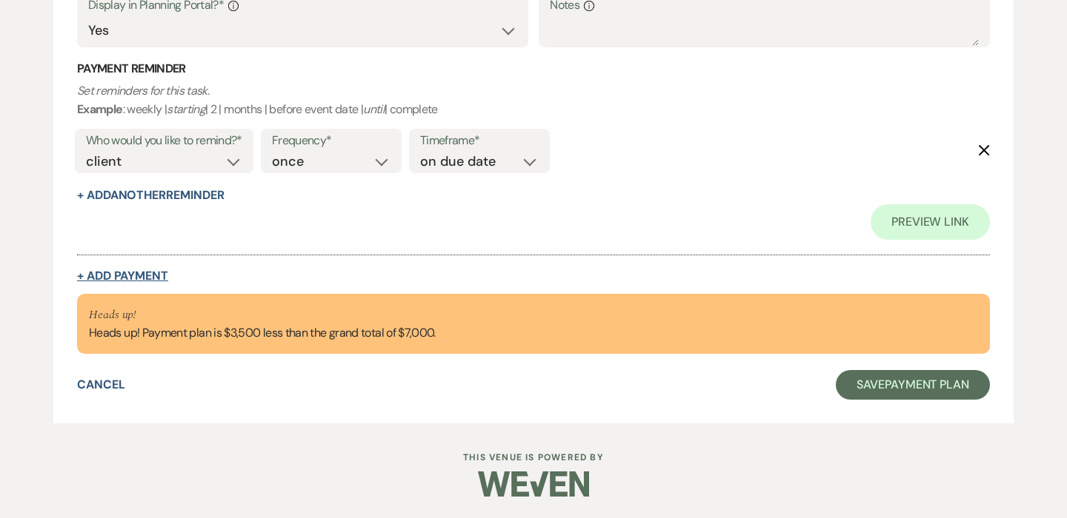
click at [128, 272] on button "+ Add Payment" at bounding box center [122, 276] width 91 height 12
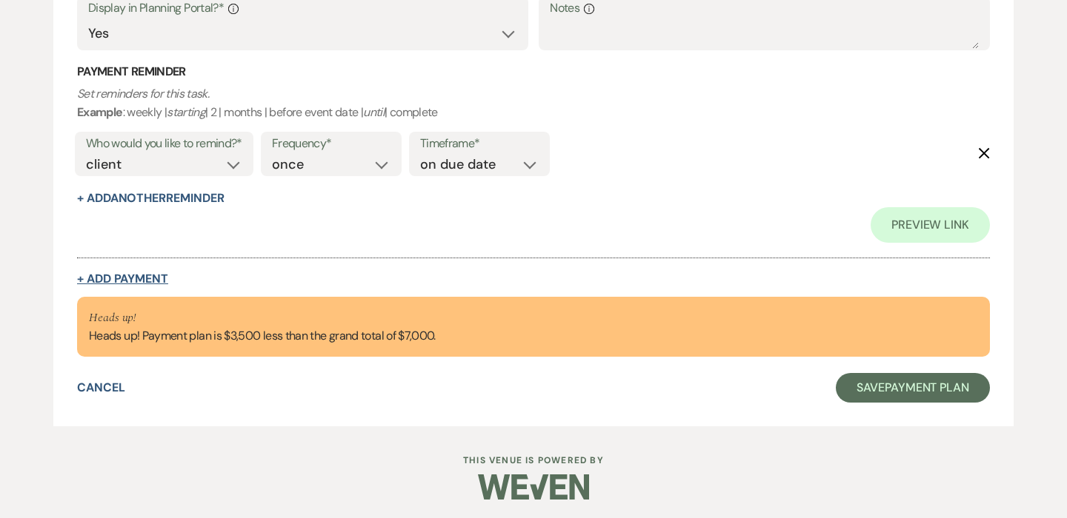
select select "2"
select select "percentage"
select select "true"
select select "client"
select select "weeks"
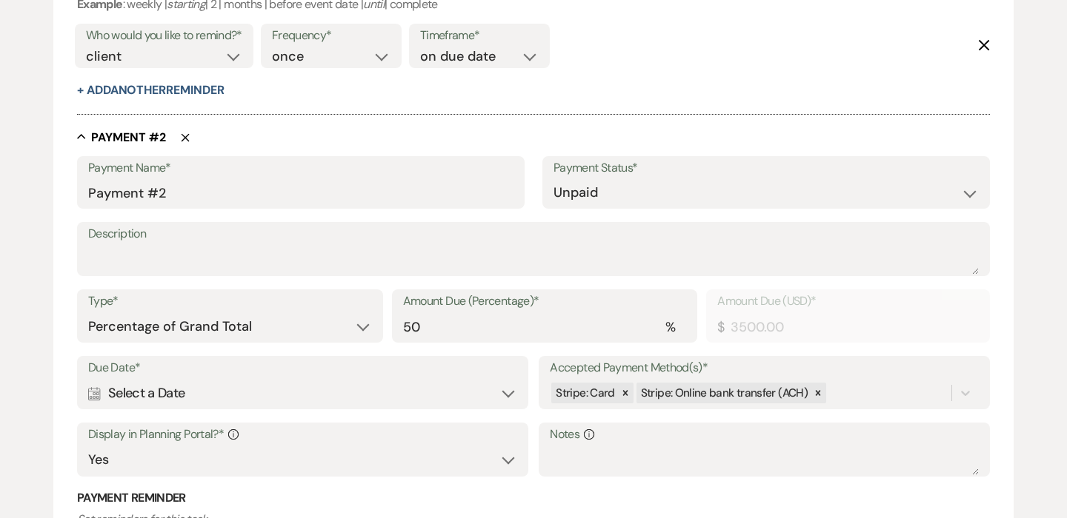
scroll to position [846, 0]
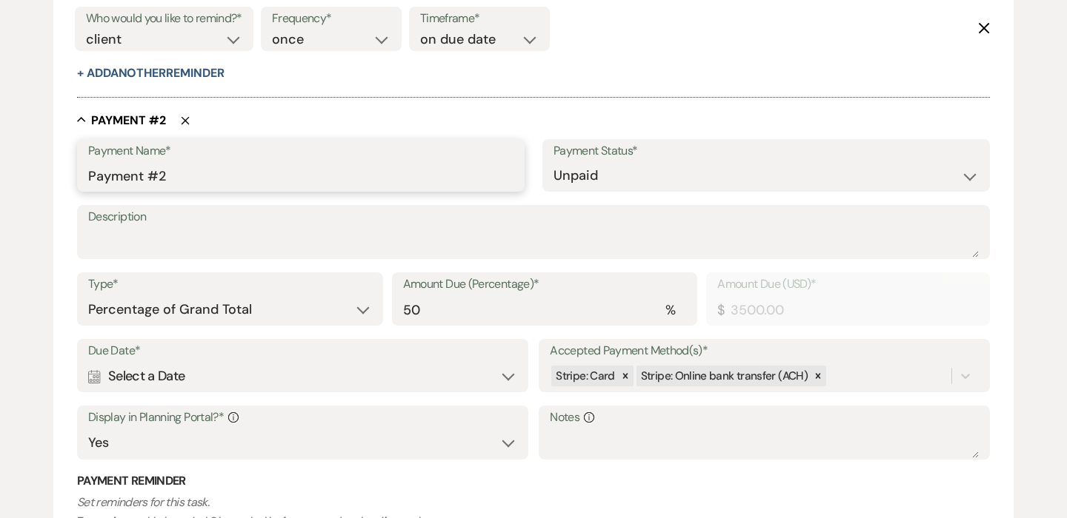
drag, startPoint x: 187, startPoint y: 179, endPoint x: 10, endPoint y: 170, distance: 178.0
type input "Final Payment"
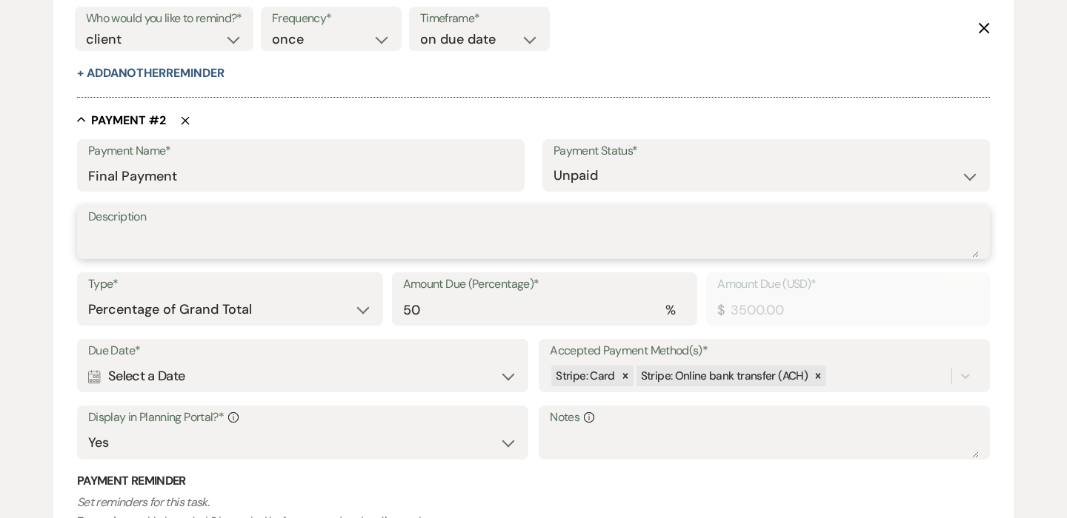
click at [101, 233] on textarea "Description" at bounding box center [533, 243] width 890 height 30
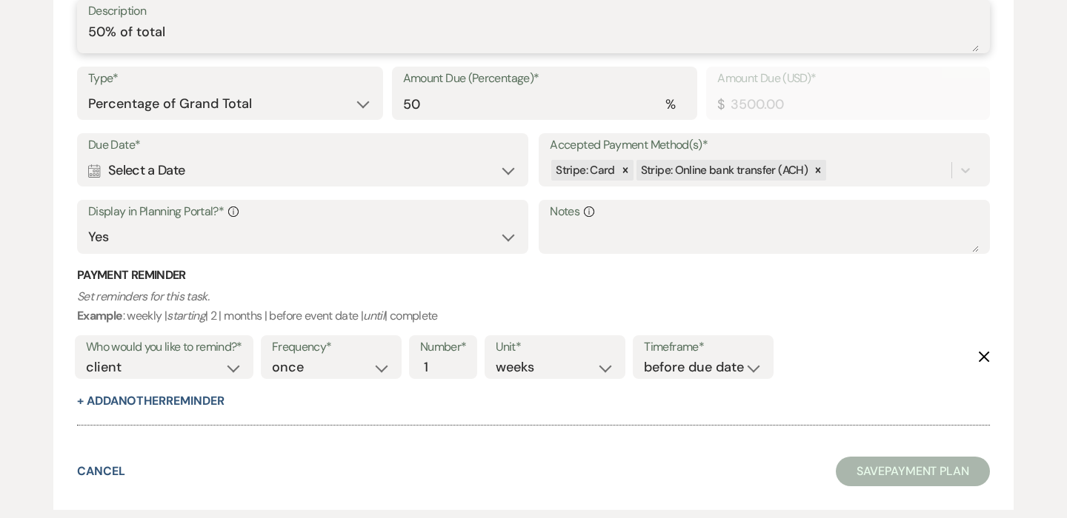
scroll to position [1053, 0]
type textarea "50% of total"
click at [145, 167] on div "Calendar Select a Date Expand" at bounding box center [302, 170] width 429 height 29
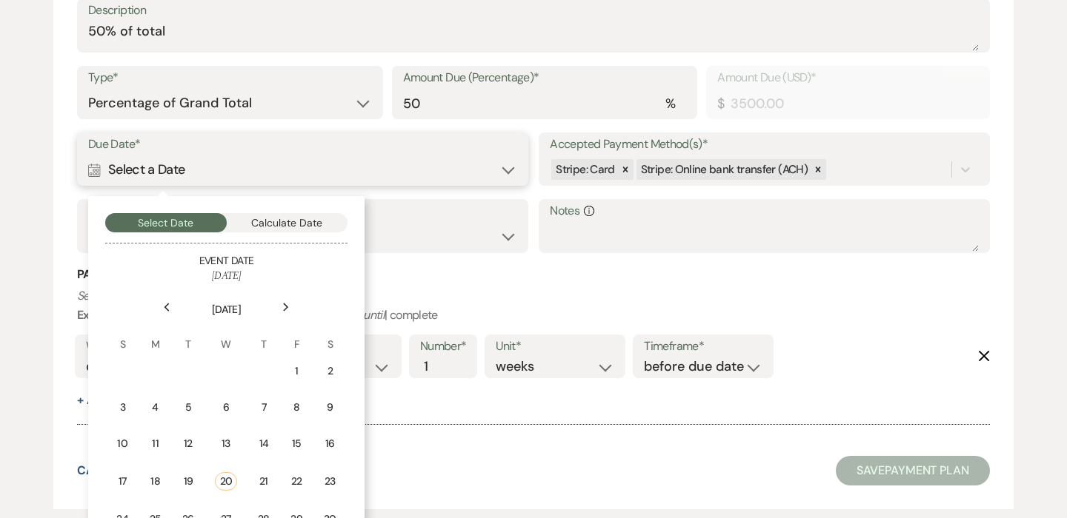
click at [317, 220] on button "Calculate Date" at bounding box center [287, 222] width 121 height 19
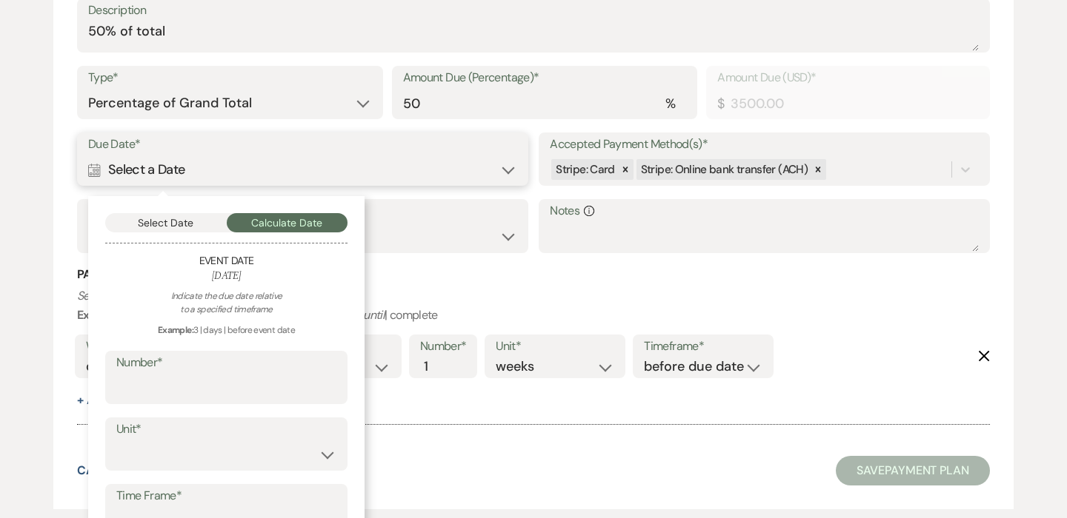
scroll to position [1138, 0]
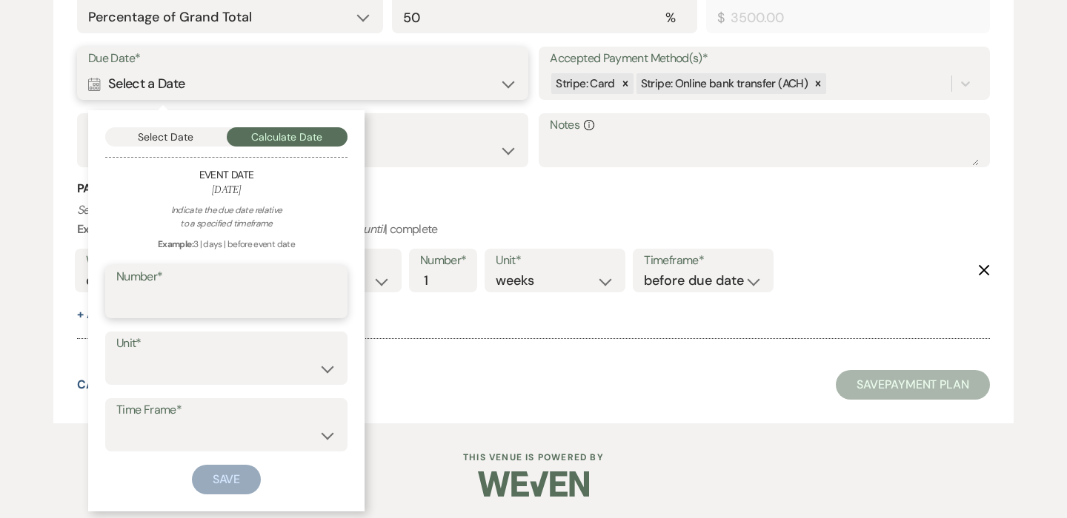
click at [221, 299] on input "Number*" at bounding box center [226, 302] width 220 height 29
type input "60"
click at [200, 371] on select "days weeks months" at bounding box center [226, 369] width 220 height 29
select select "day"
click at [208, 441] on select "before event date after event date after event is booked after [DATE] date" at bounding box center [226, 435] width 220 height 29
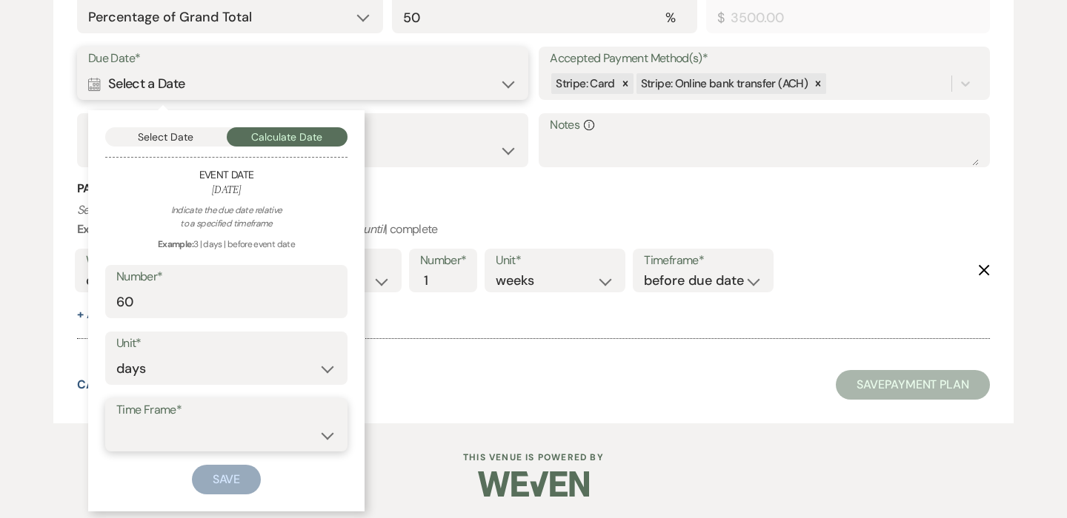
select select "beforeEventDate"
click at [252, 481] on button "Save" at bounding box center [227, 480] width 70 height 30
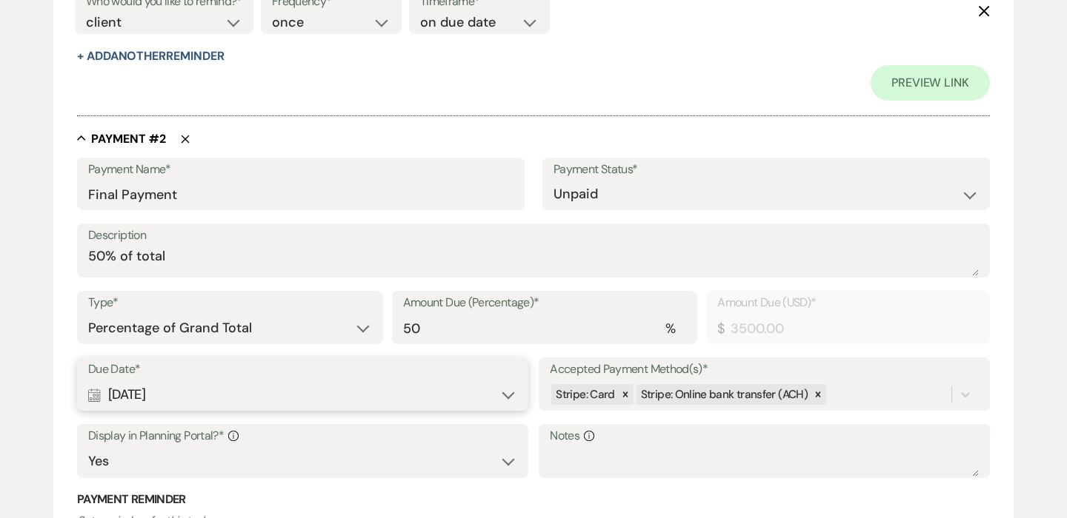
scroll to position [891, 0]
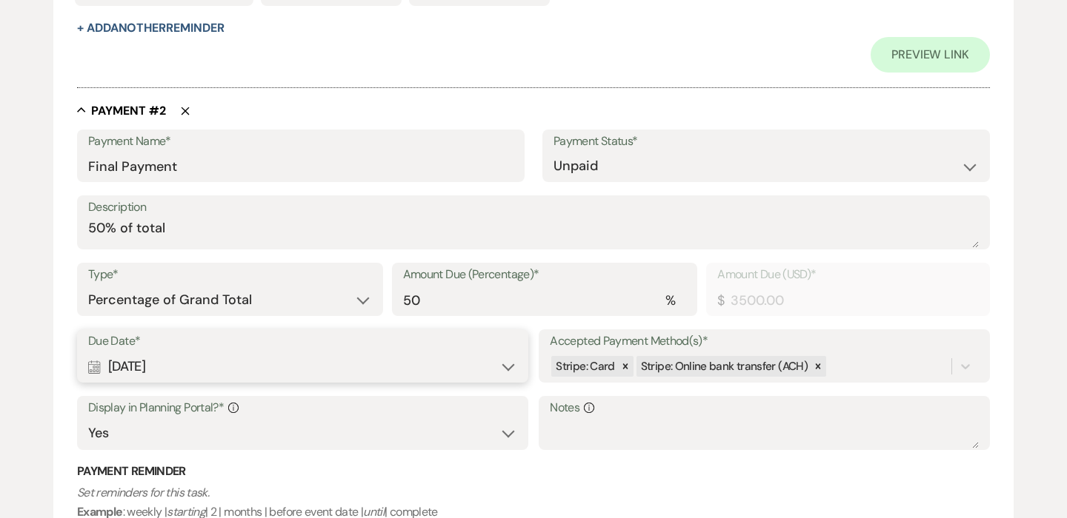
click at [187, 109] on icon "Delete" at bounding box center [185, 111] width 9 height 9
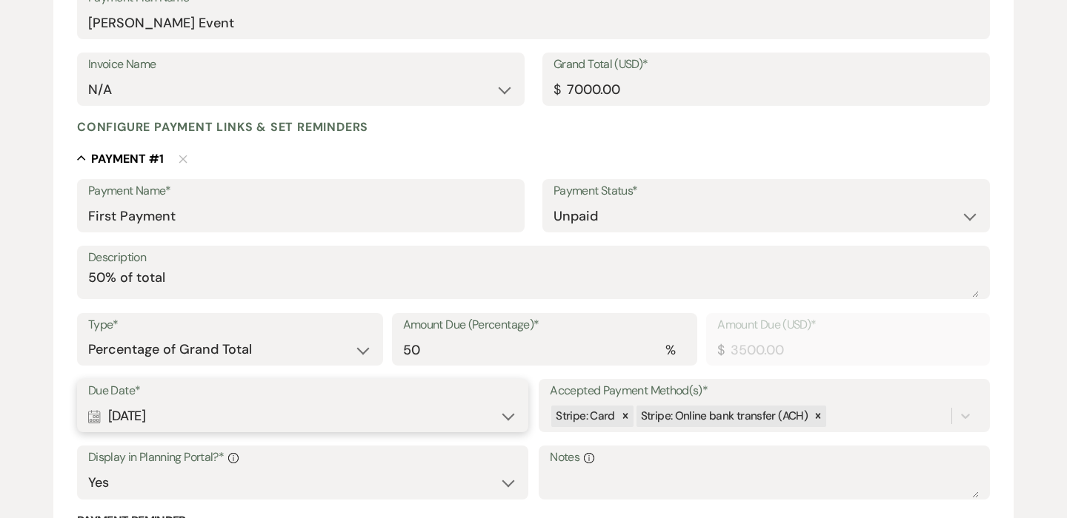
scroll to position [275, 0]
drag, startPoint x: 224, startPoint y: 213, endPoint x: 67, endPoint y: 198, distance: 158.5
click at [67, 198] on form "Add Payment Plan Create link(s) to collect and/or log payments for this event: …" at bounding box center [533, 372] width 960 height 1007
type input "Full Payment"
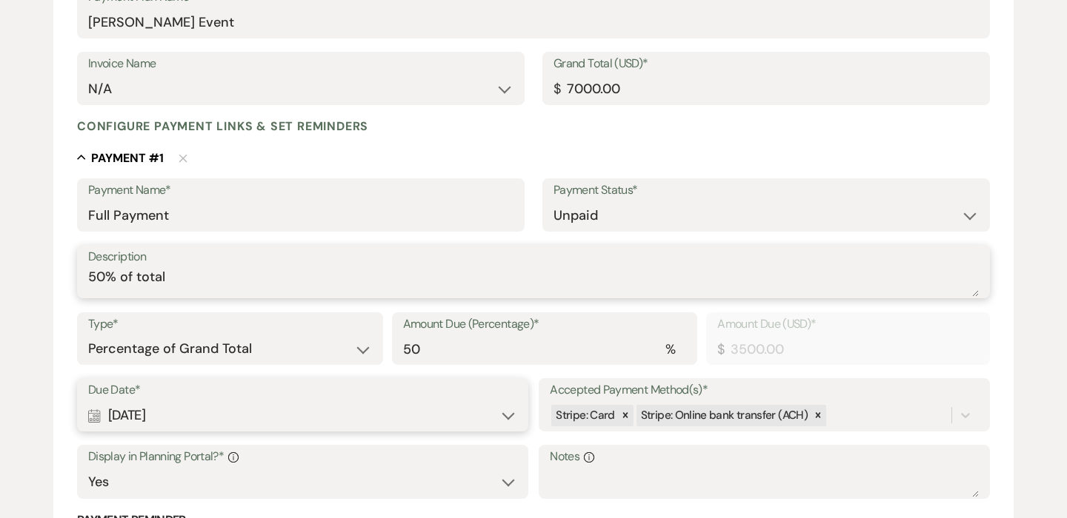
click at [227, 278] on textarea "50% of total" at bounding box center [533, 282] width 890 height 30
drag, startPoint x: 220, startPoint y: 282, endPoint x: 0, endPoint y: 248, distance: 222.6
click at [0, 248] on div "Add Payment Plan Create link(s) to collect and/or log payments for this event: …" at bounding box center [533, 364] width 1067 height 1023
click at [410, 281] on textarea "Payment to be made in full due to event occurring [DATE]" at bounding box center [533, 282] width 890 height 30
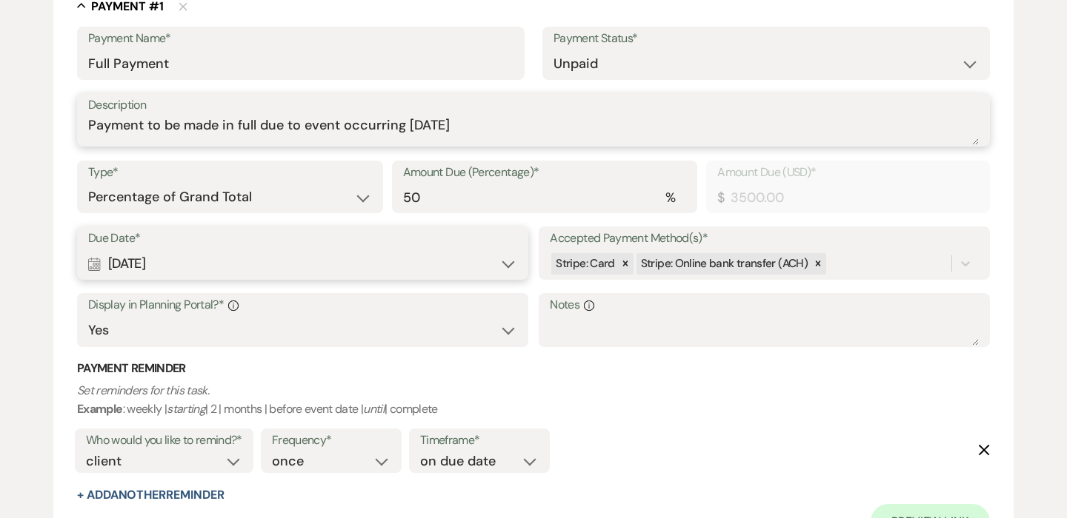
scroll to position [319, 0]
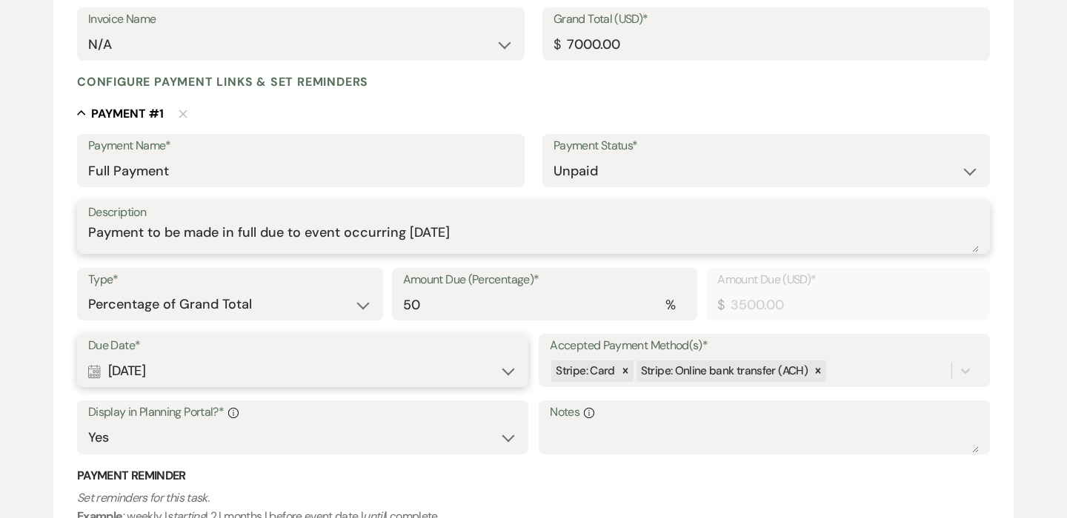
type textarea "Payment to be made in full due to event occurring [DATE]"
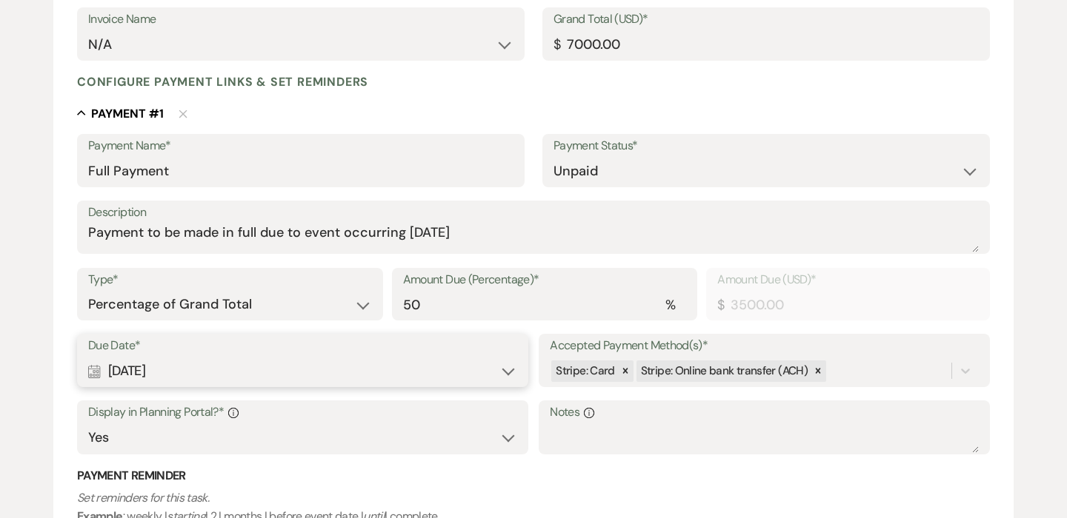
click at [490, 289] on label "Amount Due (Percentage)*" at bounding box center [545, 280] width 284 height 21
click at [490, 290] on input "50" at bounding box center [545, 304] width 284 height 29
click at [490, 296] on input "50" at bounding box center [545, 304] width 284 height 29
type input "50"
type input "3500.00"
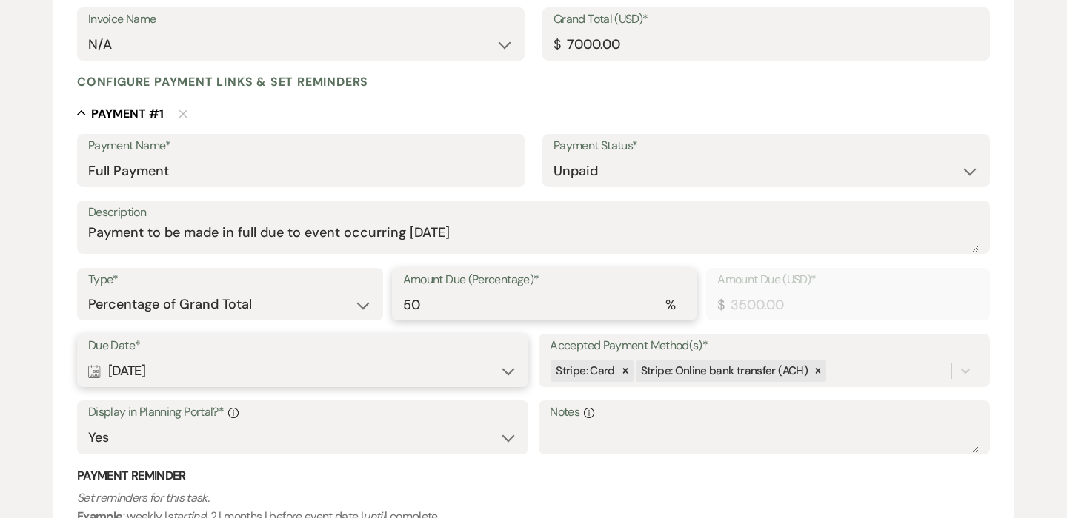
type input "5"
type input "350.00"
type input "0.00"
type input "1"
type input "70.00"
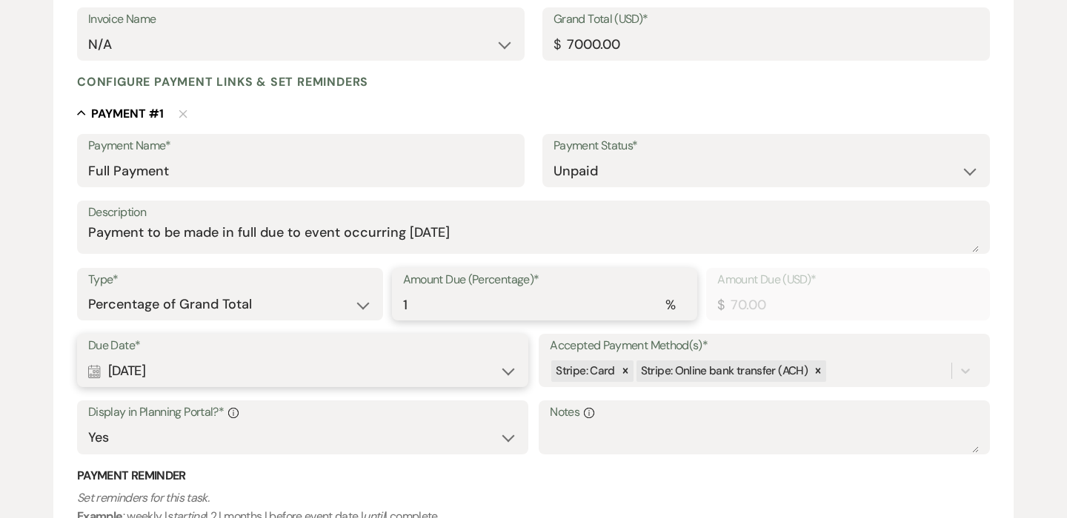
type input "10"
type input "700.00"
type input "100"
type input "7000.00"
type input "100"
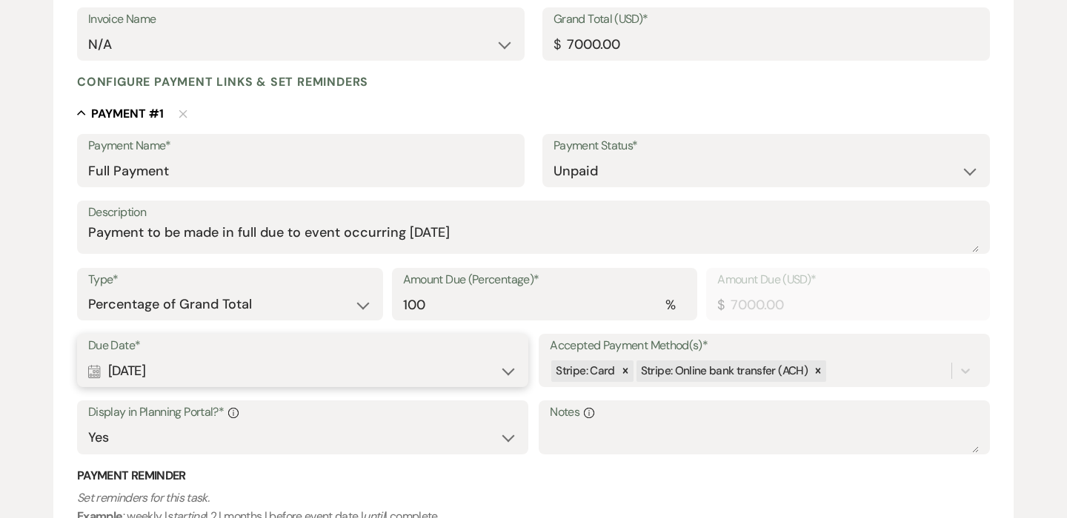
click at [442, 367] on div "Calendar [DATE] Expand" at bounding box center [302, 371] width 429 height 29
select select "day"
select select "afterTodaysDate"
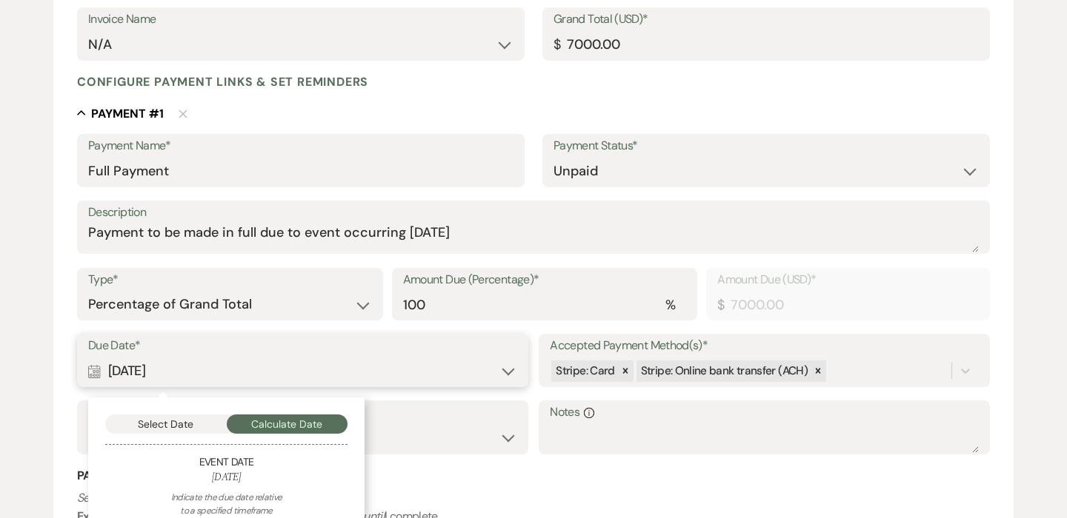
click at [50, 288] on div "Add Payment Plan Create link(s) to collect and/or log payments for this event: …" at bounding box center [533, 277] width 1067 height 939
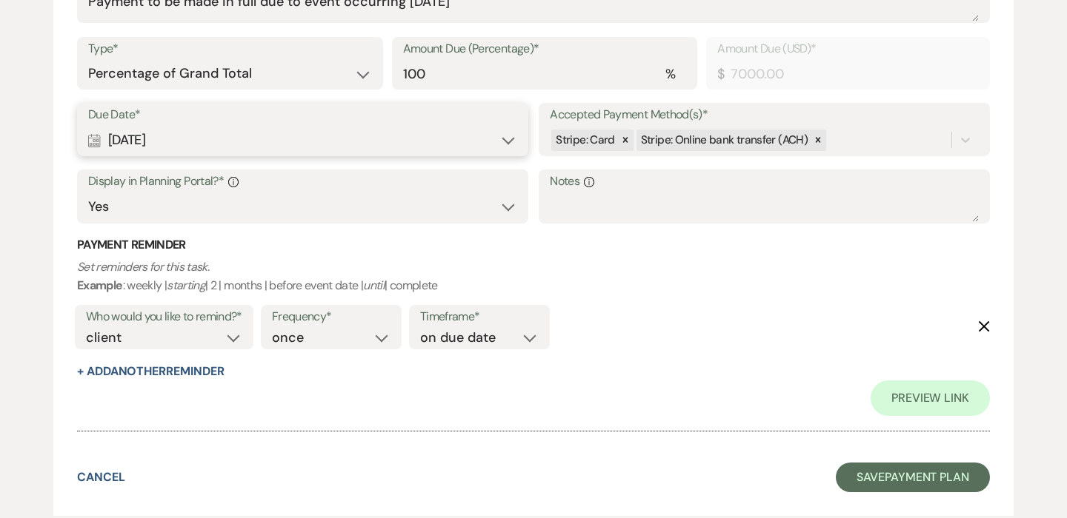
scroll to position [555, 0]
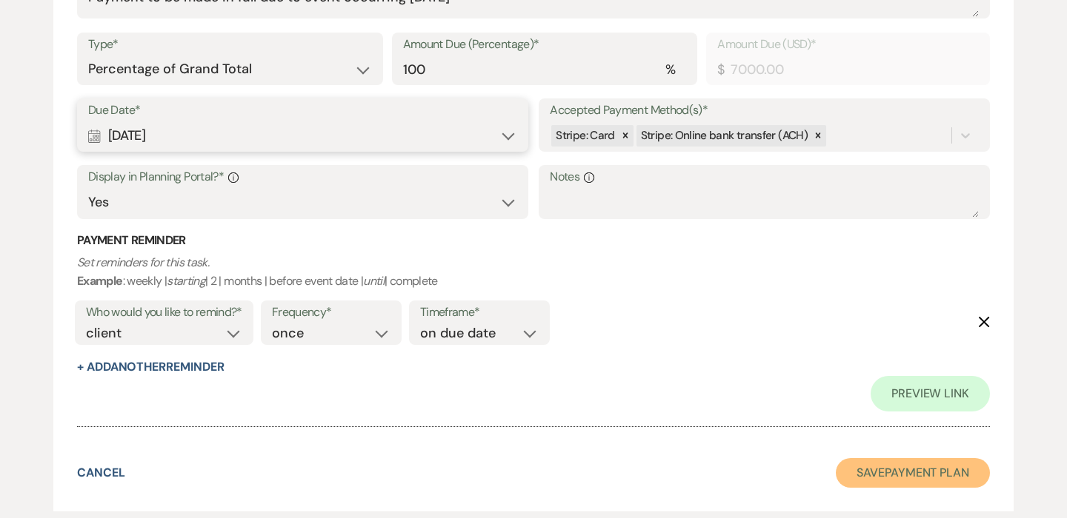
click at [872, 466] on button "Save Payment Plan" at bounding box center [913, 473] width 154 height 30
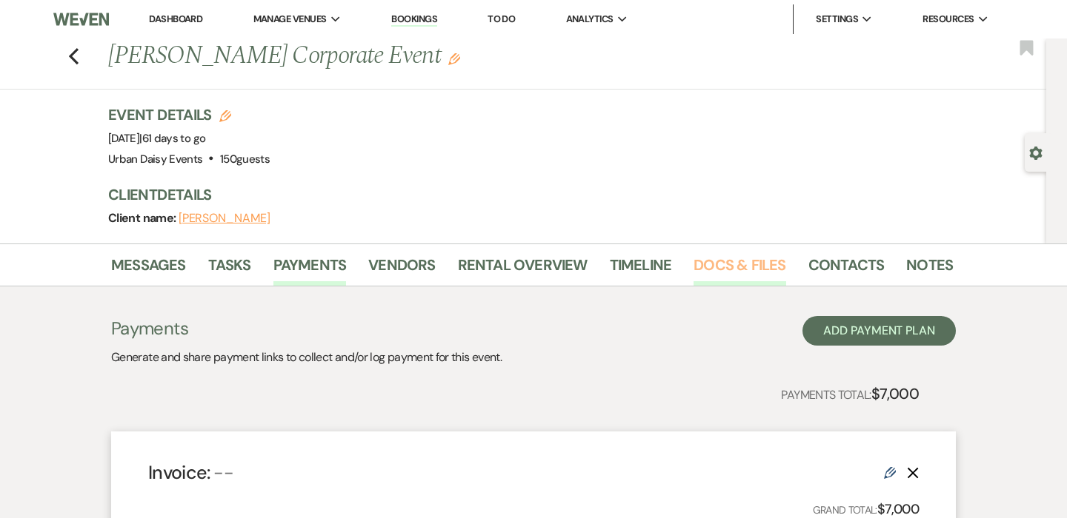
click at [744, 263] on link "Docs & Files" at bounding box center [739, 269] width 92 height 33
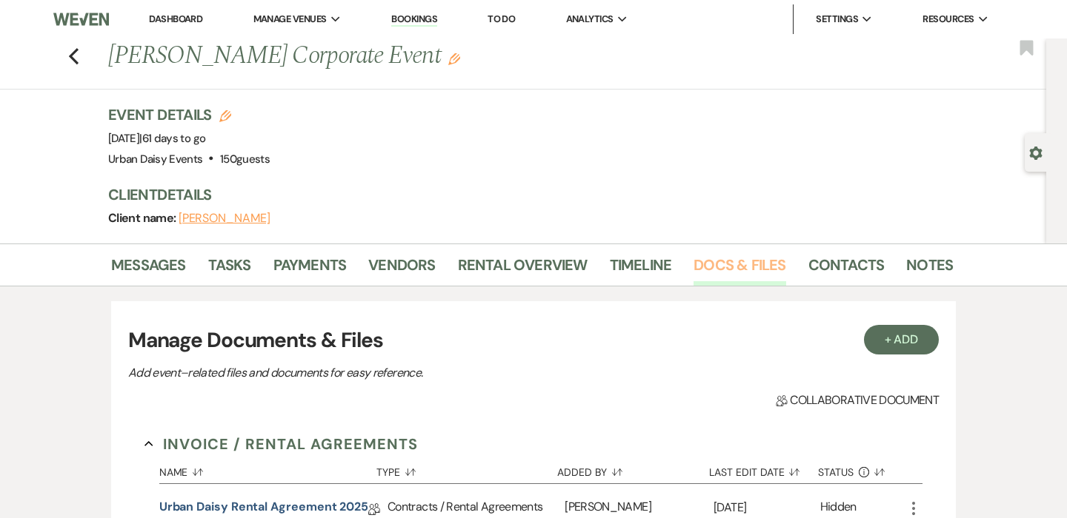
scroll to position [190, 0]
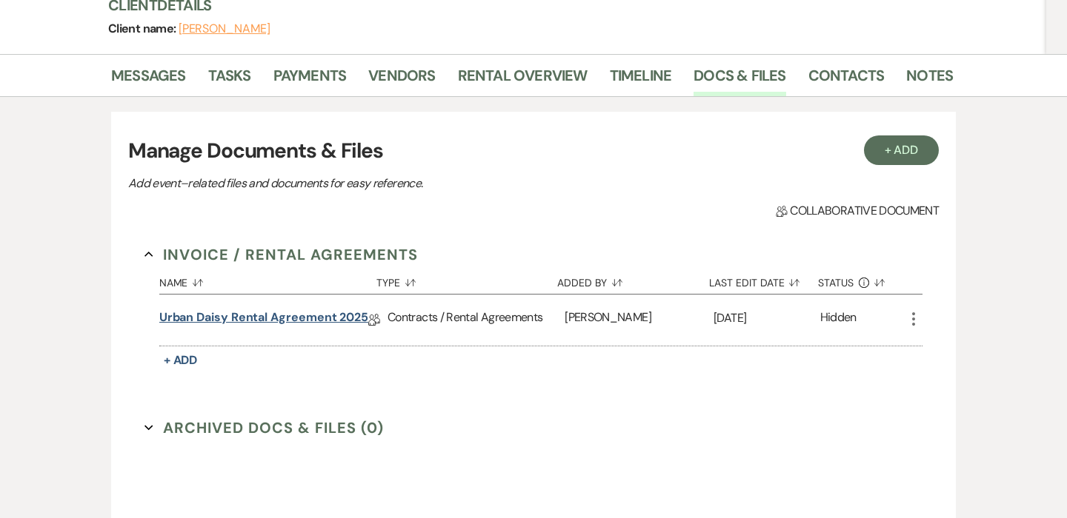
click at [313, 318] on link "Urban Daisy Rental Agreement 2025" at bounding box center [263, 320] width 209 height 23
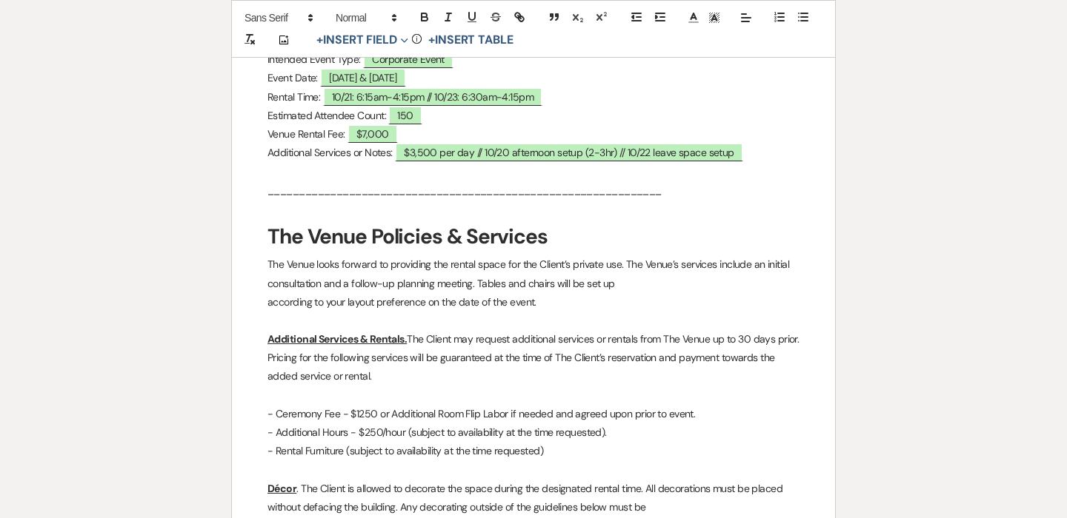
scroll to position [656, 0]
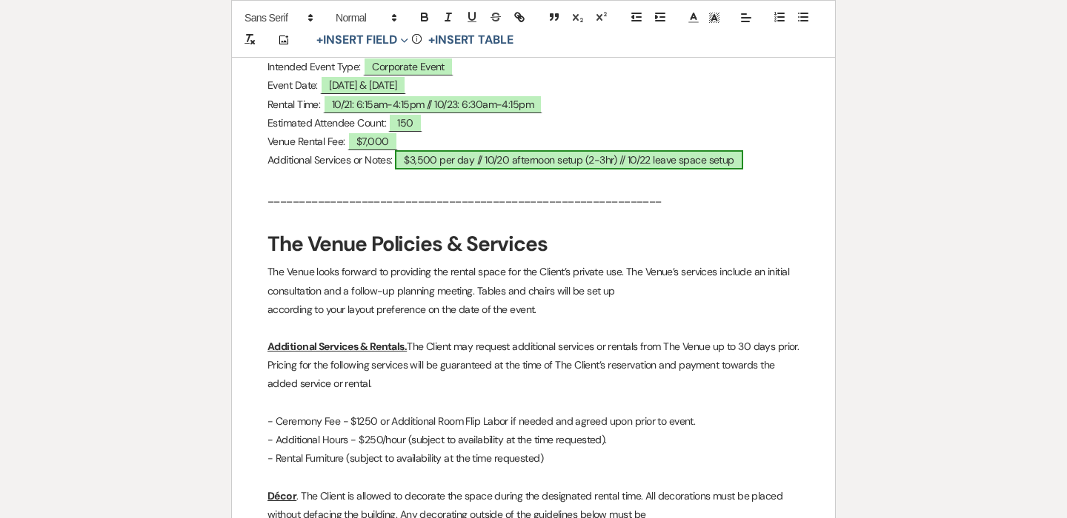
click at [591, 156] on span "$3,500 per day // 10/20 afternoon setup (2-3hr) // 10/22 leave space setup" at bounding box center [569, 159] width 348 height 19
select select "owner"
select select "custom_placeholder"
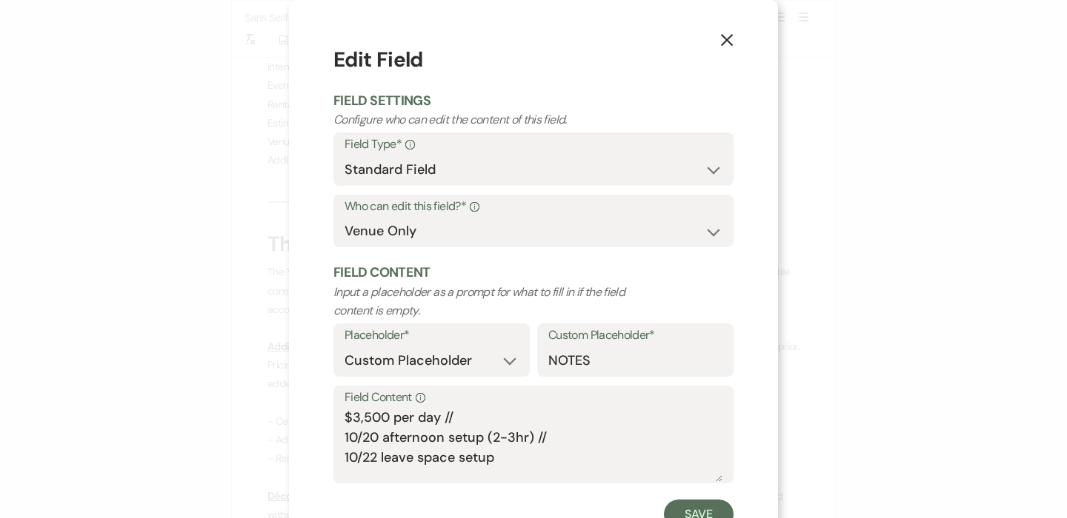
scroll to position [56, 0]
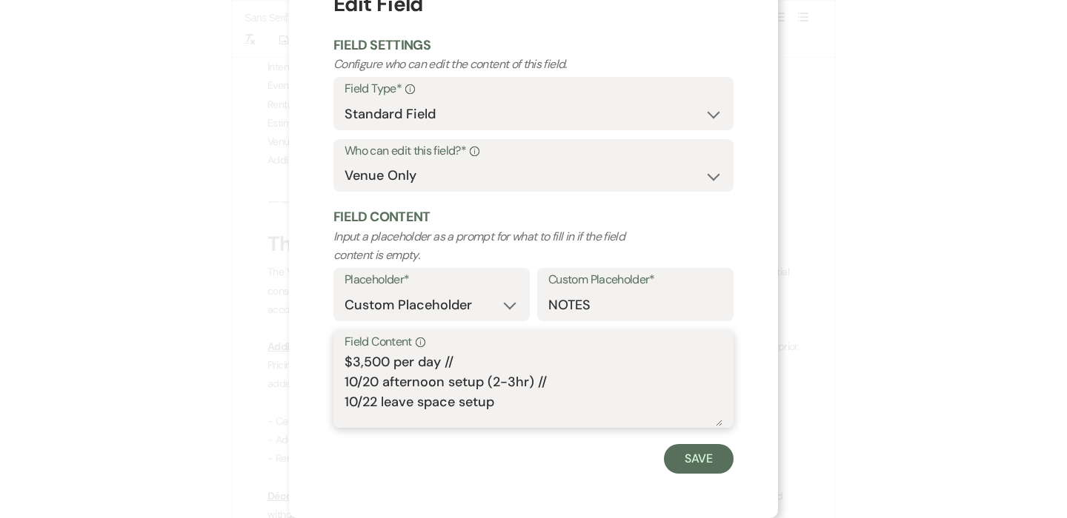
click at [518, 406] on textarea "$3,500 per day // 10/20 afternoon setup (2-3hr) // 10/22 leave space setup" at bounding box center [533, 390] width 378 height 74
type textarea "$3,500 per day // 10/20 afternoon setup (2-3hr) // 10/22 leave space setup (no …"
click at [693, 469] on button "Save" at bounding box center [699, 459] width 70 height 30
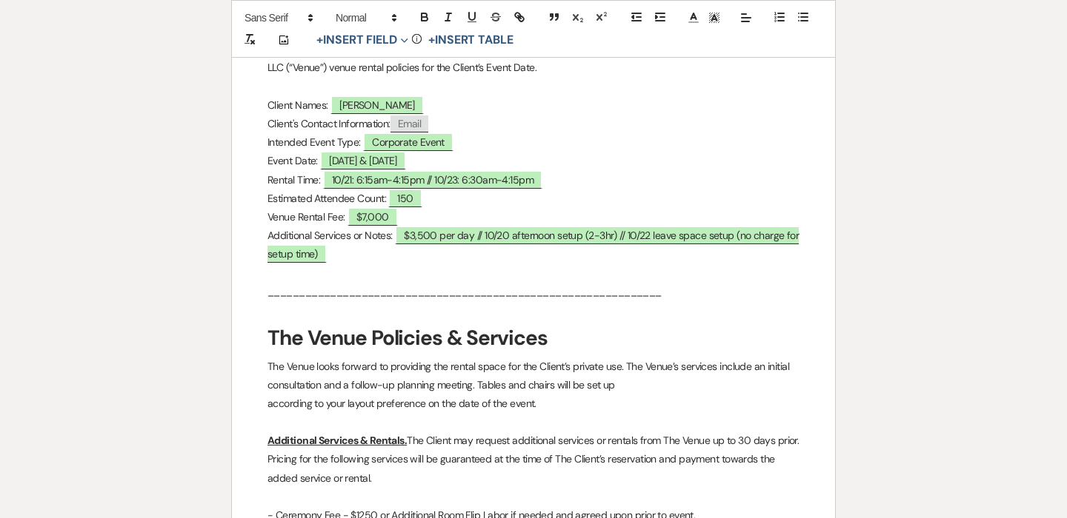
scroll to position [0, 0]
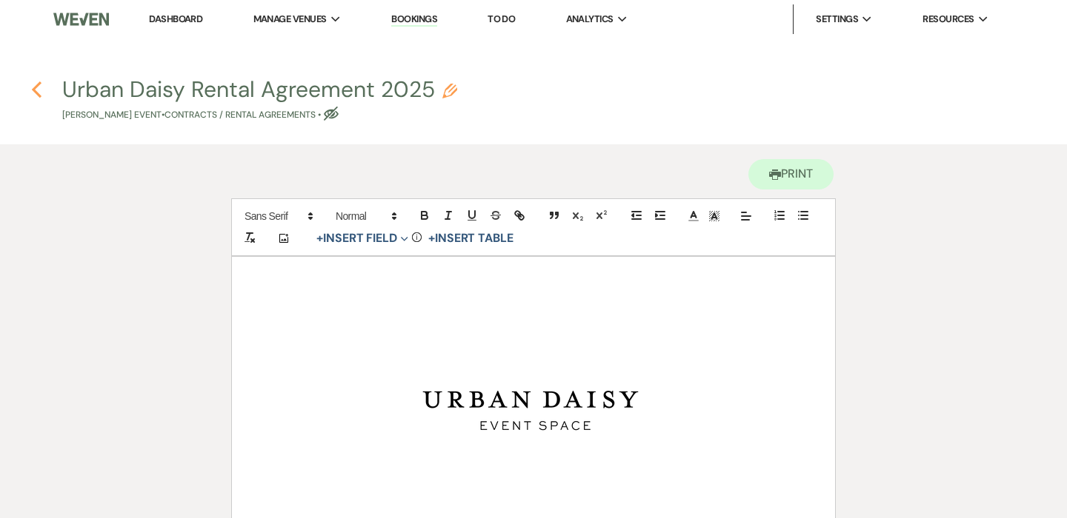
click at [39, 83] on use "button" at bounding box center [37, 89] width 10 height 16
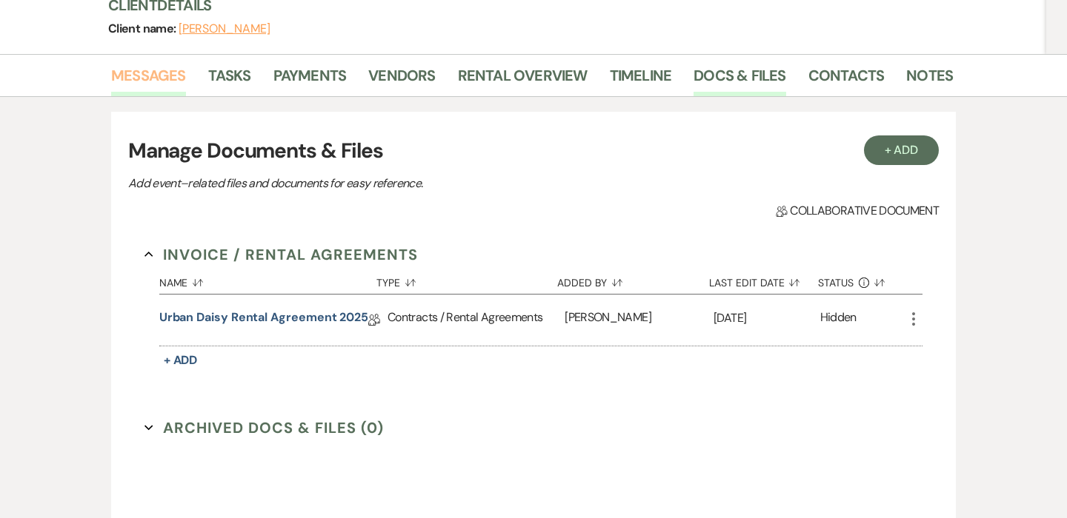
click at [153, 72] on link "Messages" at bounding box center [148, 80] width 75 height 33
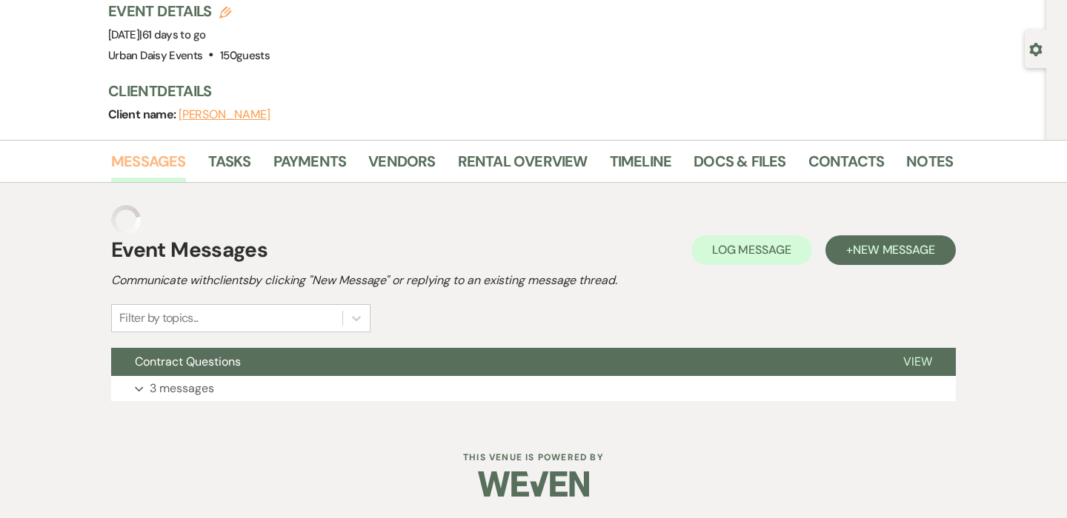
scroll to position [74, 0]
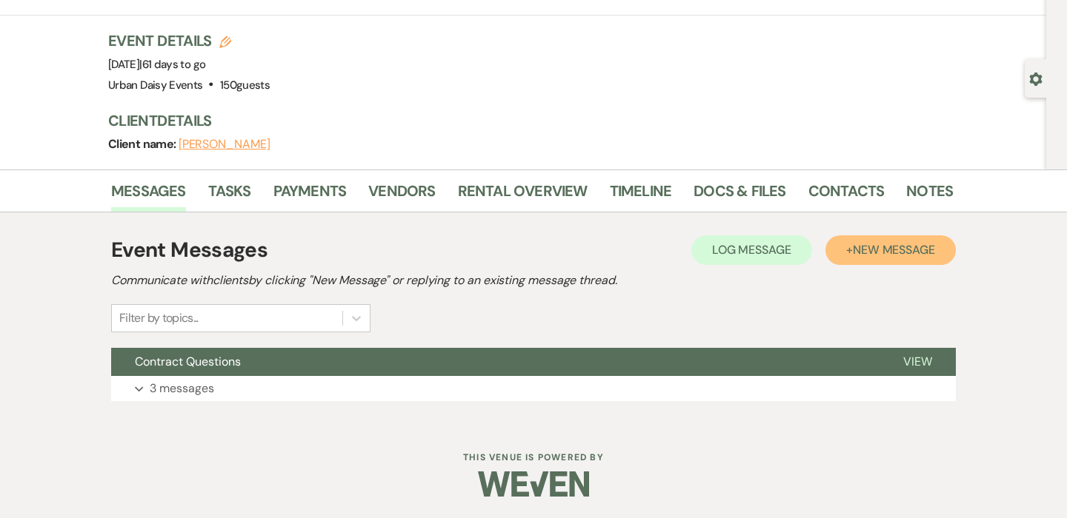
click at [874, 254] on span "New Message" at bounding box center [894, 250] width 82 height 16
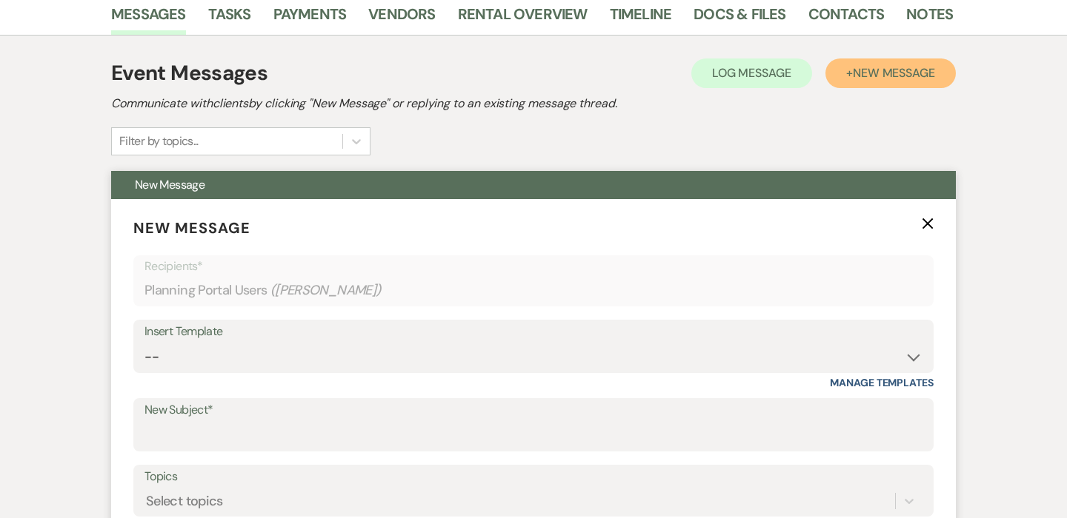
scroll to position [289, 0]
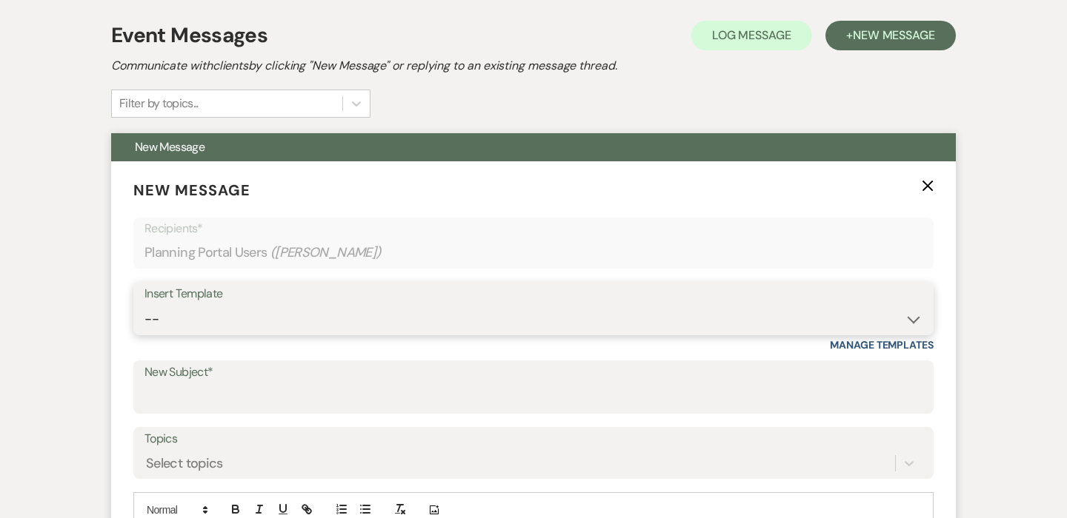
click at [290, 327] on select "-- Payment Past Due Rental Agreement and First Payment Urban Daisy Initial Resp…" at bounding box center [533, 319] width 778 height 29
select select "1242"
type input "Urban Daisy Rental Agreement and Invoice"
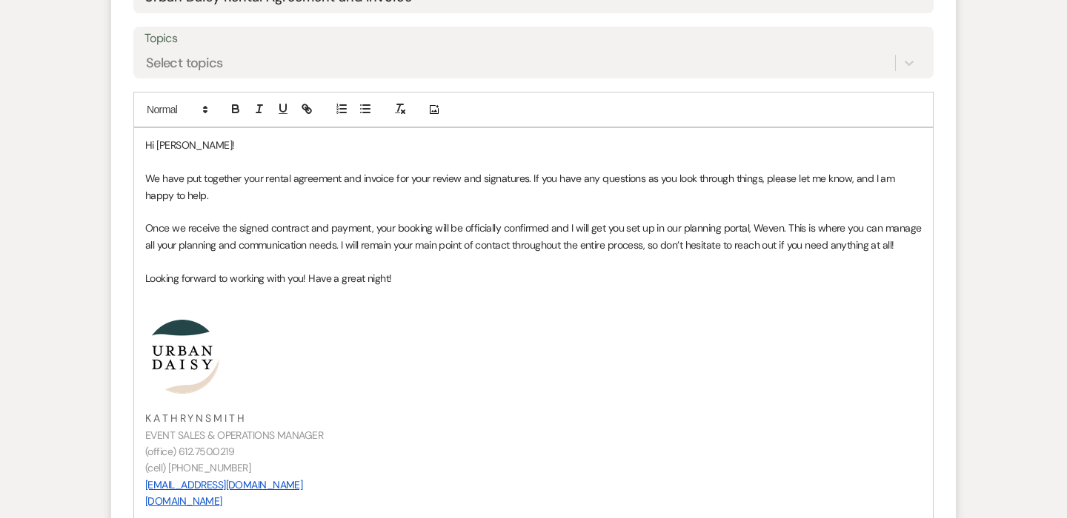
scroll to position [690, 0]
click at [527, 179] on p "We have put together your rental agreement and invoice for your review and sign…" at bounding box center [533, 186] width 776 height 33
click at [187, 199] on p "We have put together your rental agreement and invoice for your review and sign…" at bounding box center [533, 186] width 776 height 33
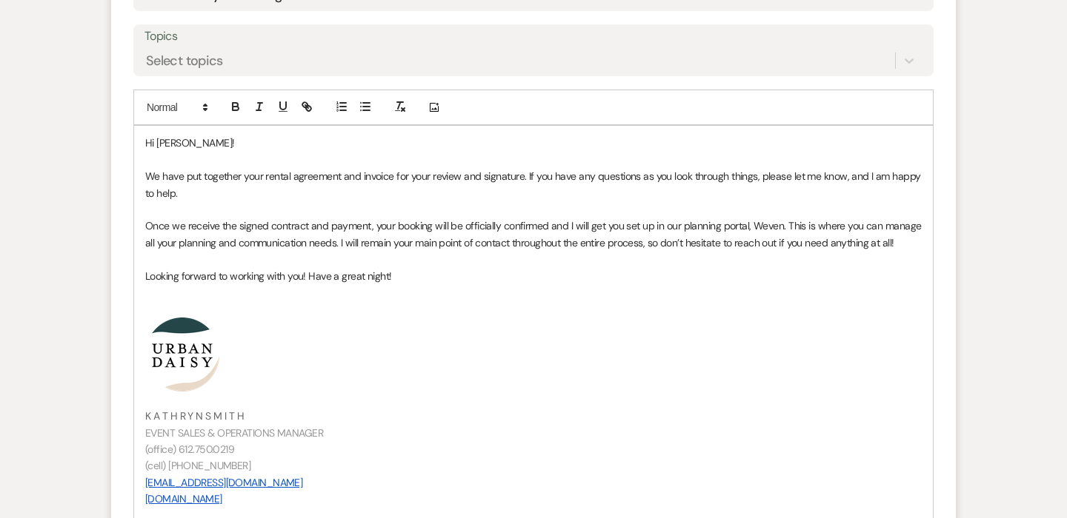
click at [390, 275] on p "Looking forward to working with you! Have a great night!" at bounding box center [533, 276] width 776 height 16
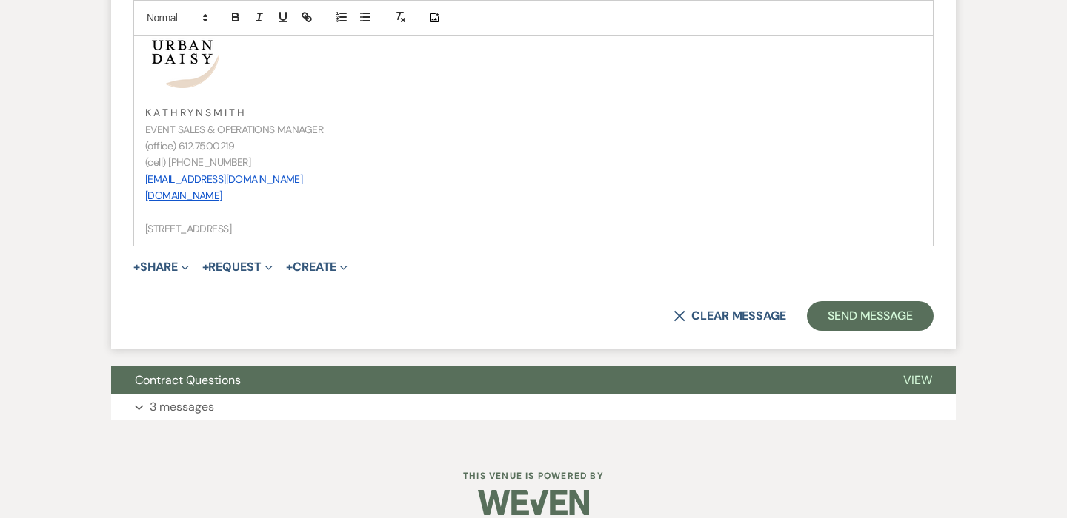
scroll to position [1014, 0]
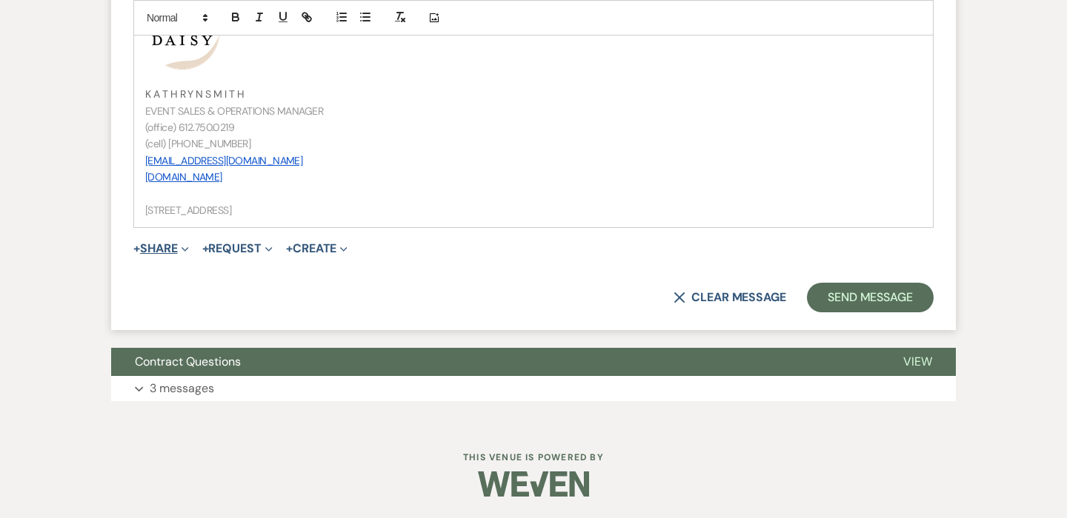
click at [181, 248] on span "Expand" at bounding box center [183, 249] width 11 height 16
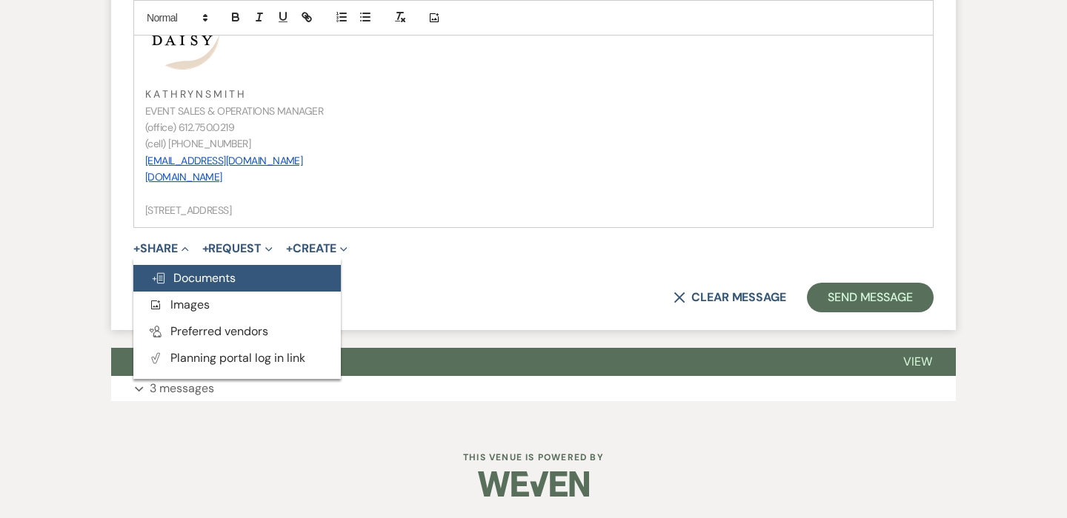
click at [184, 276] on span "Doc Upload Documents" at bounding box center [193, 278] width 84 height 16
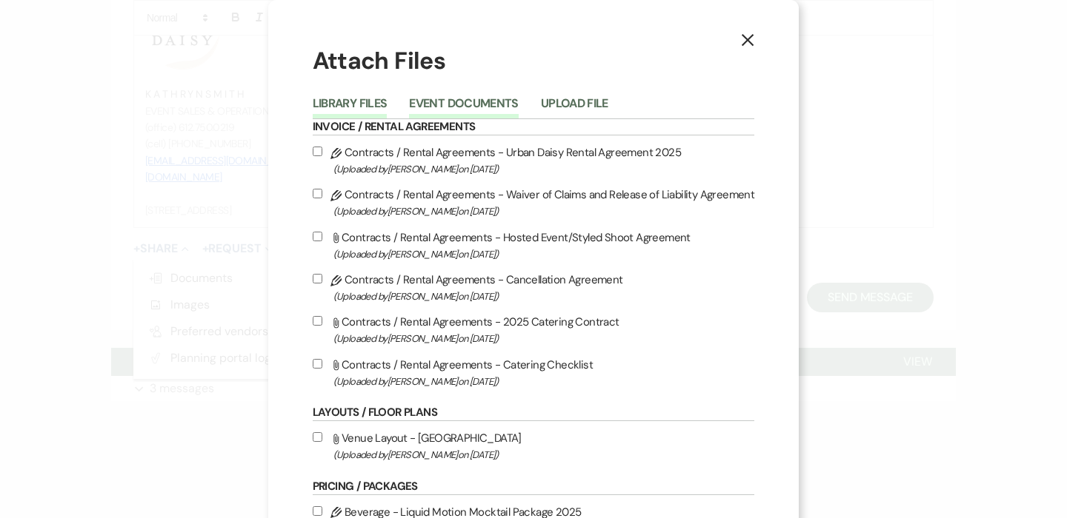
click at [435, 98] on button "Event Documents" at bounding box center [463, 108] width 109 height 21
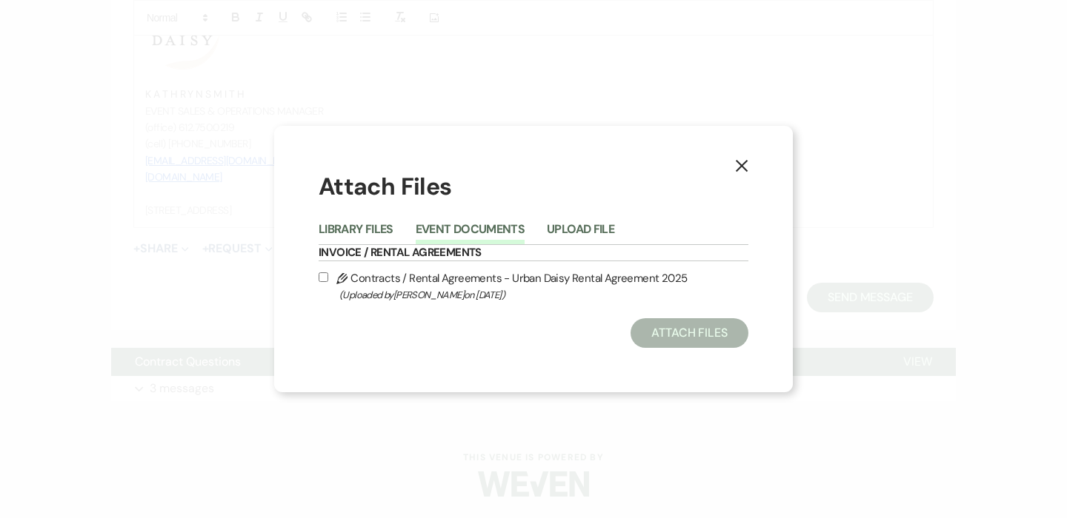
click at [324, 276] on input "Pencil Contracts / Rental Agreements - Urban Daisy Rental Agreement 2025 (Uploa…" at bounding box center [324, 278] width 10 height 10
checkbox input "true"
click at [720, 336] on button "Attach Files" at bounding box center [689, 334] width 118 height 30
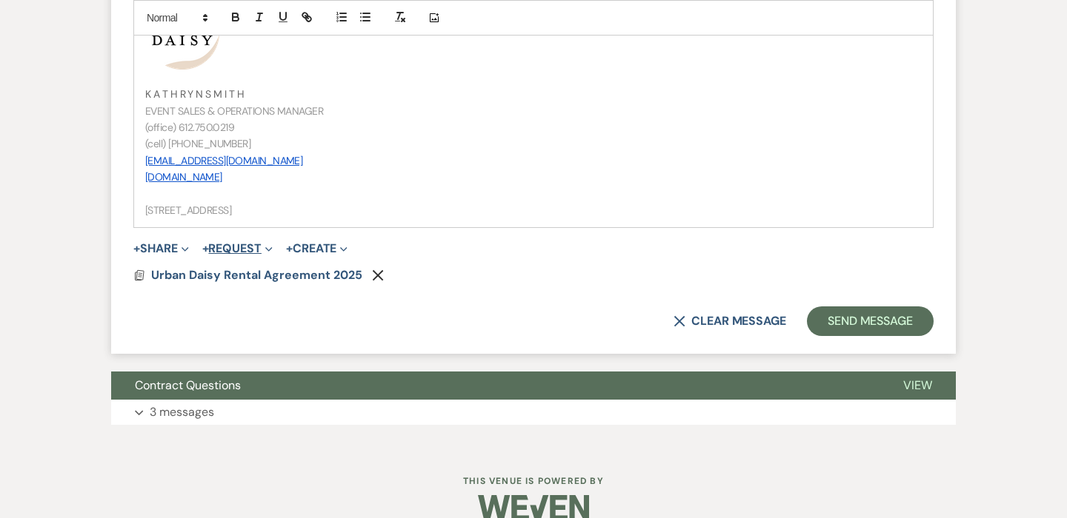
click at [228, 247] on button "+ Request Expand" at bounding box center [237, 249] width 70 height 12
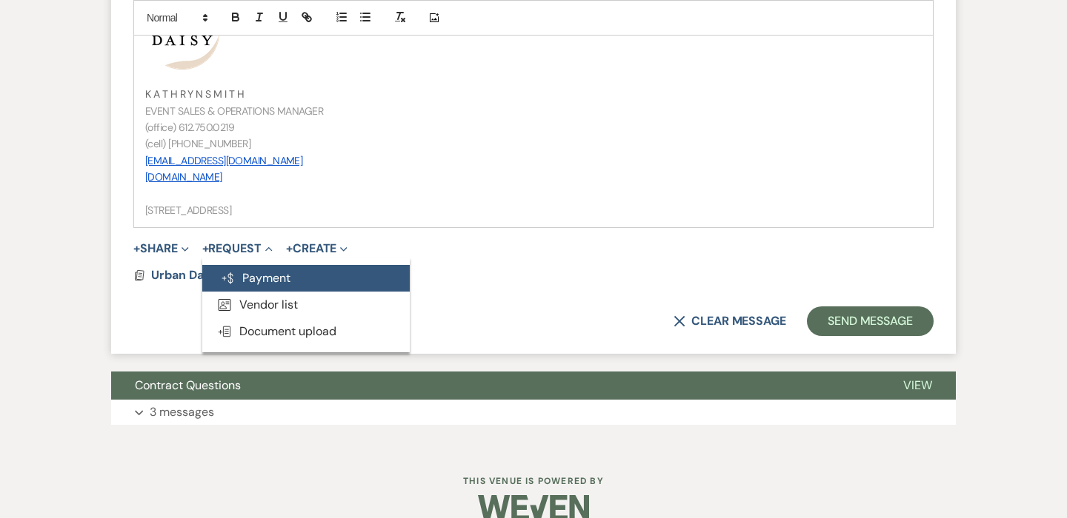
click at [241, 266] on button "Generate Payment Payment" at bounding box center [305, 278] width 207 height 27
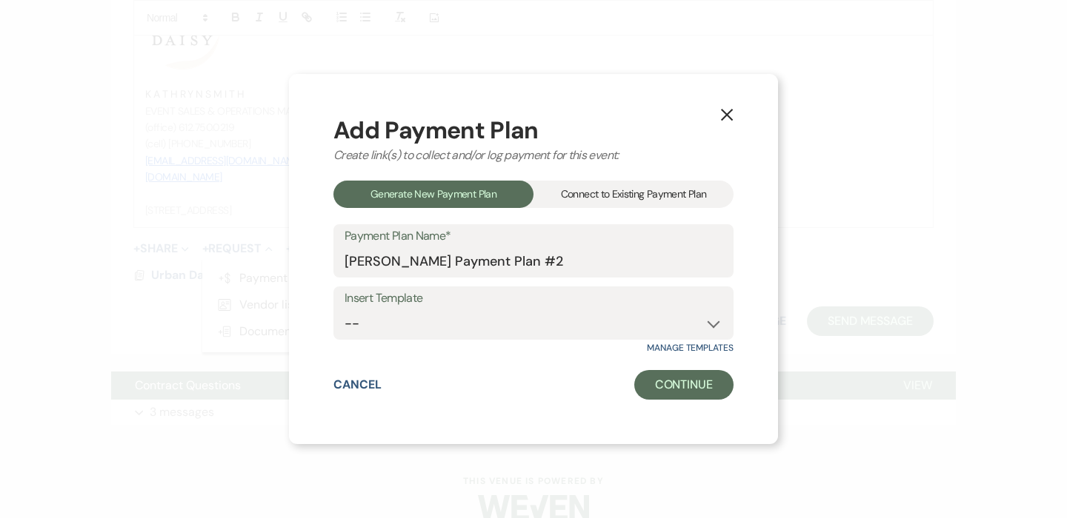
click at [589, 200] on div "Connect to Existing Payment Plan" at bounding box center [633, 194] width 200 height 27
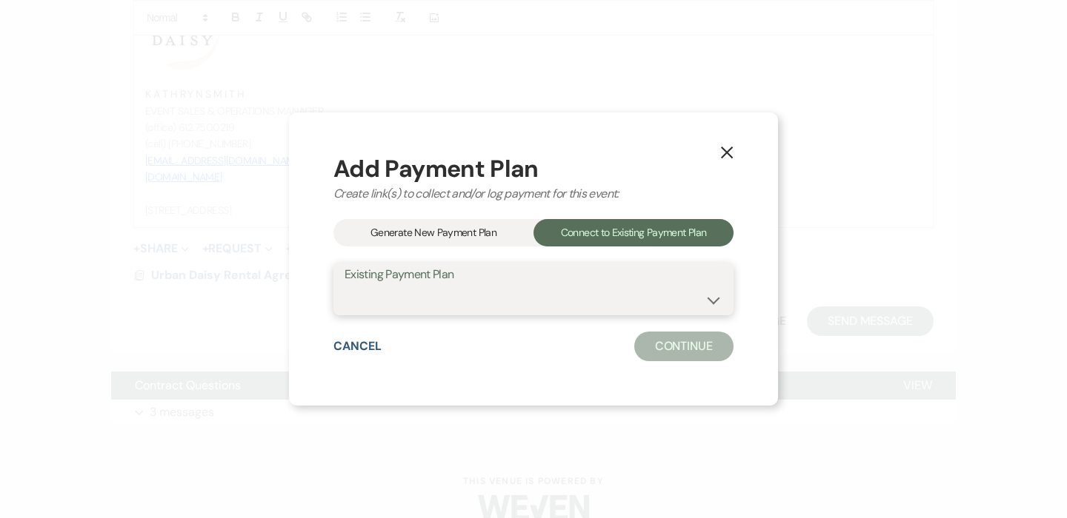
click at [539, 285] on select "[PERSON_NAME] Event" at bounding box center [533, 299] width 378 height 29
select select "24868"
click at [664, 354] on button "Continue" at bounding box center [683, 347] width 99 height 30
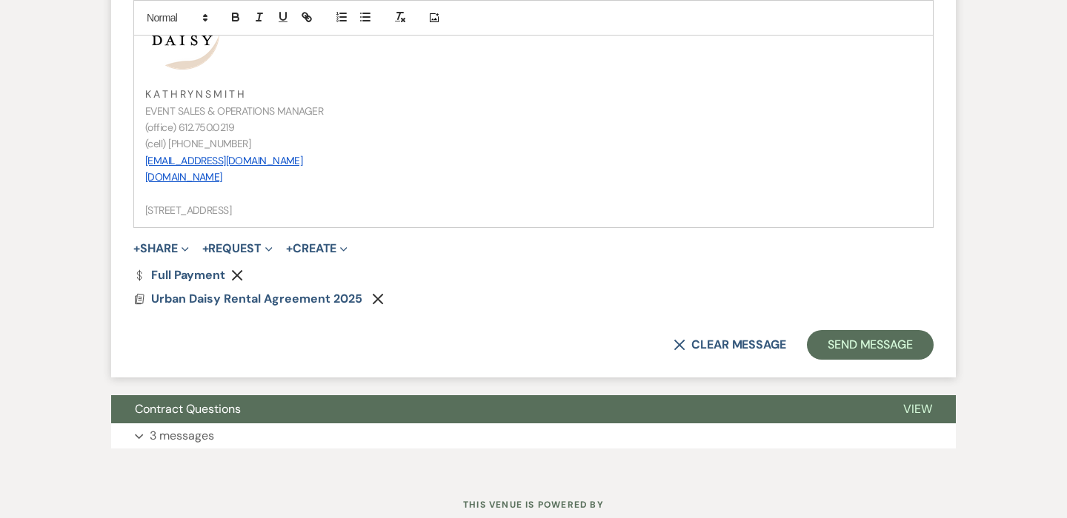
scroll to position [1061, 0]
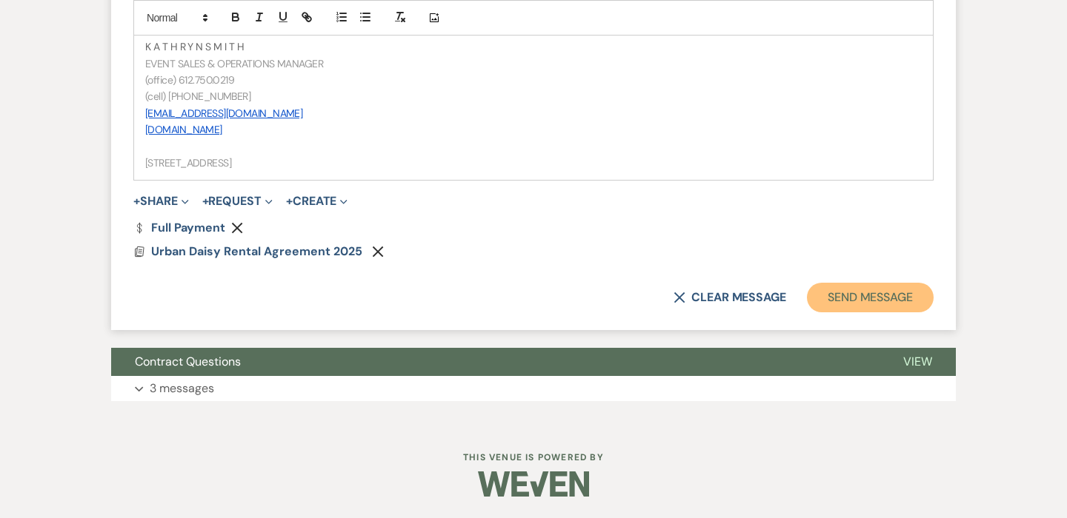
click at [856, 304] on button "Send Message" at bounding box center [870, 298] width 127 height 30
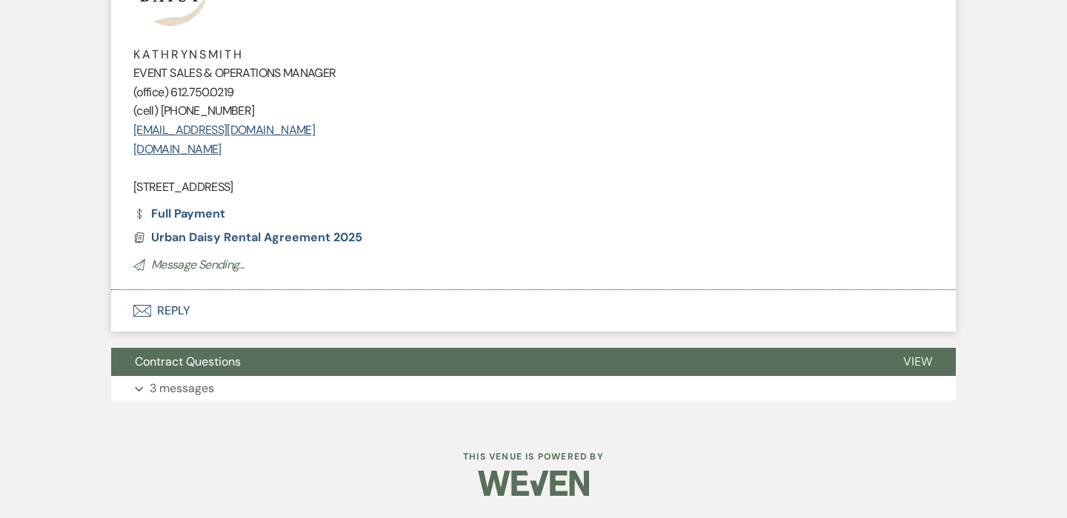
scroll to position [511, 0]
